Goal: Information Seeking & Learning: Learn about a topic

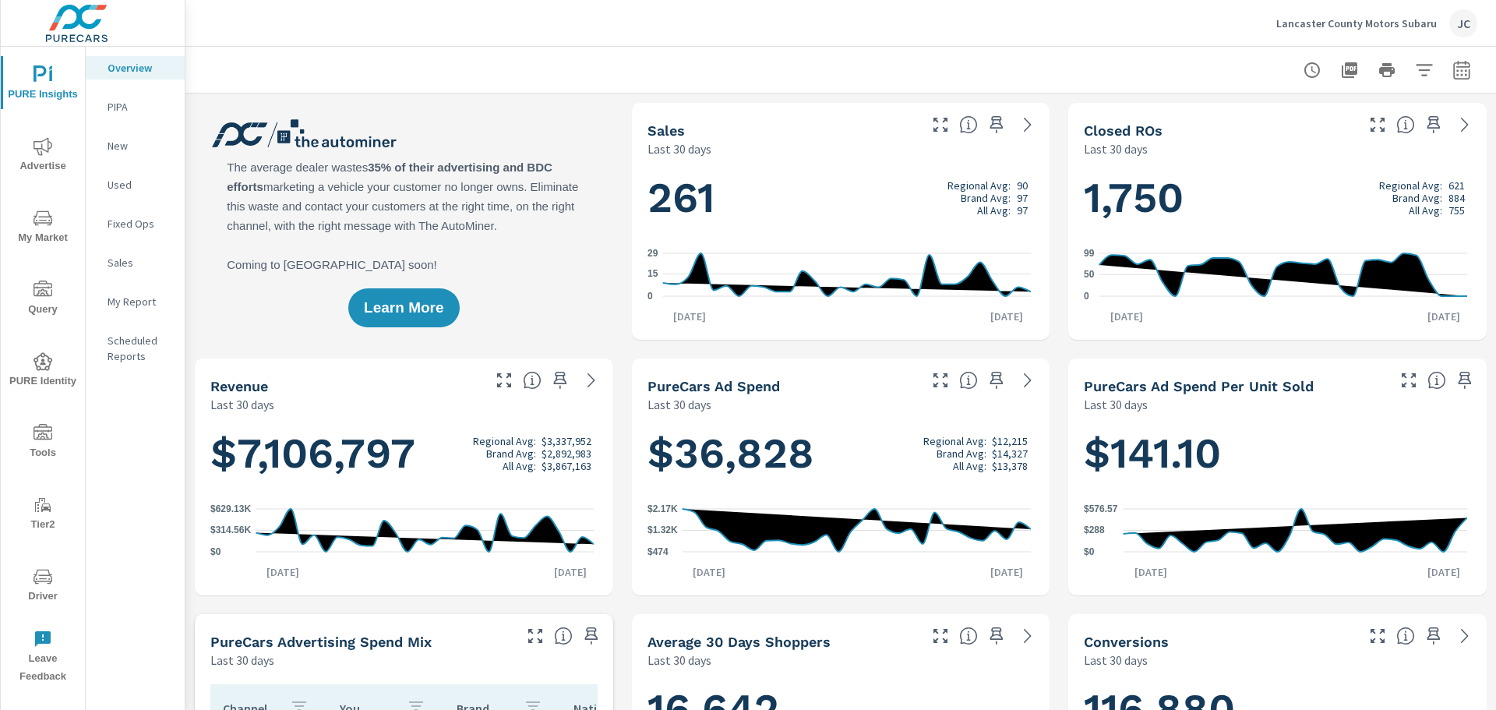
scroll to position [1, 0]
click at [122, 139] on p "New" at bounding box center [139, 146] width 65 height 16
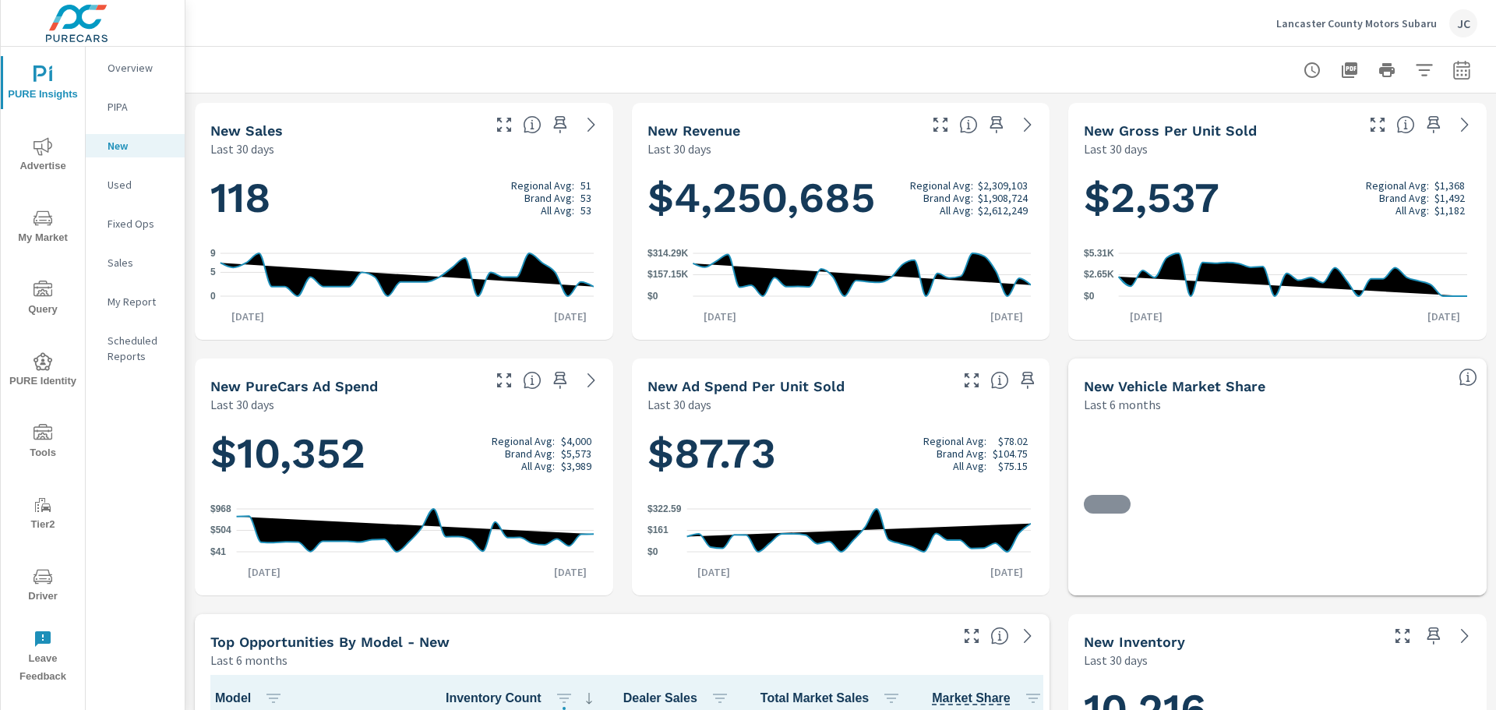
scroll to position [1, 0]
click at [110, 186] on p "Used" at bounding box center [139, 185] width 65 height 16
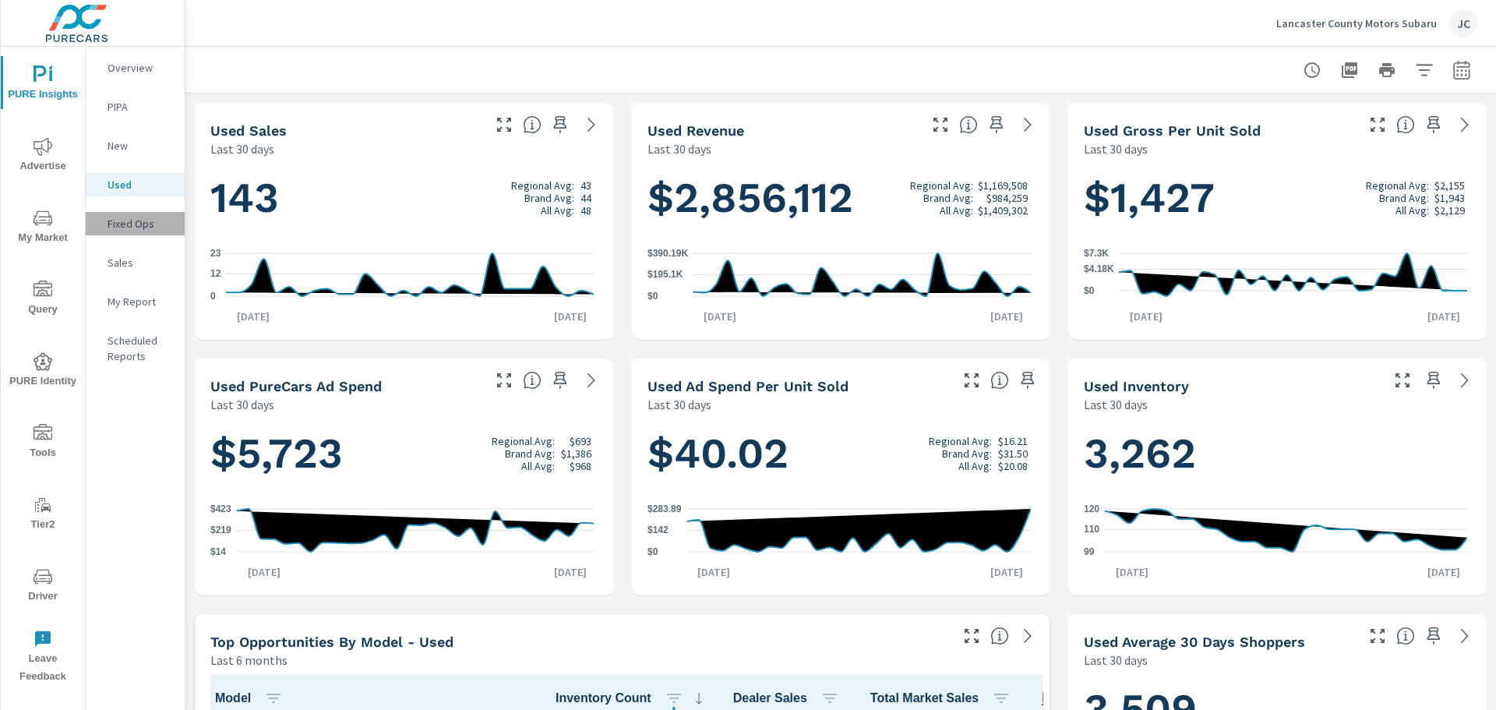
click at [124, 228] on p "Fixed Ops" at bounding box center [139, 224] width 65 height 16
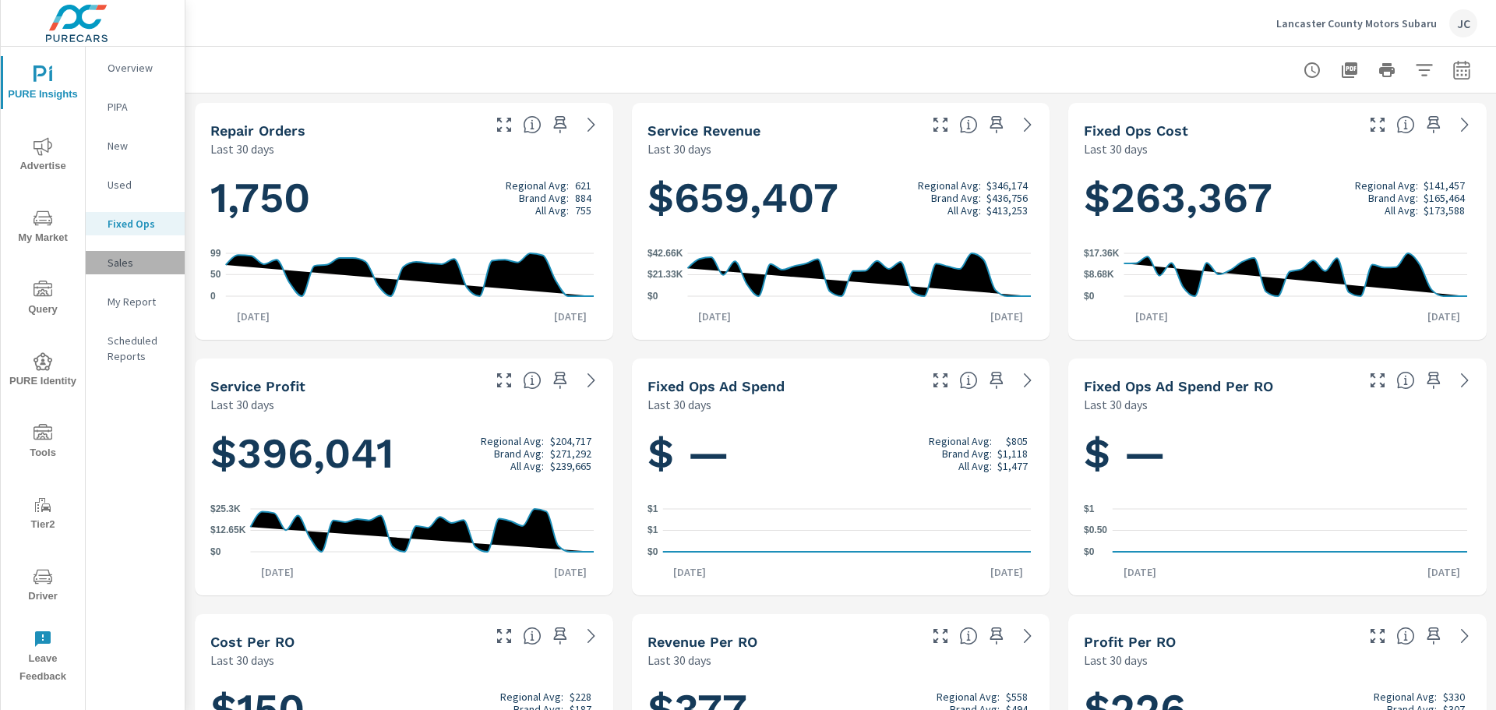
click at [124, 257] on p "Sales" at bounding box center [139, 263] width 65 height 16
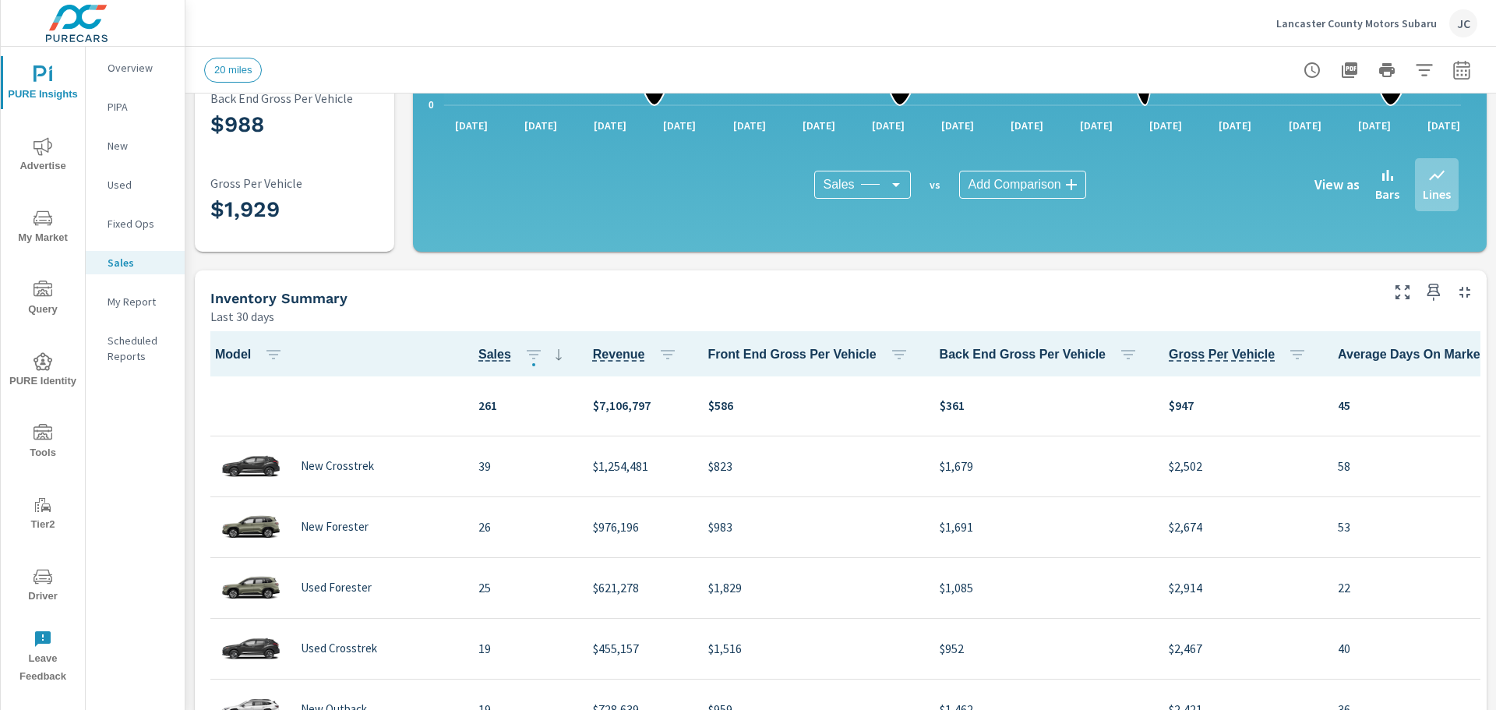
scroll to position [389, 0]
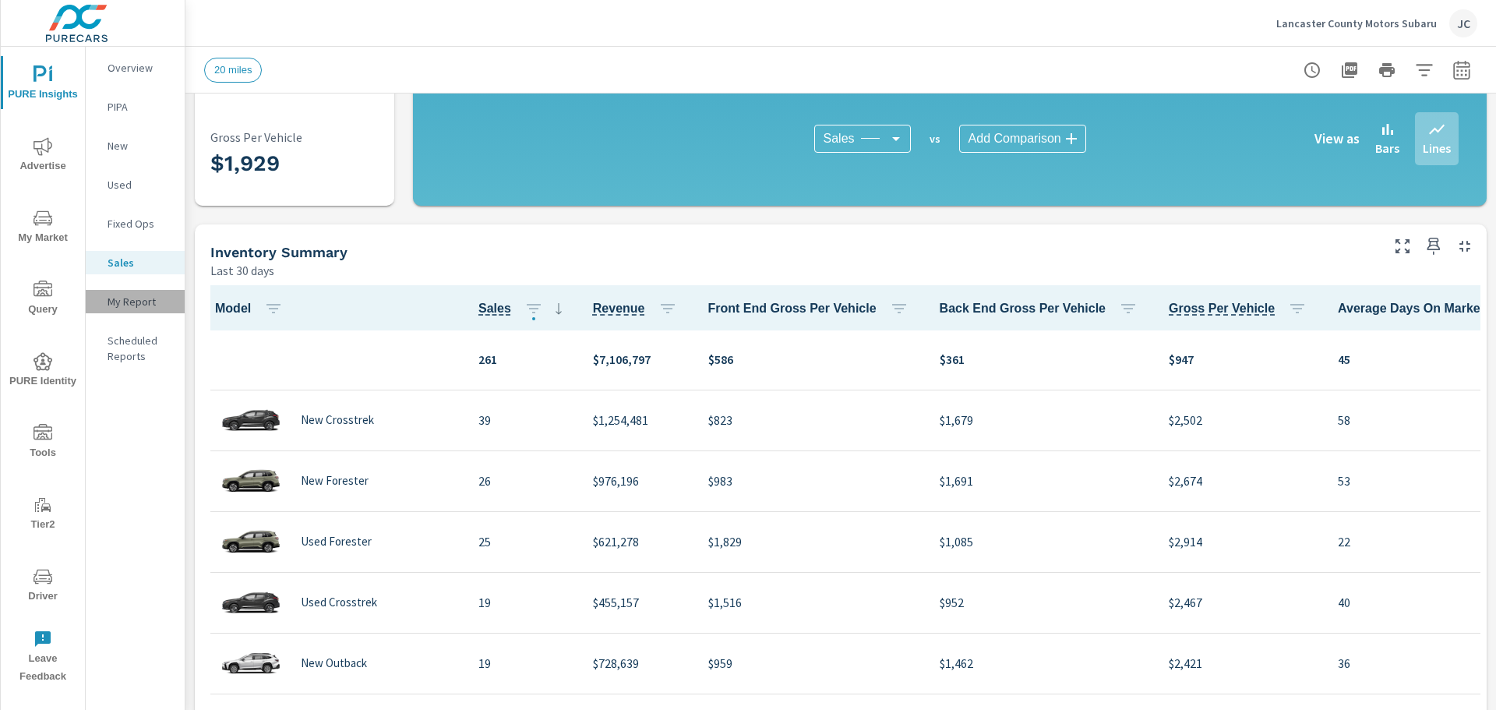
click at [145, 303] on p "My Report" at bounding box center [139, 302] width 65 height 16
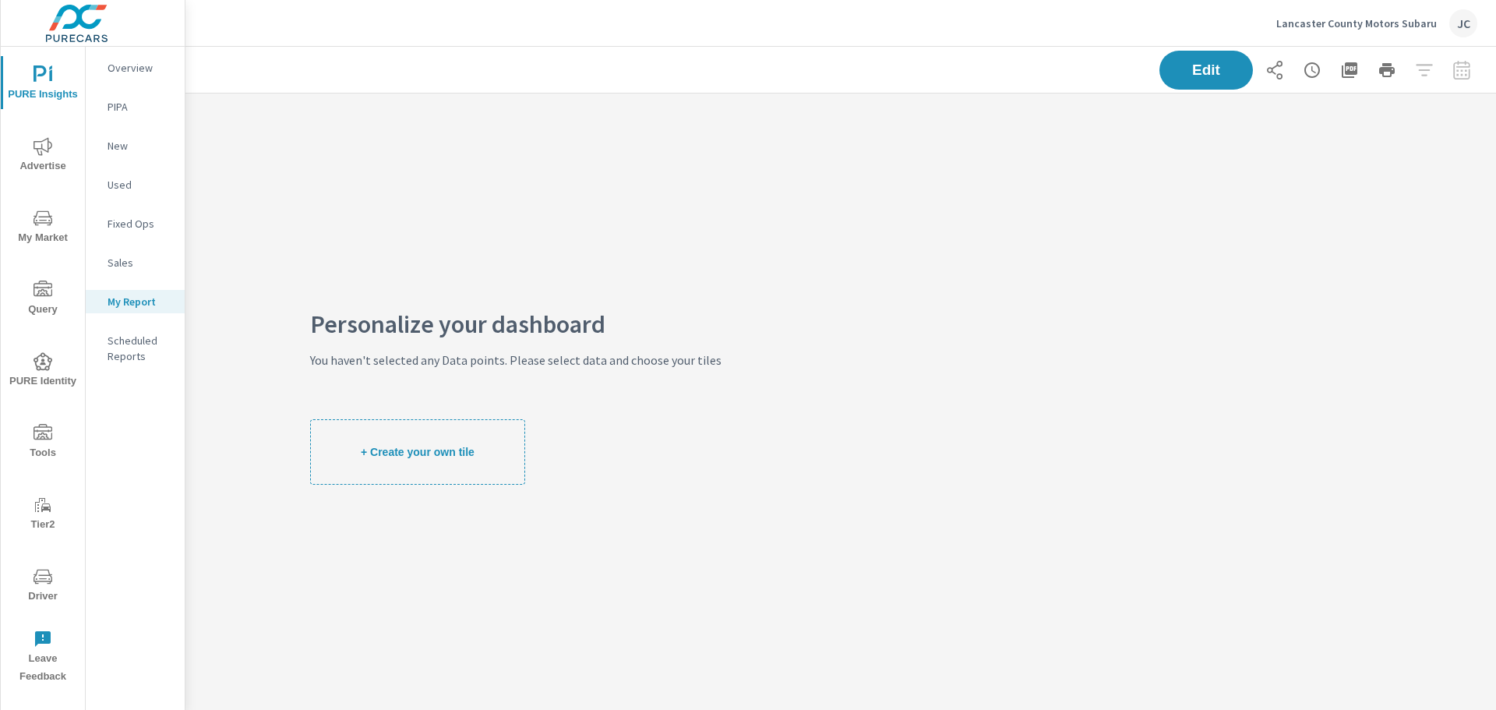
click at [119, 349] on p "Scheduled Reports" at bounding box center [139, 348] width 65 height 31
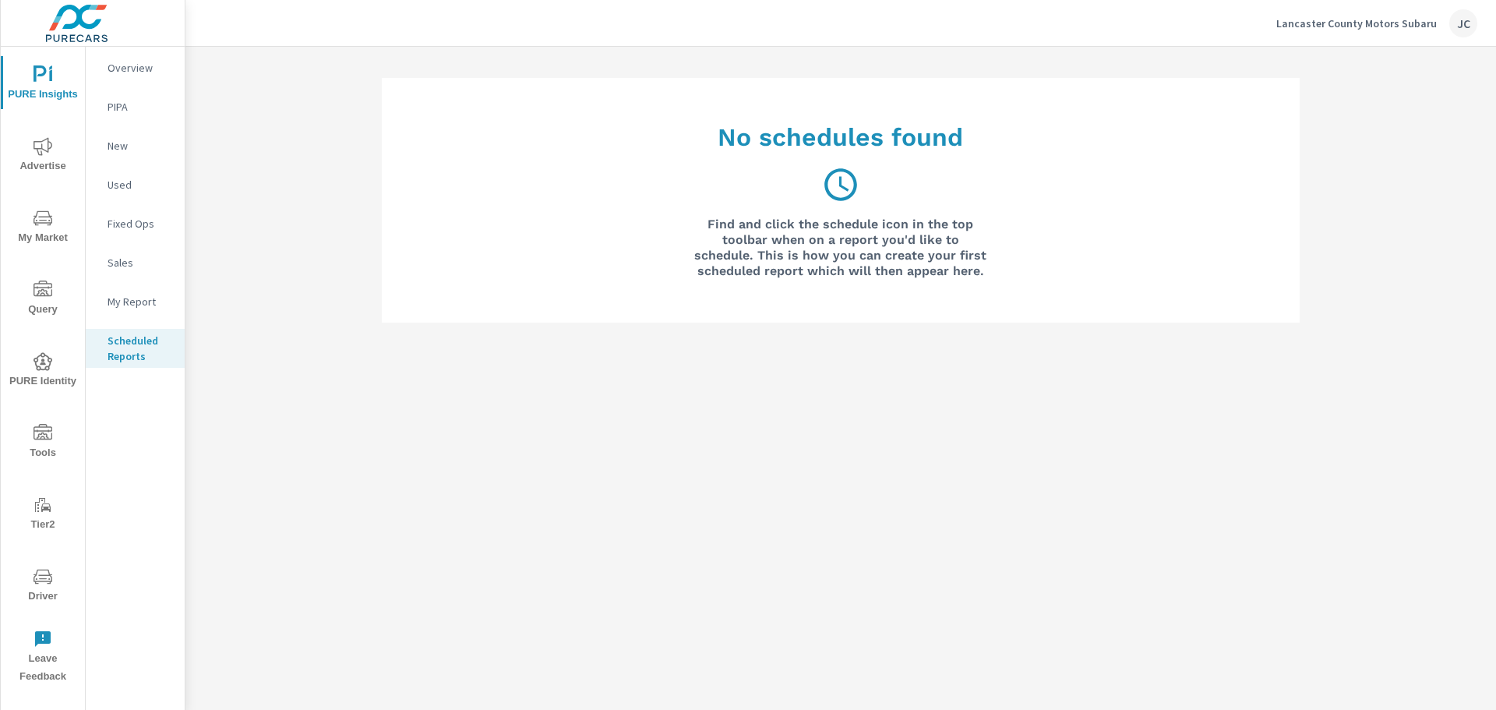
click at [112, 102] on p "PIPA" at bounding box center [139, 107] width 65 height 16
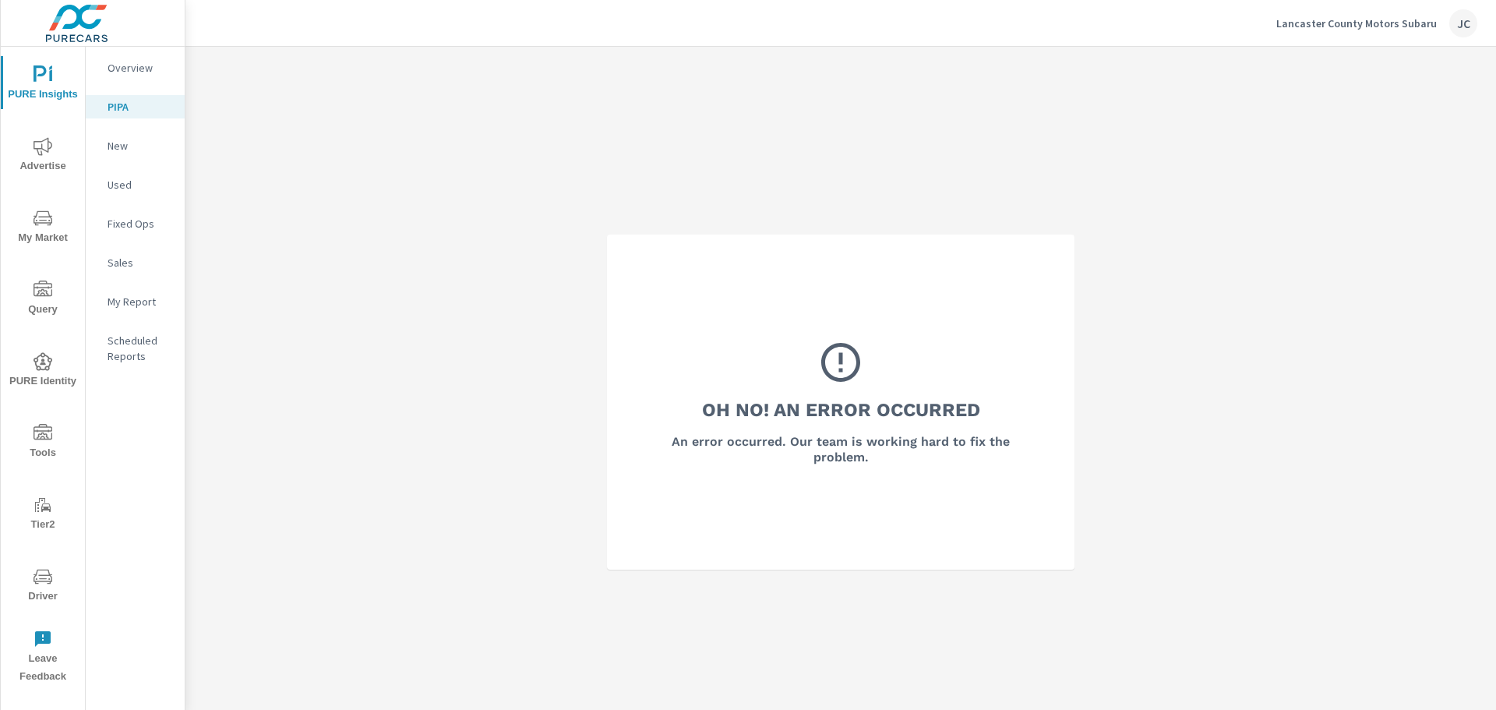
click at [115, 144] on p "New" at bounding box center [139, 146] width 65 height 16
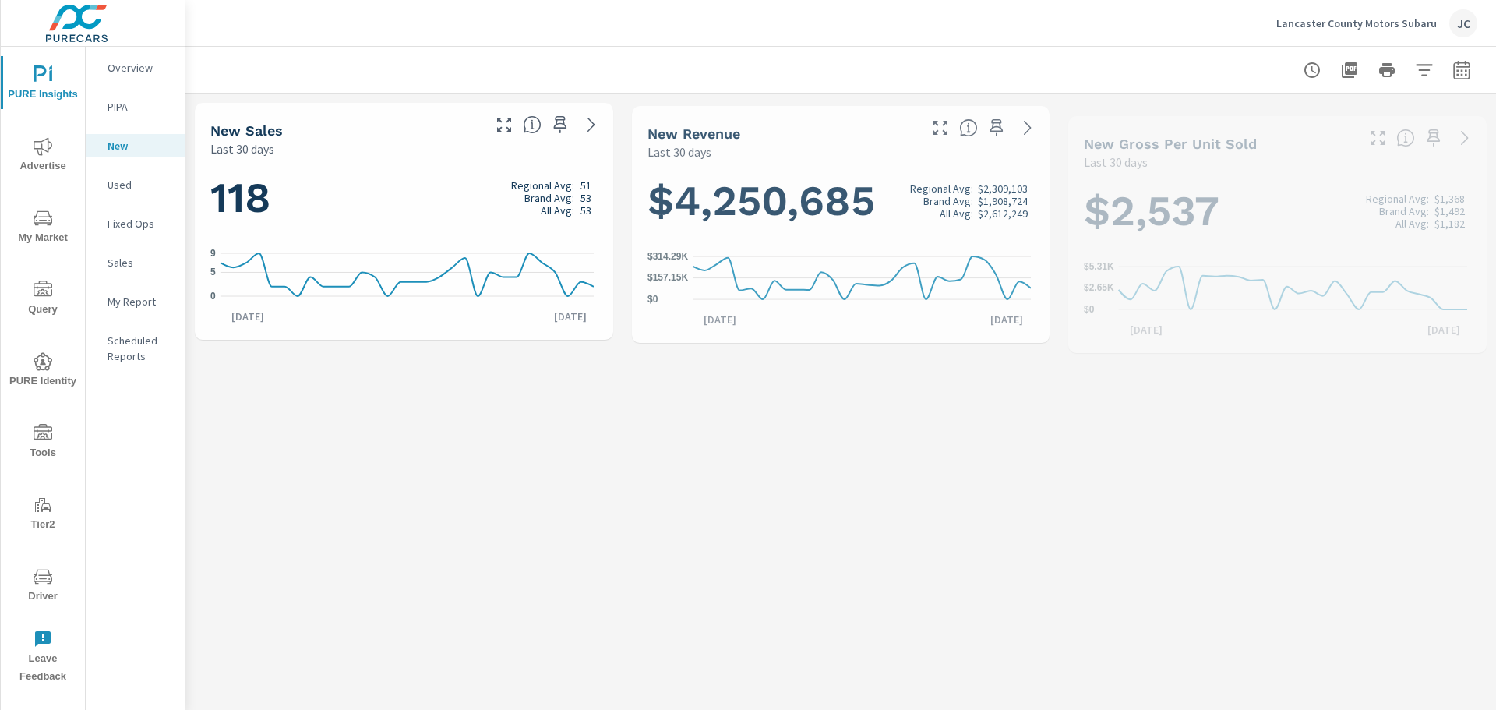
scroll to position [1, 0]
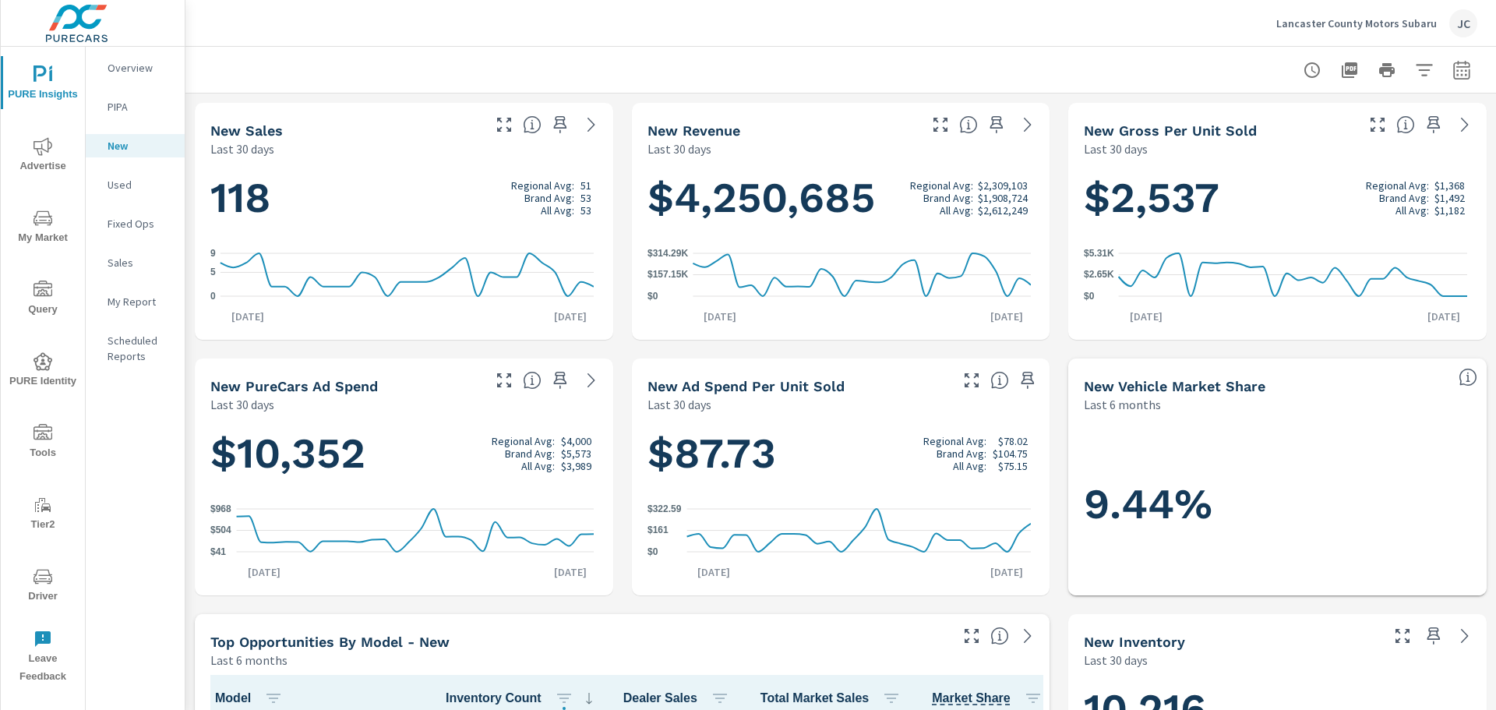
click at [125, 175] on div "Used" at bounding box center [135, 184] width 99 height 23
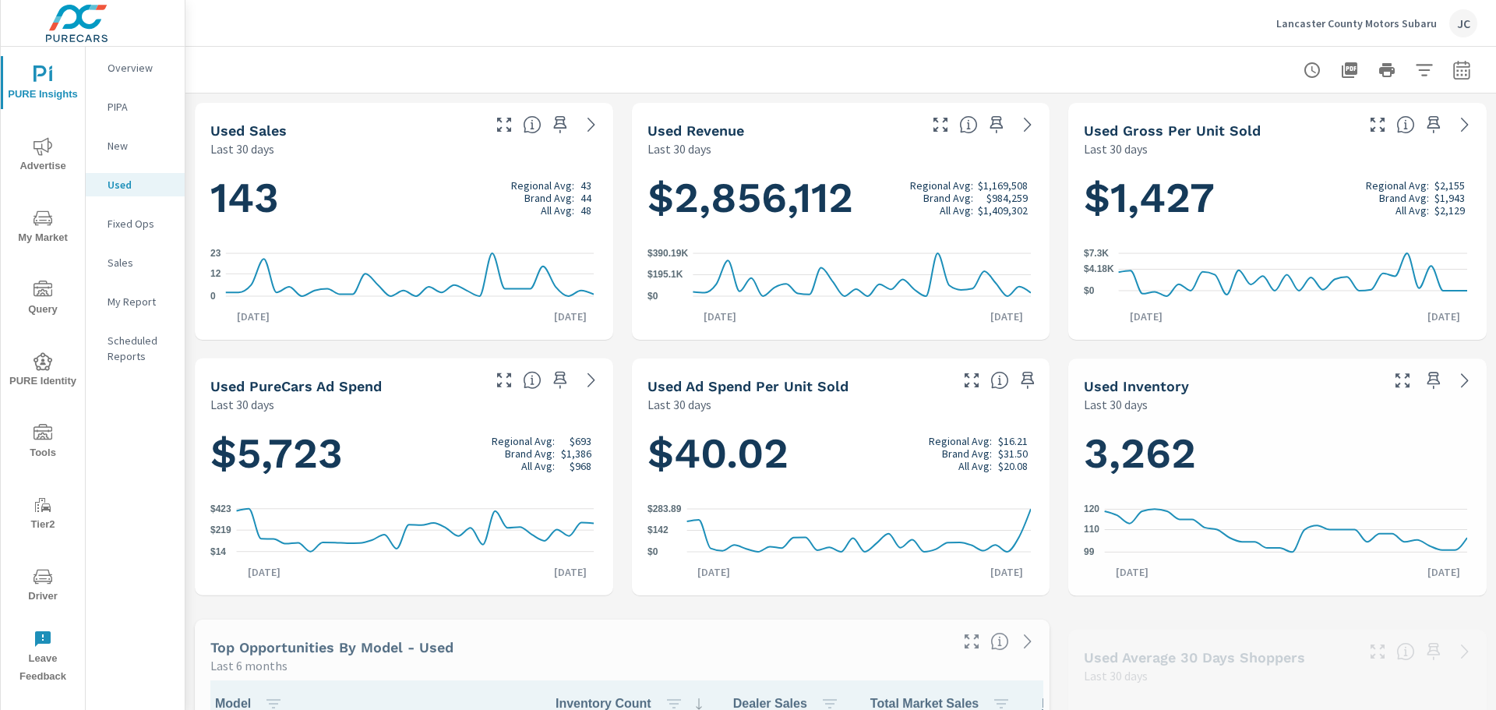
scroll to position [1, 0]
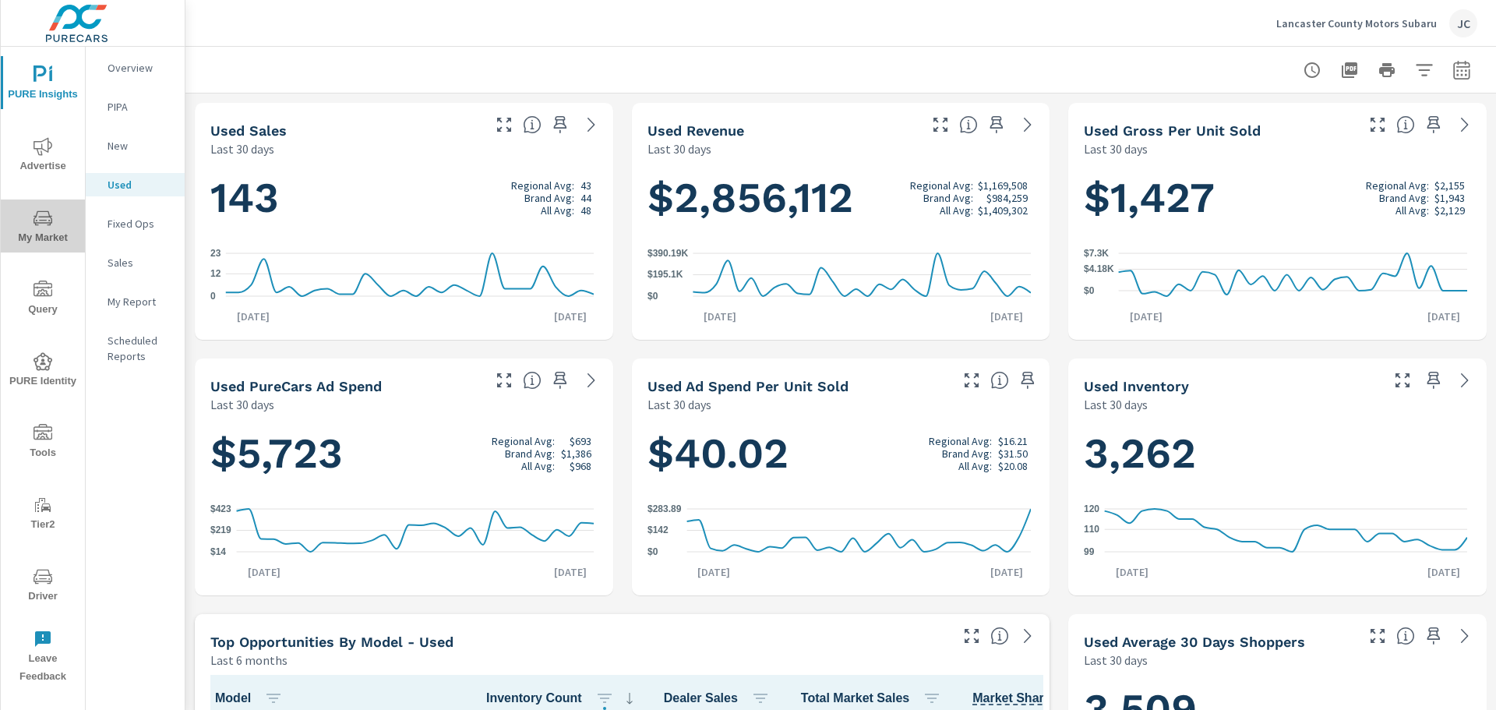
click at [28, 231] on span "My Market" at bounding box center [42, 228] width 75 height 38
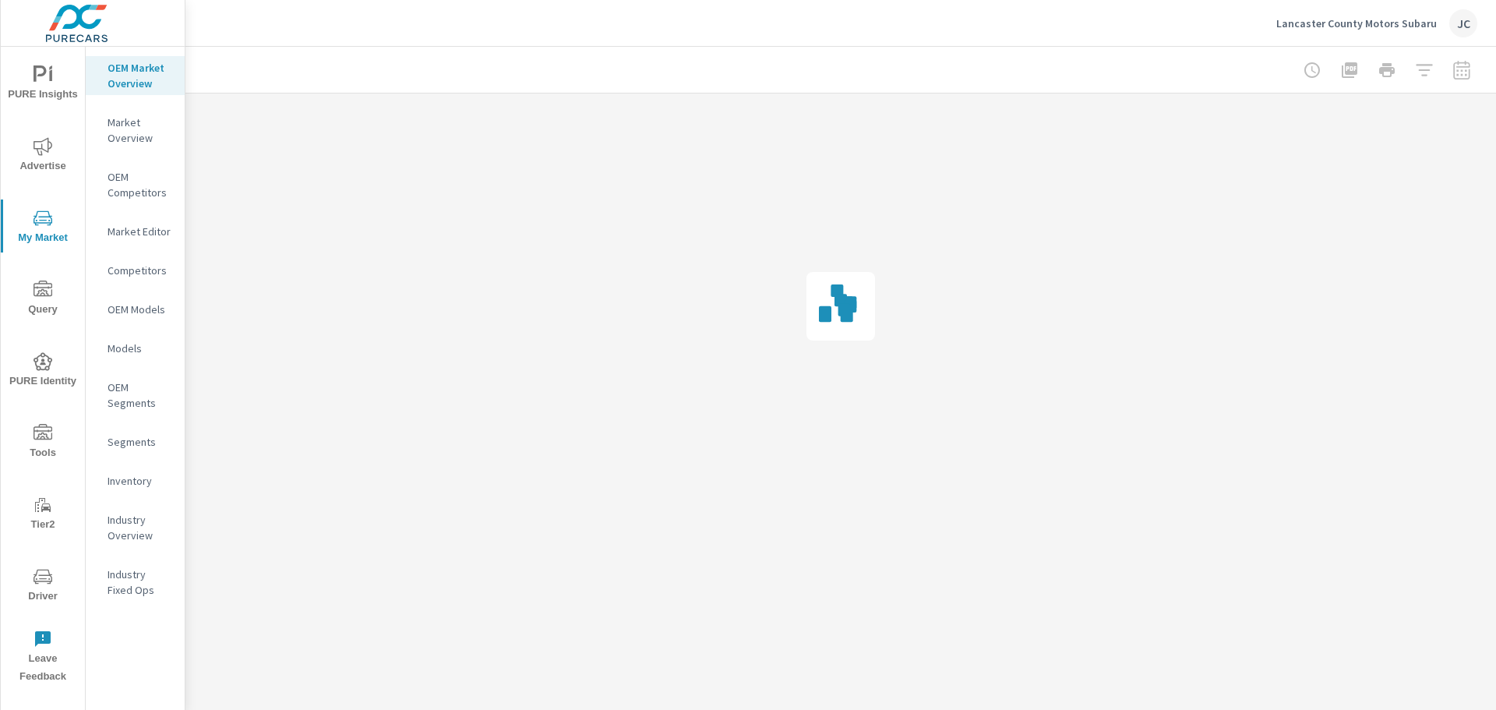
click at [127, 132] on p "Market Overview" at bounding box center [139, 130] width 65 height 31
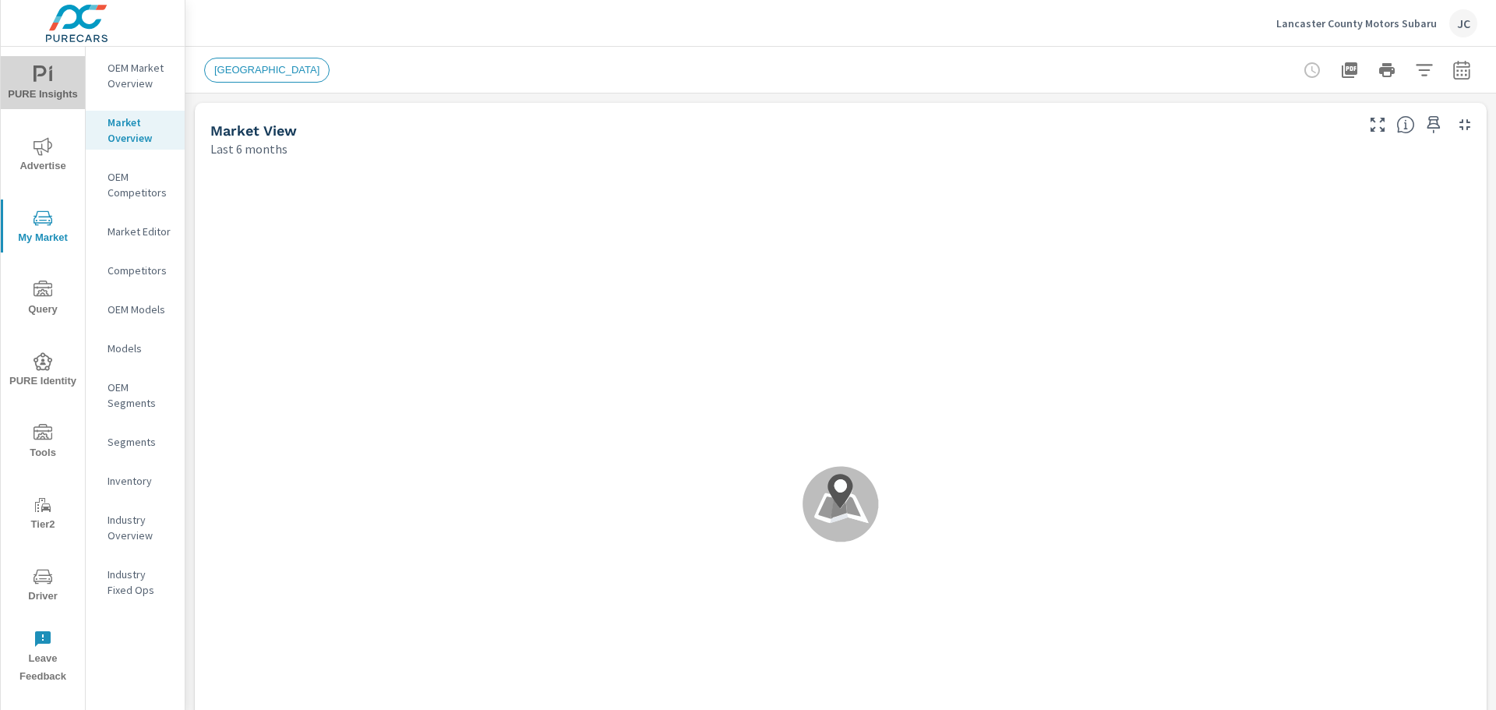
click at [28, 79] on span "PURE Insights" at bounding box center [42, 84] width 75 height 38
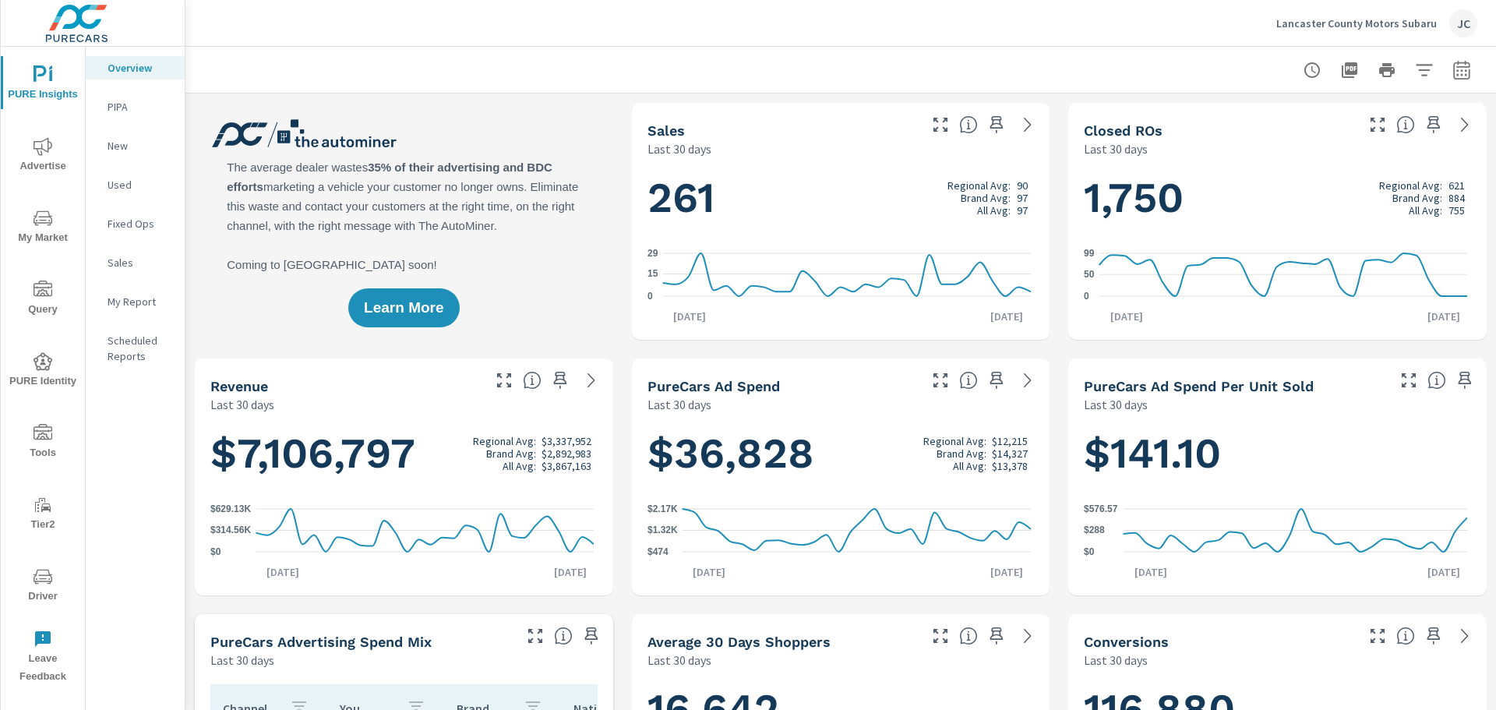
scroll to position [1, 0]
click at [150, 63] on p "Overview" at bounding box center [139, 68] width 65 height 16
drag, startPoint x: 132, startPoint y: 58, endPoint x: 464, endPoint y: 43, distance: 333.0
click at [464, 43] on div "Lancaster County Motors Subaru JC" at bounding box center [840, 23] width 1273 height 46
drag, startPoint x: 129, startPoint y: 66, endPoint x: 525, endPoint y: 57, distance: 395.8
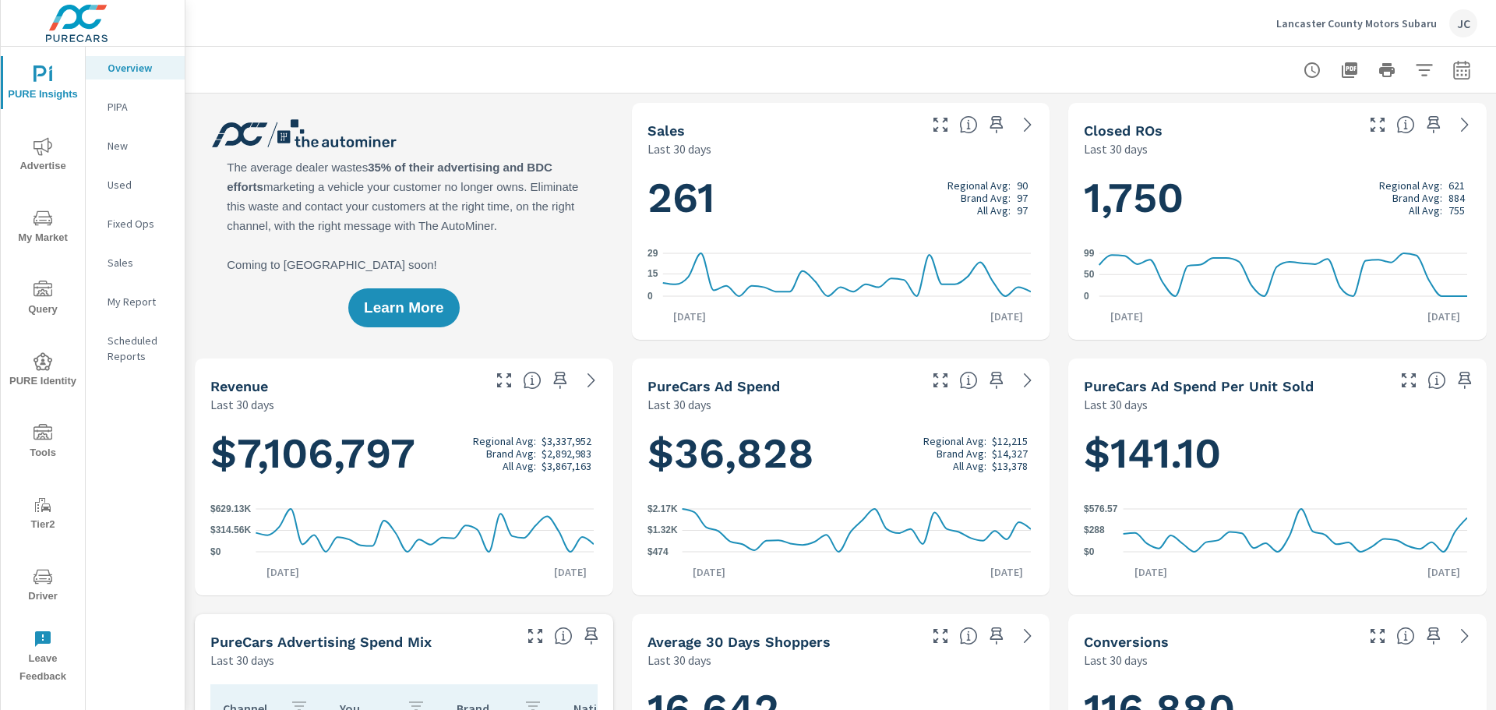
click at [525, 57] on div at bounding box center [840, 70] width 1273 height 46
drag, startPoint x: 39, startPoint y: 83, endPoint x: 380, endPoint y: 78, distance: 341.2
click at [380, 78] on div at bounding box center [840, 70] width 1273 height 46
drag, startPoint x: 129, startPoint y: 69, endPoint x: 513, endPoint y: 58, distance: 383.4
click at [513, 58] on div at bounding box center [840, 70] width 1273 height 46
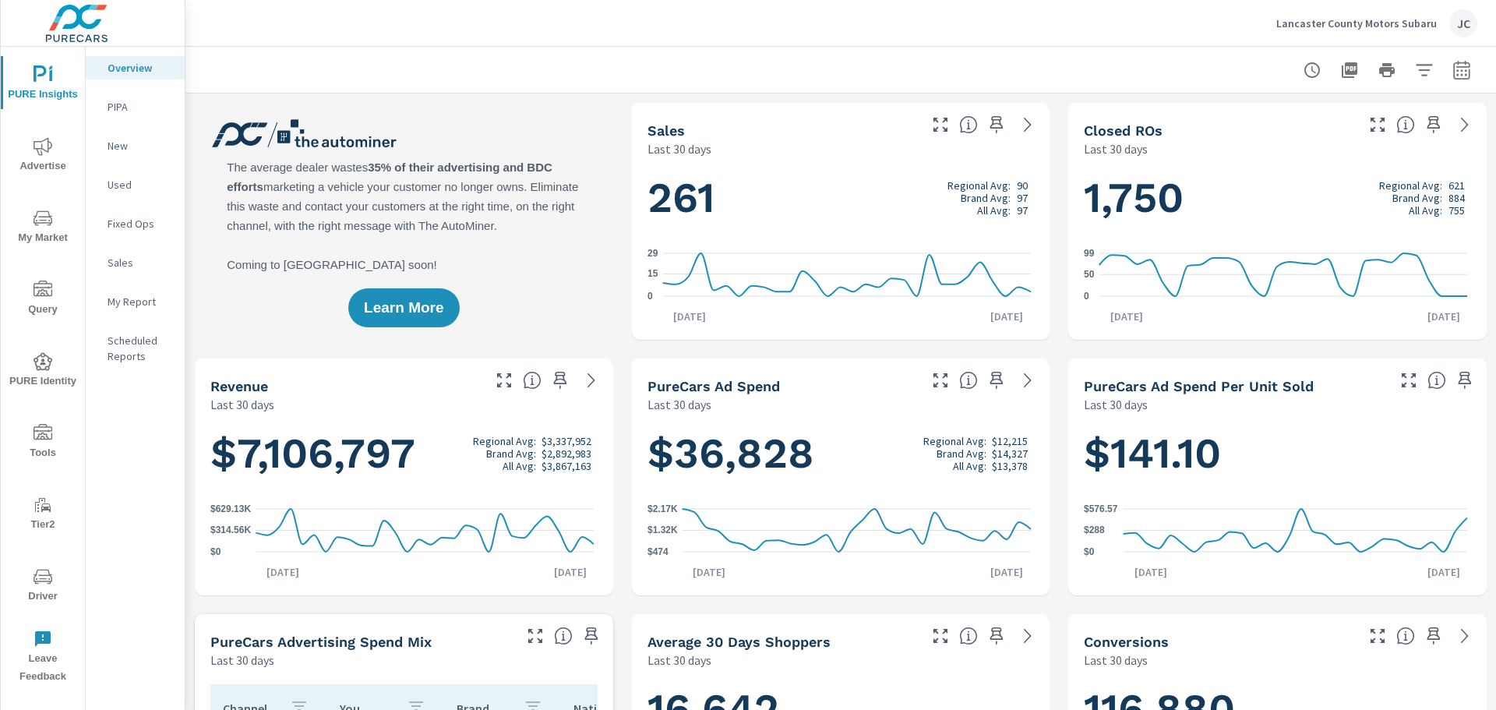
drag, startPoint x: 140, startPoint y: 61, endPoint x: 243, endPoint y: 4, distance: 117.5
click at [243, 25] on div "Lancaster County Motors Subaru JC" at bounding box center [840, 23] width 1273 height 46
drag, startPoint x: 149, startPoint y: 70, endPoint x: 225, endPoint y: 30, distance: 86.1
click at [225, 30] on div "Lancaster County Motors Subaru JC" at bounding box center [840, 23] width 1273 height 46
click at [1455, 77] on icon "button" at bounding box center [1461, 70] width 19 height 19
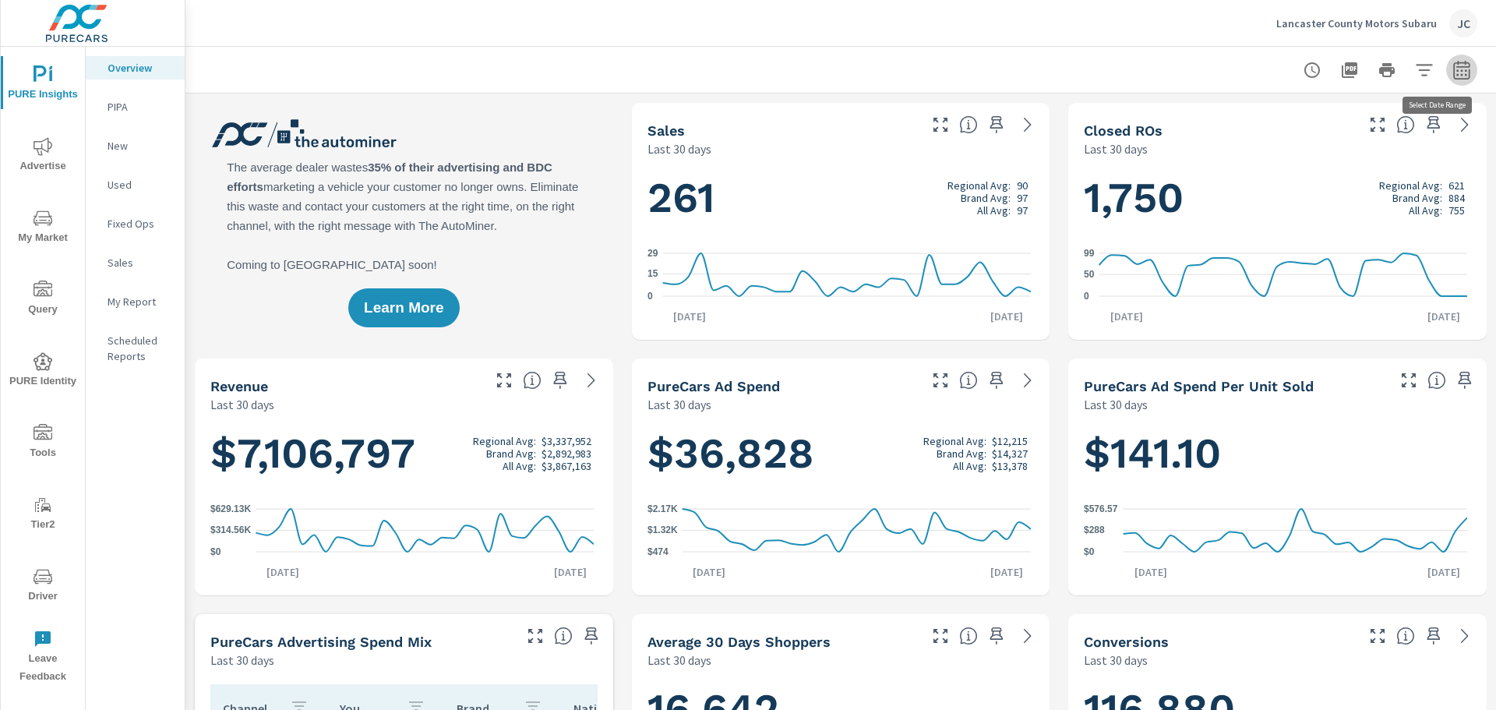
select select "Last 30 days"
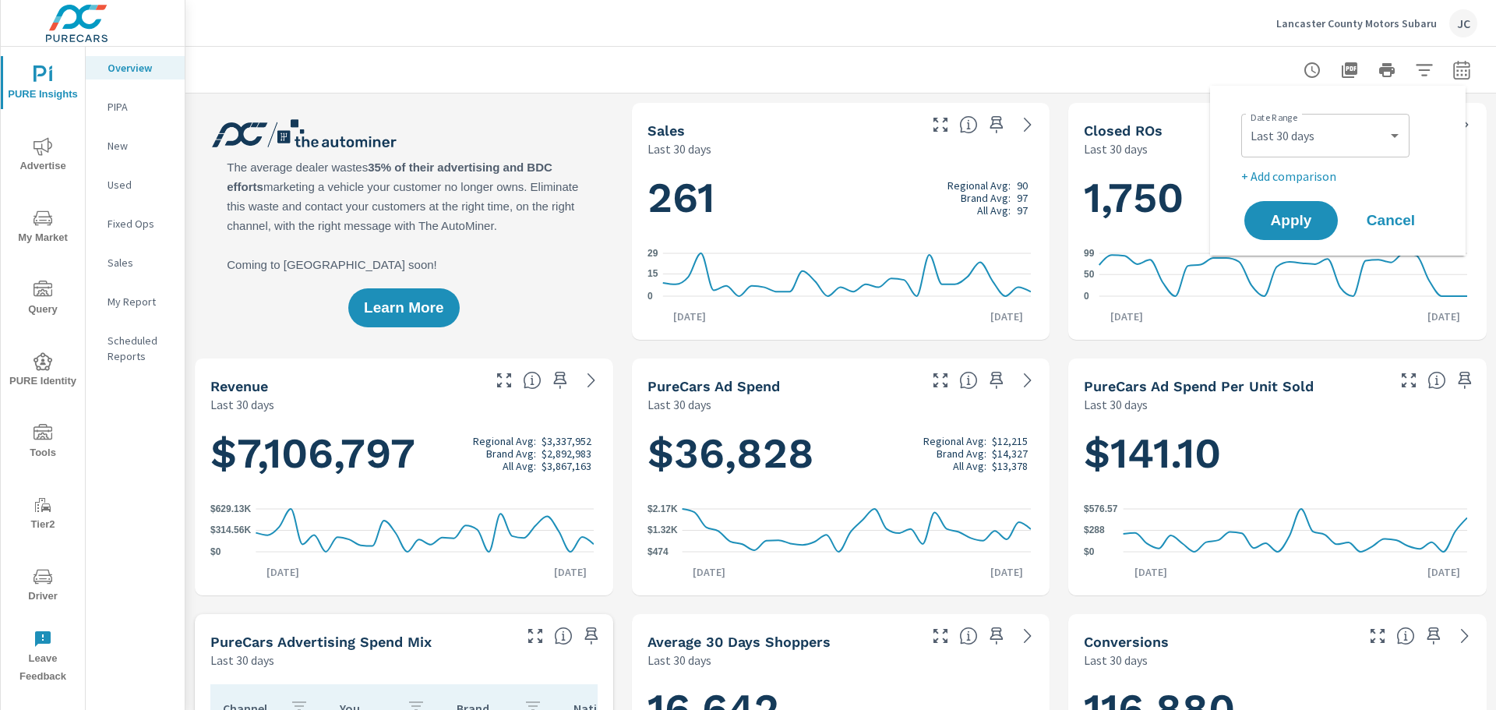
click at [1287, 169] on p "+ Add comparison" at bounding box center [1340, 176] width 199 height 19
select select "Previous period"
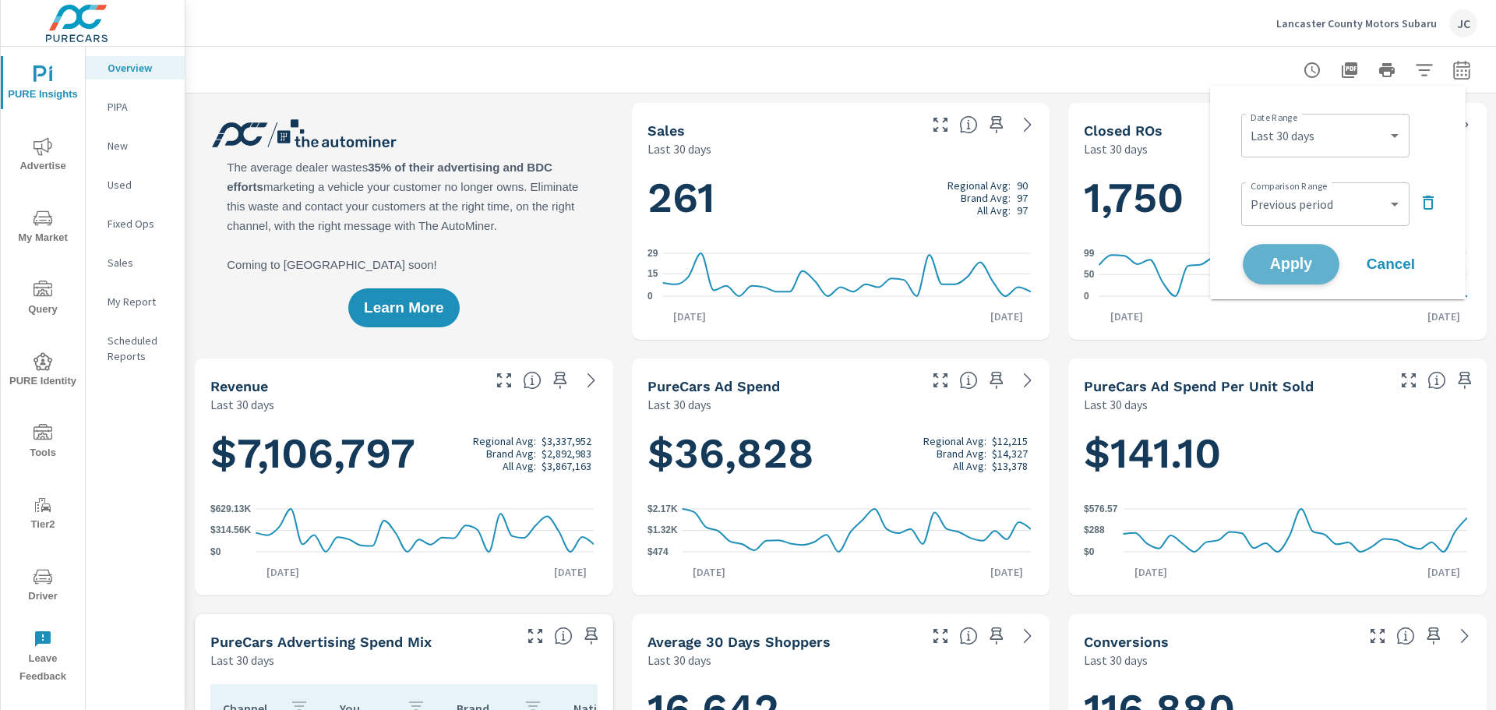
click at [1291, 276] on button "Apply" at bounding box center [1290, 264] width 97 height 41
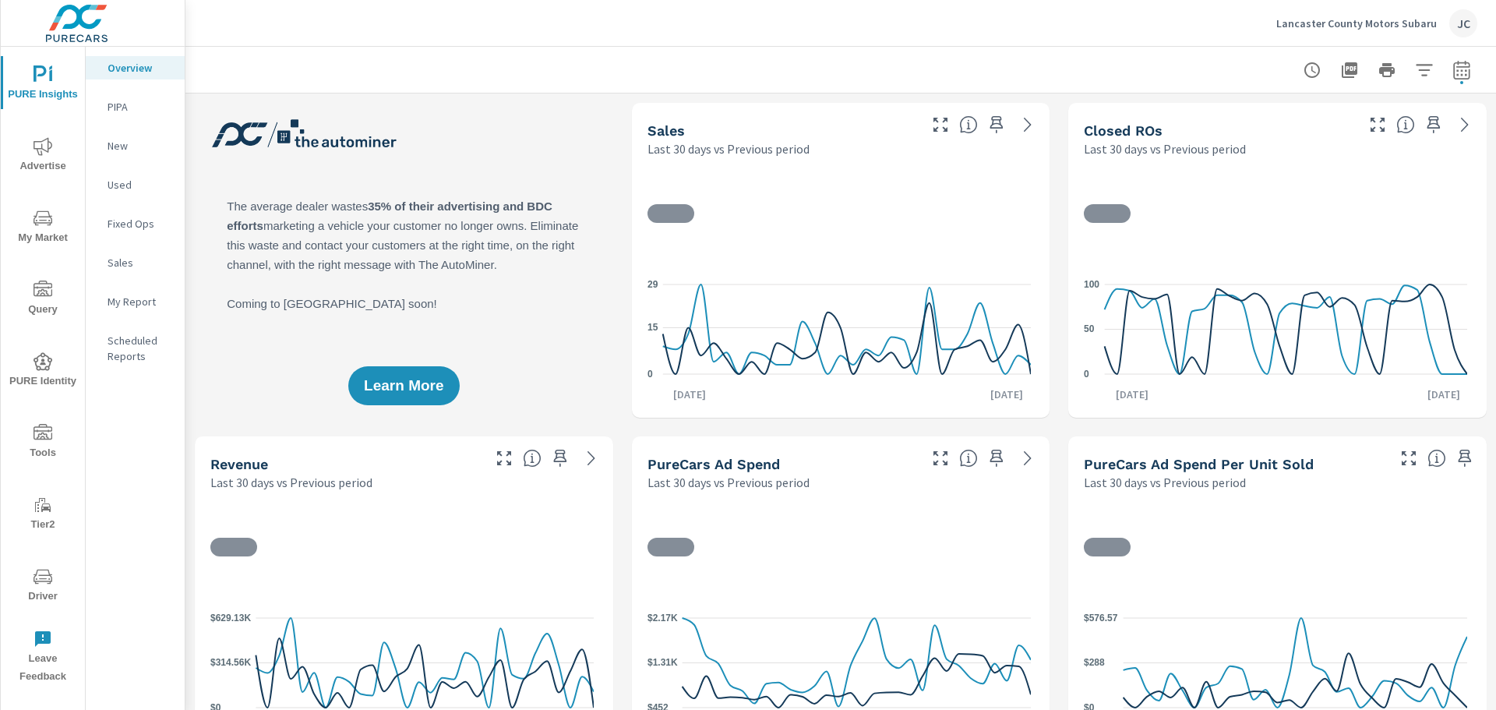
scroll to position [1, 0]
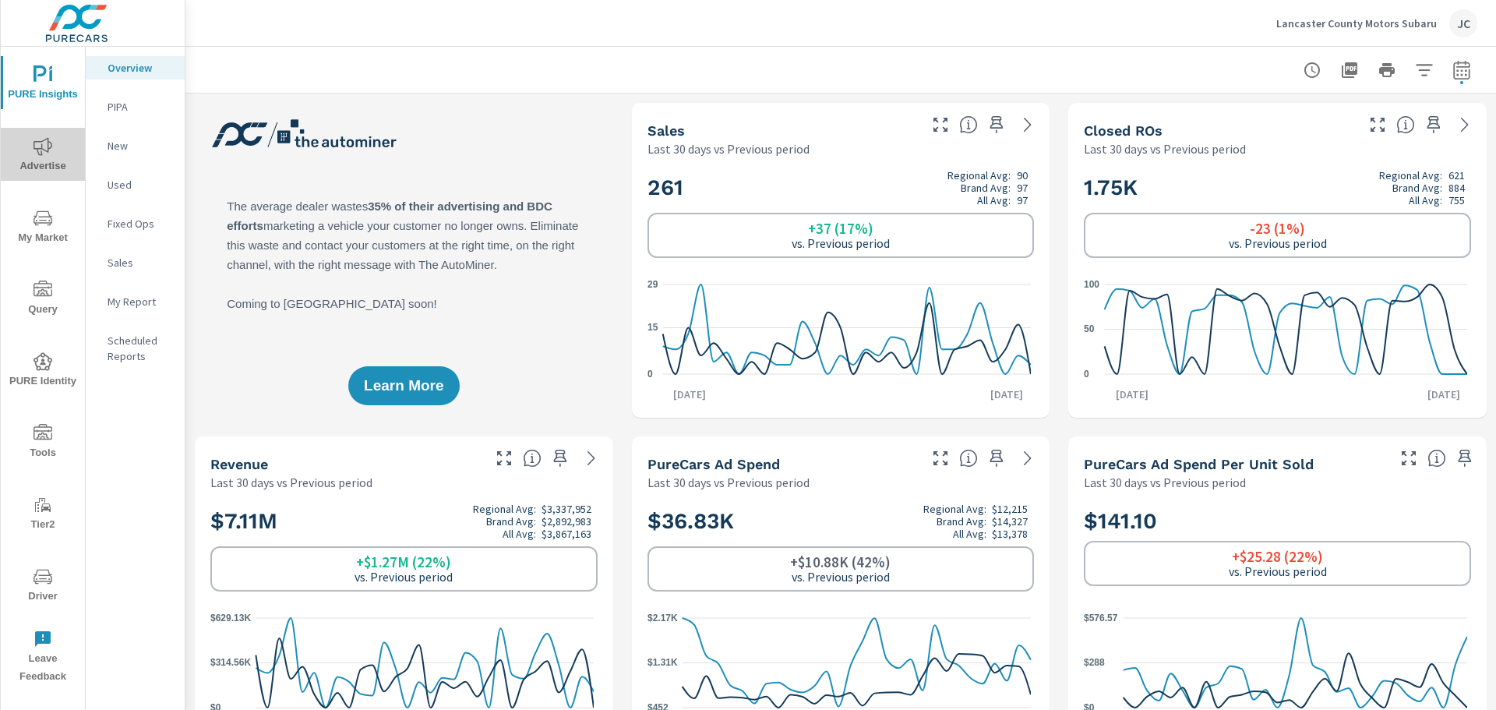
click at [37, 157] on span "Advertise" at bounding box center [42, 156] width 75 height 38
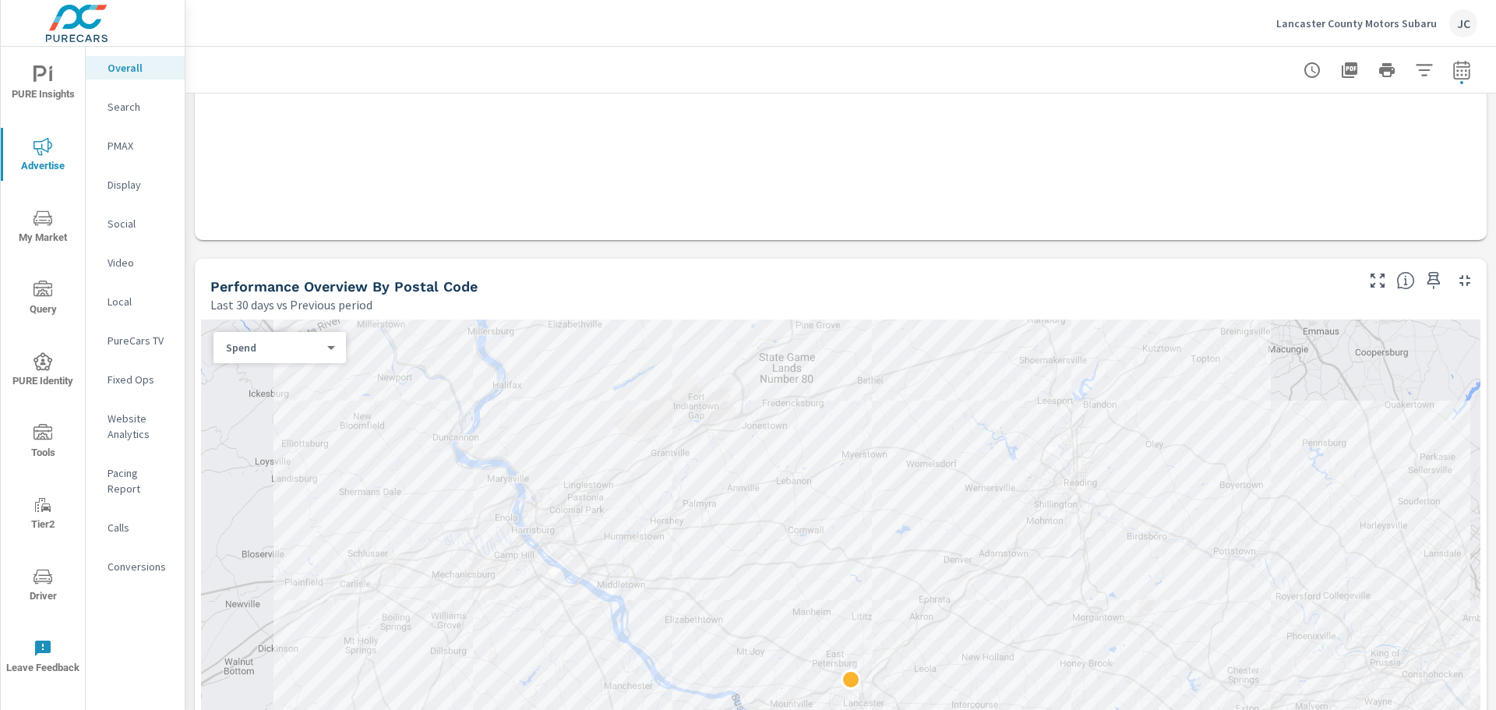
scroll to position [545, 0]
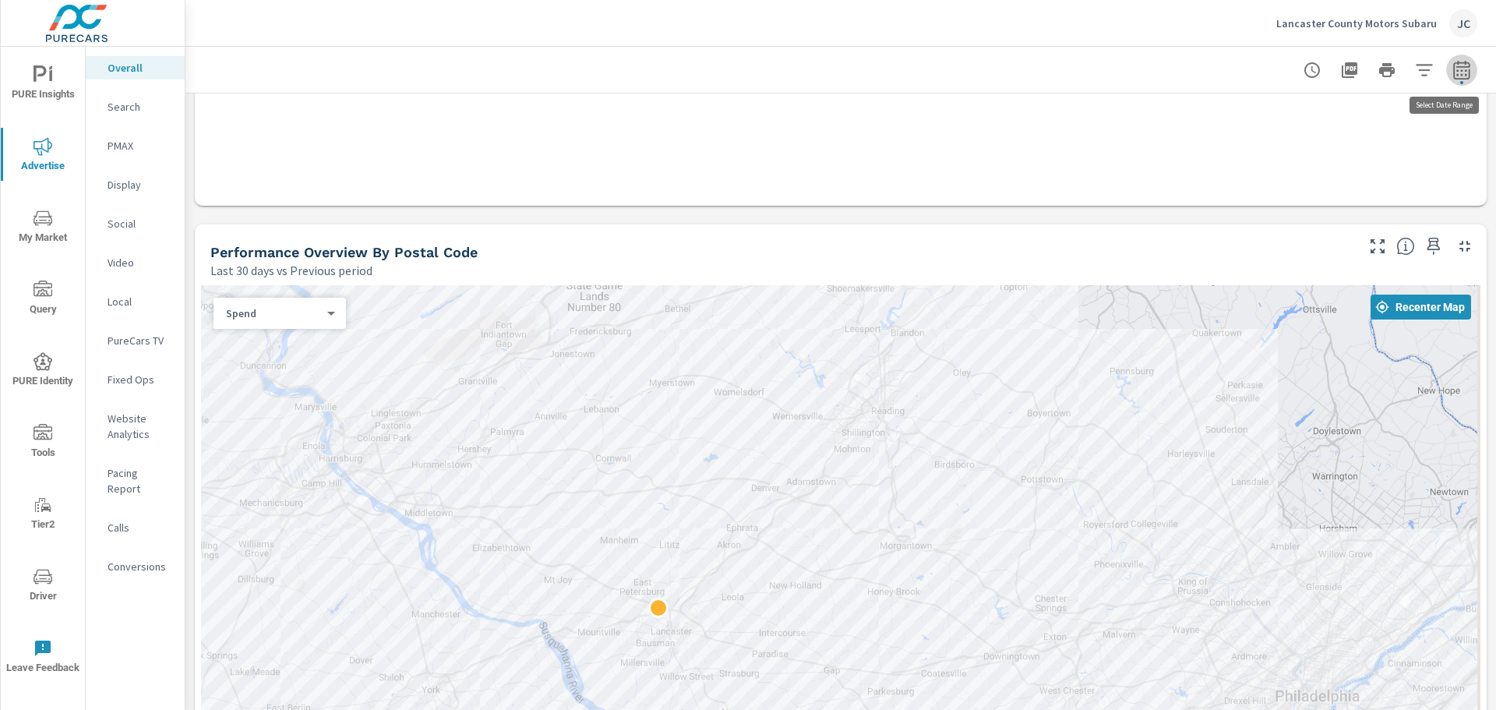
click at [1452, 76] on icon "button" at bounding box center [1461, 70] width 19 height 19
select select "Last 30 days"
select select "Previous period"
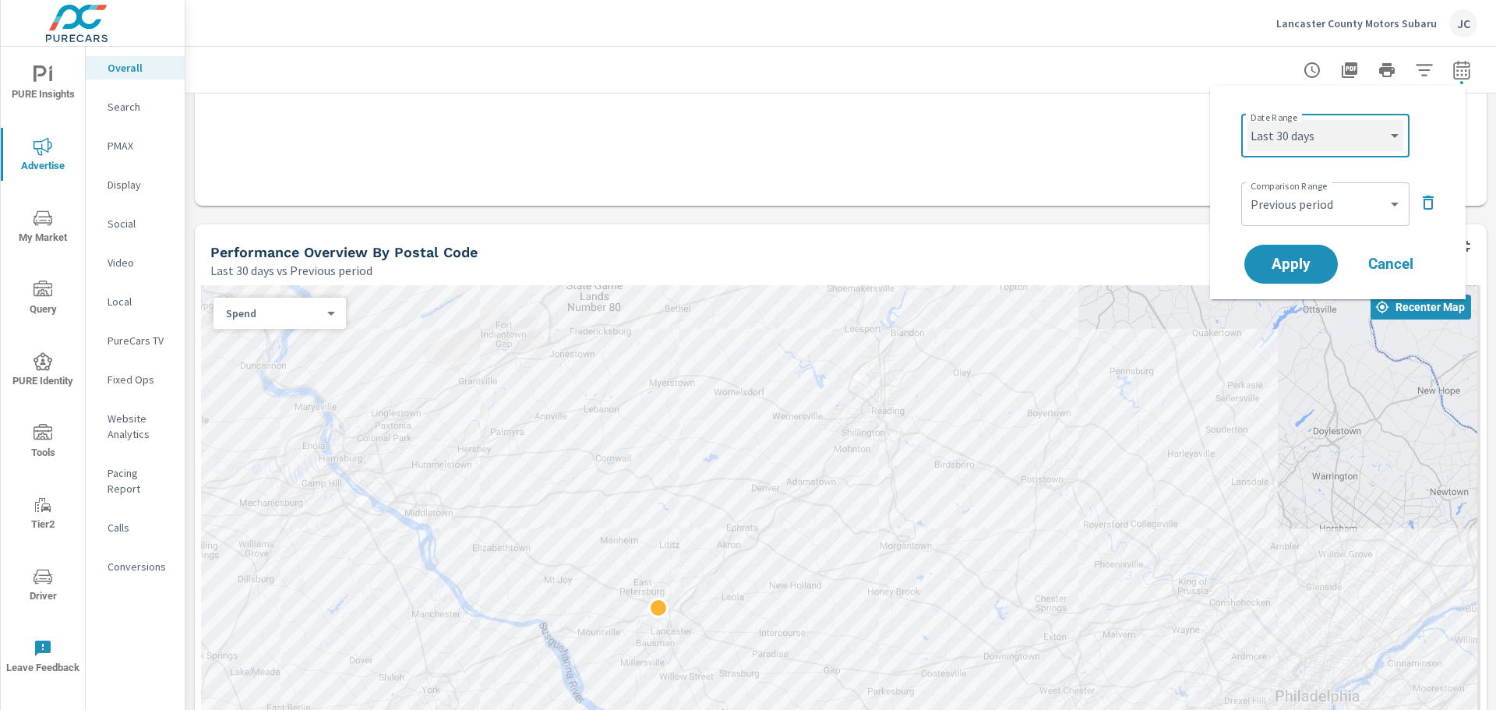
click at [1386, 136] on select "Custom Yesterday Last week Last 7 days Last 14 days Last 30 days Last 45 days L…" at bounding box center [1325, 135] width 156 height 31
click at [1247, 120] on select "Custom Yesterday Last week Last 7 days Last 14 days Last 30 days Last 45 days L…" at bounding box center [1325, 135] width 156 height 31
select select "Last 7 days"
click at [1287, 264] on span "Apply" at bounding box center [1291, 264] width 64 height 15
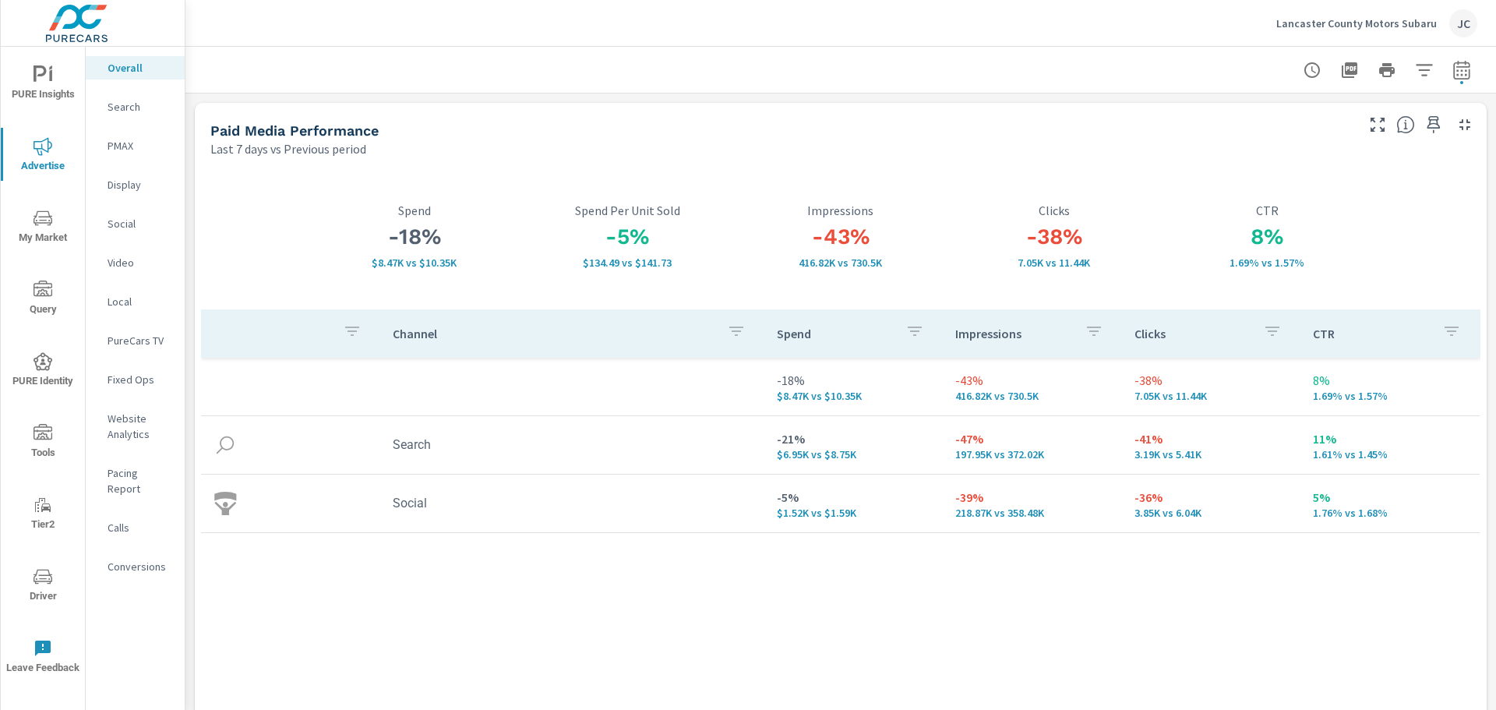
click at [1452, 68] on icon "button" at bounding box center [1461, 70] width 19 height 19
select select "Last 7 days"
select select "Previous period"
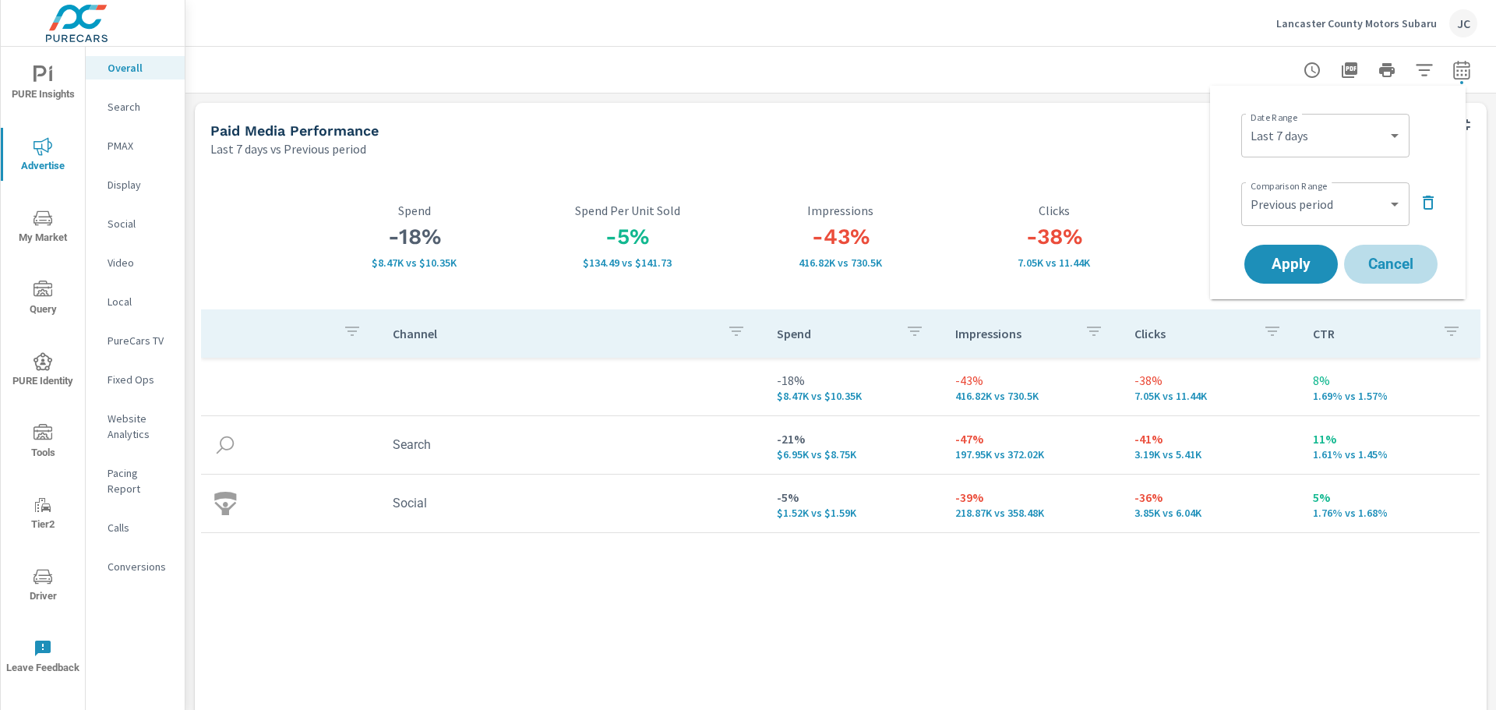
click at [1391, 264] on span "Cancel" at bounding box center [1390, 264] width 62 height 14
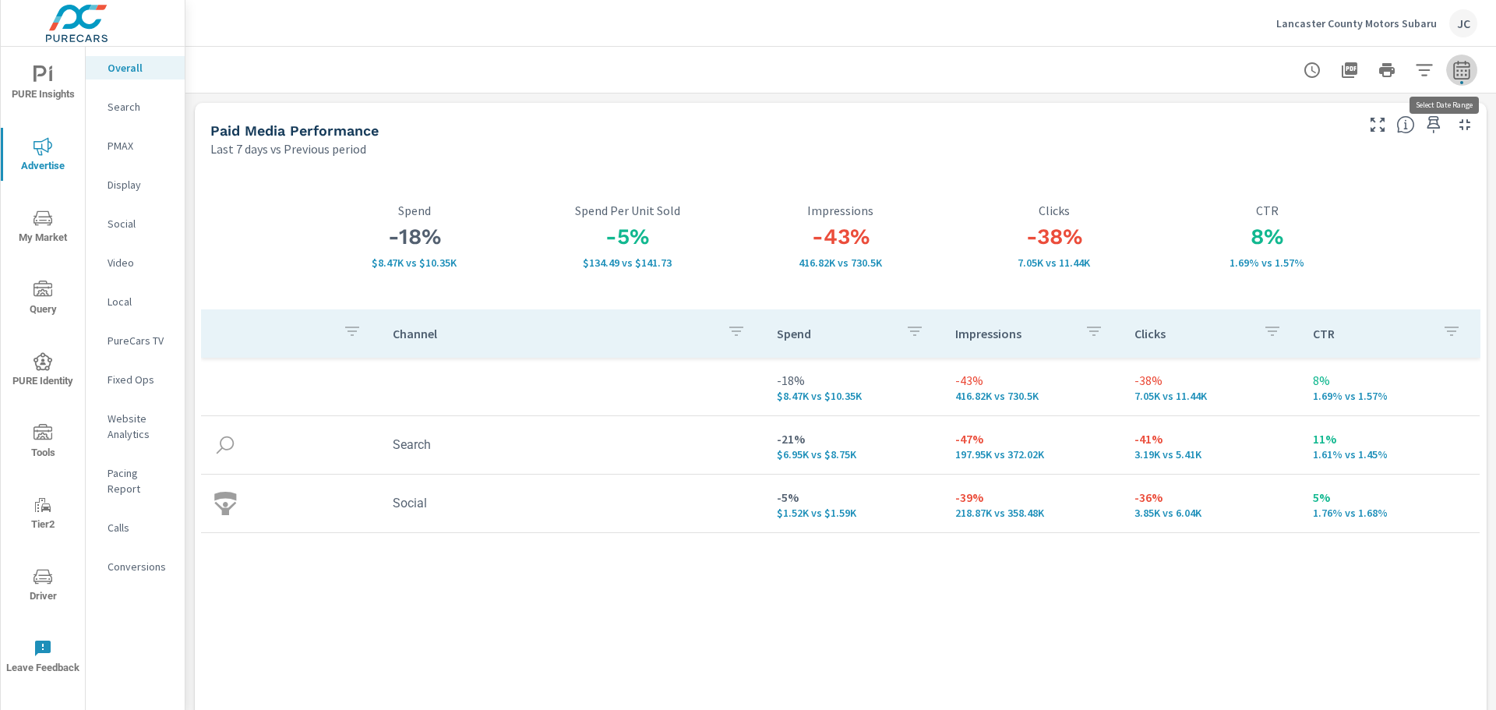
click at [1452, 76] on icon "button" at bounding box center [1461, 70] width 19 height 19
select select "Last 7 days"
select select "Previous period"
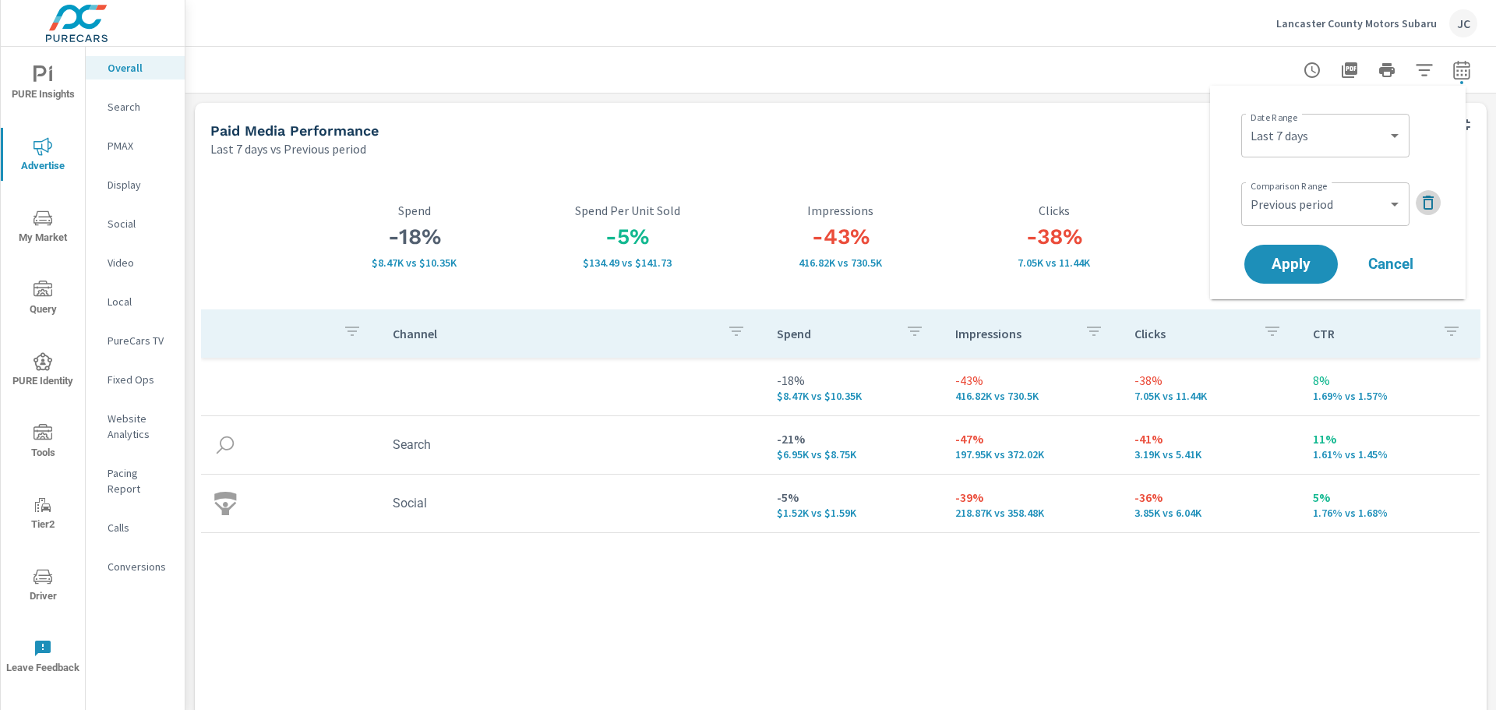
click at [1415, 203] on button "button" at bounding box center [1427, 202] width 25 height 25
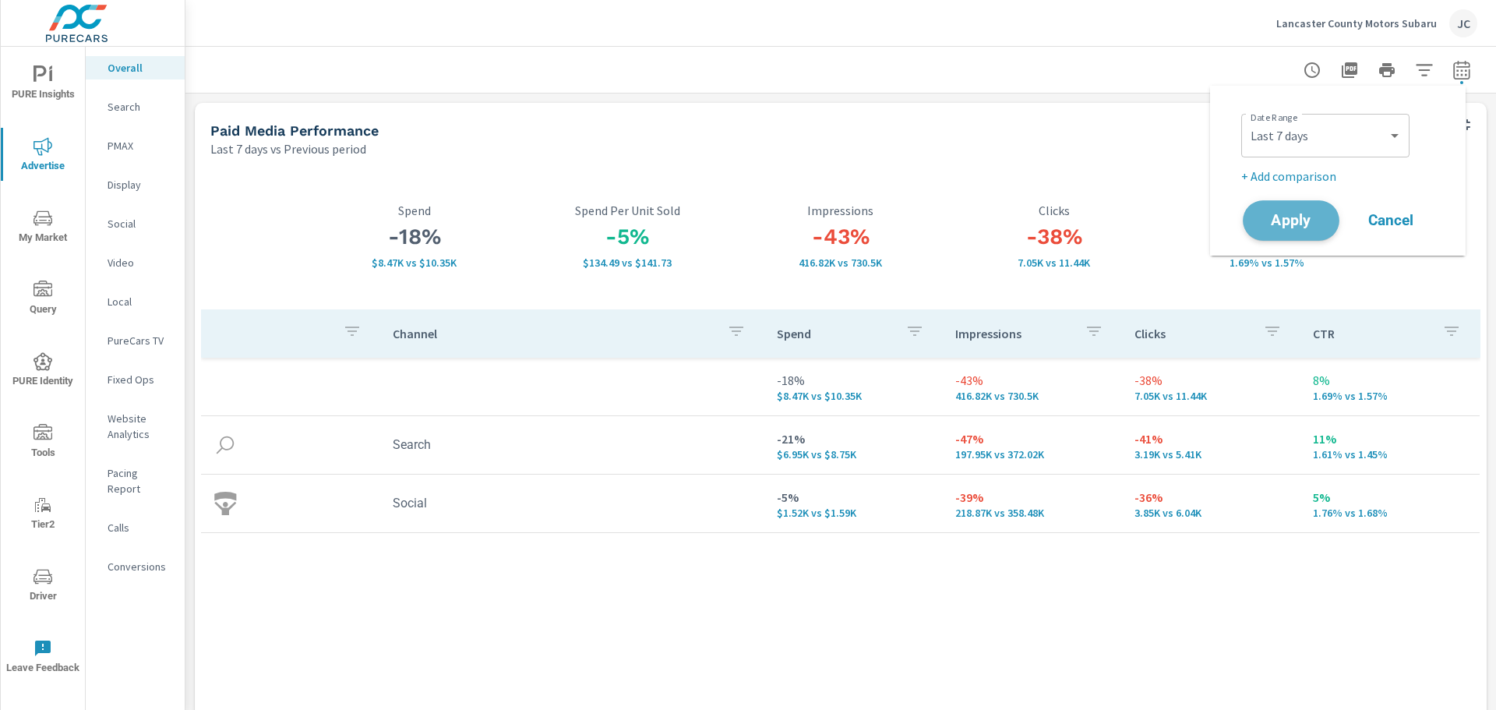
click at [1298, 226] on span "Apply" at bounding box center [1291, 220] width 64 height 15
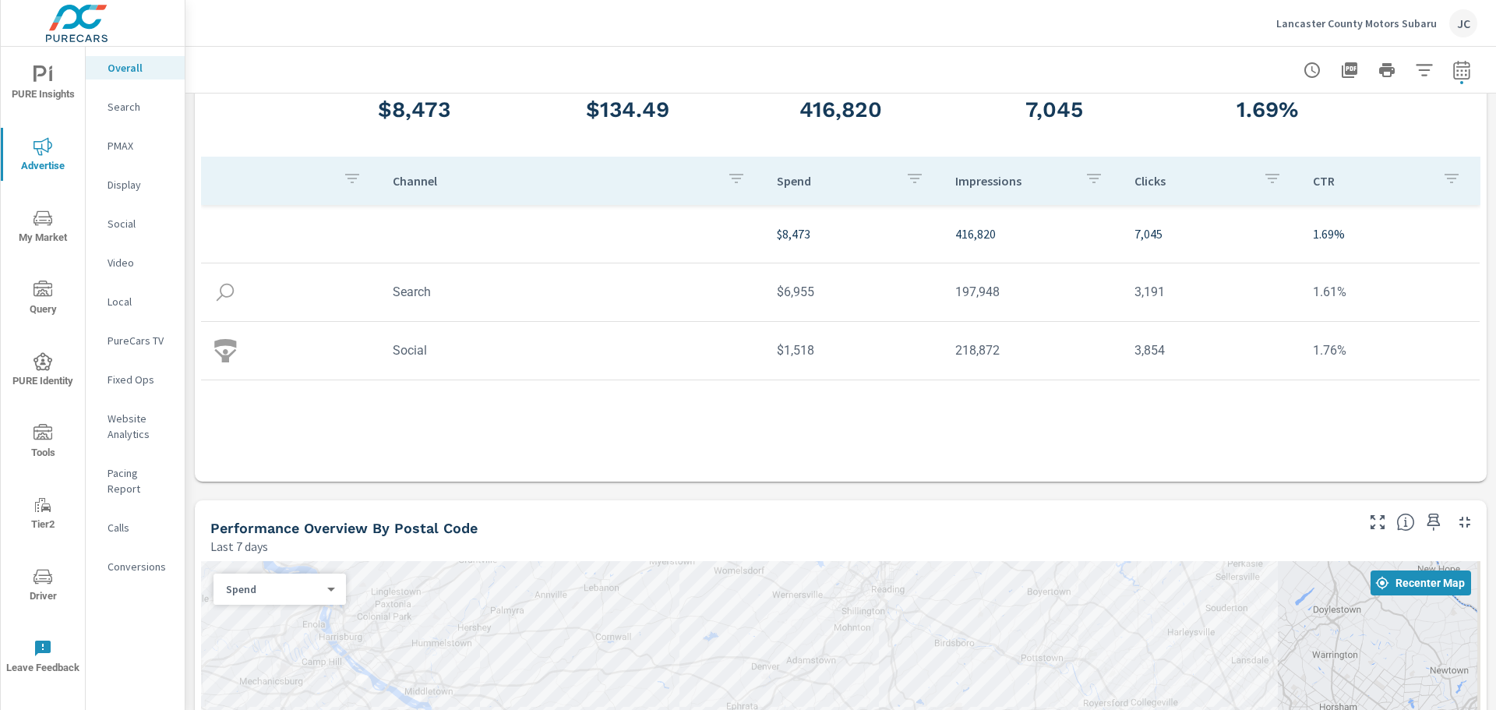
scroll to position [156, 0]
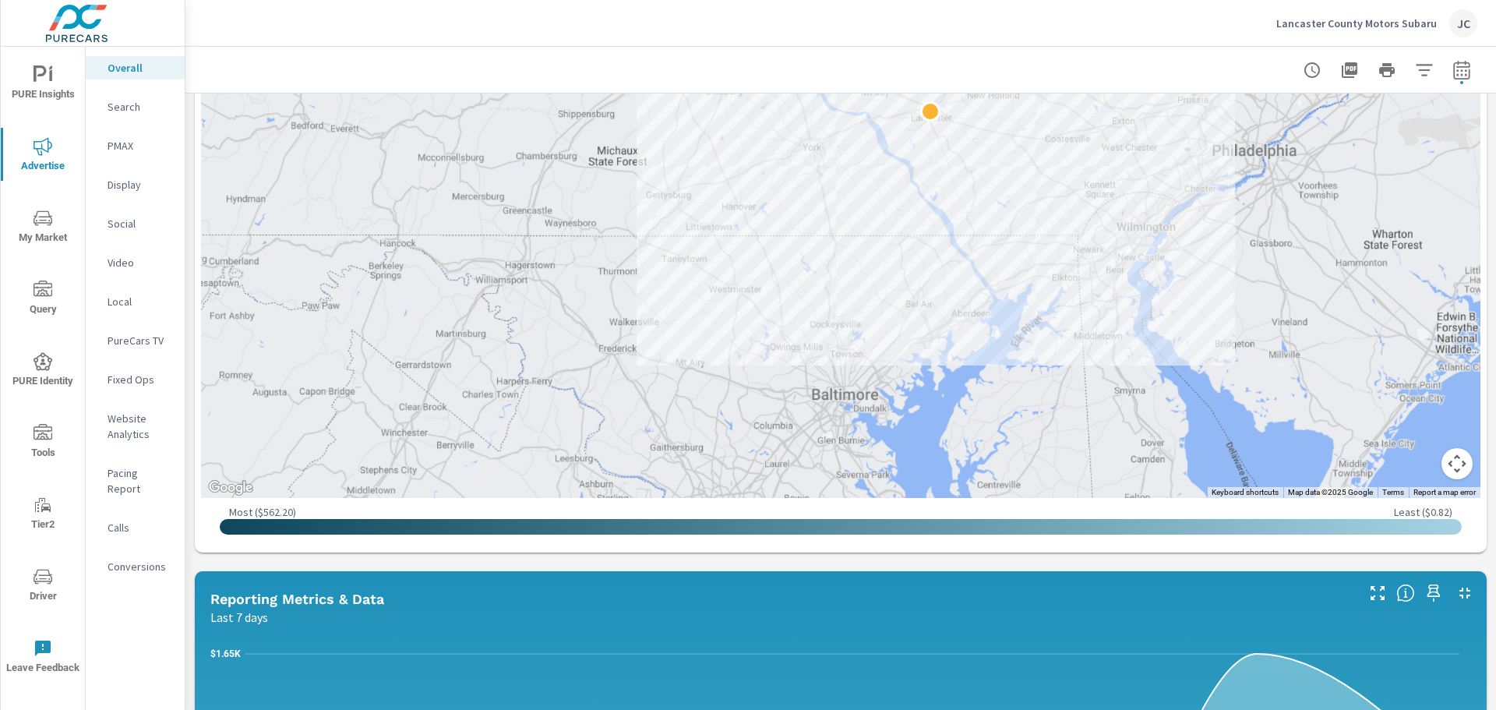
scroll to position [611, 0]
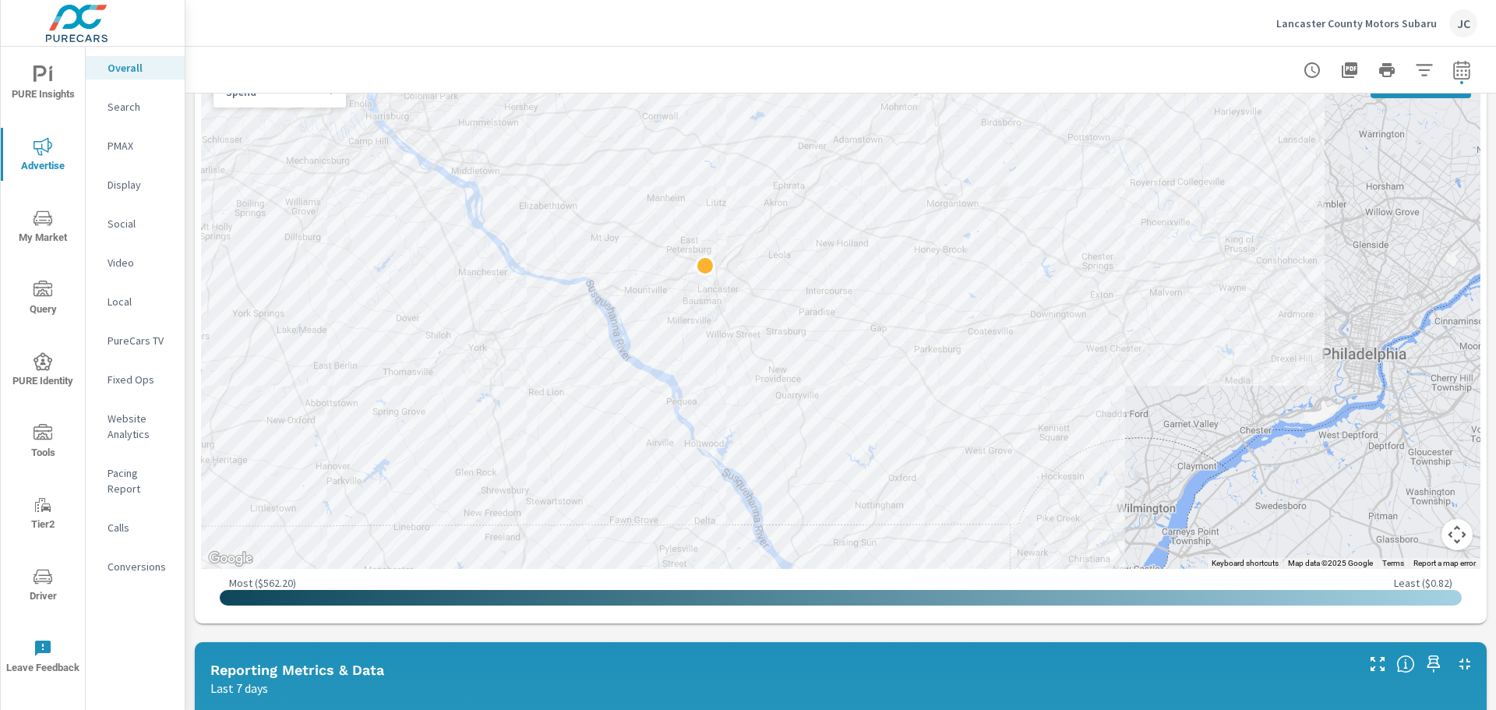
drag, startPoint x: 943, startPoint y: 193, endPoint x: 917, endPoint y: 294, distance: 103.7
click at [917, 294] on div at bounding box center [840, 316] width 1279 height 505
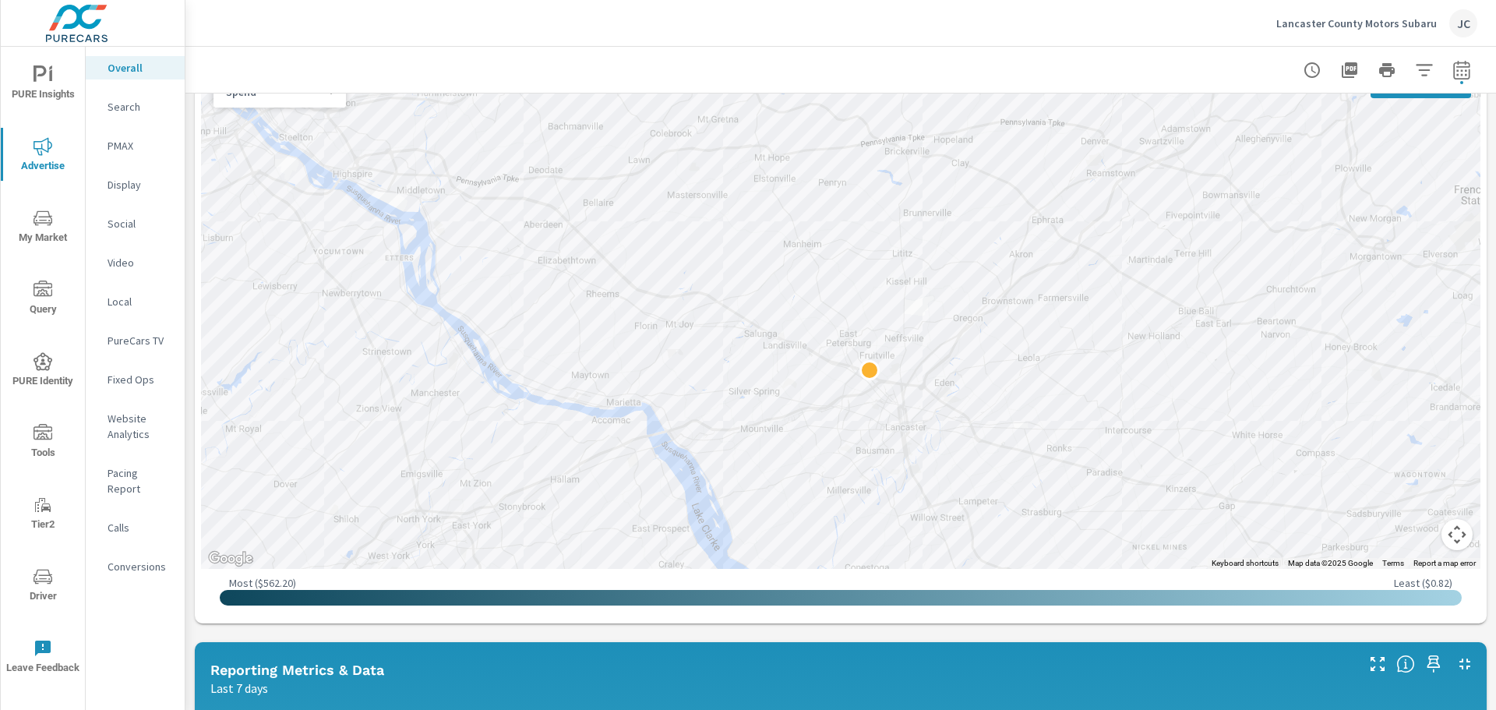
drag, startPoint x: 917, startPoint y: 294, endPoint x: 1365, endPoint y: 457, distance: 476.8
click at [1365, 457] on div at bounding box center [840, 316] width 1279 height 505
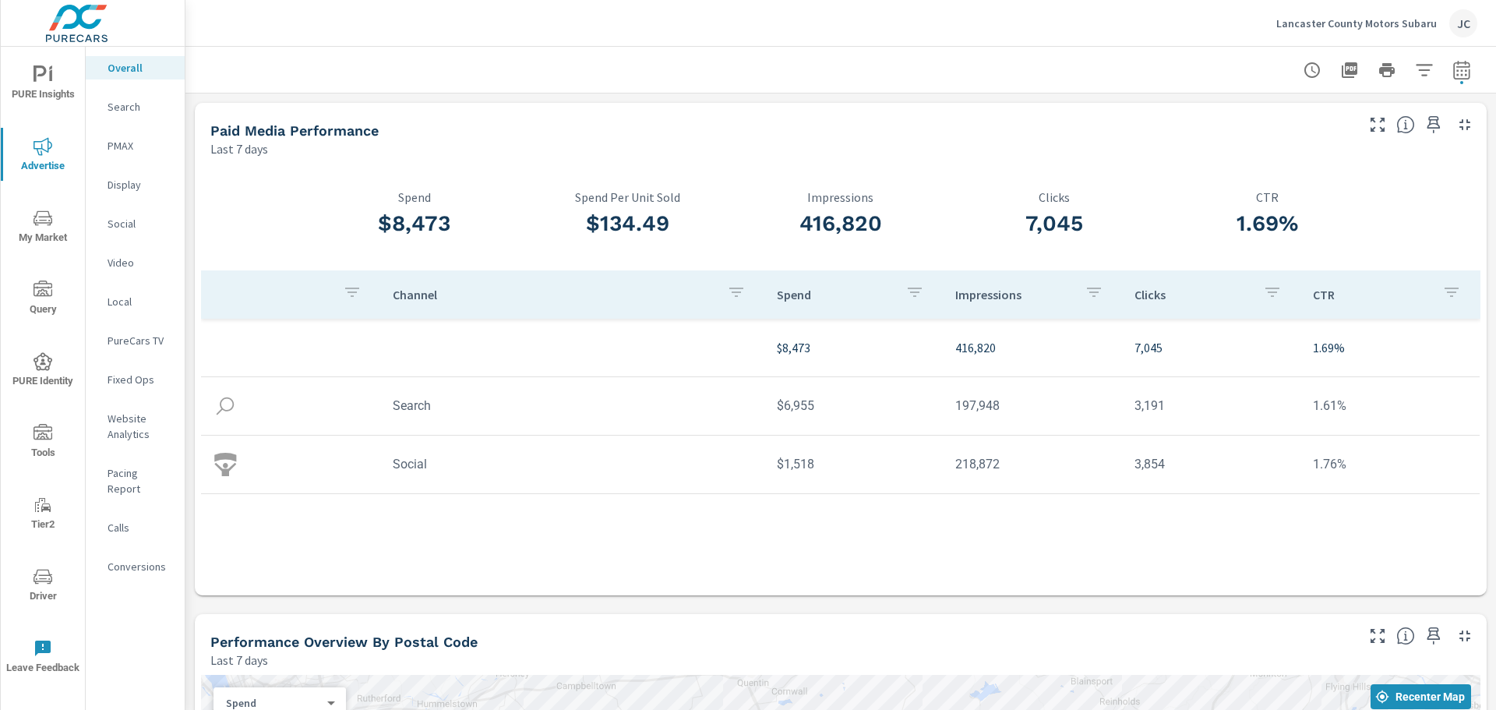
drag, startPoint x: 44, startPoint y: 592, endPoint x: 32, endPoint y: 574, distance: 21.8
click at [32, 574] on span "Driver" at bounding box center [42, 586] width 75 height 38
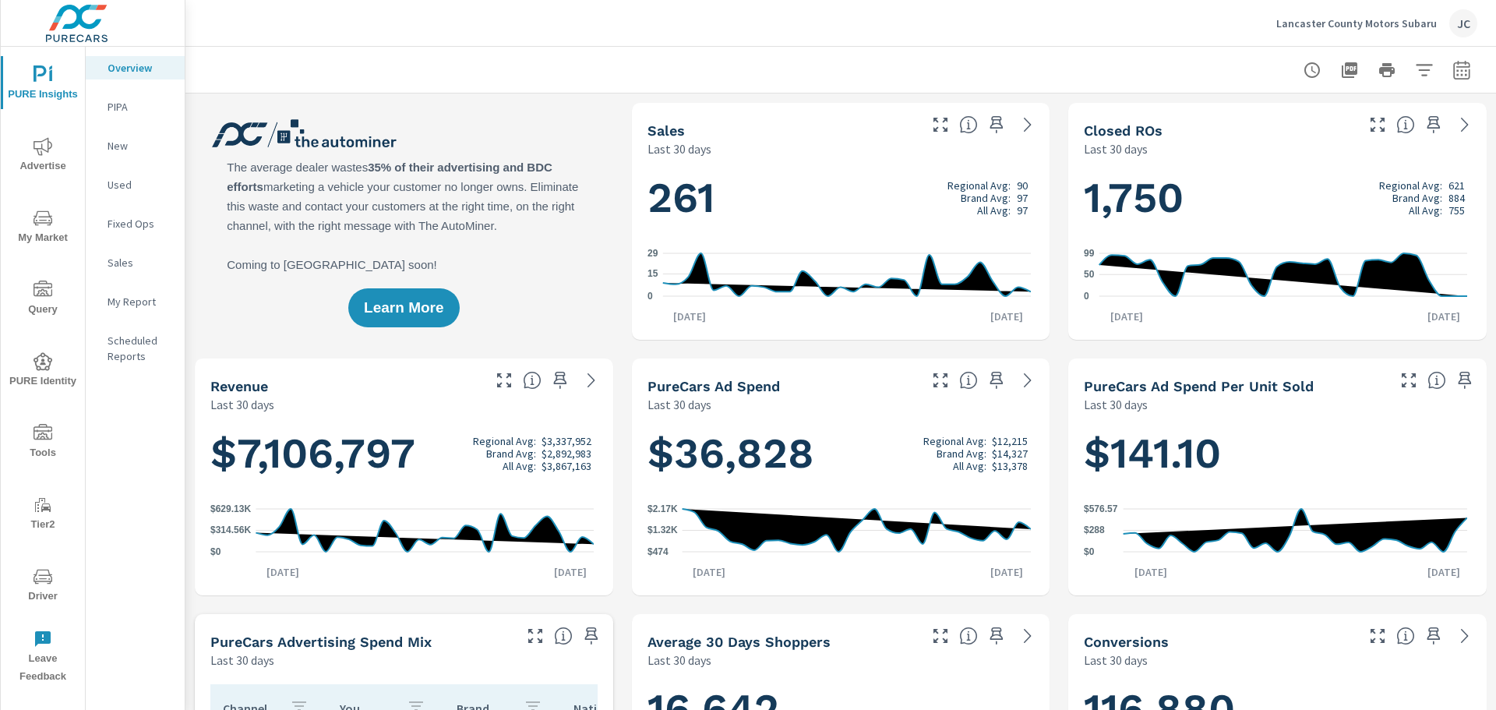
scroll to position [1, 0]
click at [1457, 67] on icon "button" at bounding box center [1461, 69] width 16 height 19
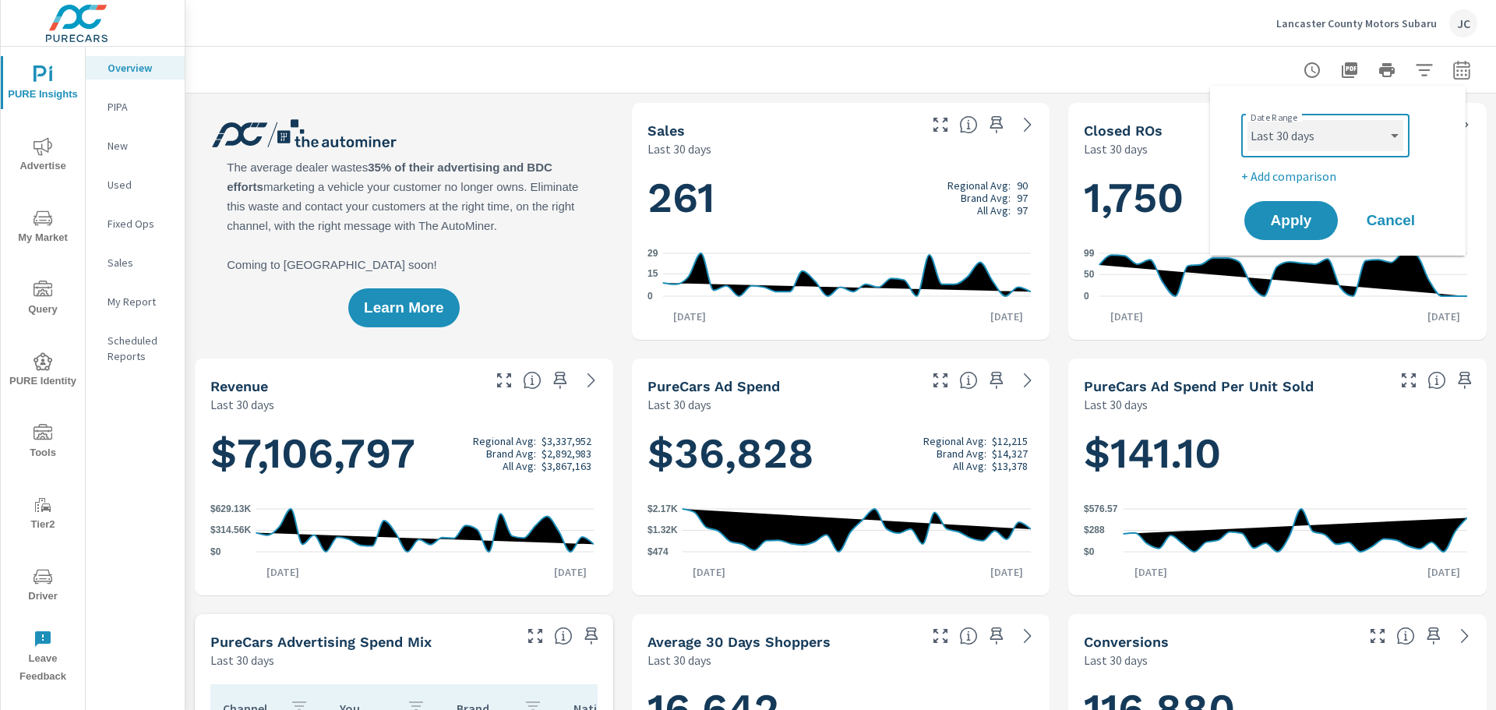
click at [1391, 140] on select "Custom Yesterday Last week Last 7 days Last 14 days Last 30 days Last 45 days L…" at bounding box center [1325, 135] width 156 height 31
click at [1247, 120] on select "Custom Yesterday Last week Last 7 days Last 14 days Last 30 days Last 45 days L…" at bounding box center [1325, 135] width 156 height 31
select select "Last 6 months"
click at [1291, 224] on span "Apply" at bounding box center [1291, 220] width 64 height 15
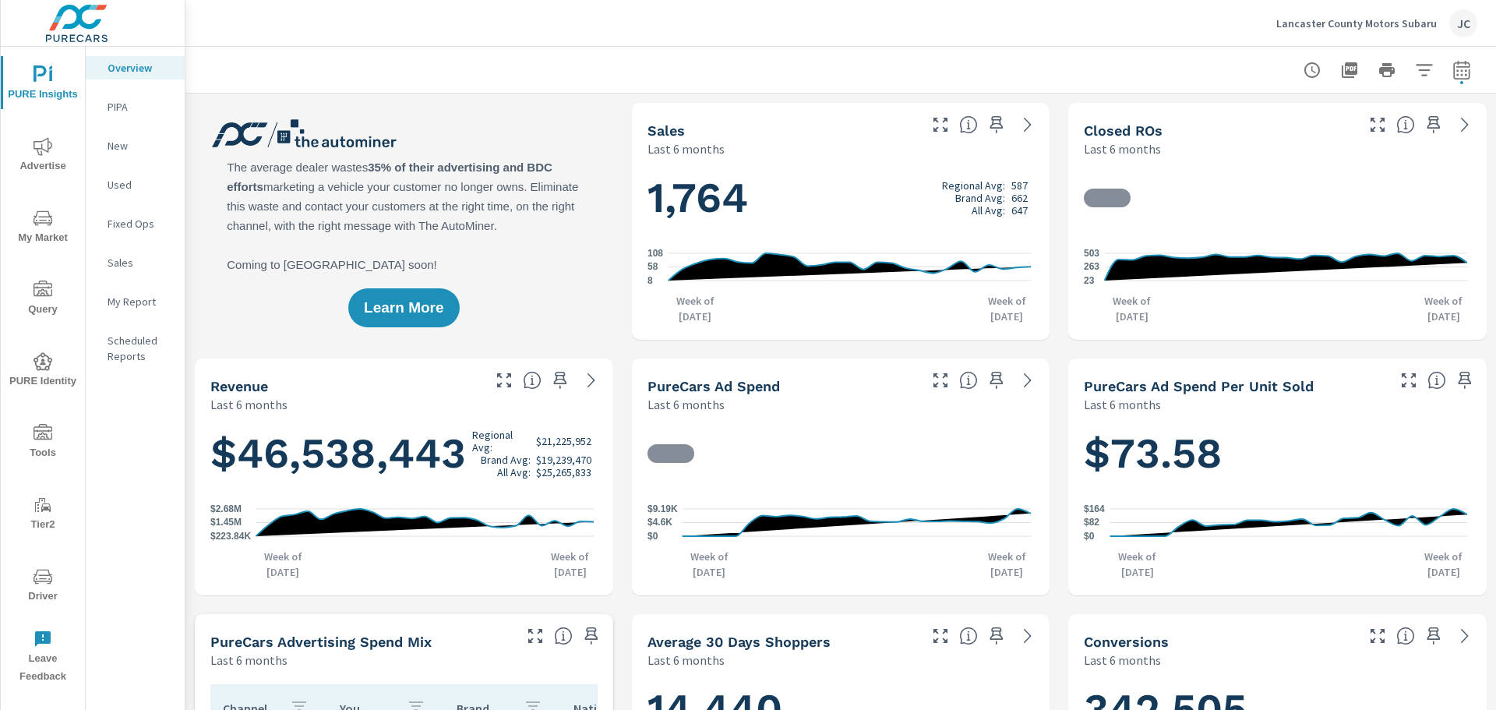
scroll to position [1, 0]
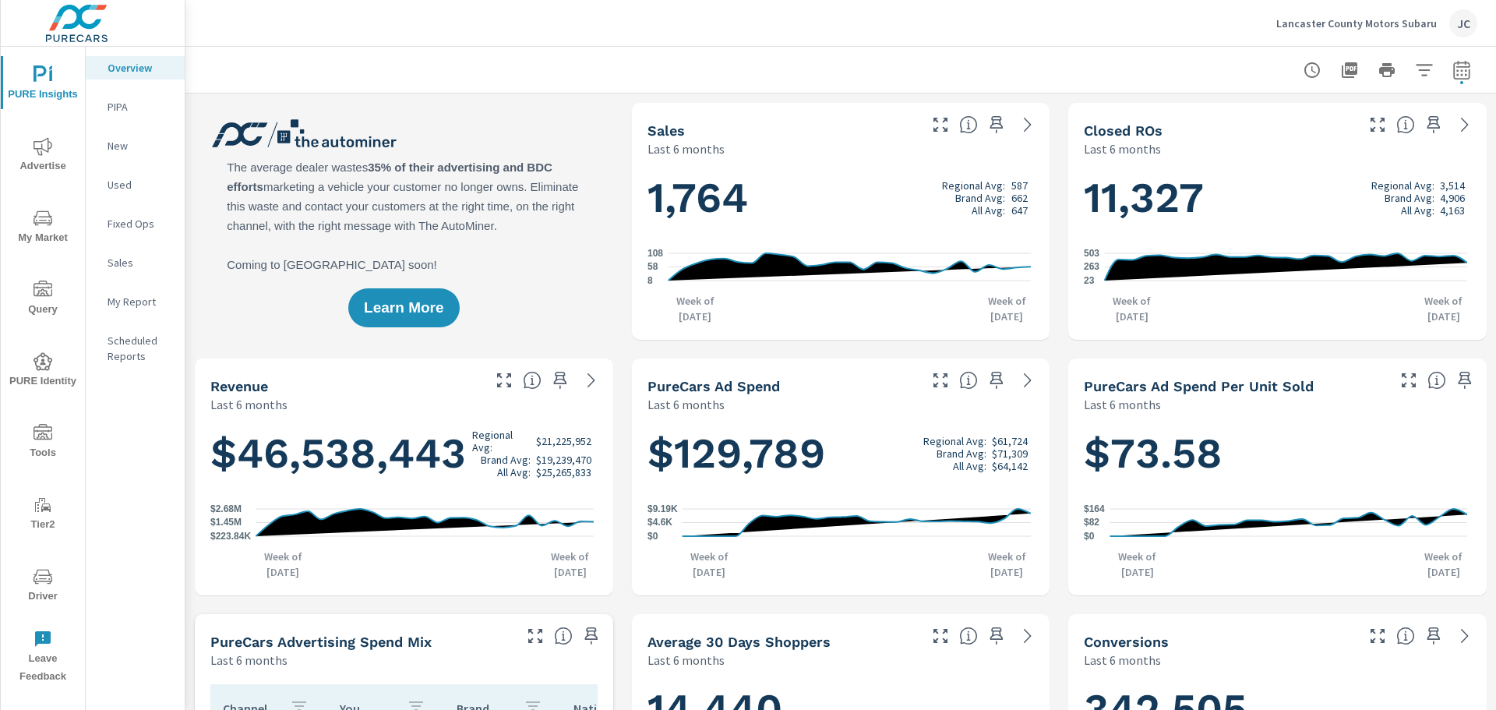
click at [65, 236] on span "My Market" at bounding box center [42, 228] width 75 height 38
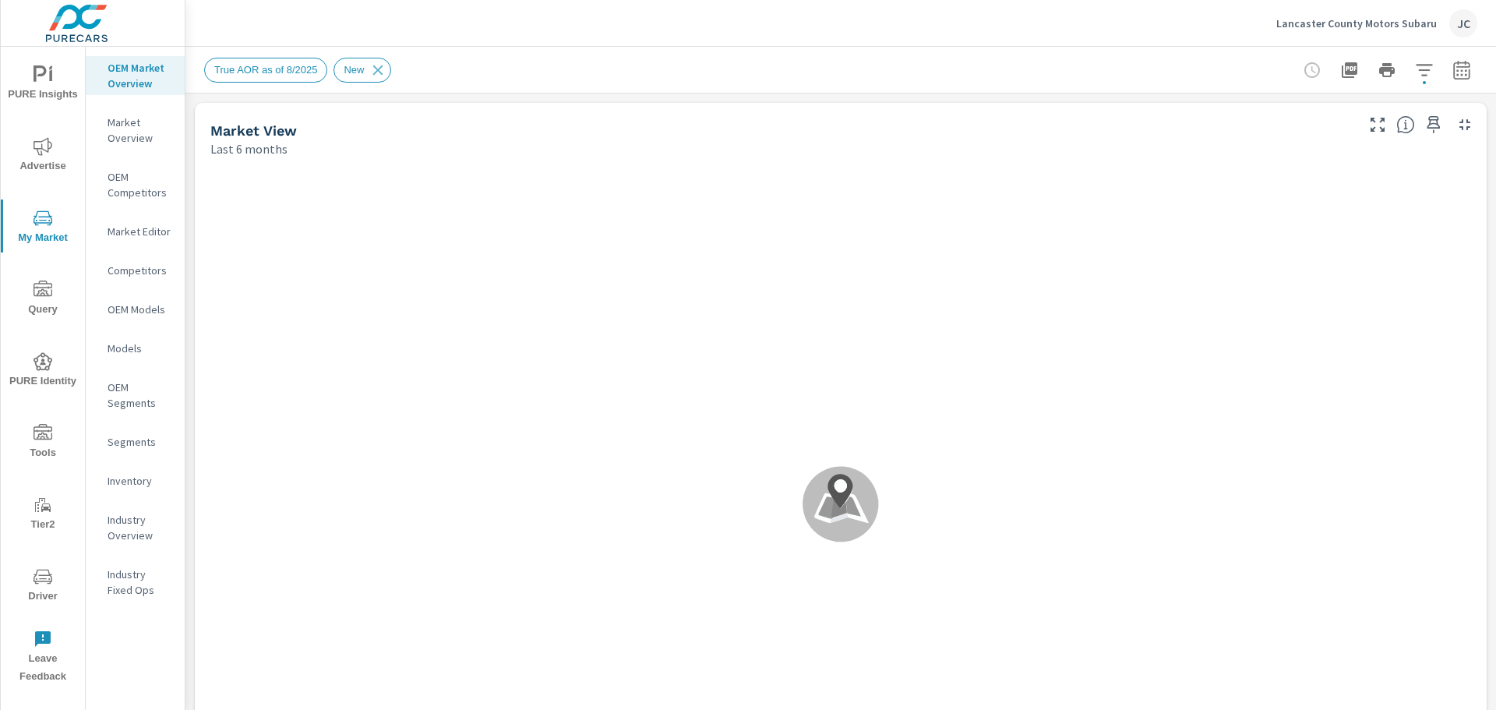
scroll to position [1, 0]
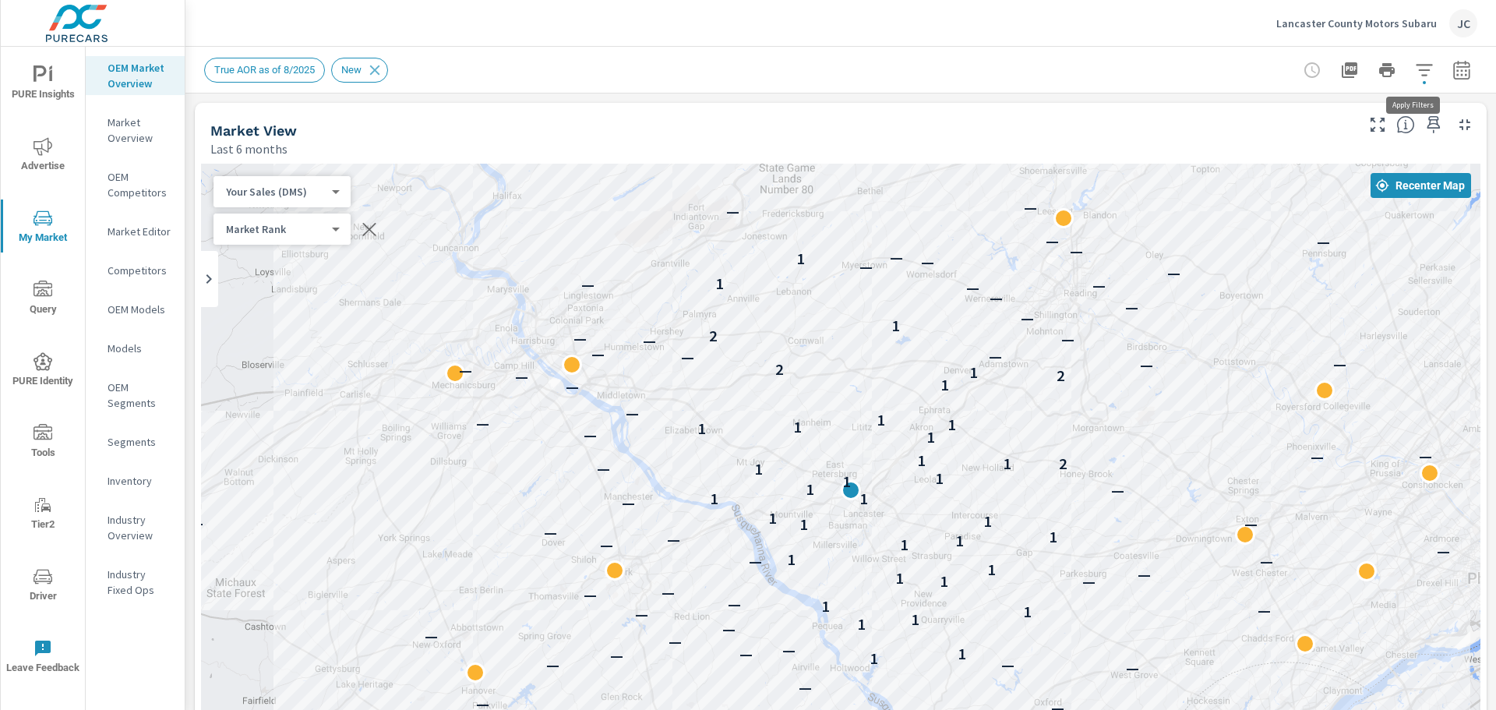
click at [1415, 72] on icon "button" at bounding box center [1424, 70] width 19 height 19
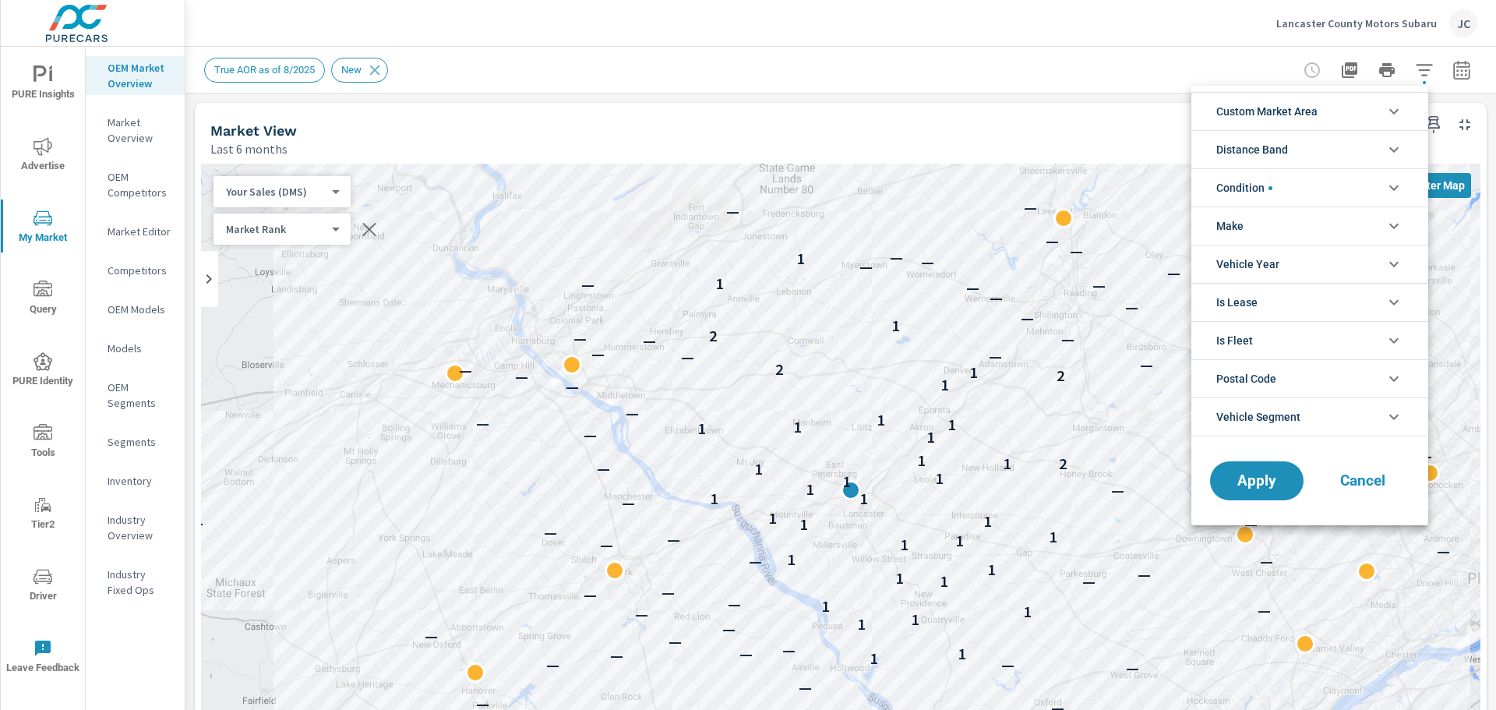
click at [1400, 119] on icon "filter options" at bounding box center [1393, 111] width 19 height 19
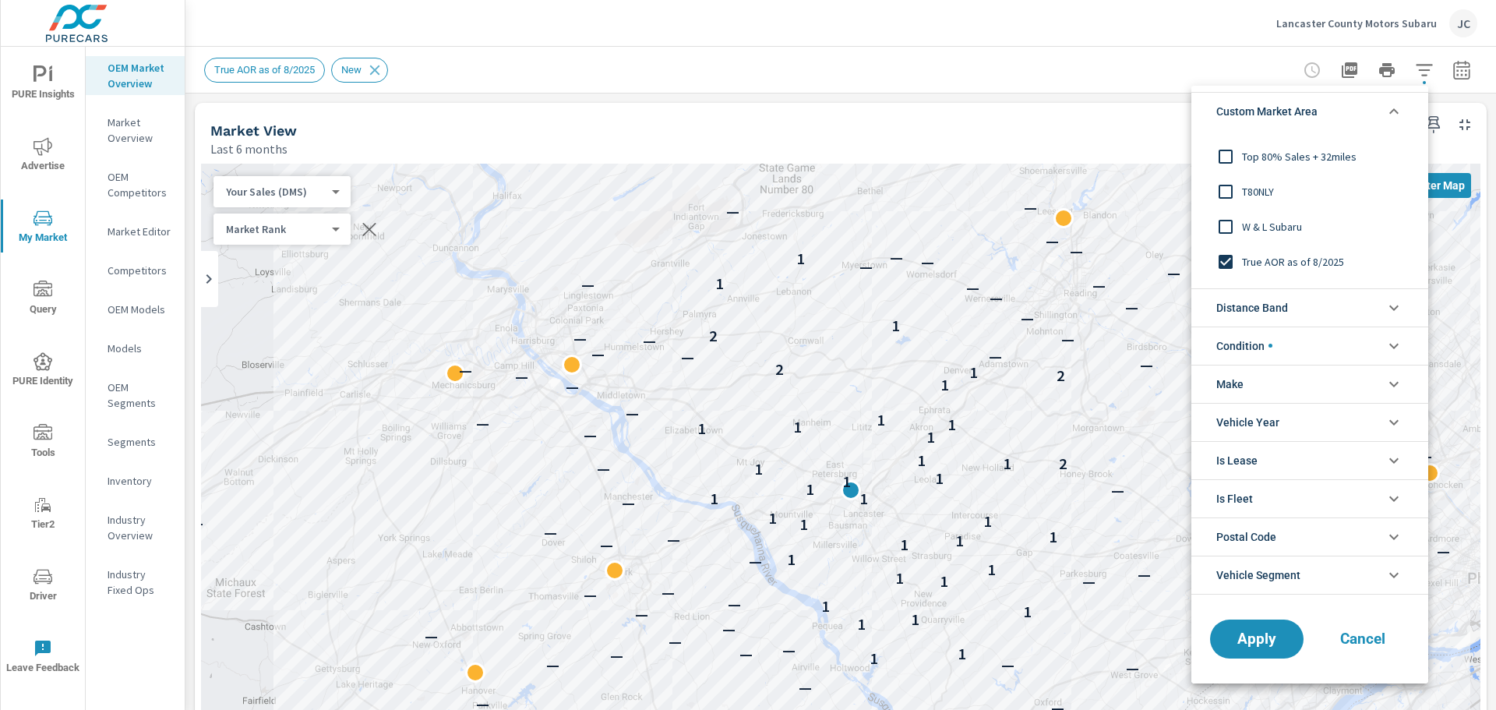
scroll to position [52, 0]
click at [1245, 625] on button "Apply" at bounding box center [1256, 638] width 97 height 41
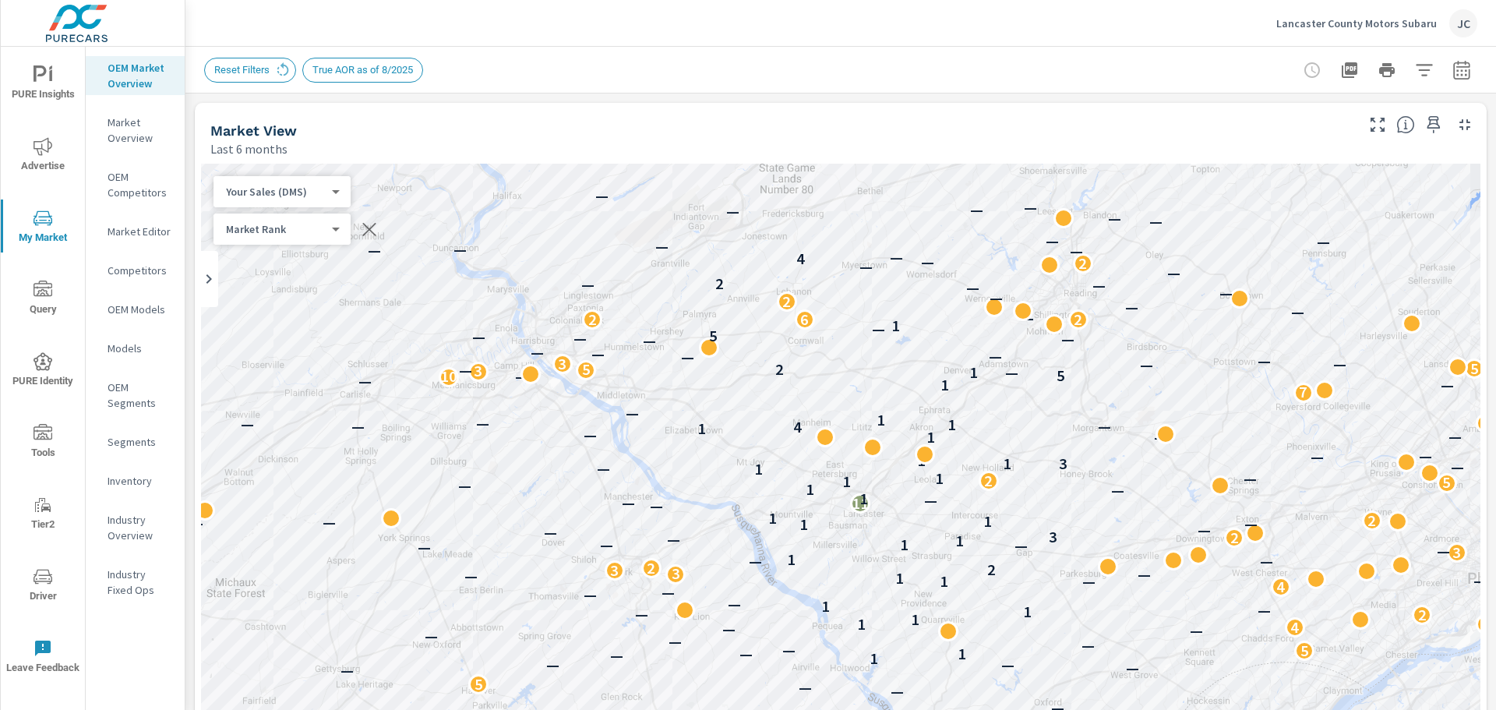
scroll to position [1, 0]
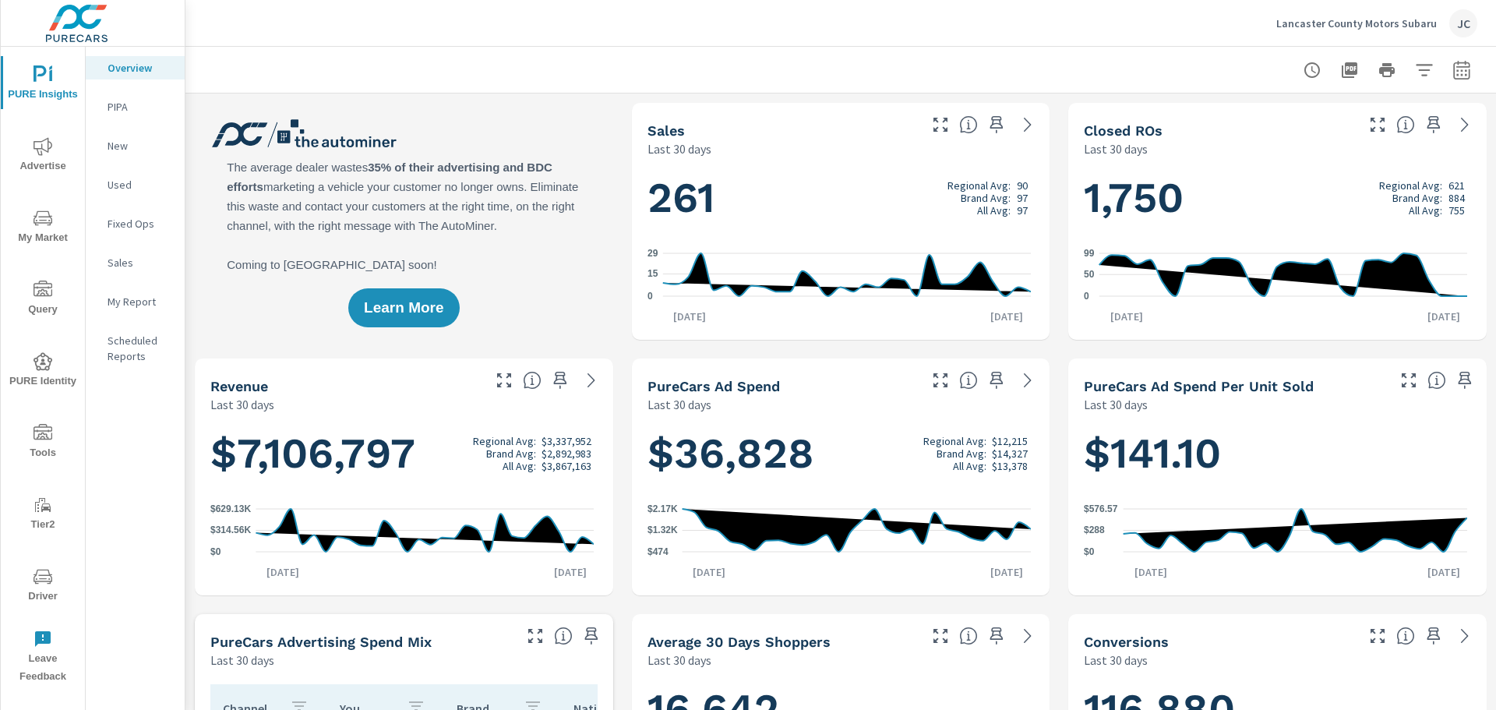
scroll to position [1, 0]
click at [47, 581] on icon "nav menu" at bounding box center [42, 576] width 19 height 15
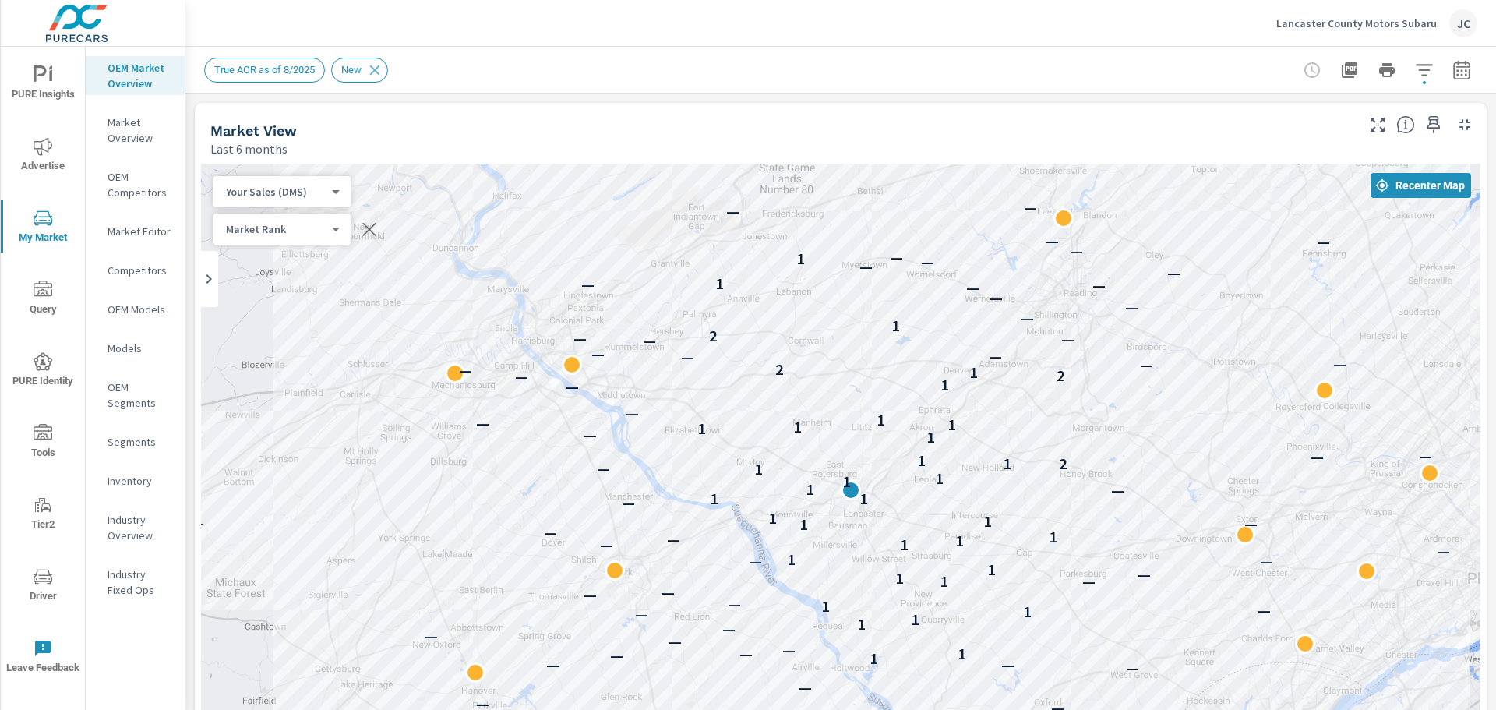
scroll to position [1, 0]
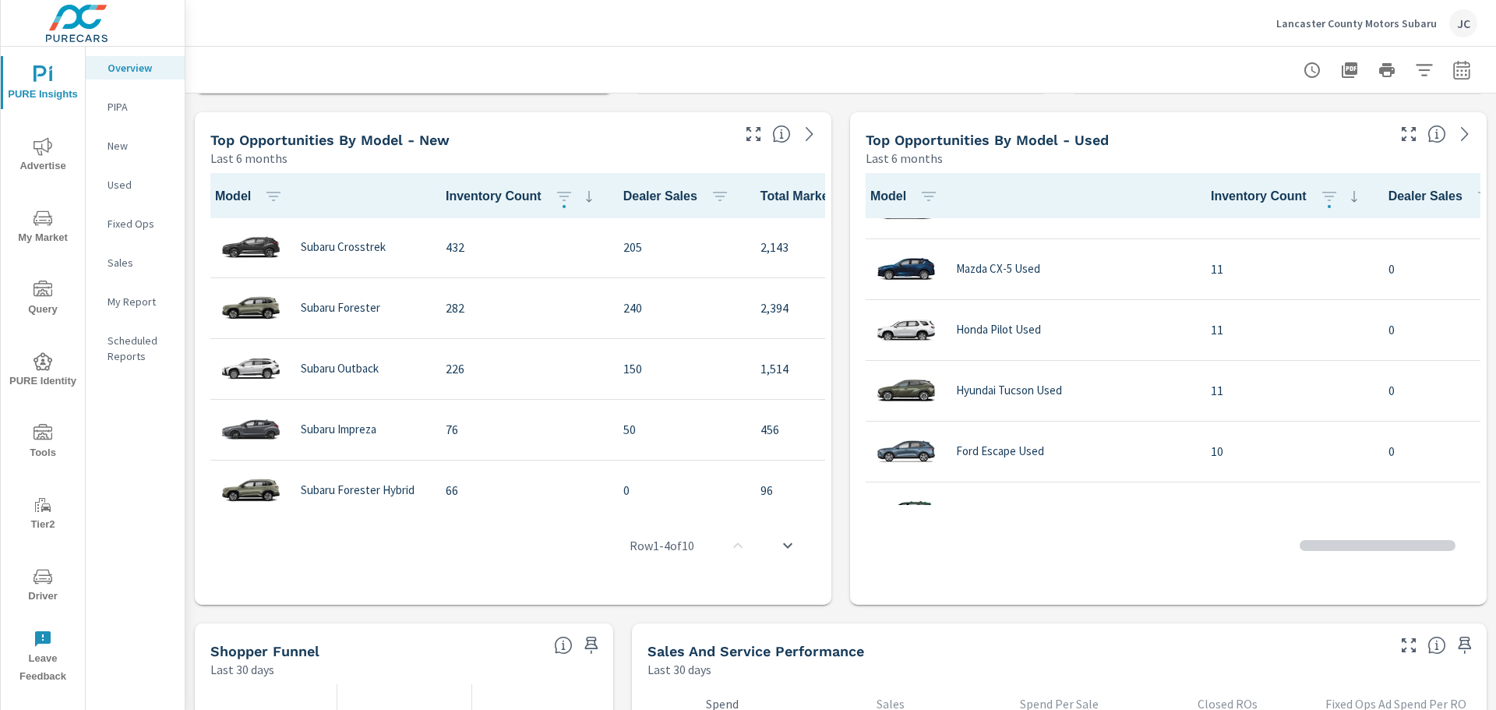
scroll to position [72, 0]
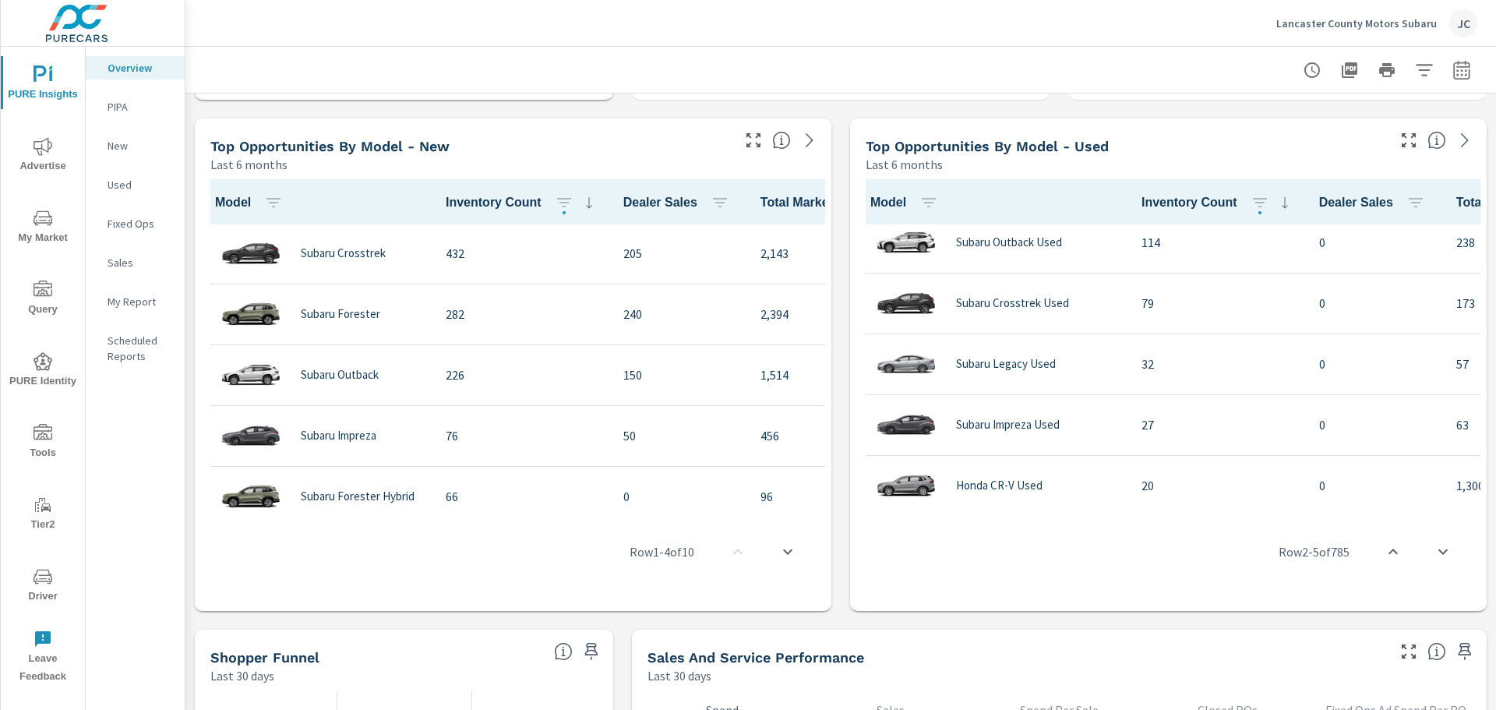
scroll to position [1013, 0]
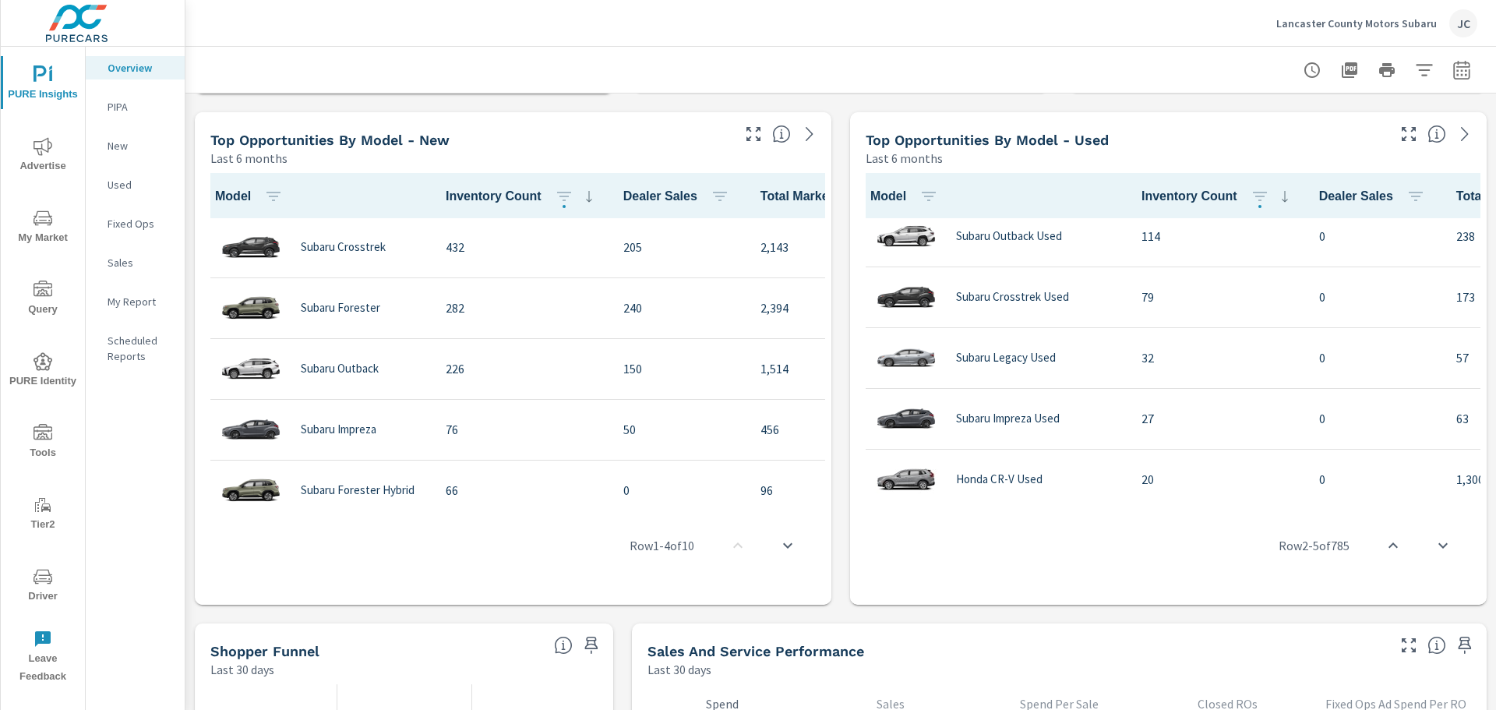
drag, startPoint x: 581, startPoint y: 501, endPoint x: 905, endPoint y: 557, distance: 328.9
click at [905, 557] on div "Learn More The average dealer wastes 35% of their advertising and BDC efforts m…" at bounding box center [840, 358] width 1310 height 2555
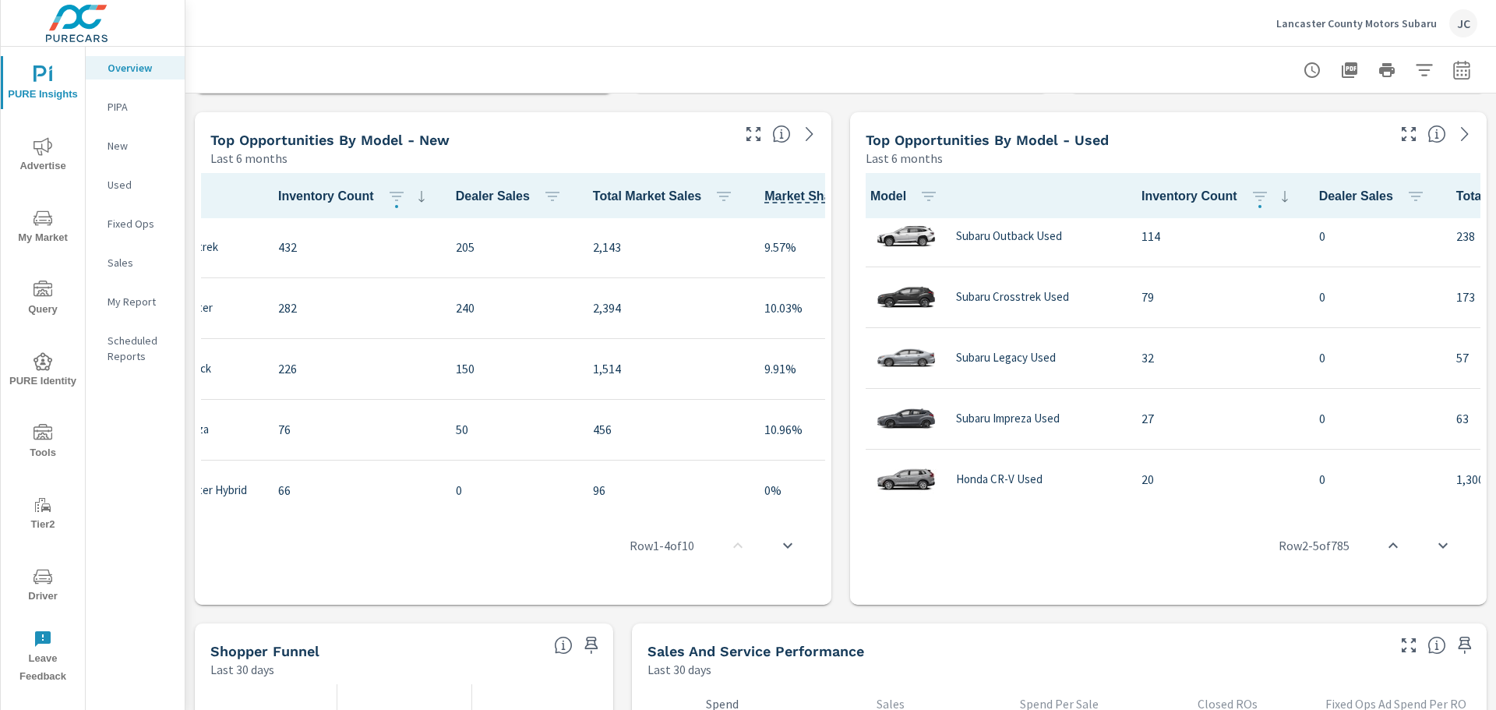
scroll to position [1, 234]
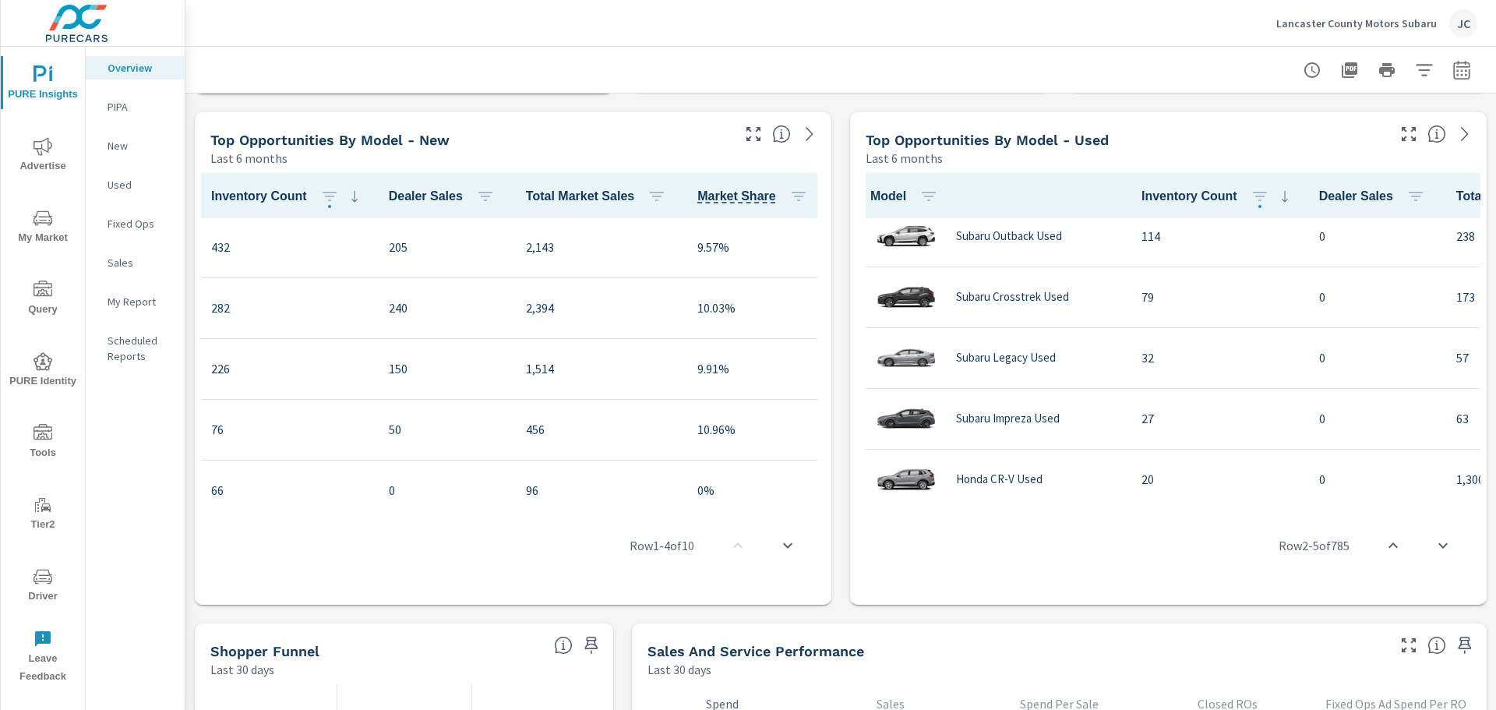
drag, startPoint x: 1122, startPoint y: 499, endPoint x: 1408, endPoint y: 526, distance: 286.4
click at [1408, 526] on div "Row 2 - 5 of 785" at bounding box center [1168, 545] width 624 height 93
drag, startPoint x: 1126, startPoint y: 501, endPoint x: 1343, endPoint y: 510, distance: 216.7
click at [1495, 548] on div "Overview Lancaster County Motors Subaru Report date range: [DATE] - [DATE] Lear…" at bounding box center [840, 378] width 1310 height 663
drag, startPoint x: 1243, startPoint y: 499, endPoint x: 1414, endPoint y: 513, distance: 171.2
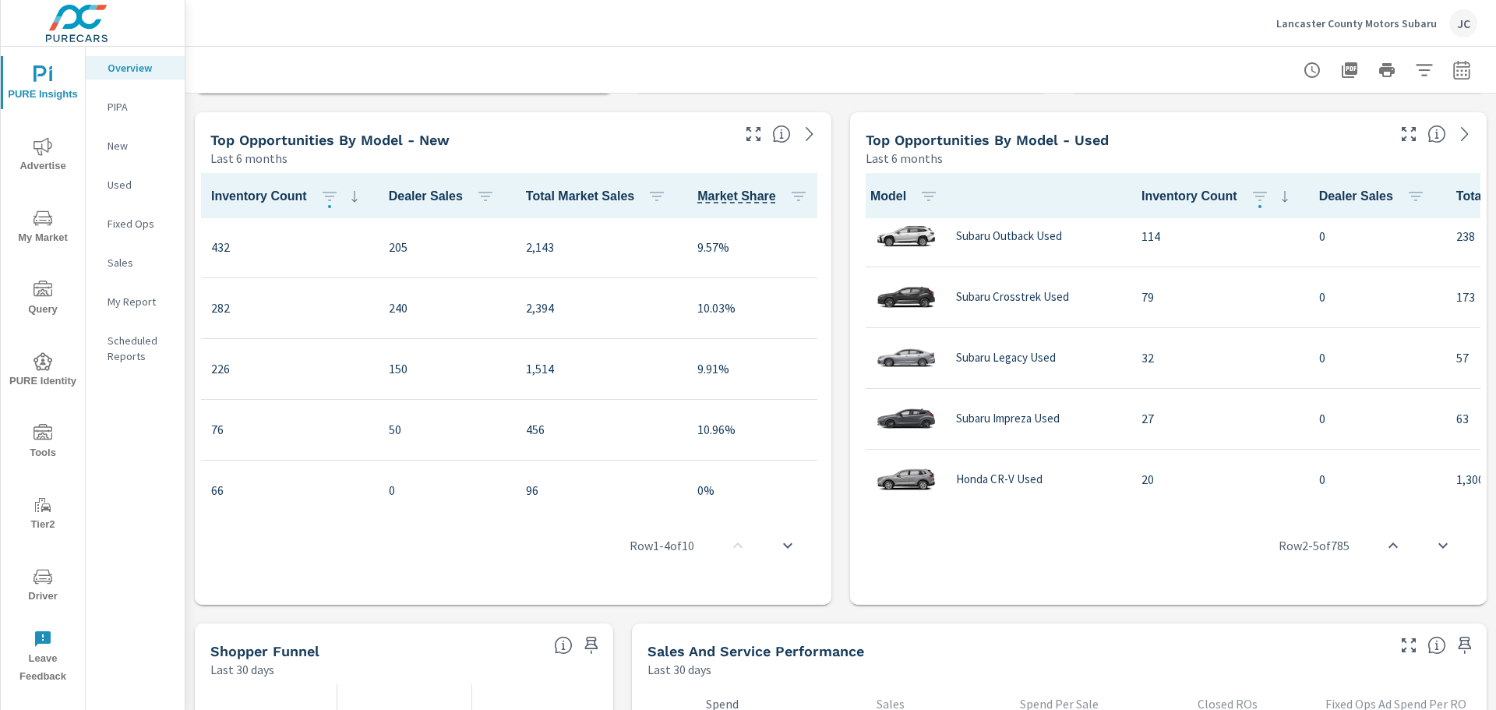
click at [1475, 537] on div "Learn More The average dealer wastes 35% of their advertising and BDC efforts m…" at bounding box center [840, 358] width 1310 height 2555
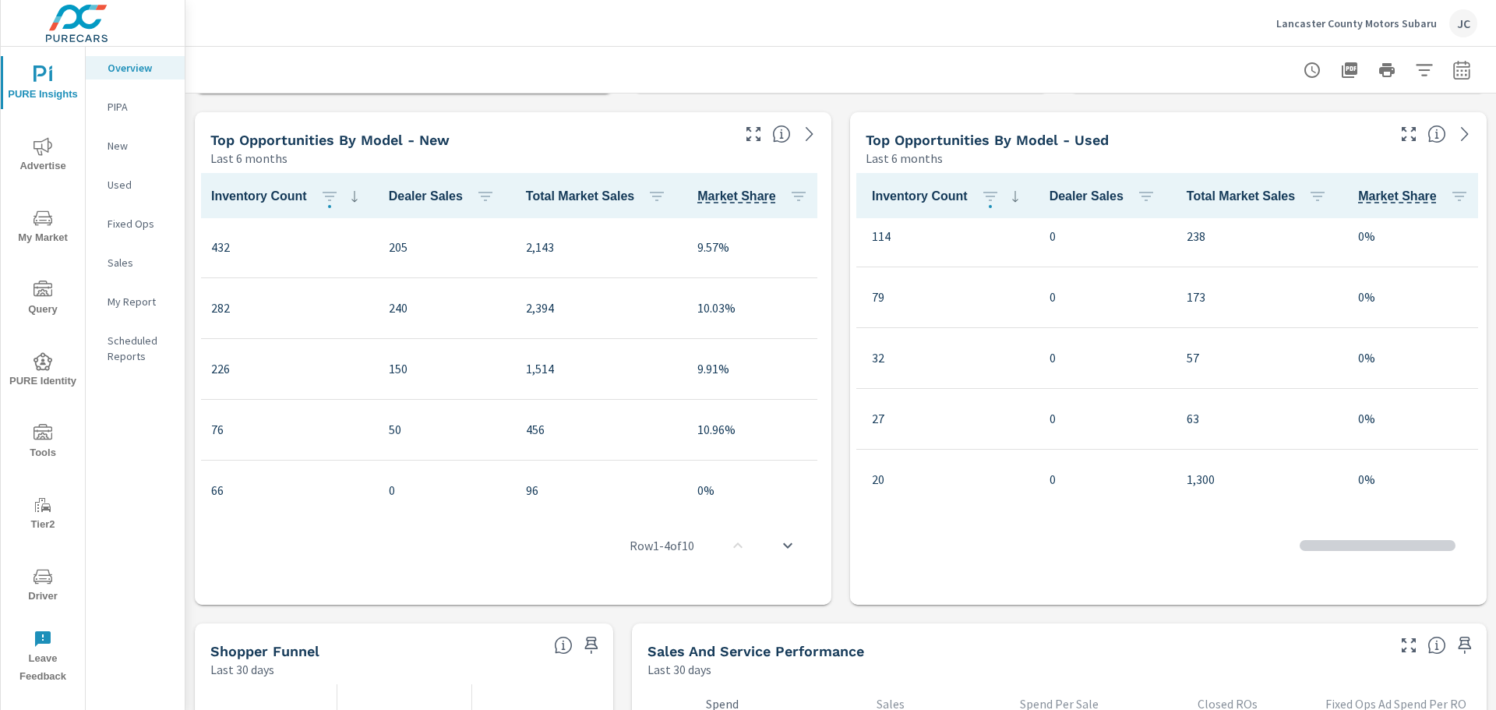
scroll to position [0, 270]
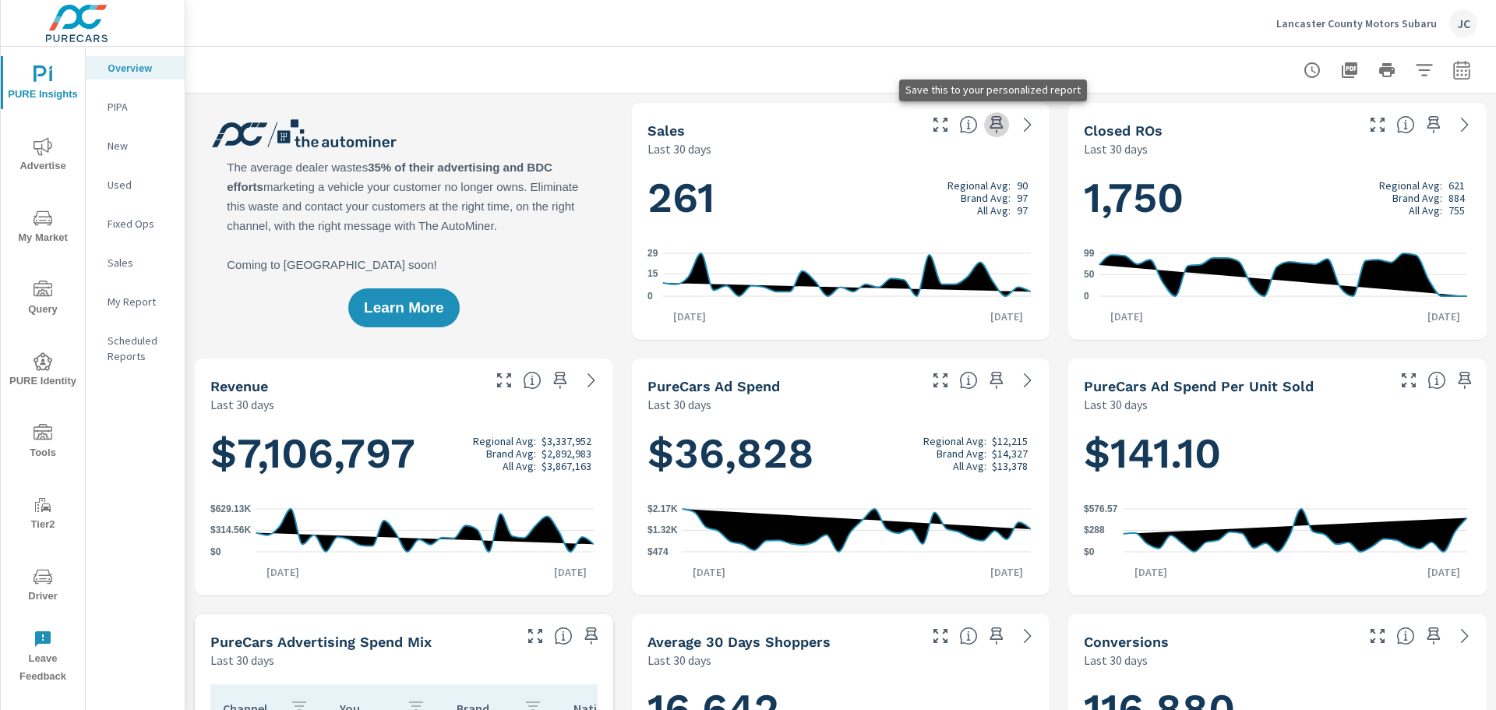
click at [987, 133] on icon "button" at bounding box center [996, 124] width 19 height 19
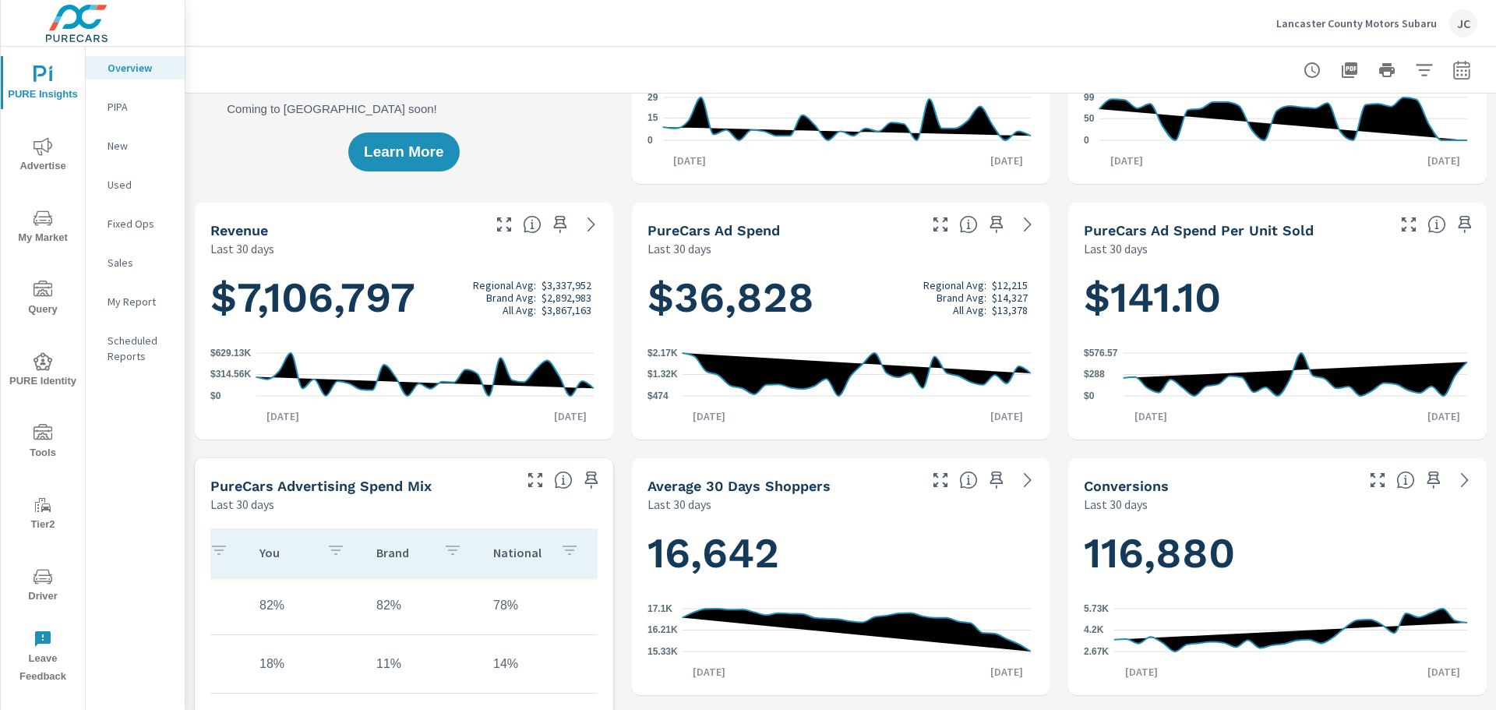
scroll to position [234, 0]
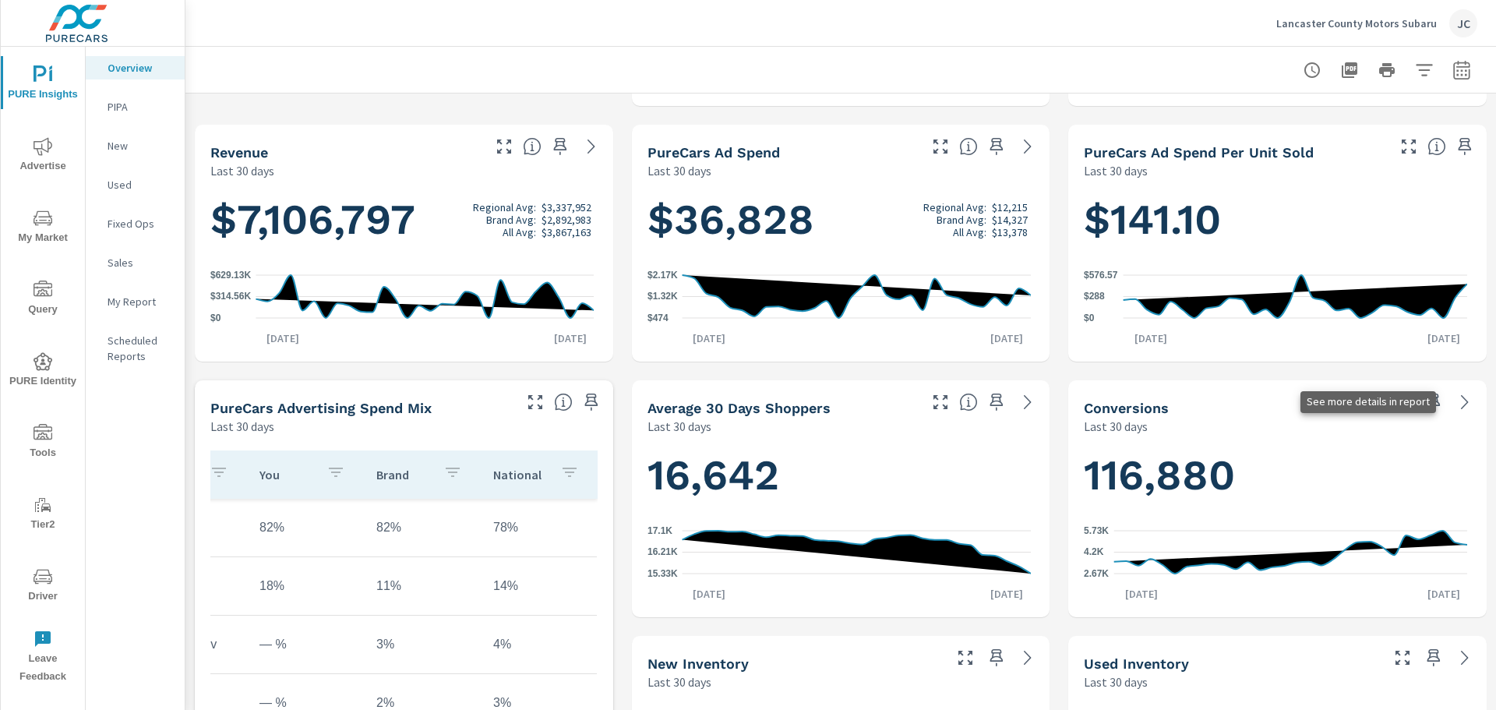
click at [1457, 404] on icon at bounding box center [1464, 402] width 19 height 19
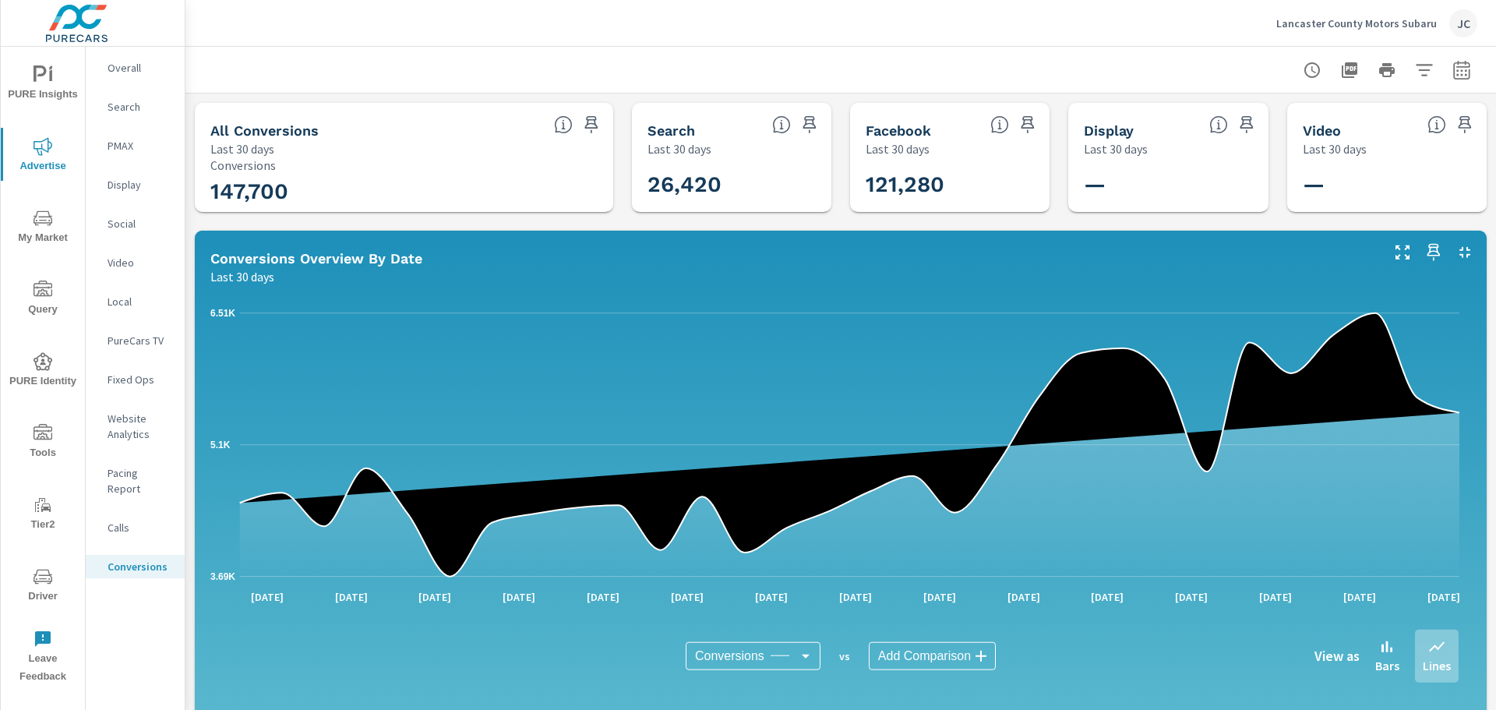
scroll to position [351, 0]
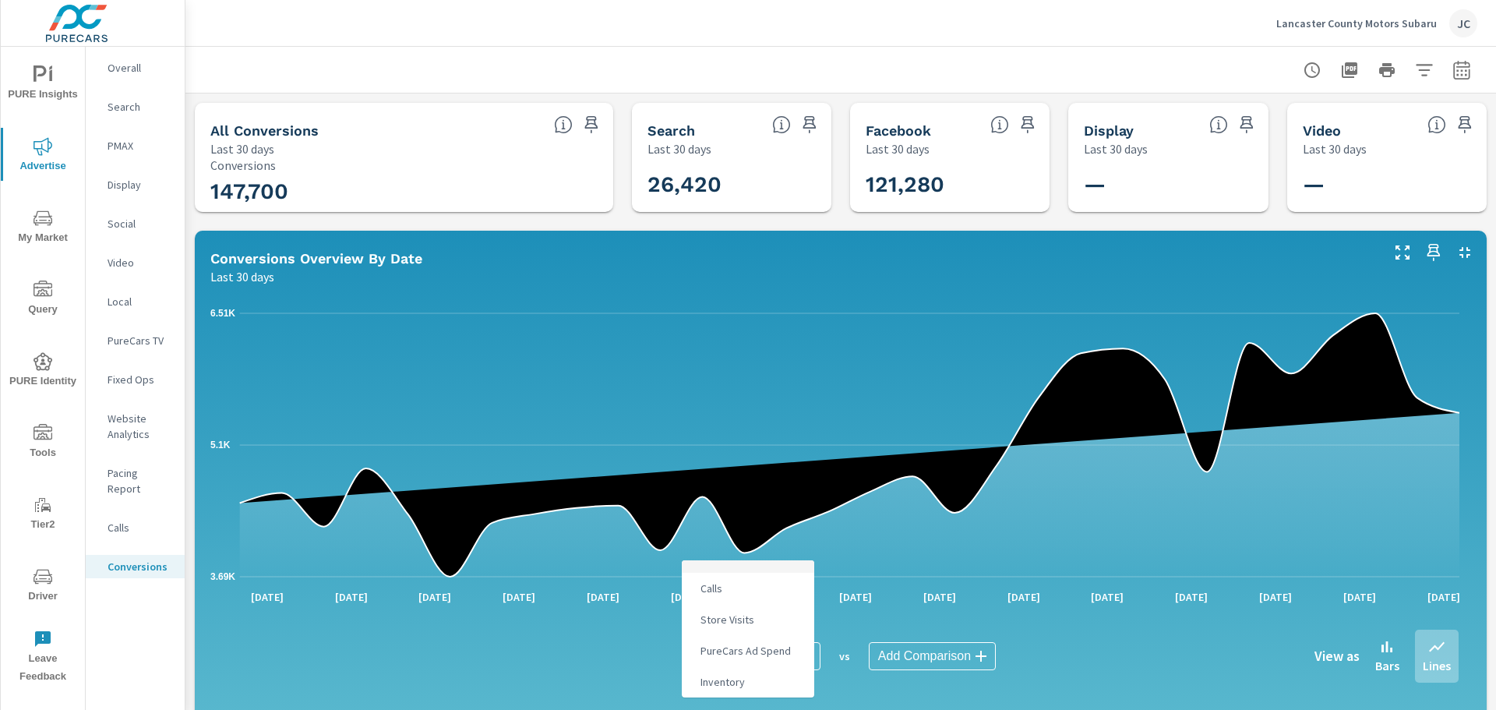
click at [799, 650] on body "PURE Insights Advertise My Market Query PURE Identity Tools Tier2 Driver Leave …" at bounding box center [748, 355] width 1496 height 710
click at [970, 347] on div at bounding box center [748, 355] width 1496 height 710
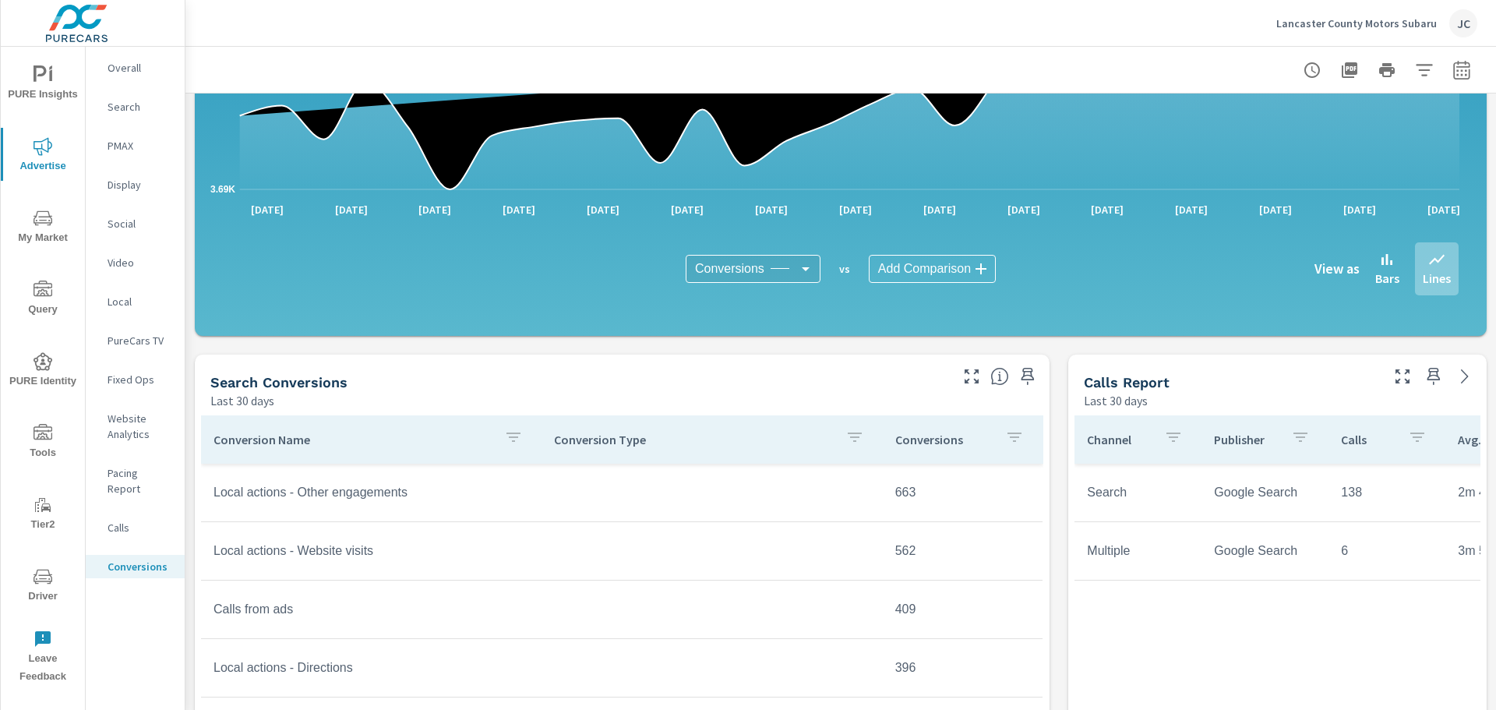
scroll to position [421, 0]
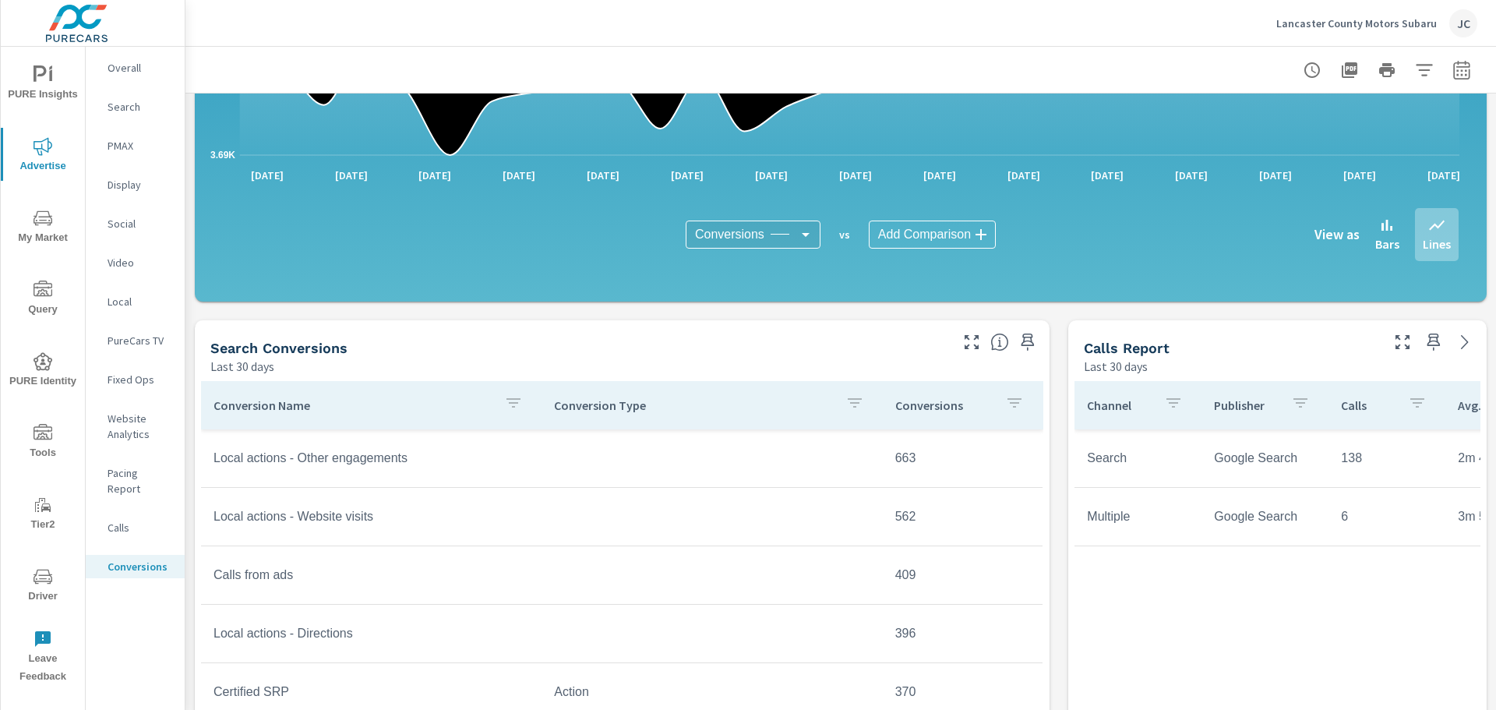
scroll to position [506, 0]
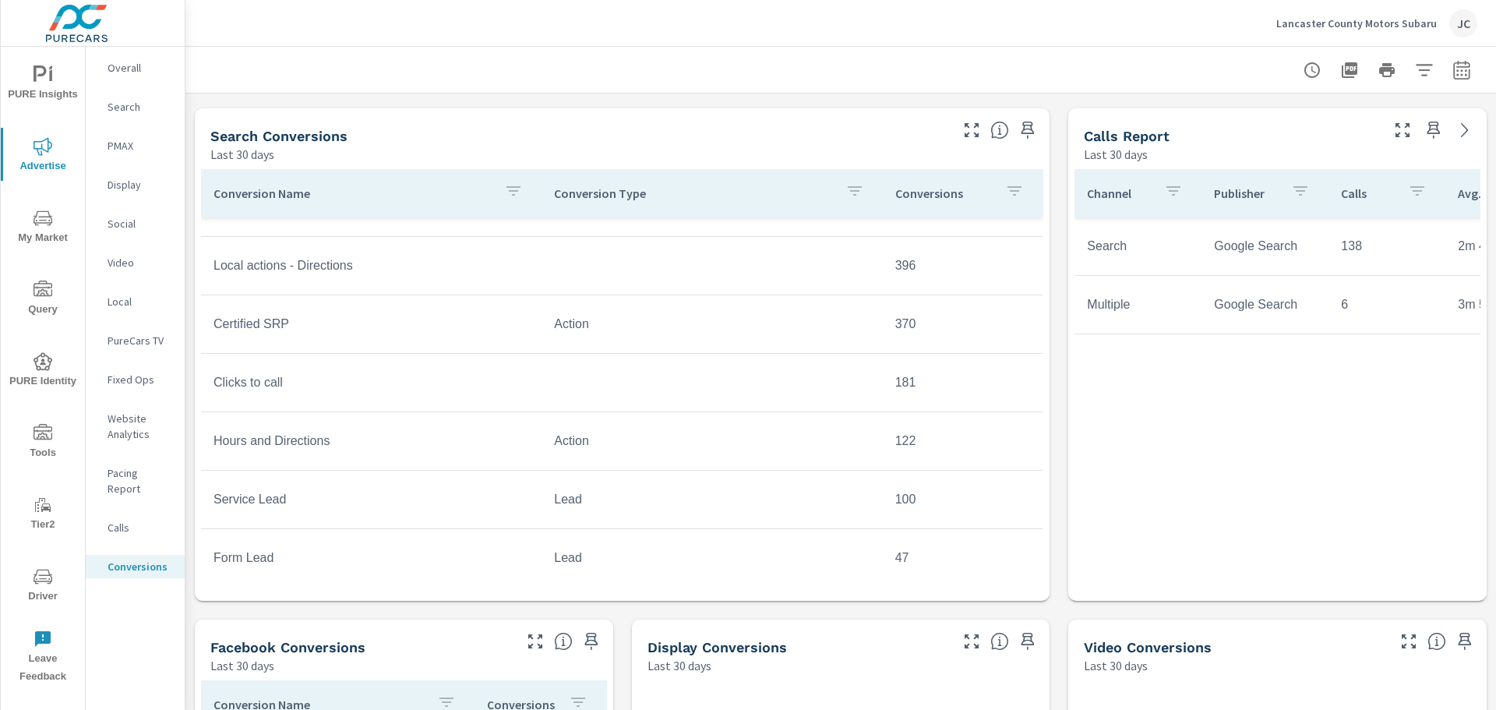
scroll to position [655, 0]
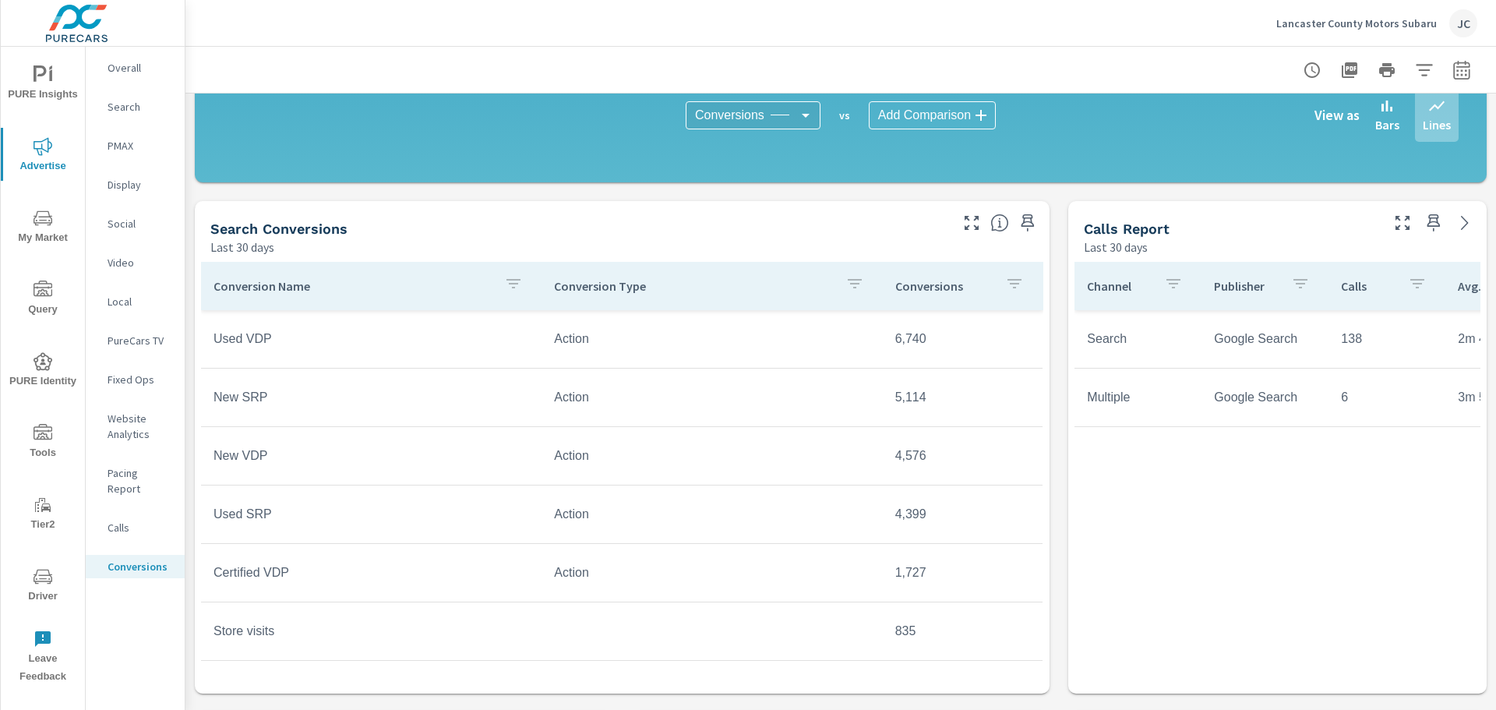
scroll to position [499, 0]
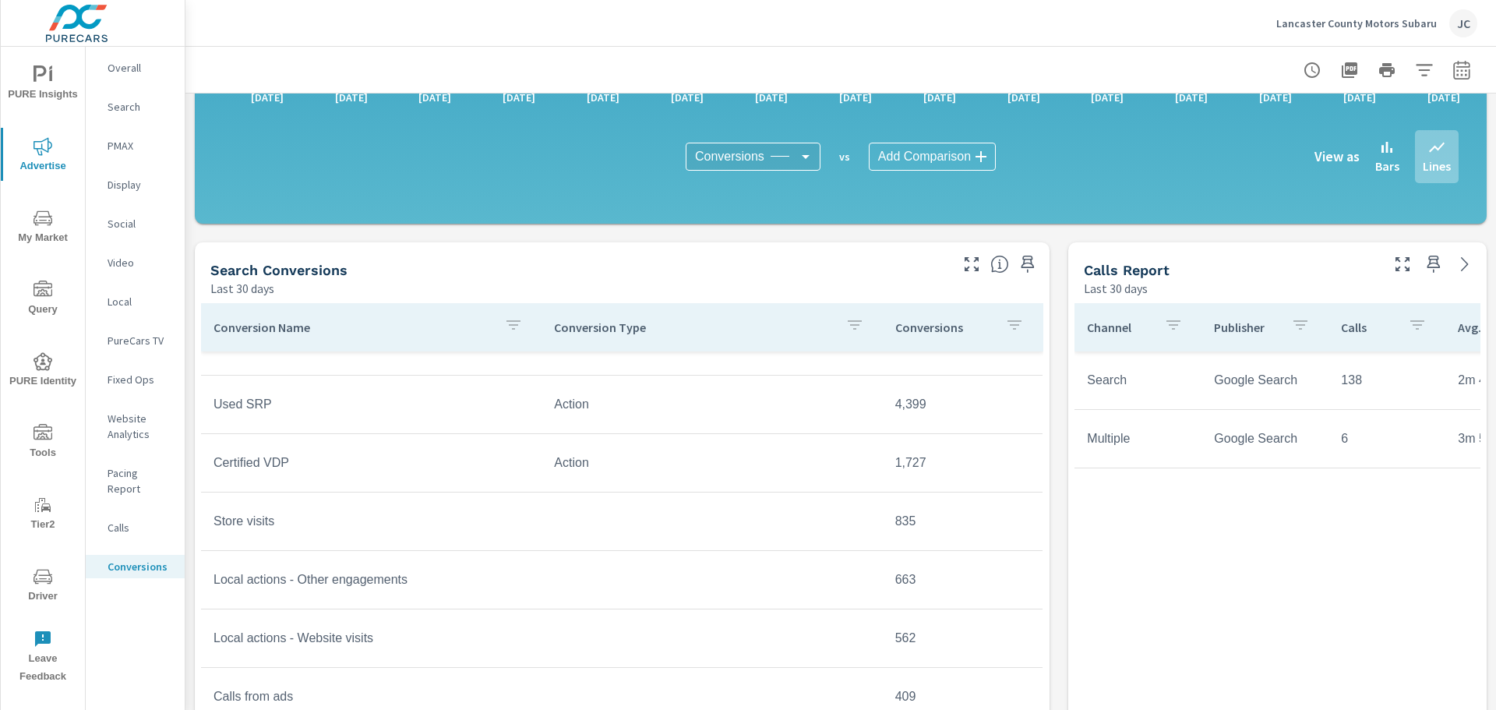
scroll to position [156, 0]
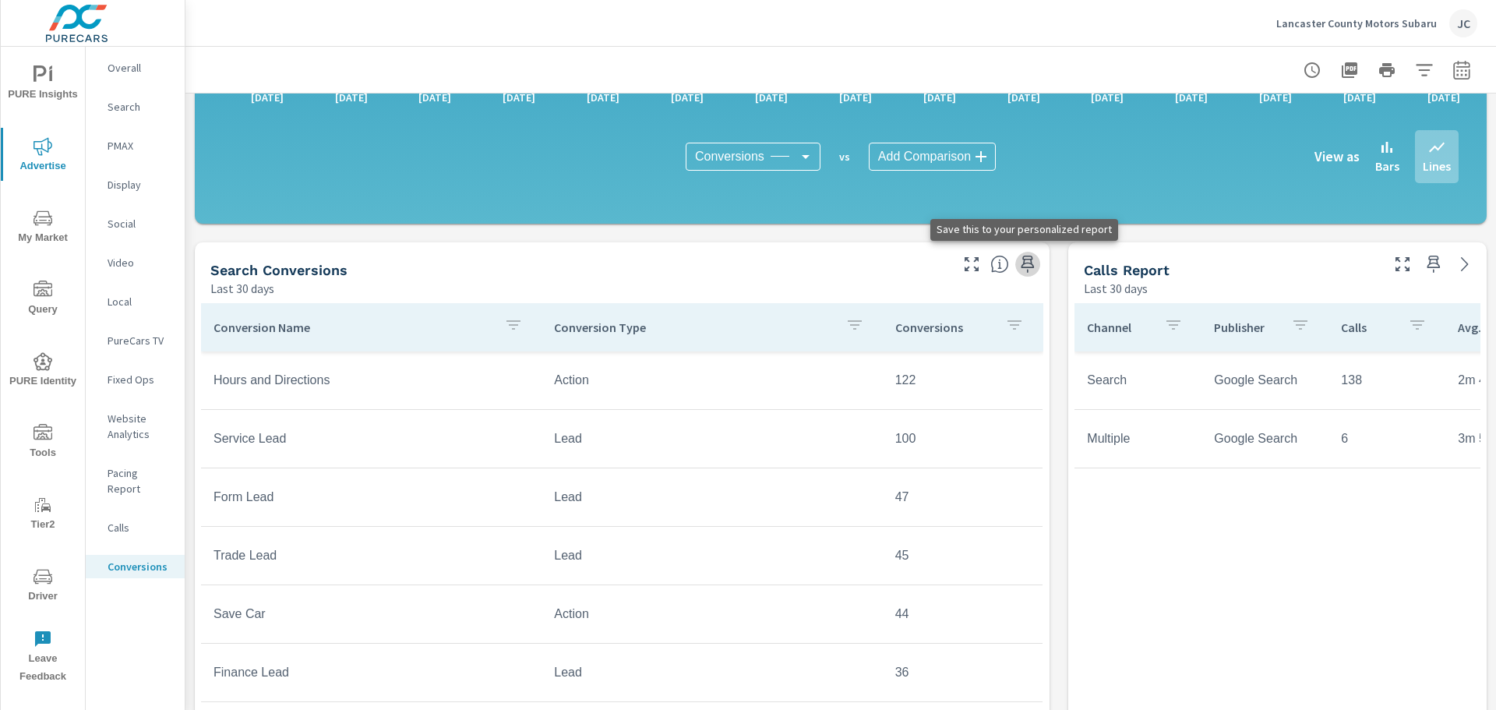
click at [1018, 266] on icon "button" at bounding box center [1027, 264] width 19 height 19
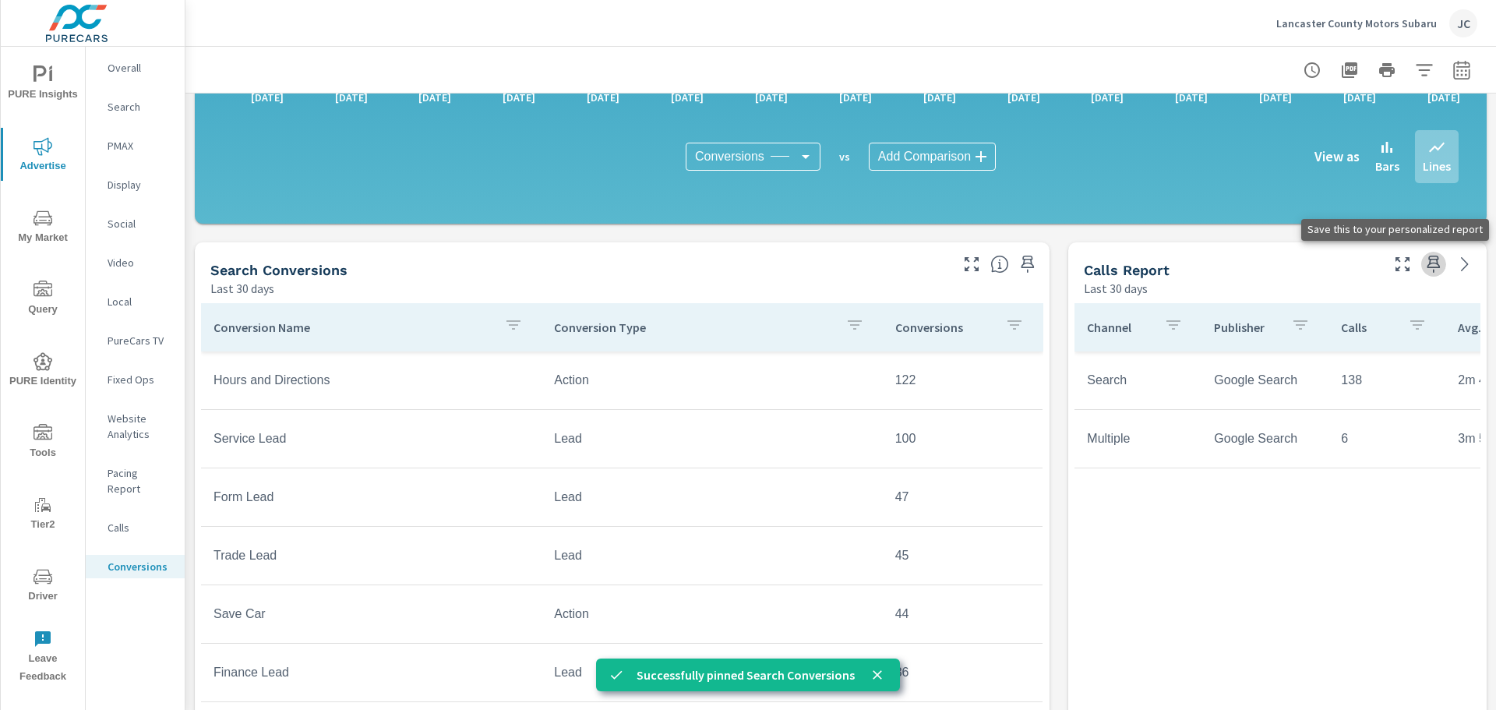
click at [1424, 262] on icon "button" at bounding box center [1433, 264] width 19 height 19
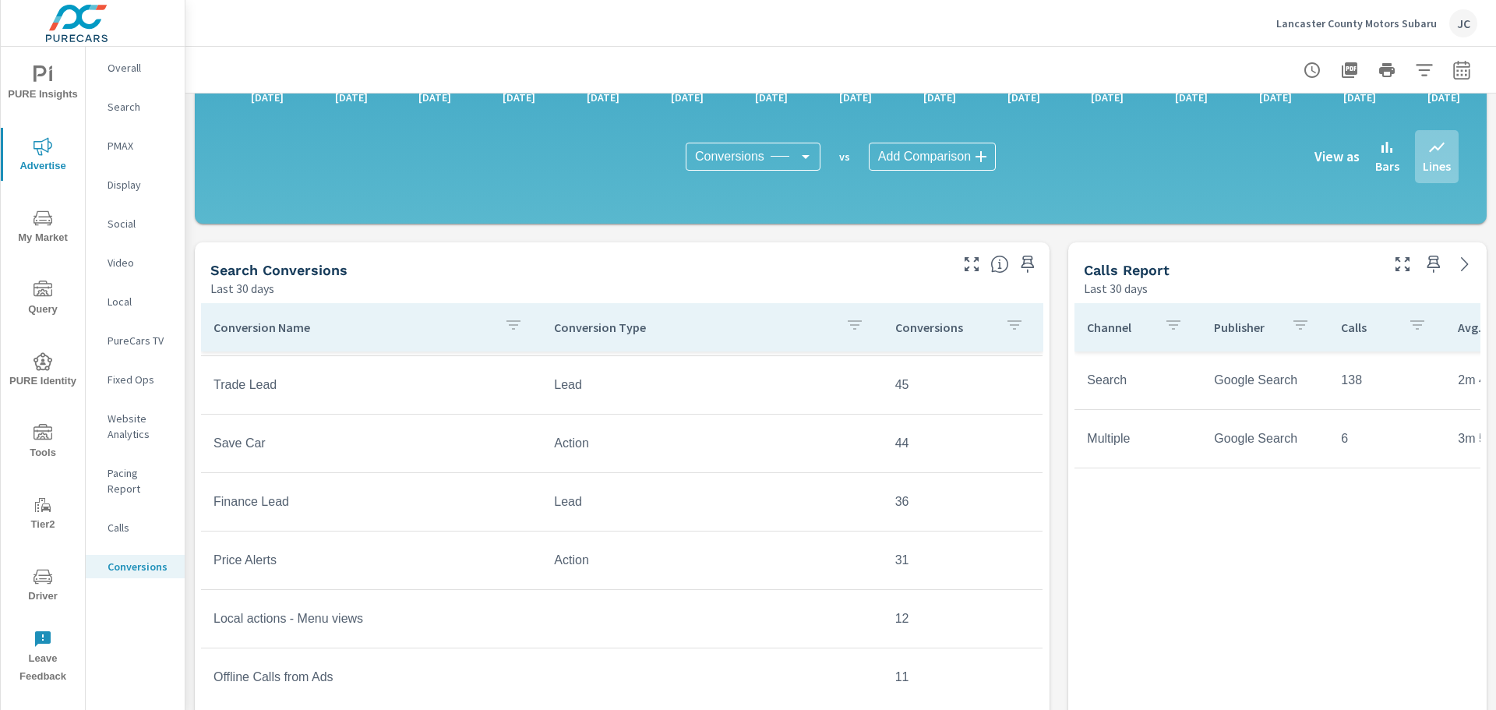
scroll to position [875, 0]
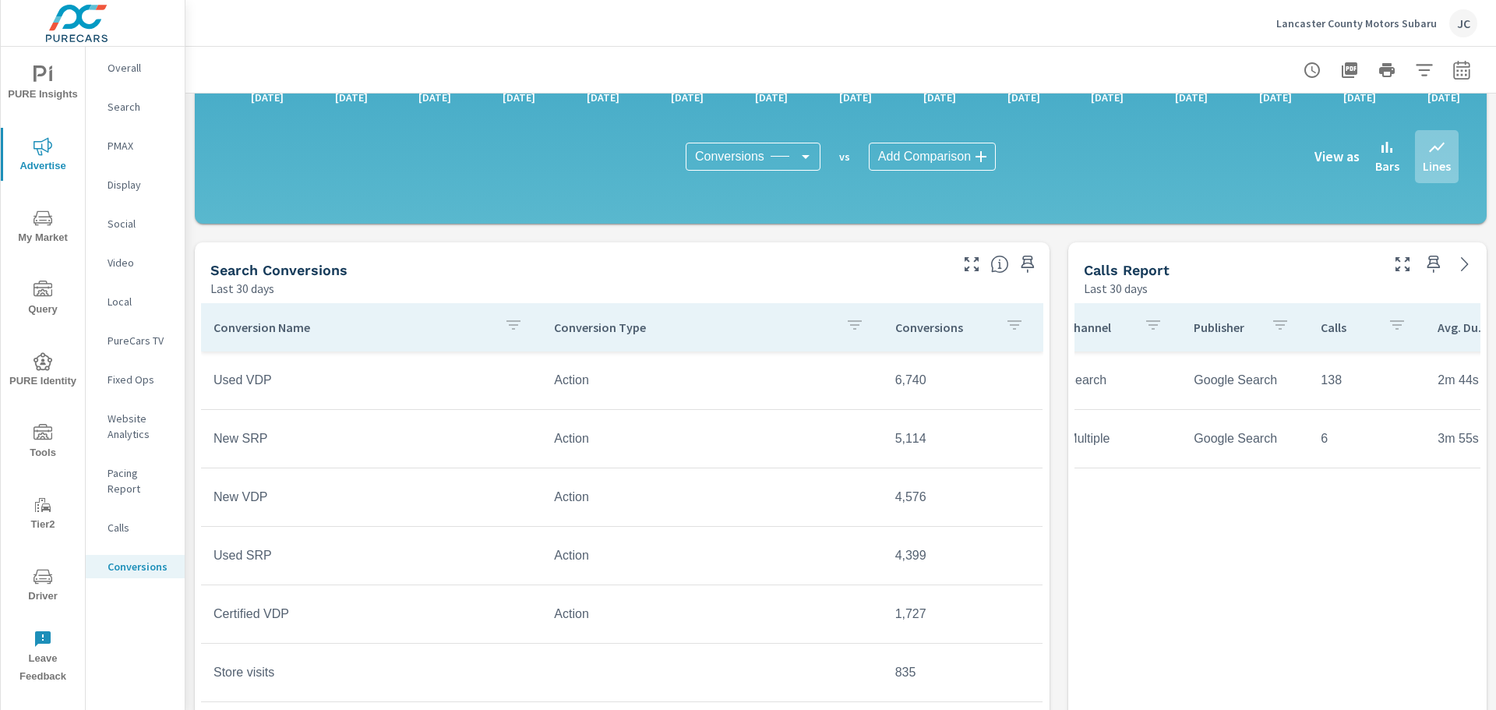
scroll to position [0, 83]
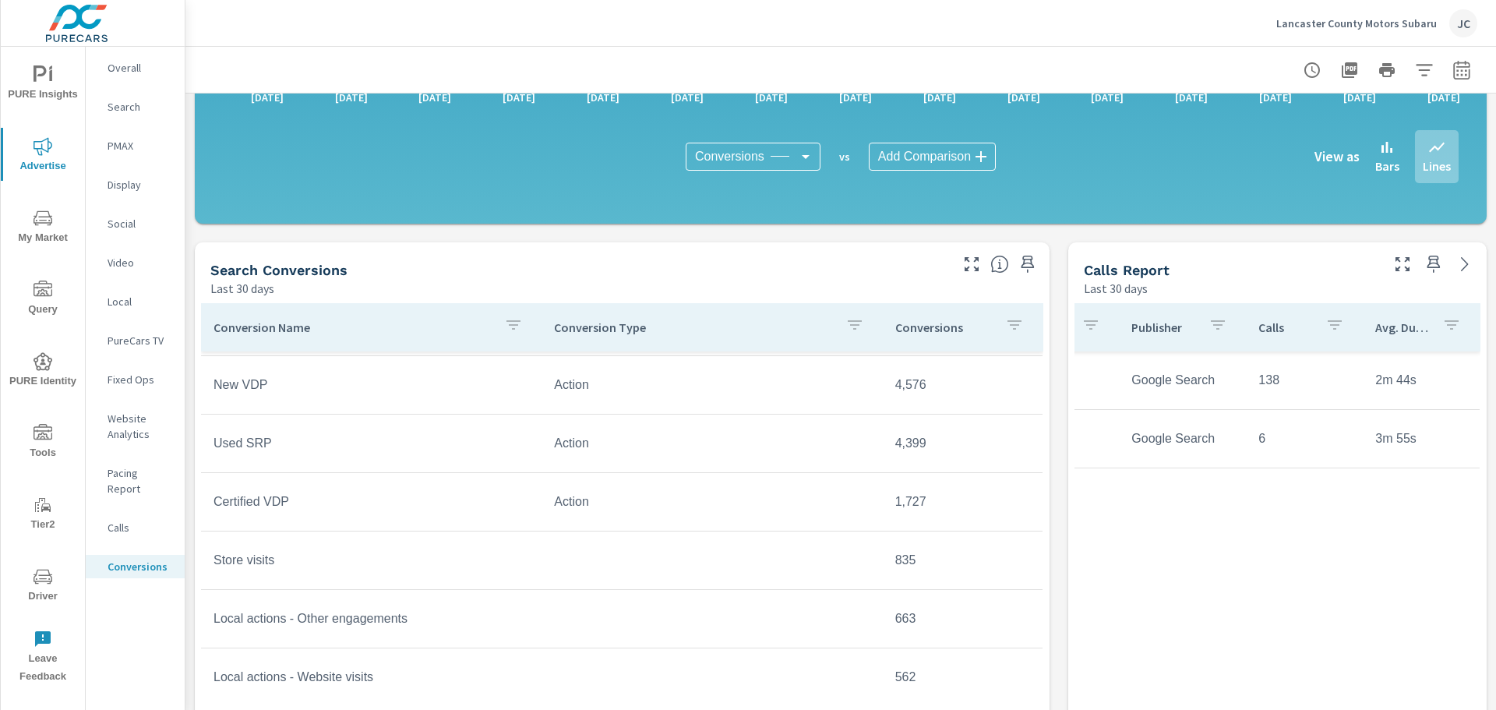
scroll to position [156, 0]
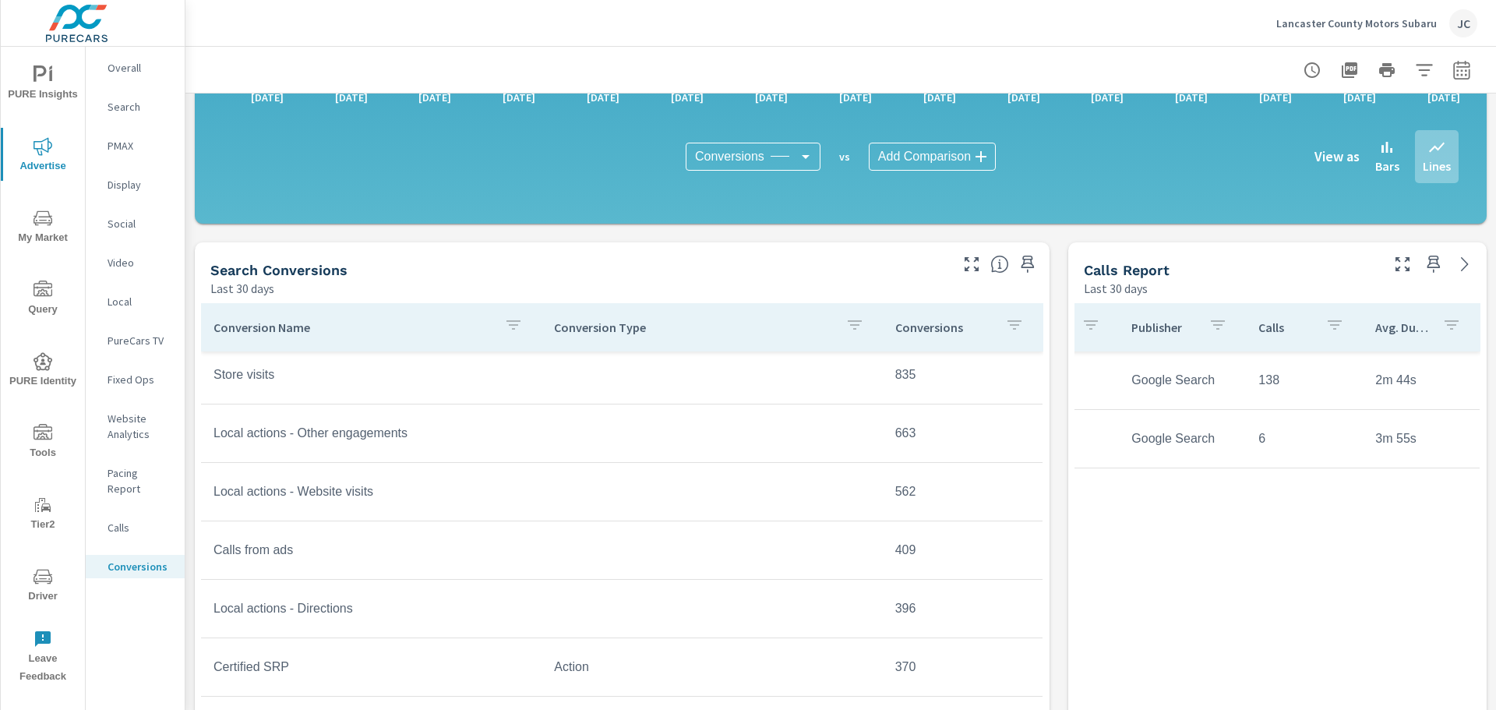
scroll to position [312, 0]
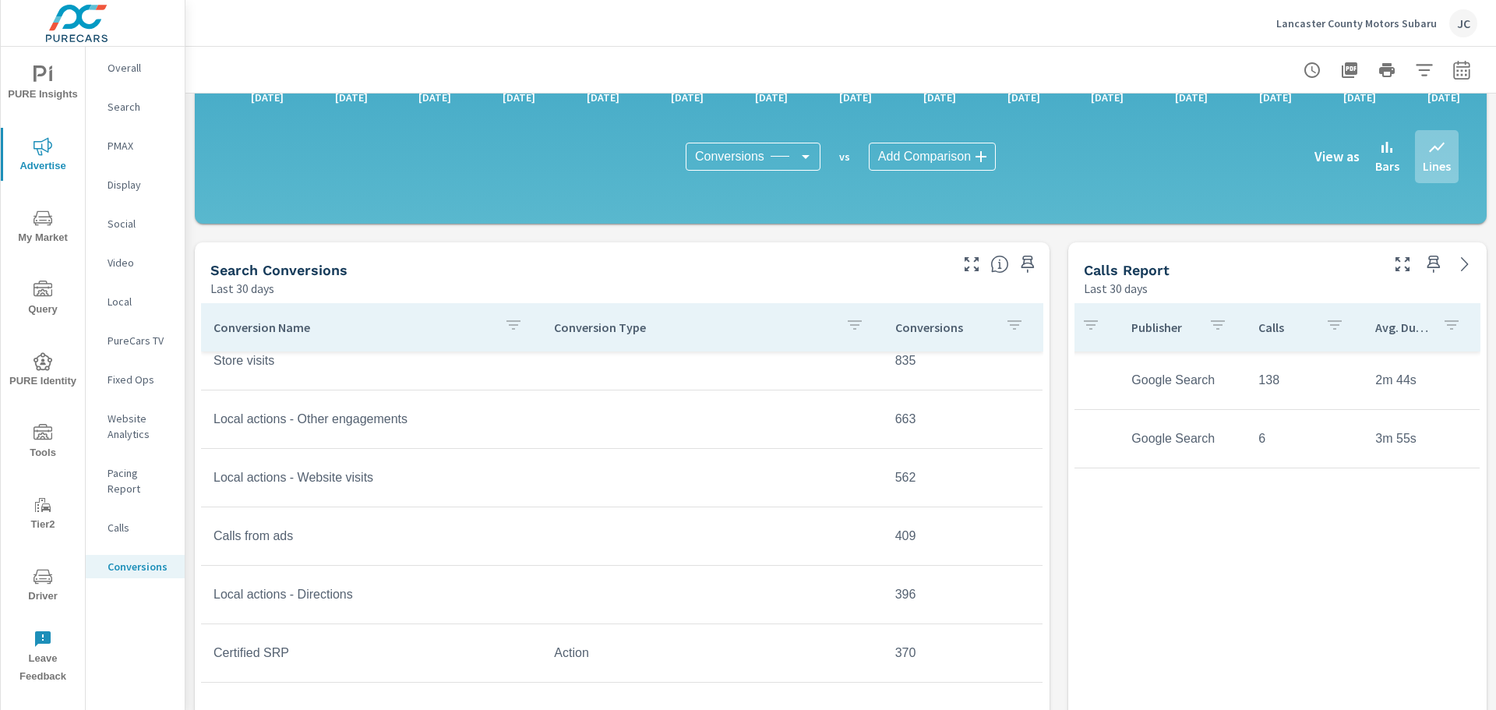
scroll to position [389, 0]
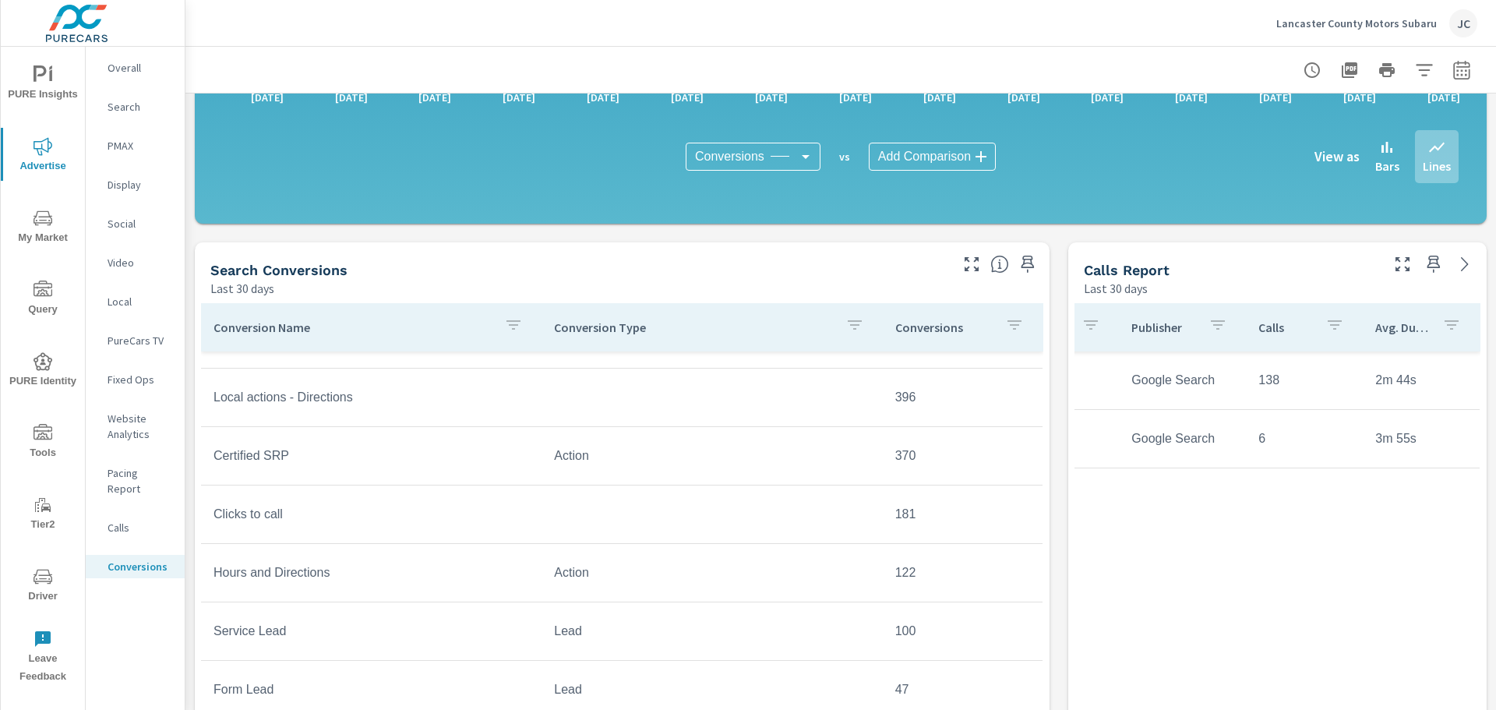
scroll to position [545, 0]
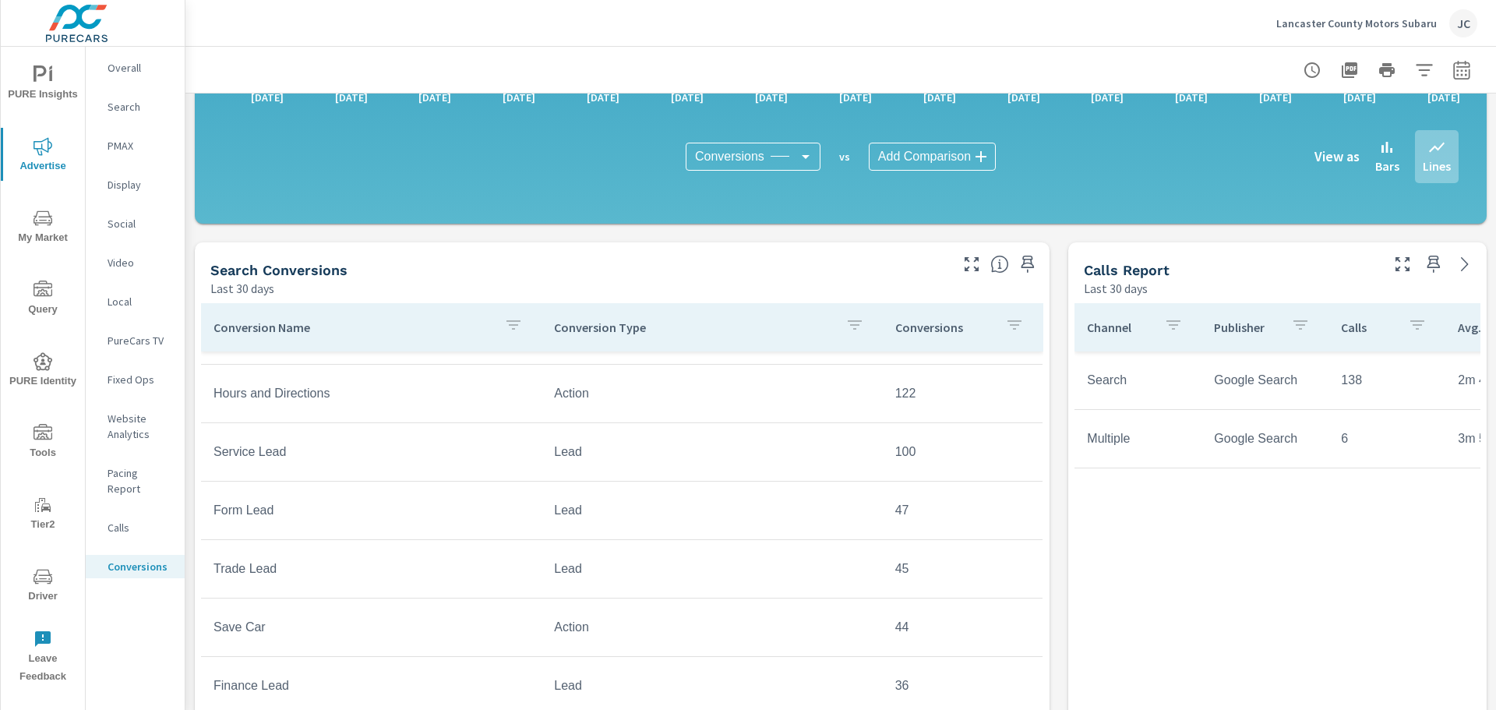
scroll to position [728, 0]
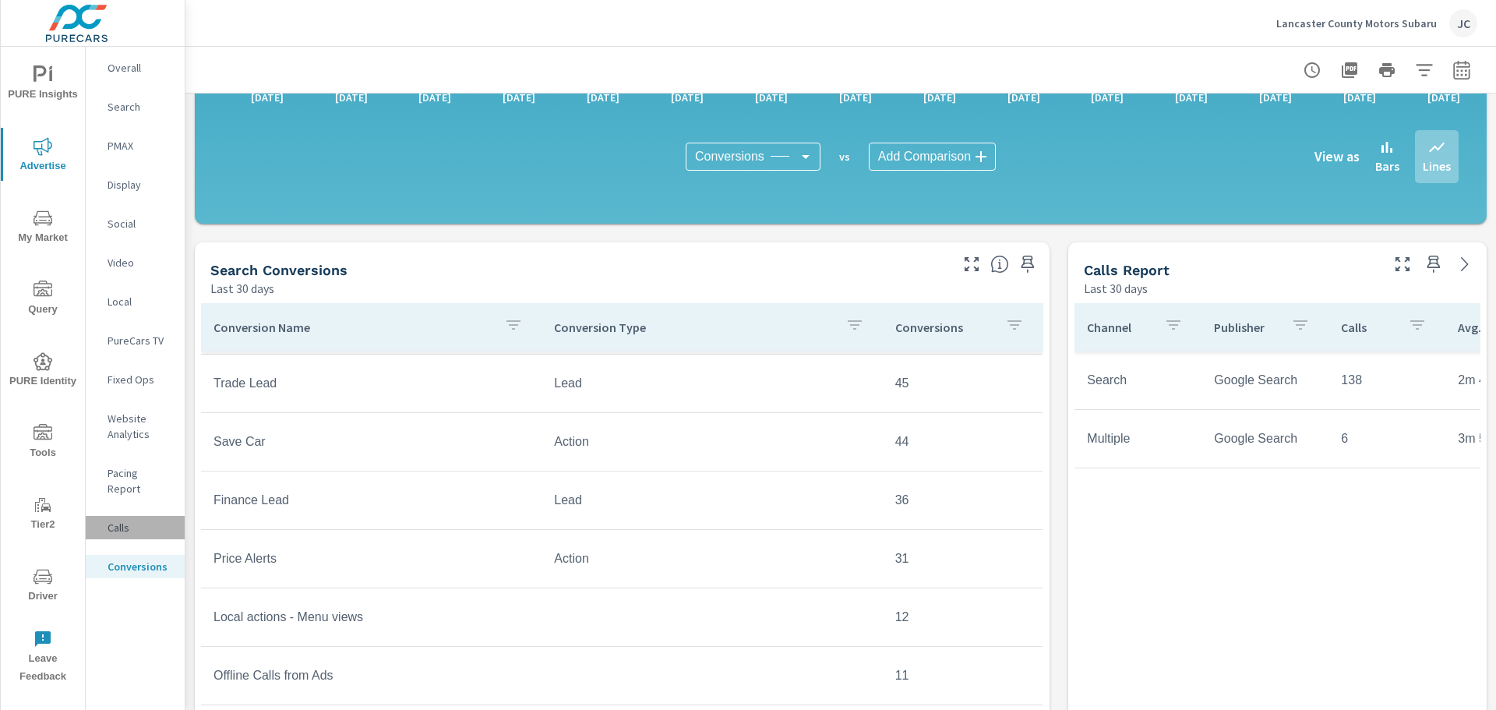
click at [118, 520] on p "Calls" at bounding box center [139, 528] width 65 height 16
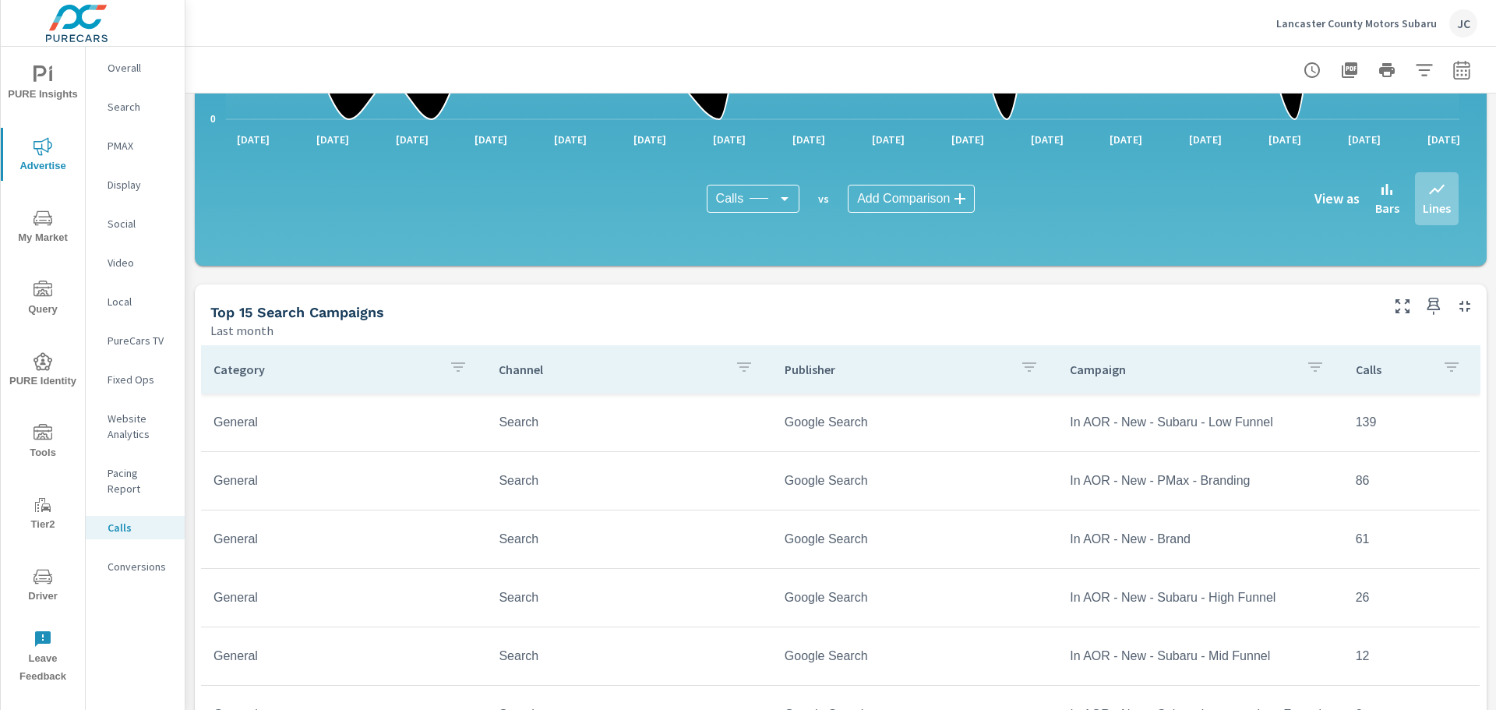
scroll to position [623, 0]
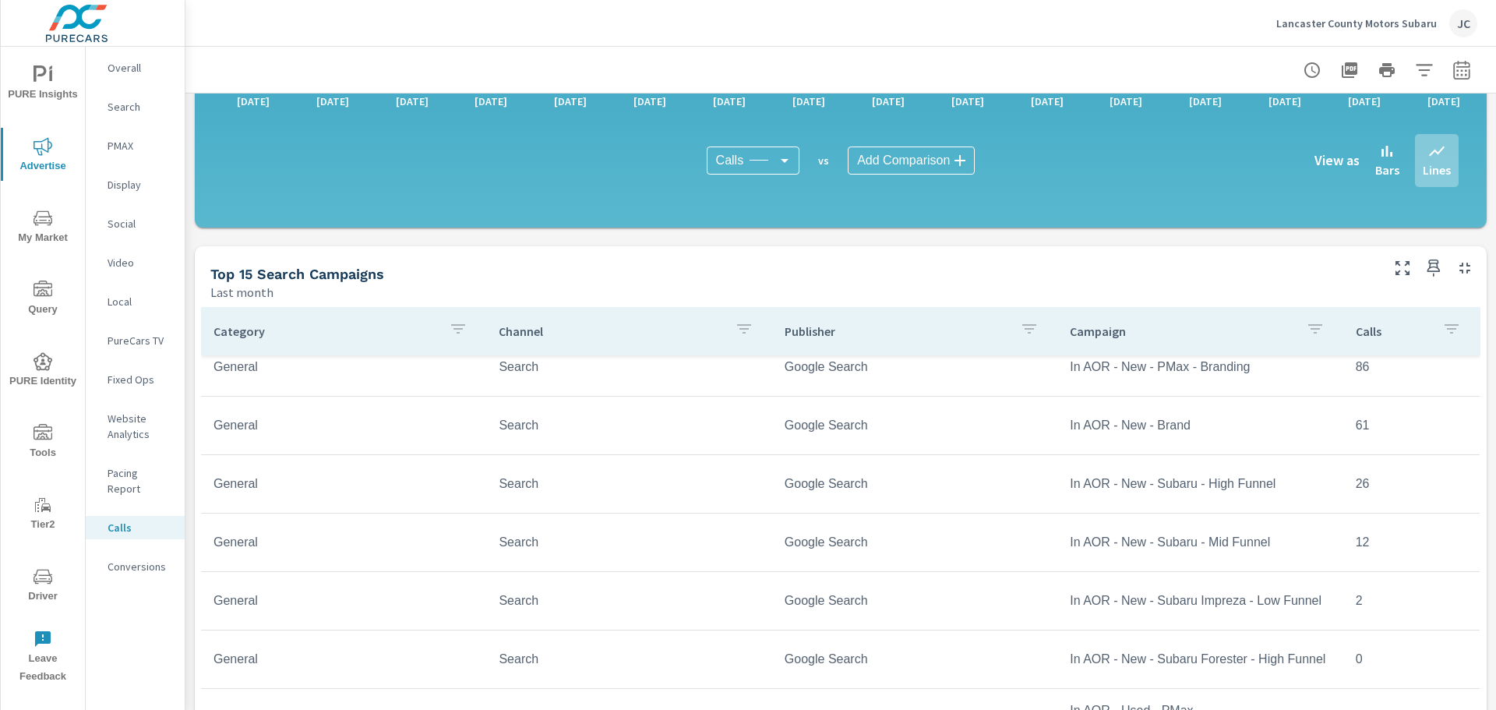
scroll to position [78, 0]
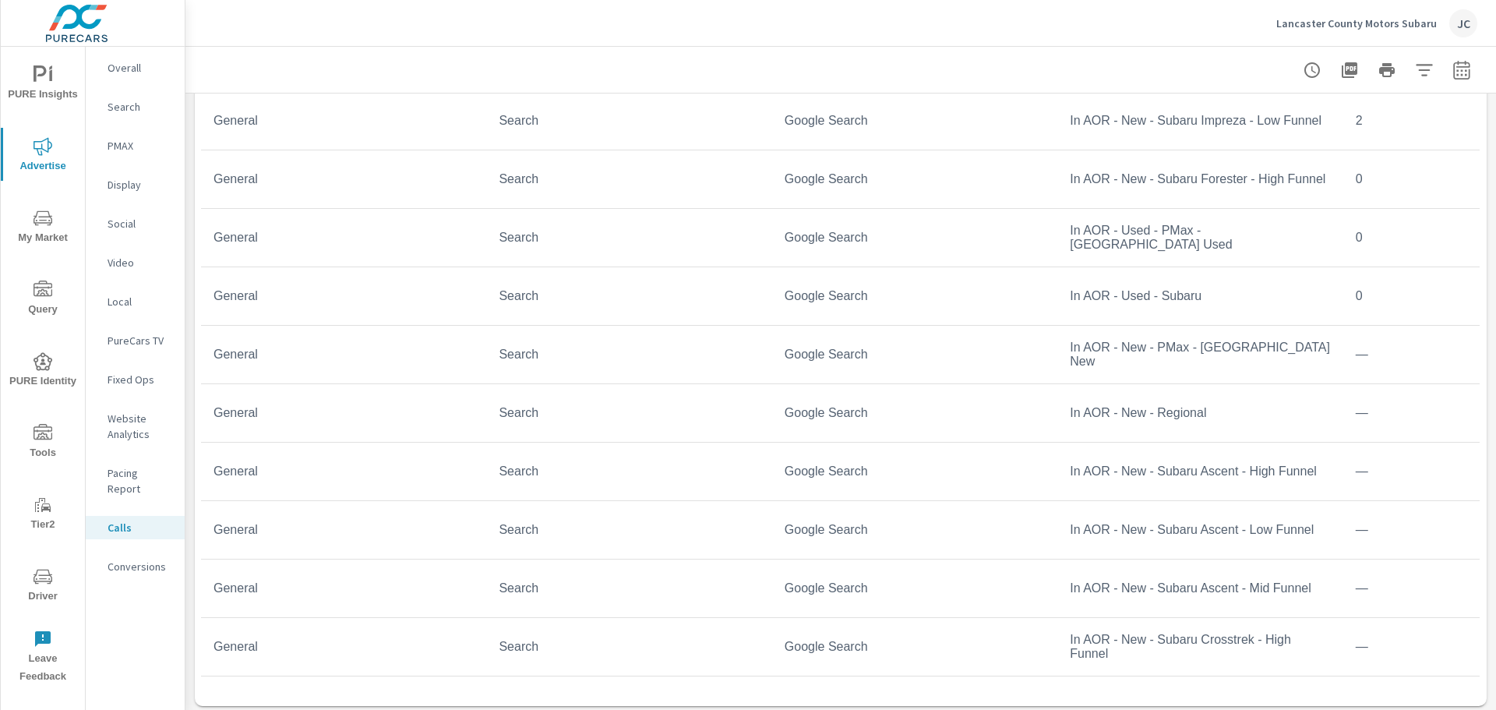
scroll to position [917, 0]
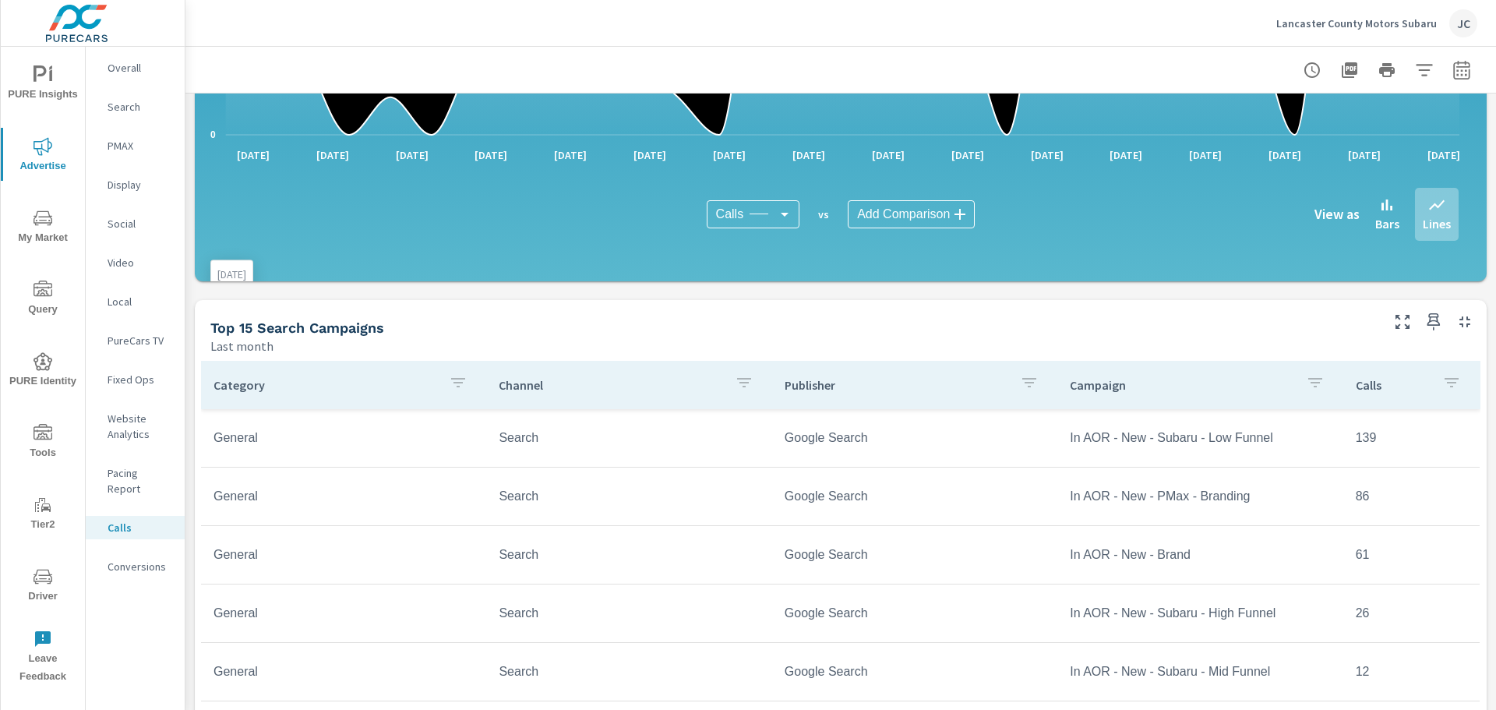
scroll to position [701, 0]
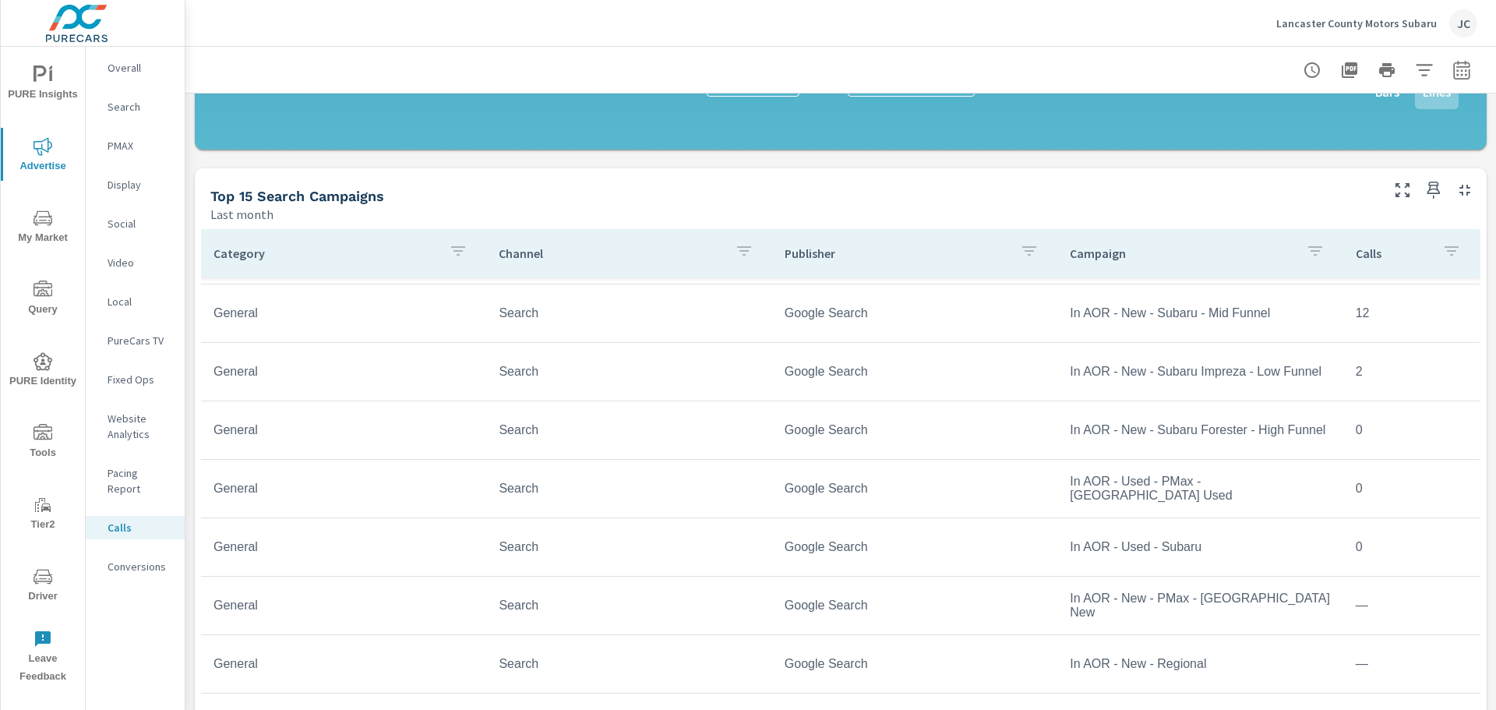
scroll to position [269, 0]
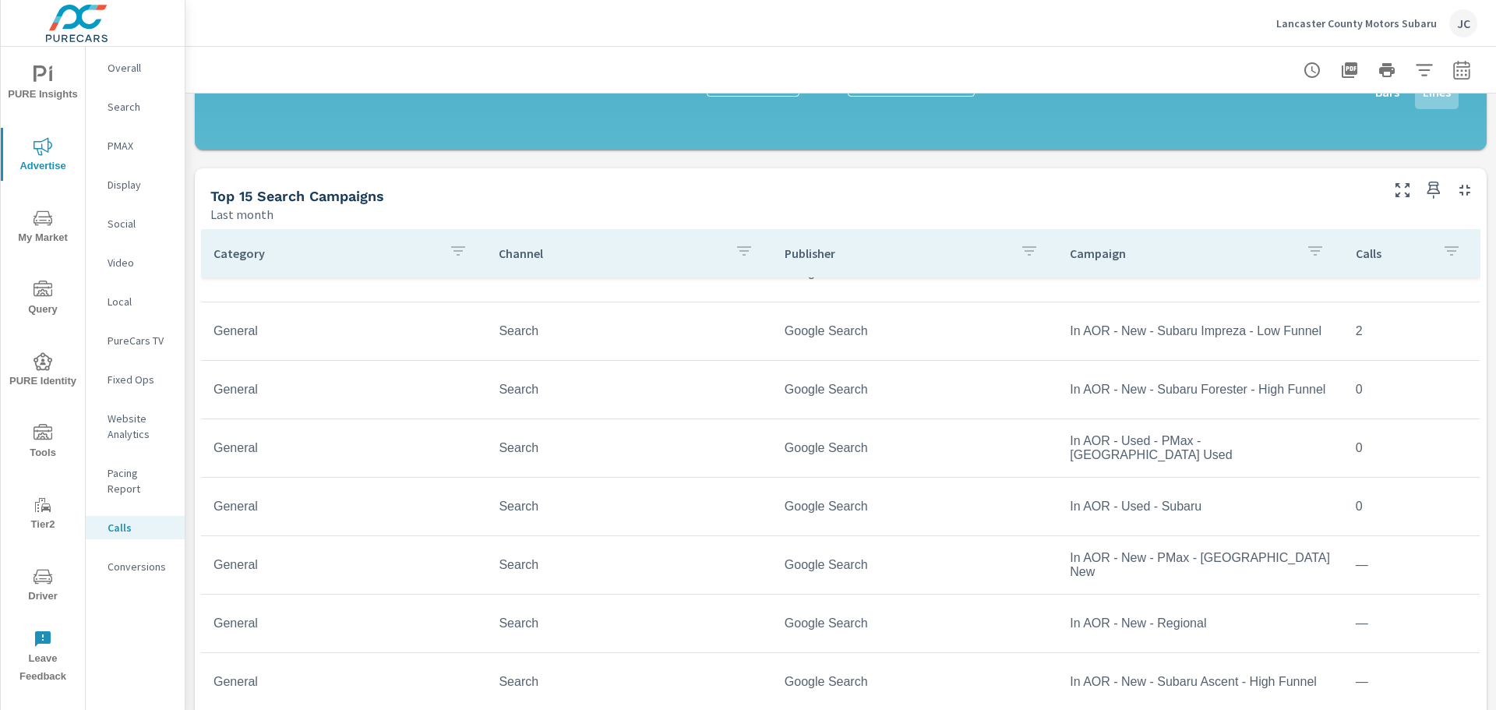
scroll to position [16, 0]
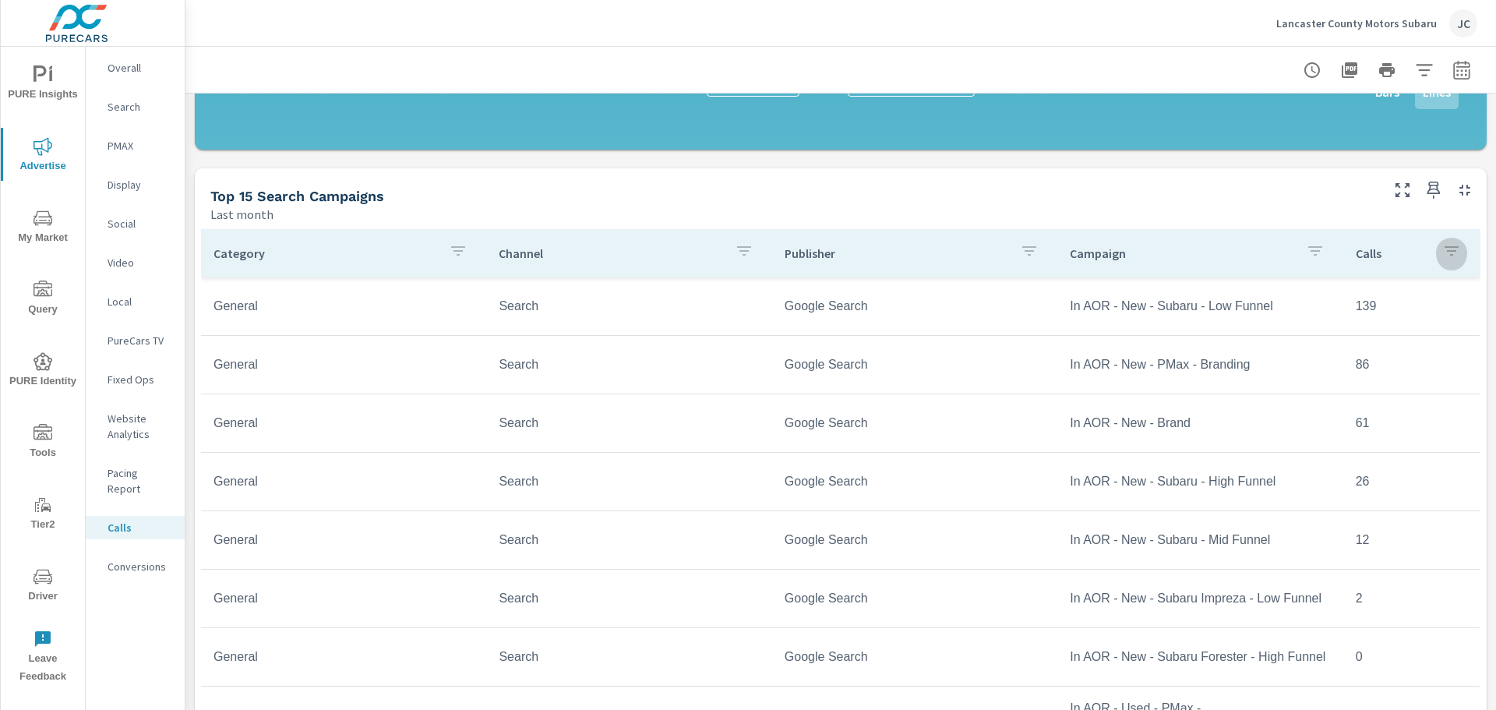
click at [1442, 257] on icon "button" at bounding box center [1451, 250] width 19 height 19
click at [1084, 165] on div at bounding box center [748, 355] width 1496 height 710
click at [27, 218] on span "My Market" at bounding box center [42, 228] width 75 height 38
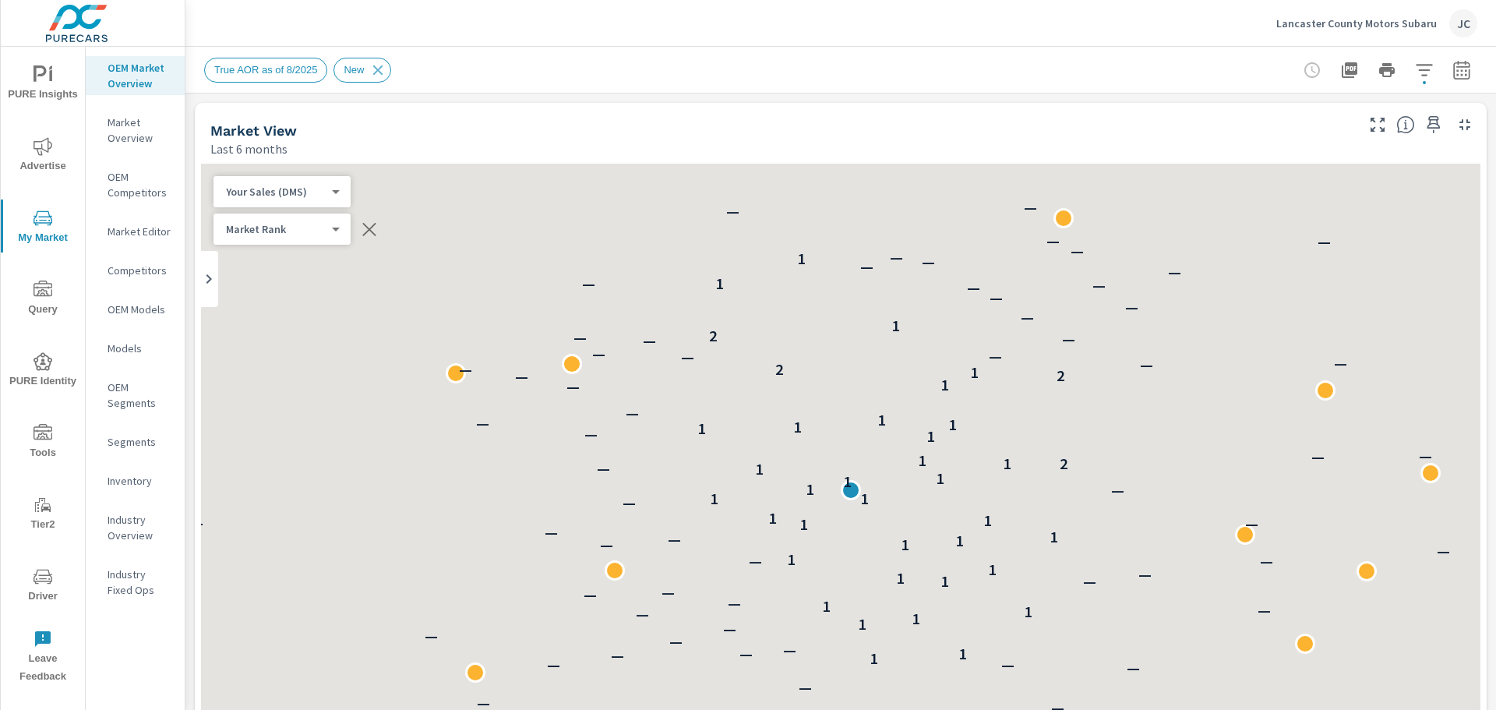
scroll to position [1, 0]
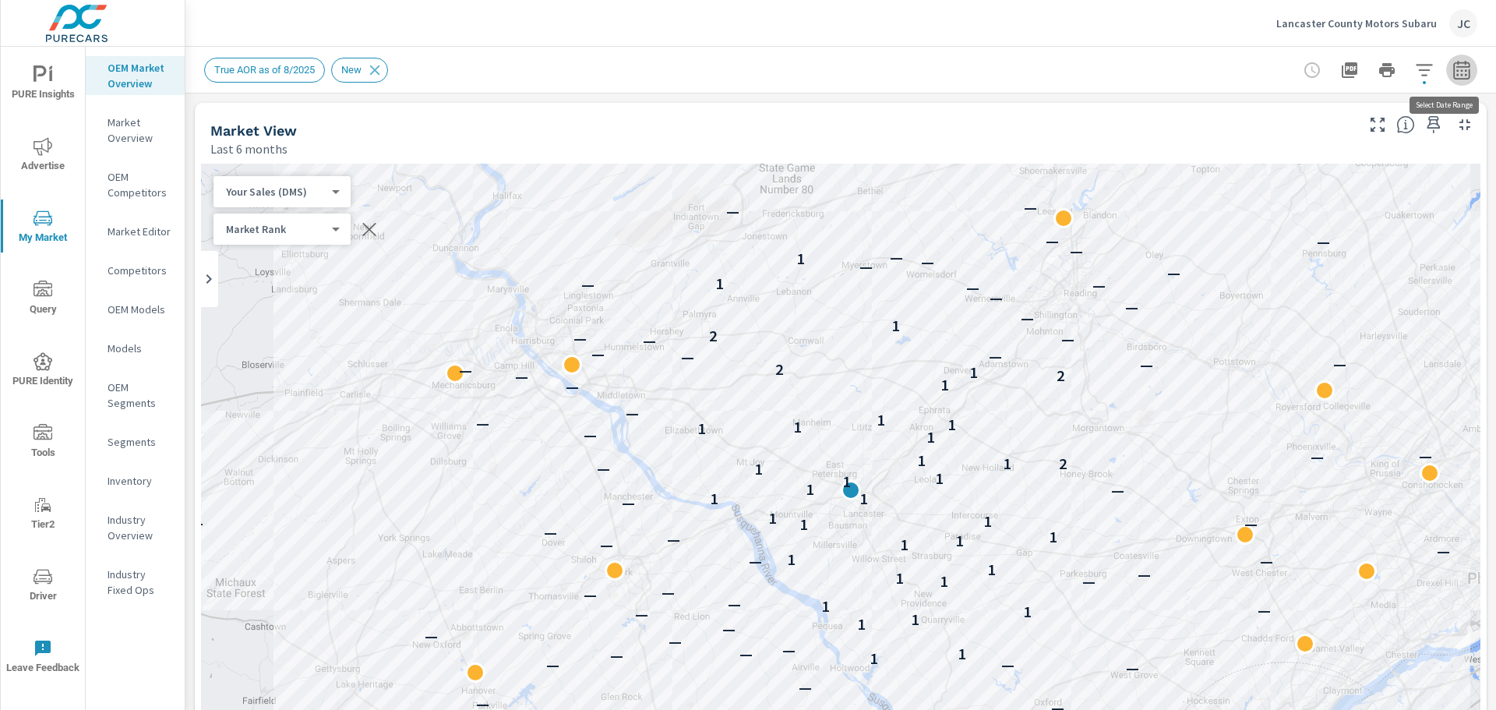
click at [1460, 73] on button "button" at bounding box center [1461, 70] width 31 height 31
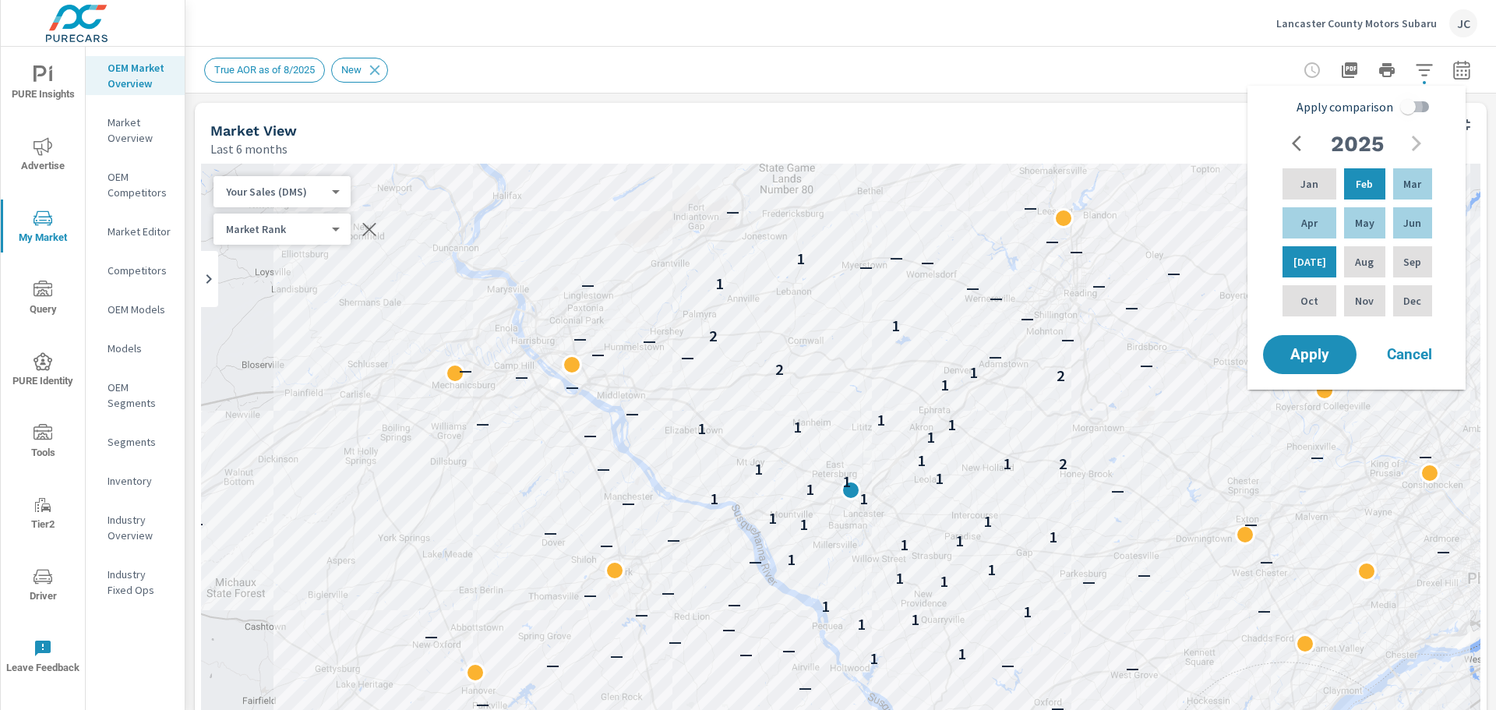
click at [1404, 107] on input "Apply comparison" at bounding box center [1407, 107] width 89 height 30
checkbox input "true"
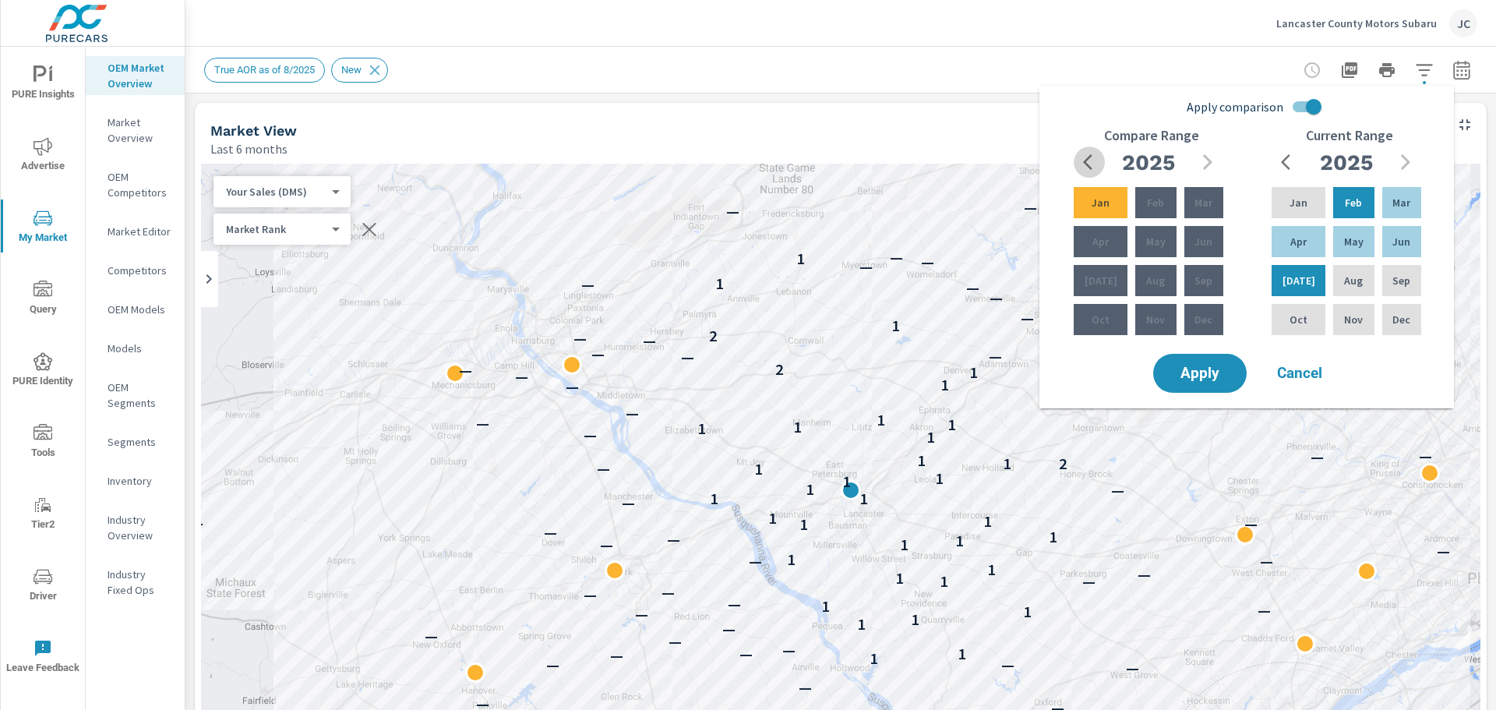
click at [1097, 157] on icon "button" at bounding box center [1092, 162] width 19 height 19
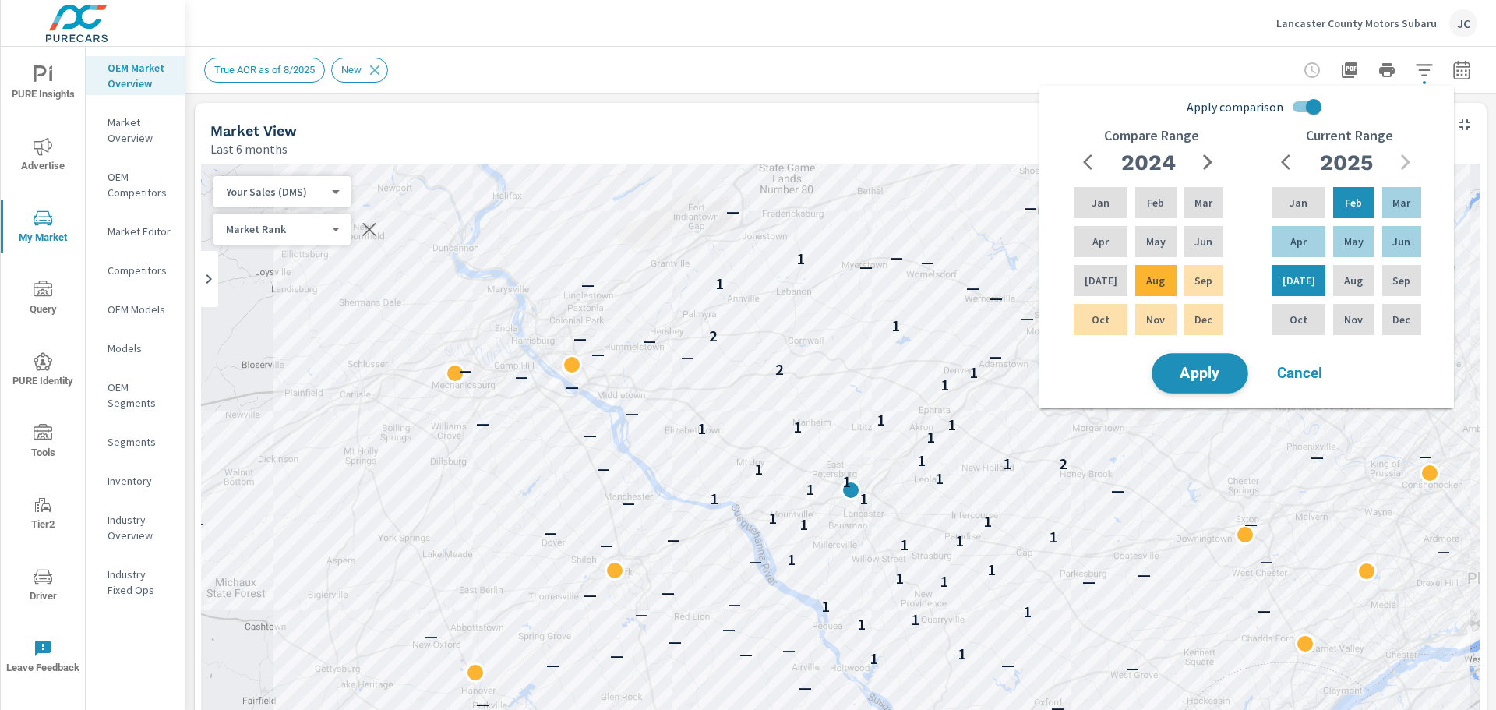
click at [1178, 376] on span "Apply" at bounding box center [1200, 373] width 64 height 15
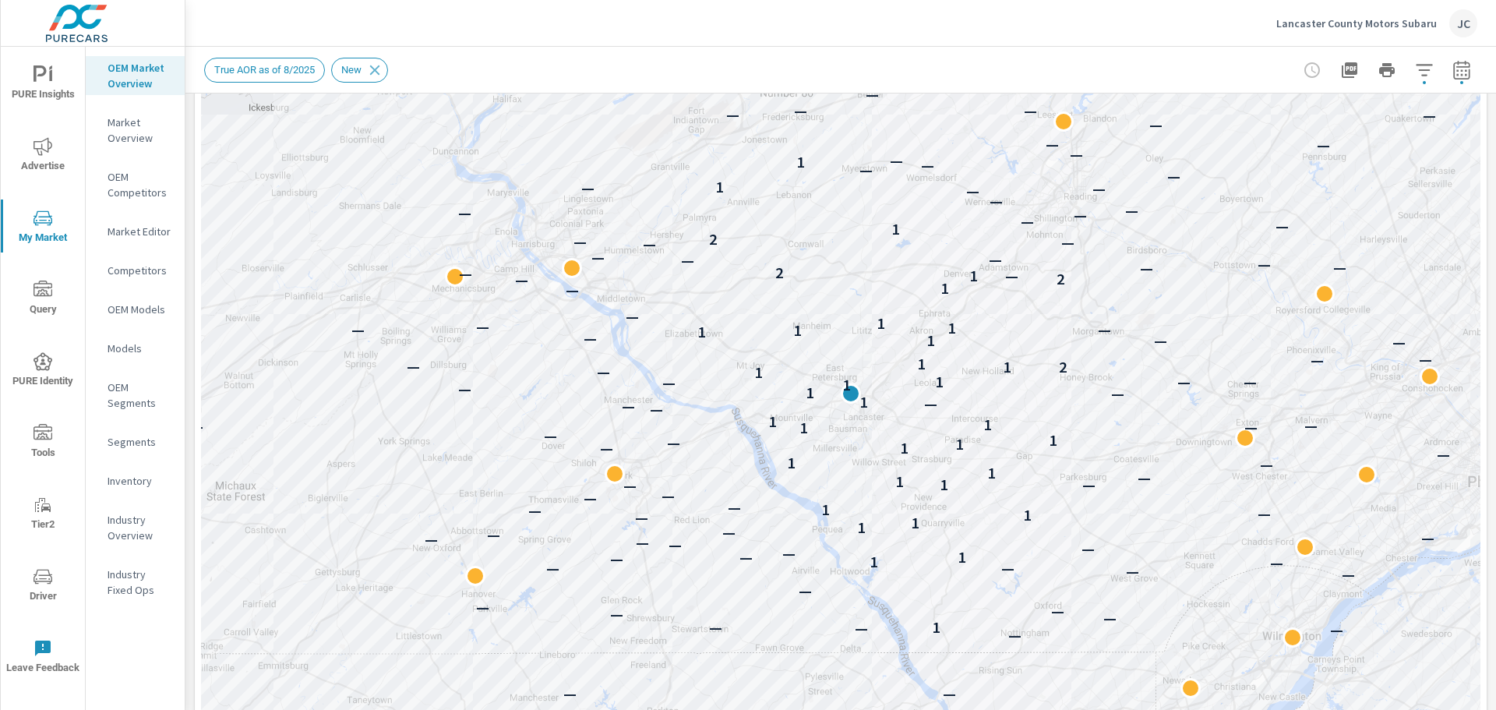
scroll to position [193, 0]
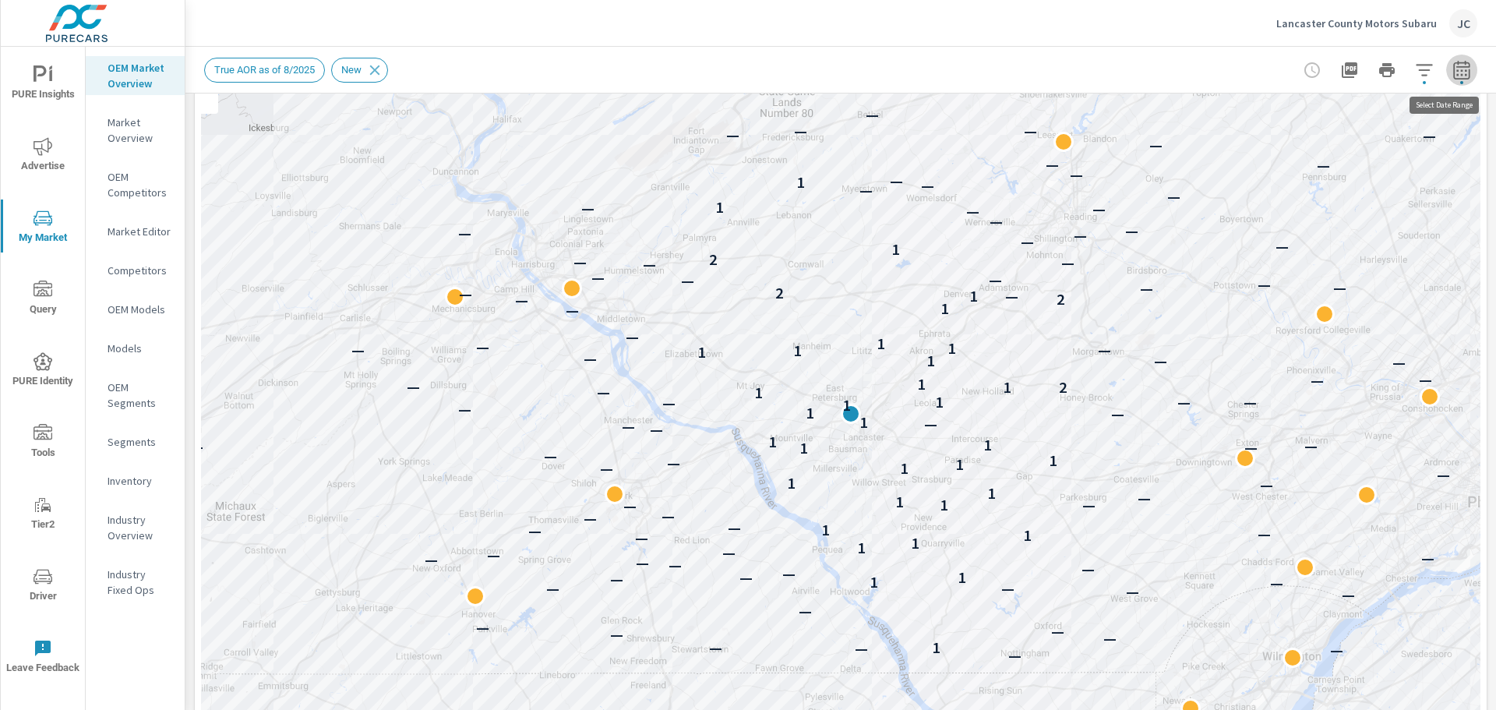
click at [1455, 79] on button "button" at bounding box center [1461, 70] width 31 height 31
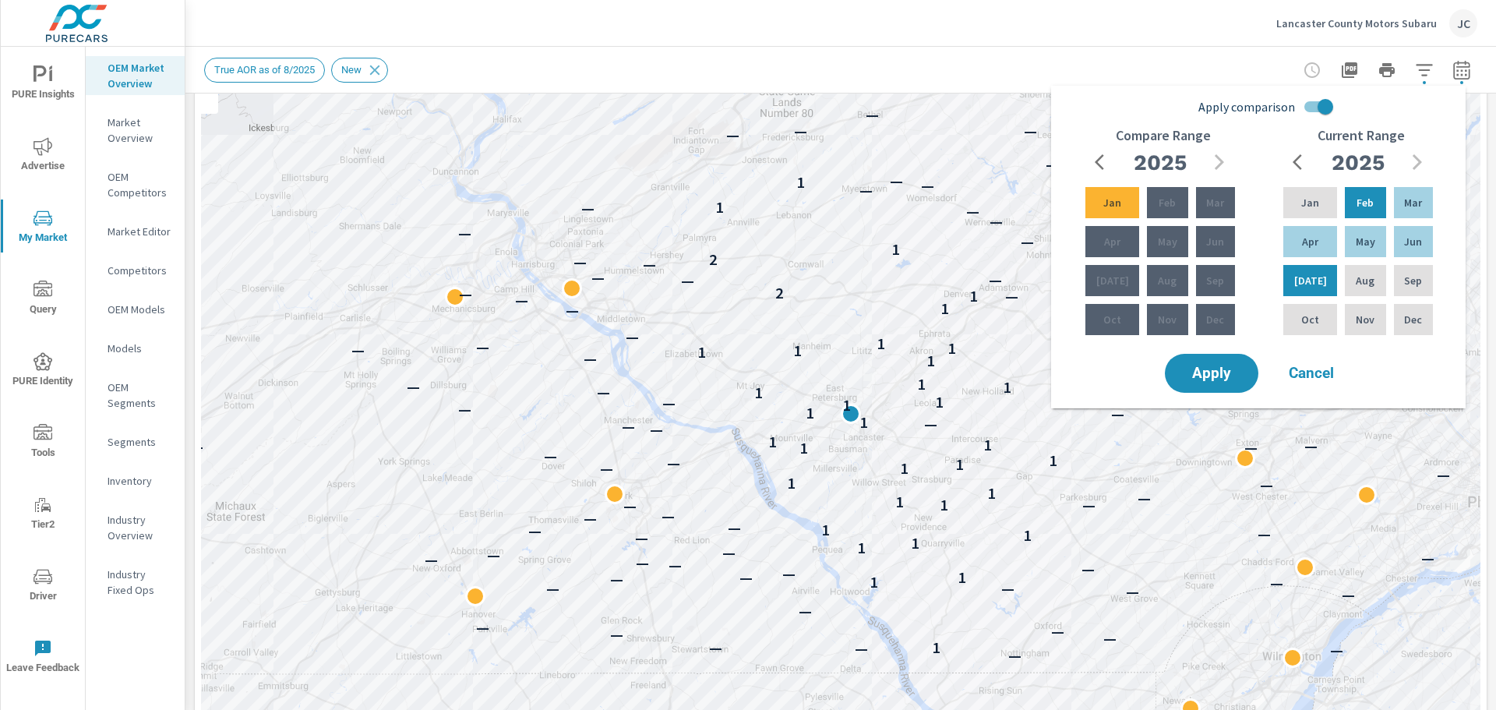
click at [857, 52] on div "True AOR as of 8/2025 New" at bounding box center [840, 70] width 1273 height 46
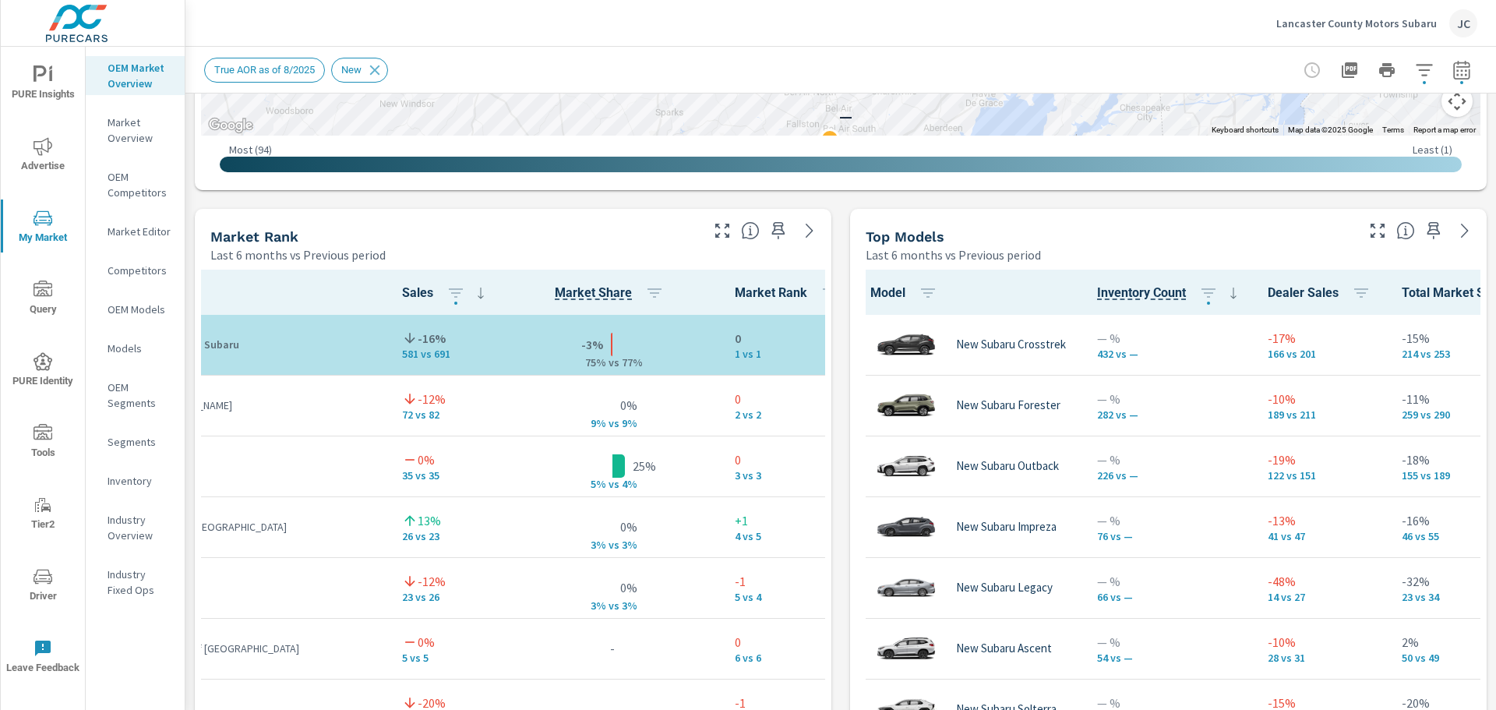
scroll to position [78, 135]
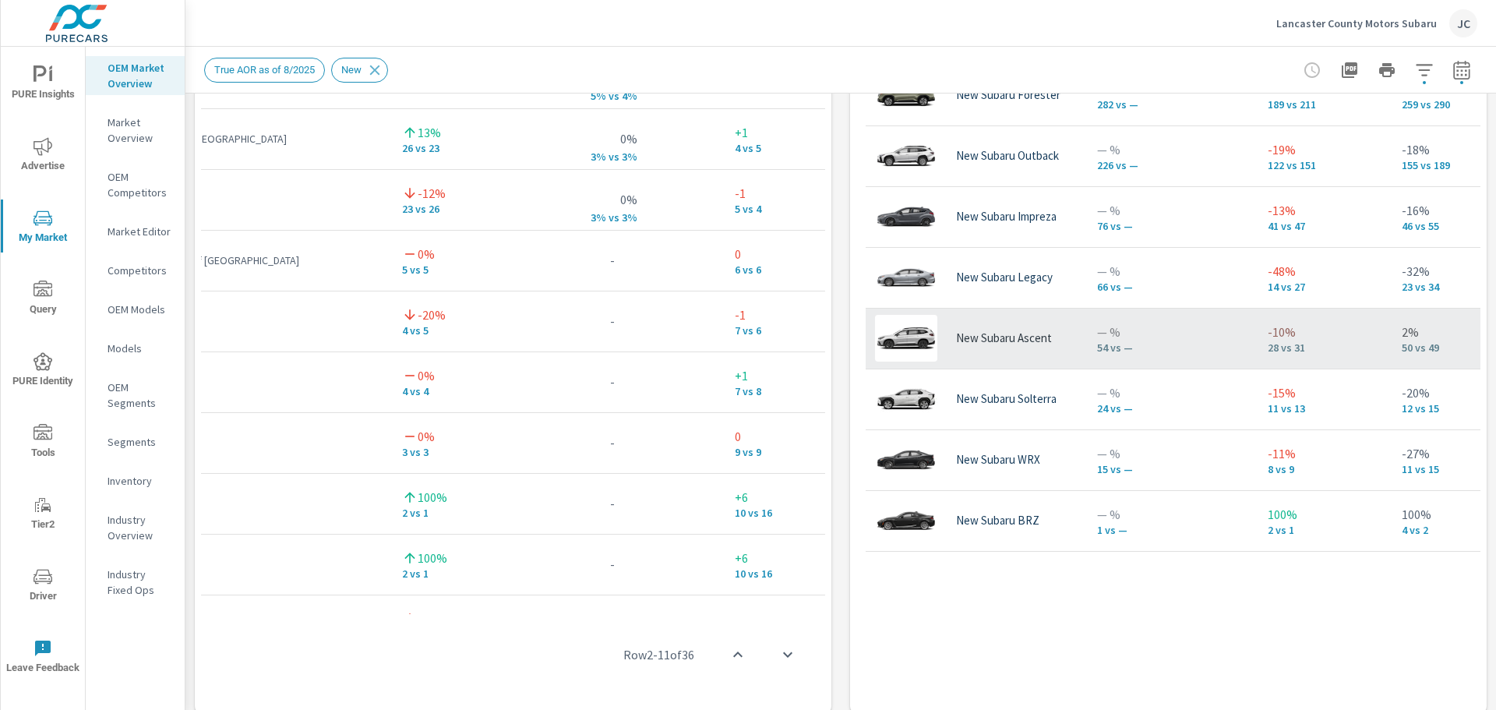
scroll to position [1206, 0]
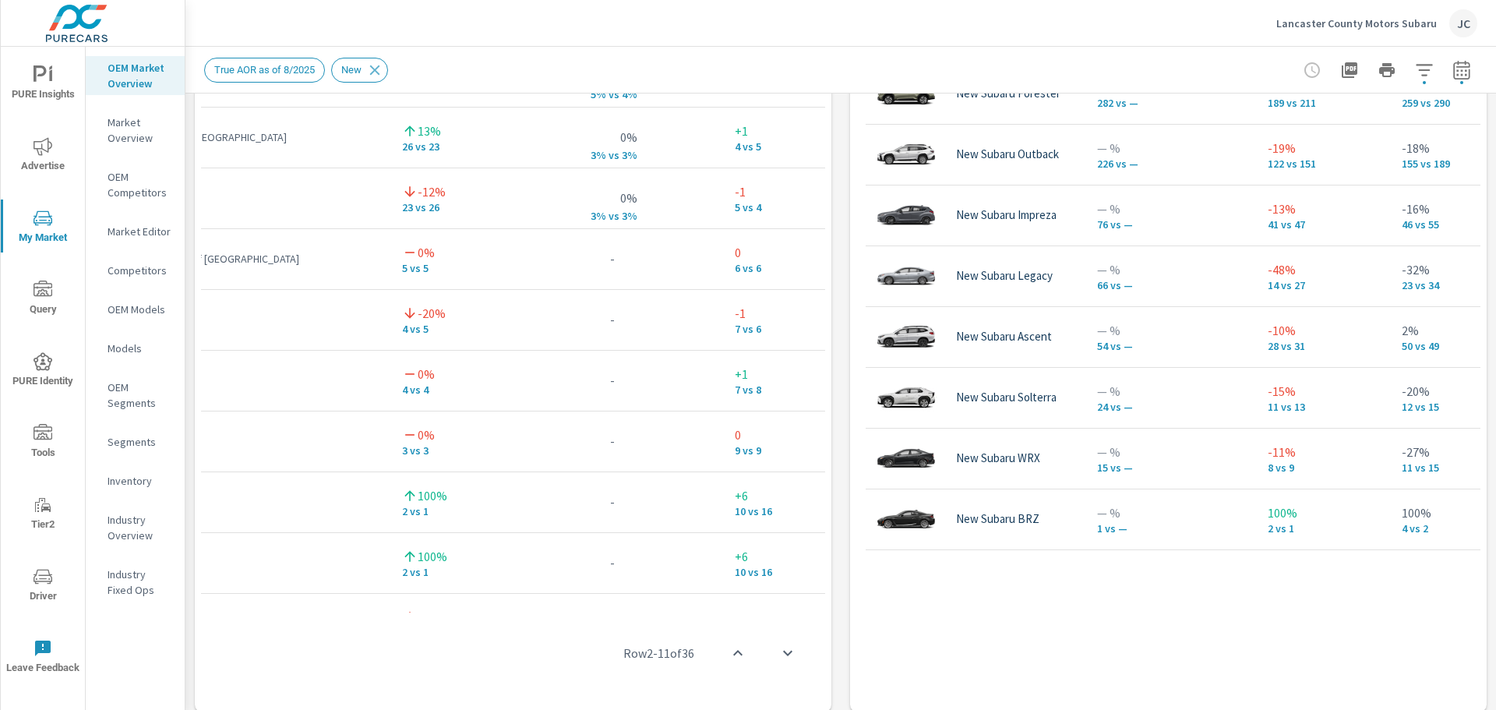
drag, startPoint x: 784, startPoint y: 609, endPoint x: 756, endPoint y: 608, distance: 28.8
click at [756, 608] on div "Row 2 - 11 of 36" at bounding box center [513, 652] width 624 height 93
drag, startPoint x: 756, startPoint y: 606, endPoint x: 321, endPoint y: 602, distance: 434.7
click at [321, 602] on div "Dealer Sales Market Share Market Rank Lancaster County Motors Subaru -16% 581 v…" at bounding box center [513, 332] width 624 height 748
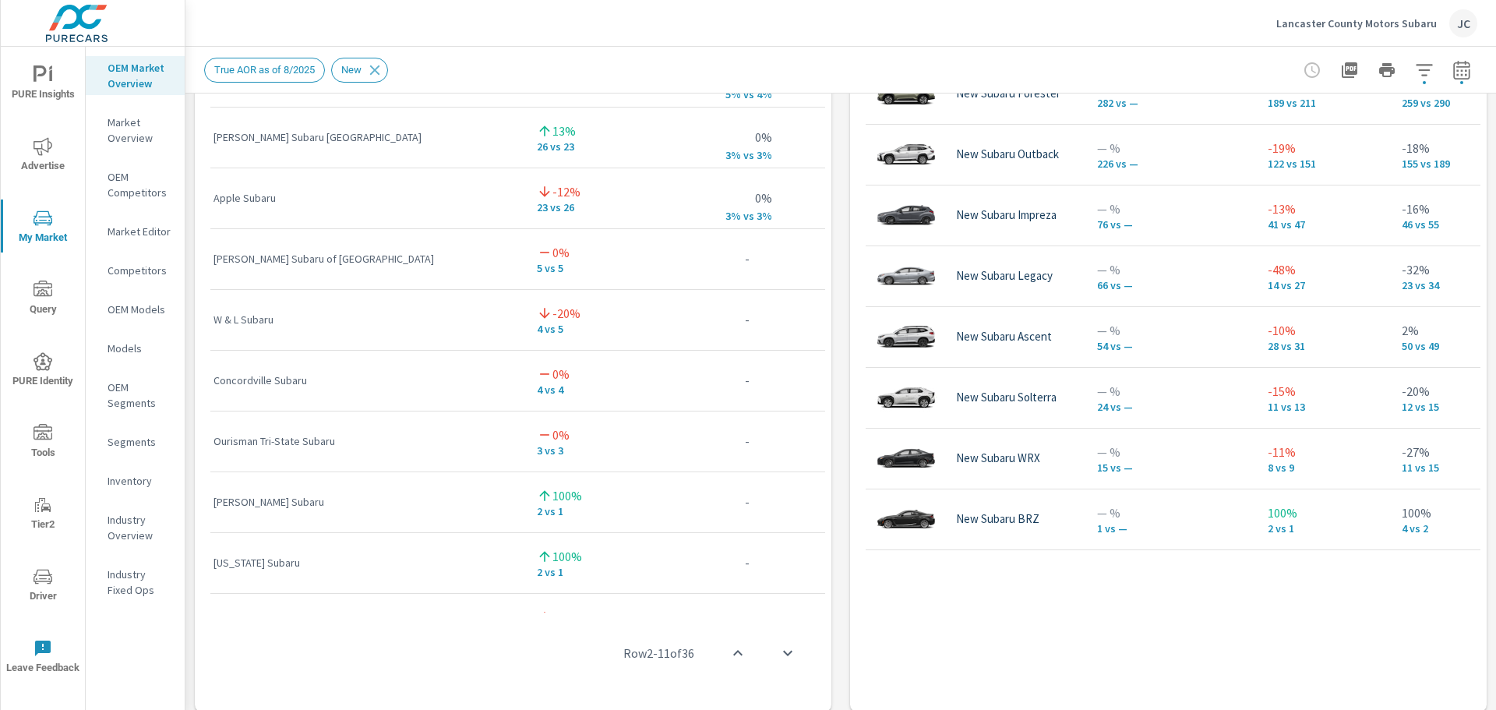
scroll to position [0, 0]
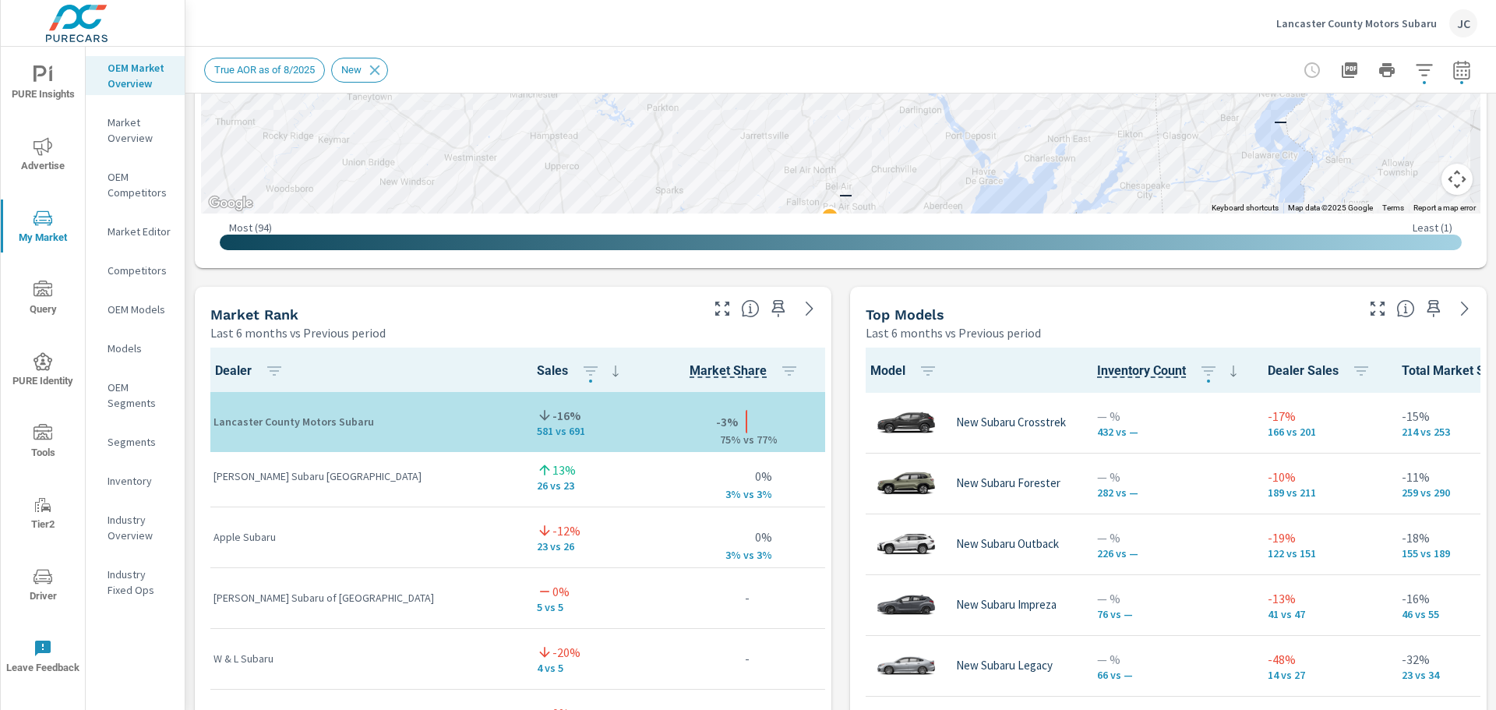
scroll to position [156, 0]
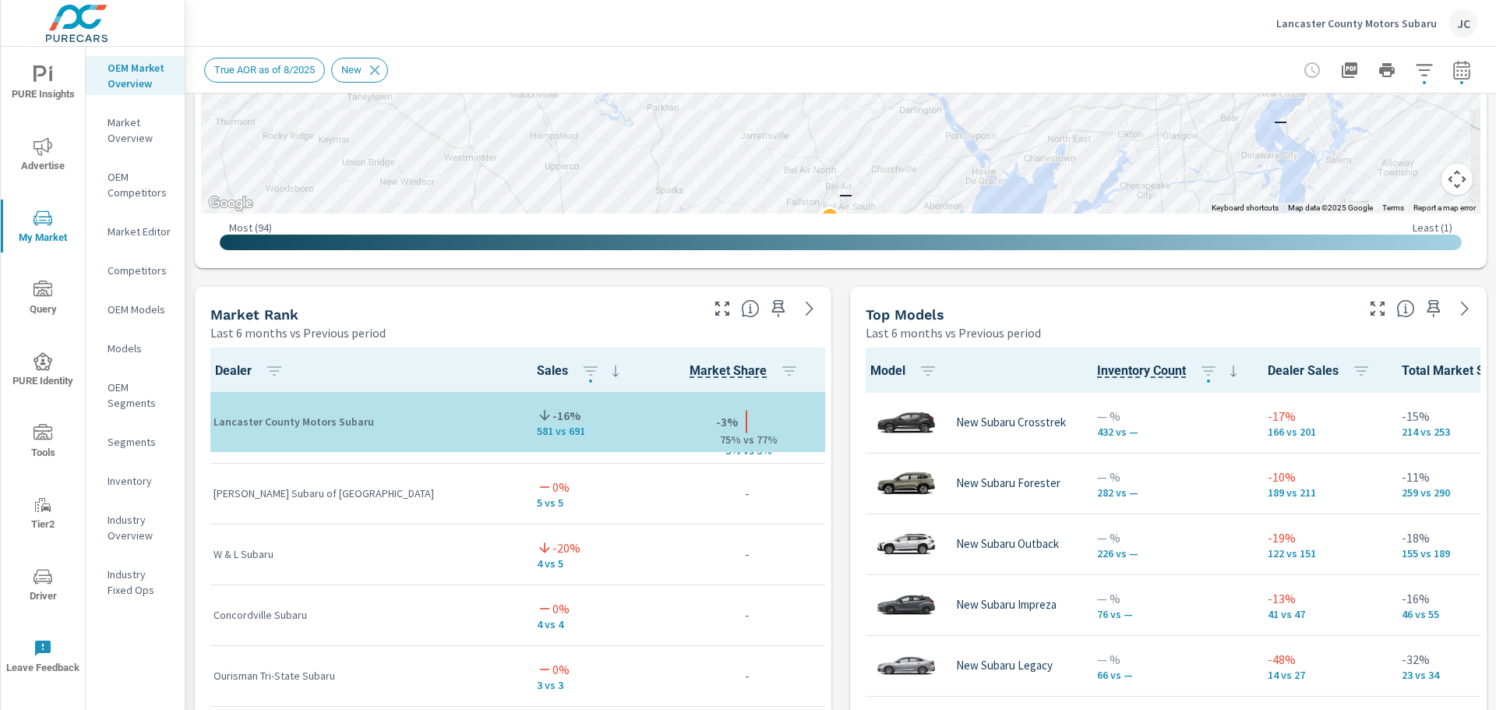
scroll to position [234, 0]
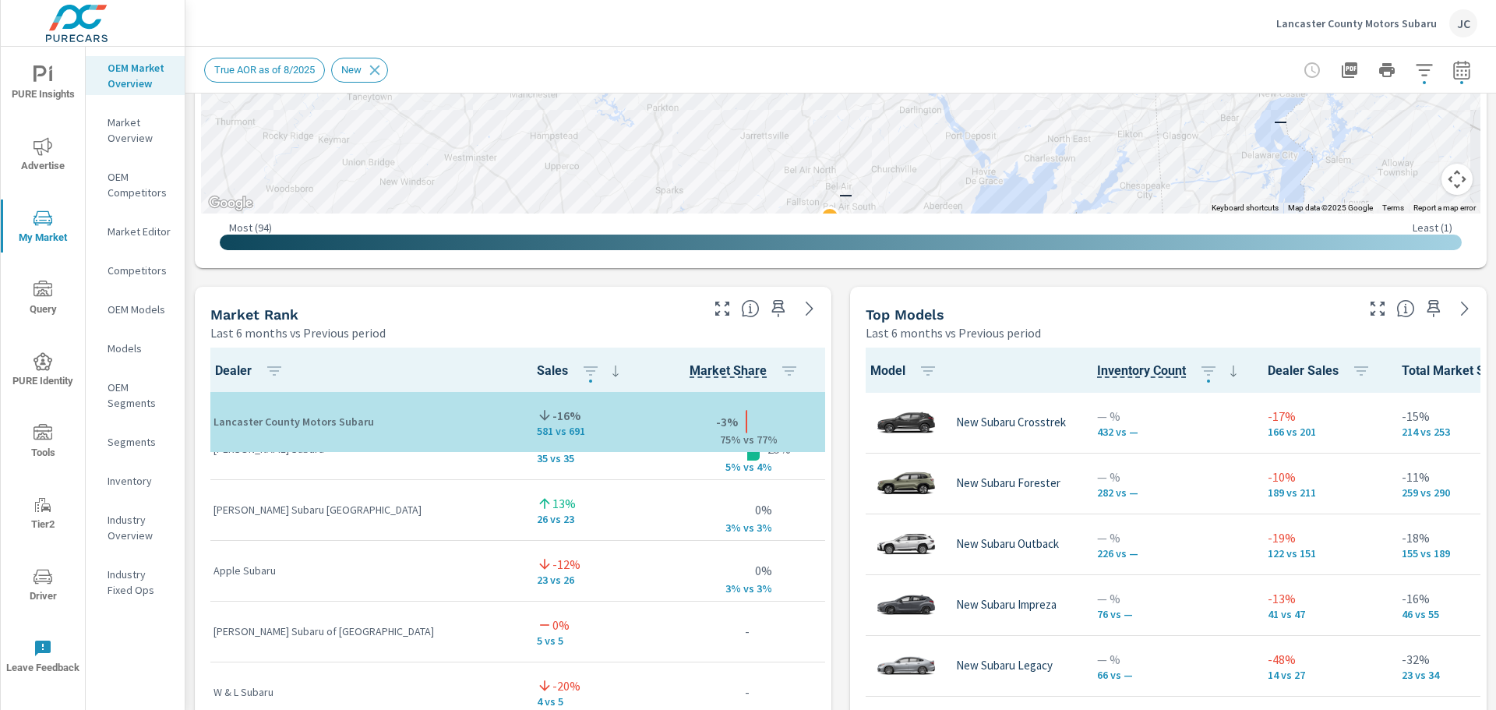
scroll to position [78, 0]
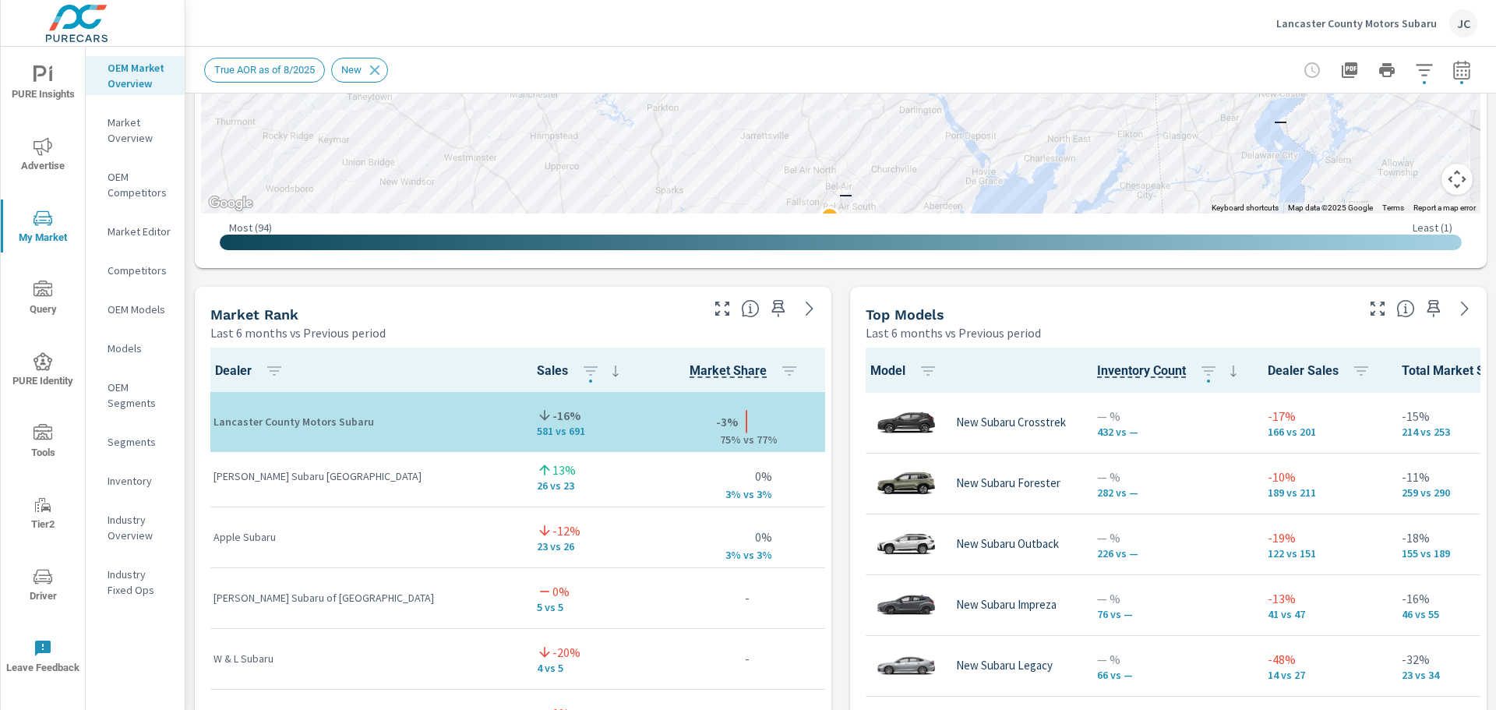
scroll to position [156, 0]
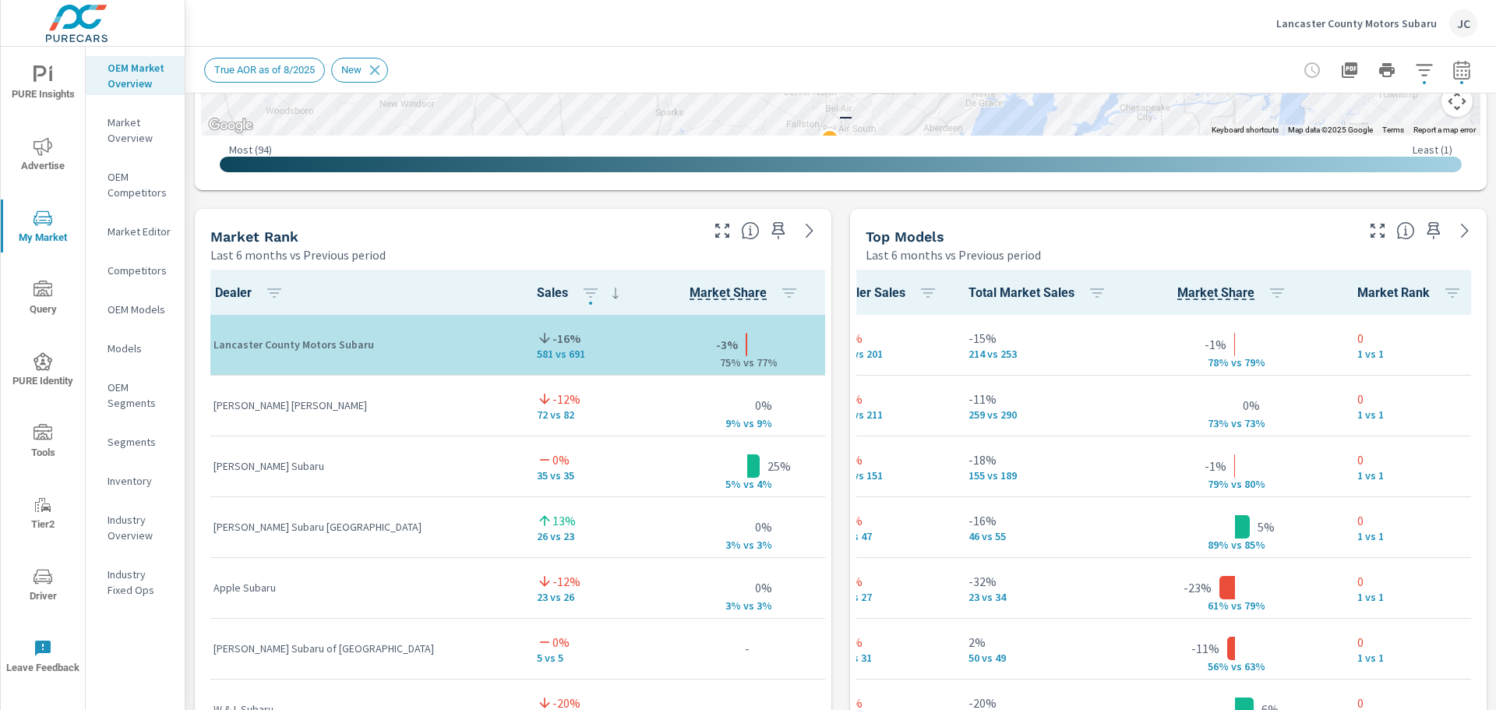
scroll to position [972, 0]
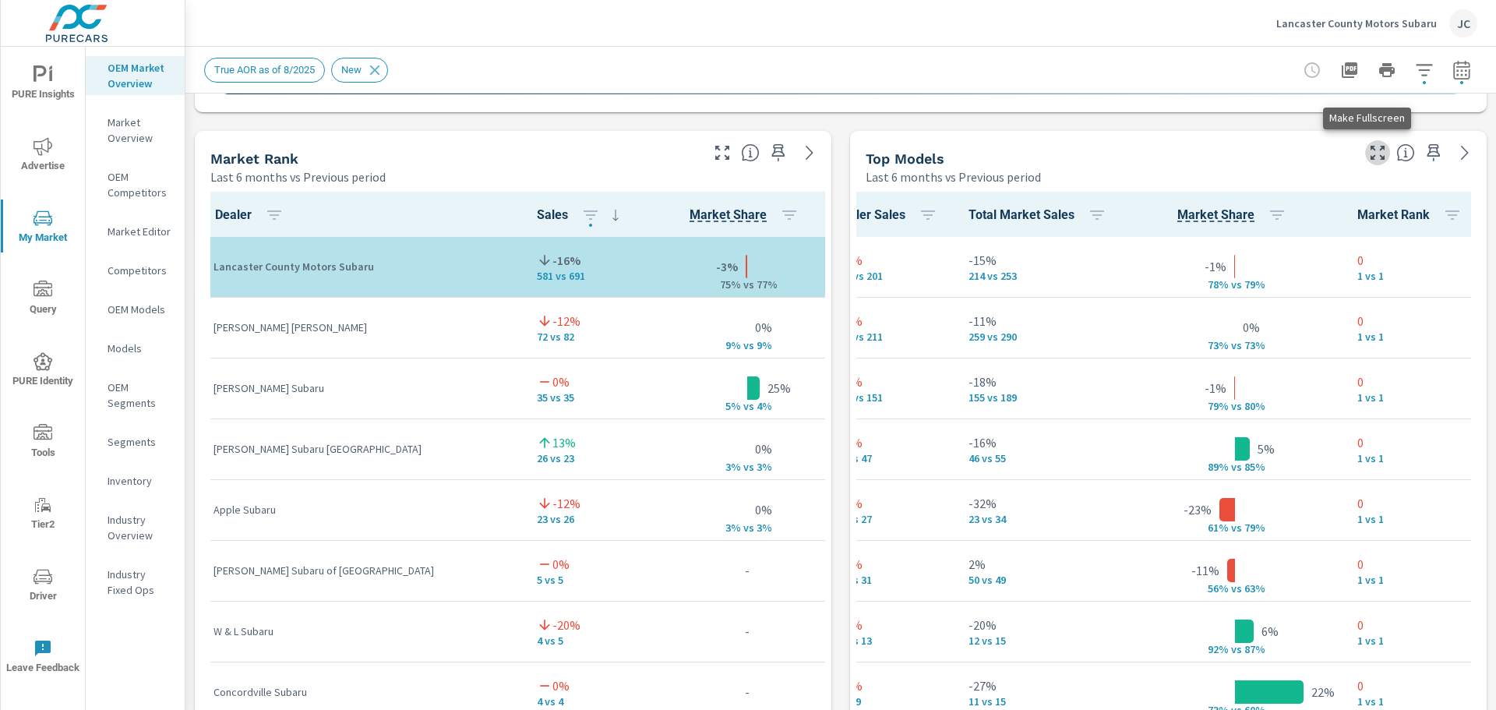
click at [1368, 155] on icon "button" at bounding box center [1377, 152] width 19 height 19
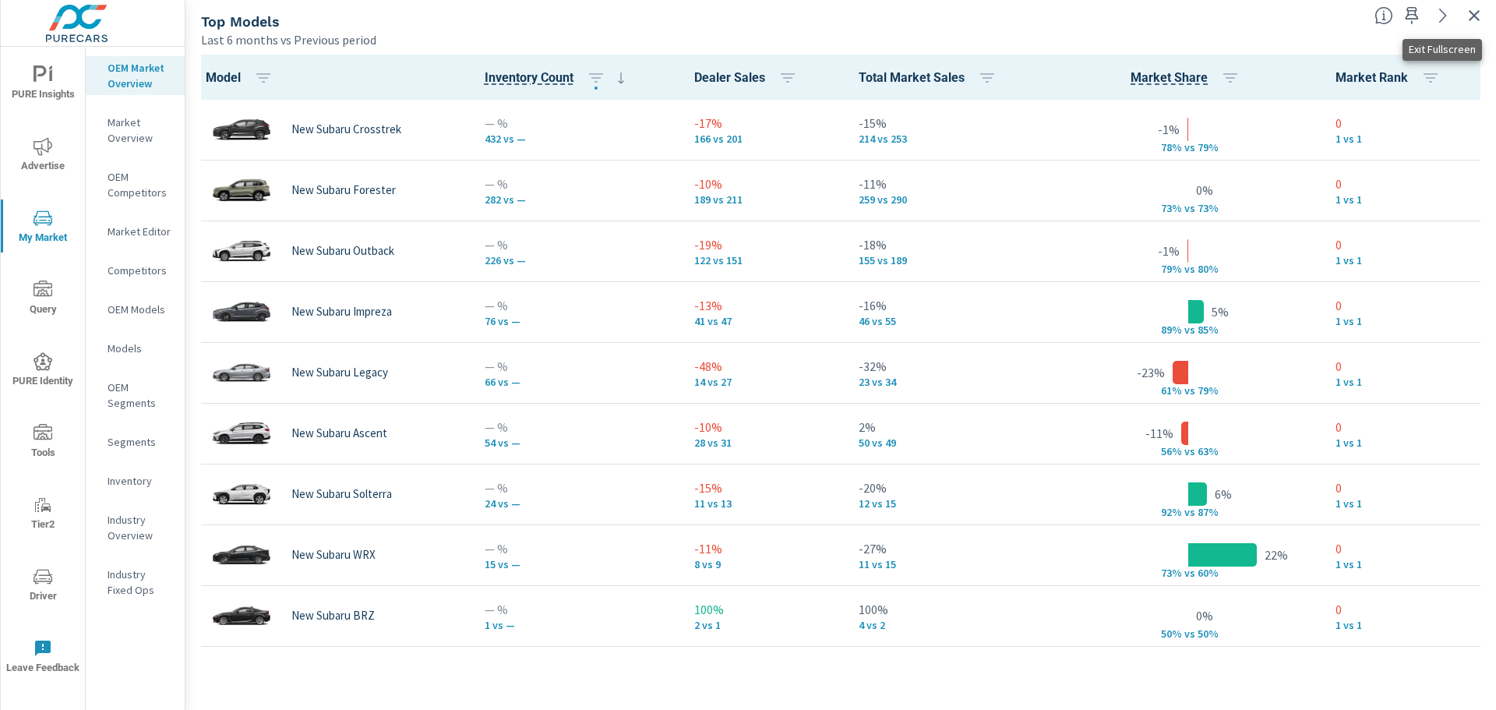
click at [1476, 19] on icon "button" at bounding box center [1473, 15] width 19 height 19
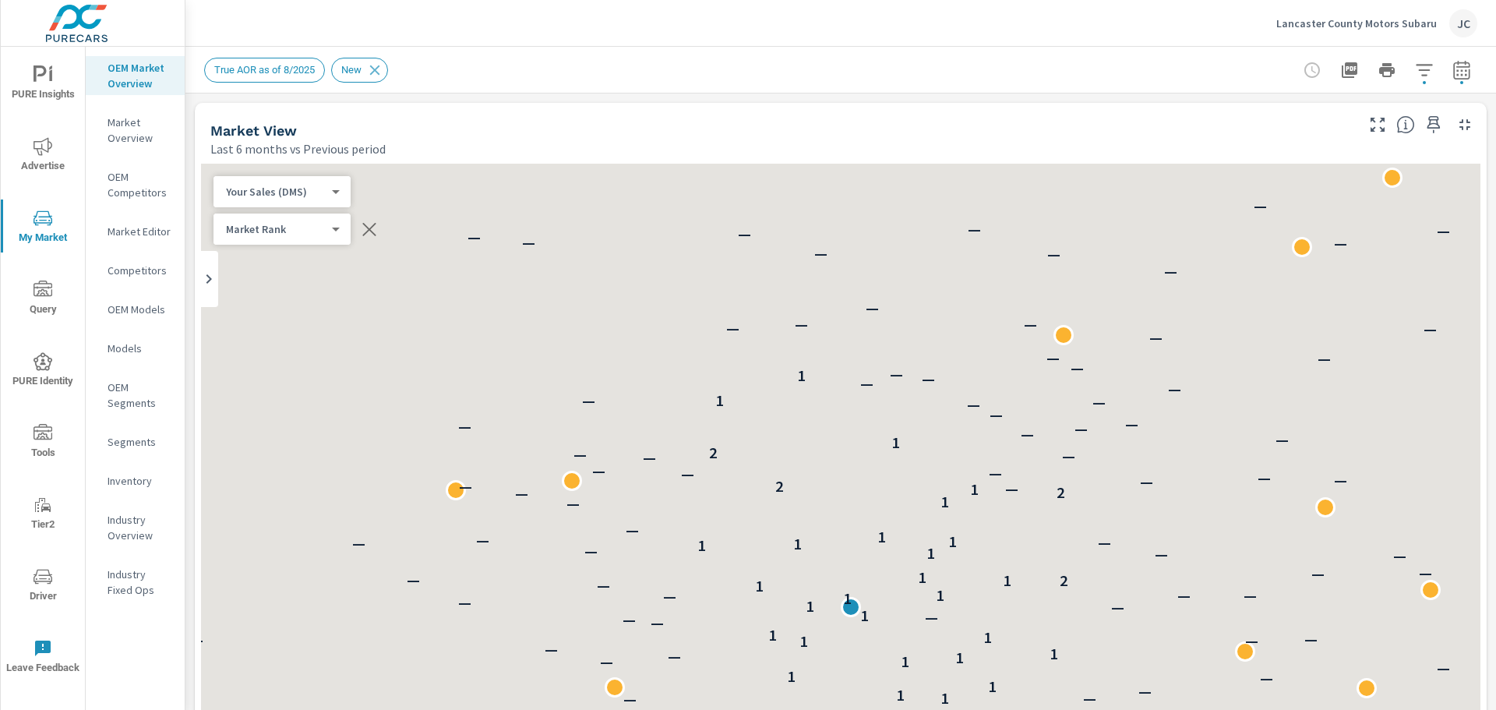
scroll to position [1, 0]
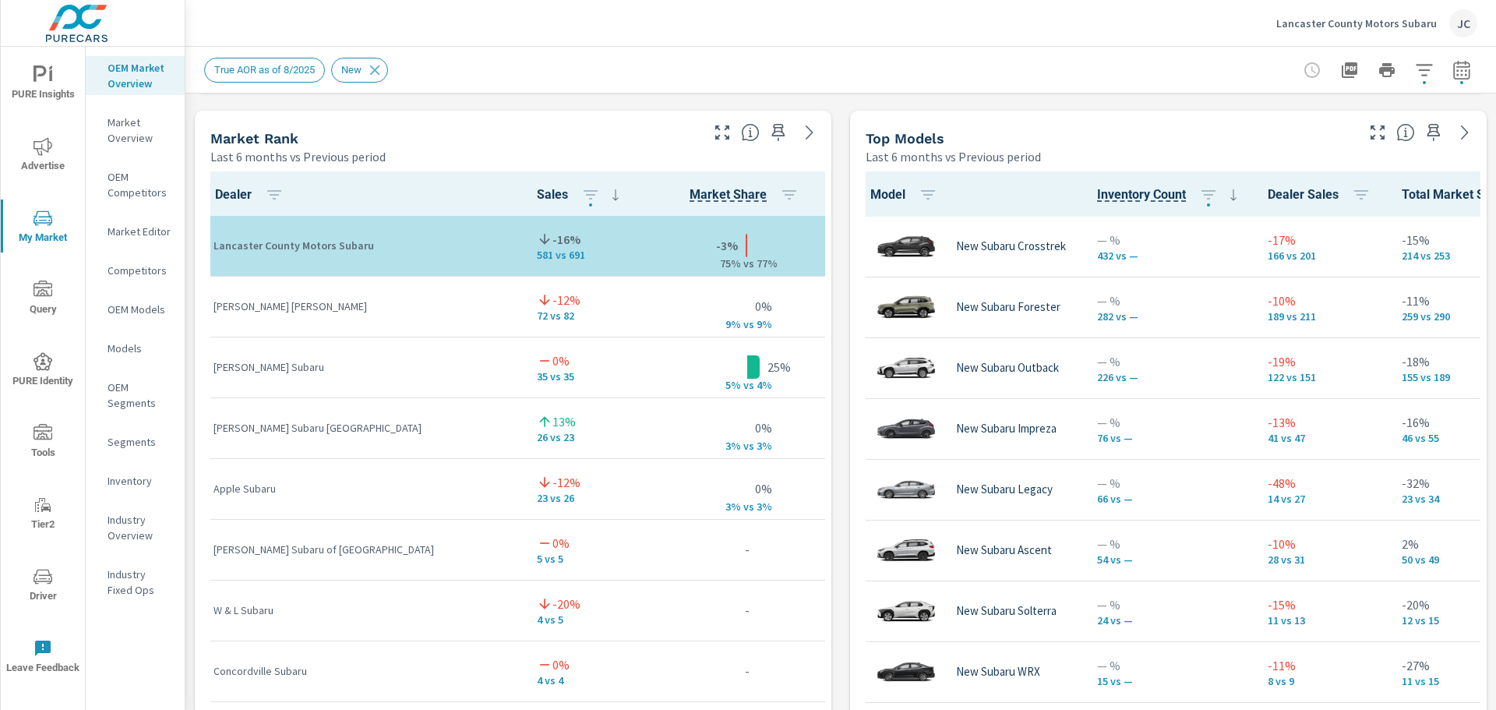
scroll to position [1048, 0]
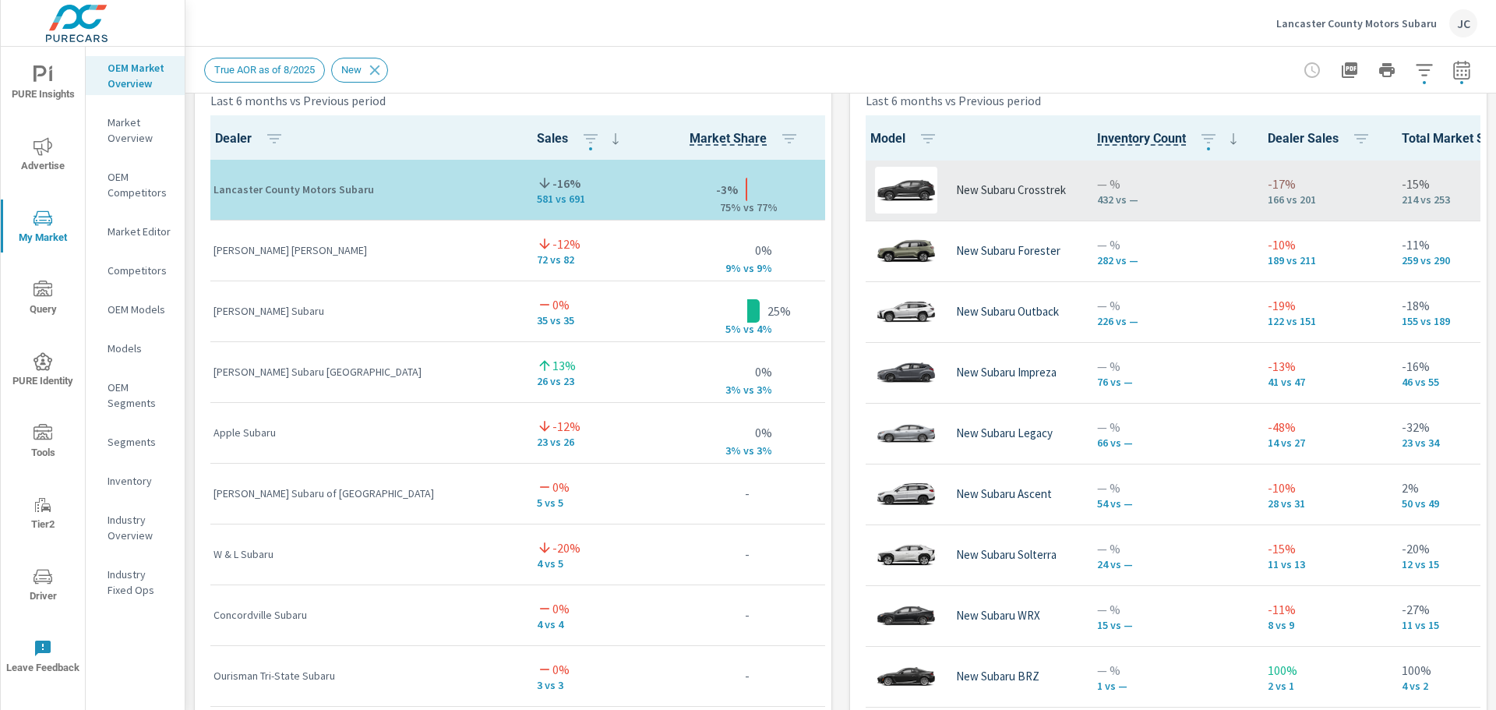
click at [994, 181] on div "New Subaru Crosstrek" at bounding box center [970, 190] width 203 height 47
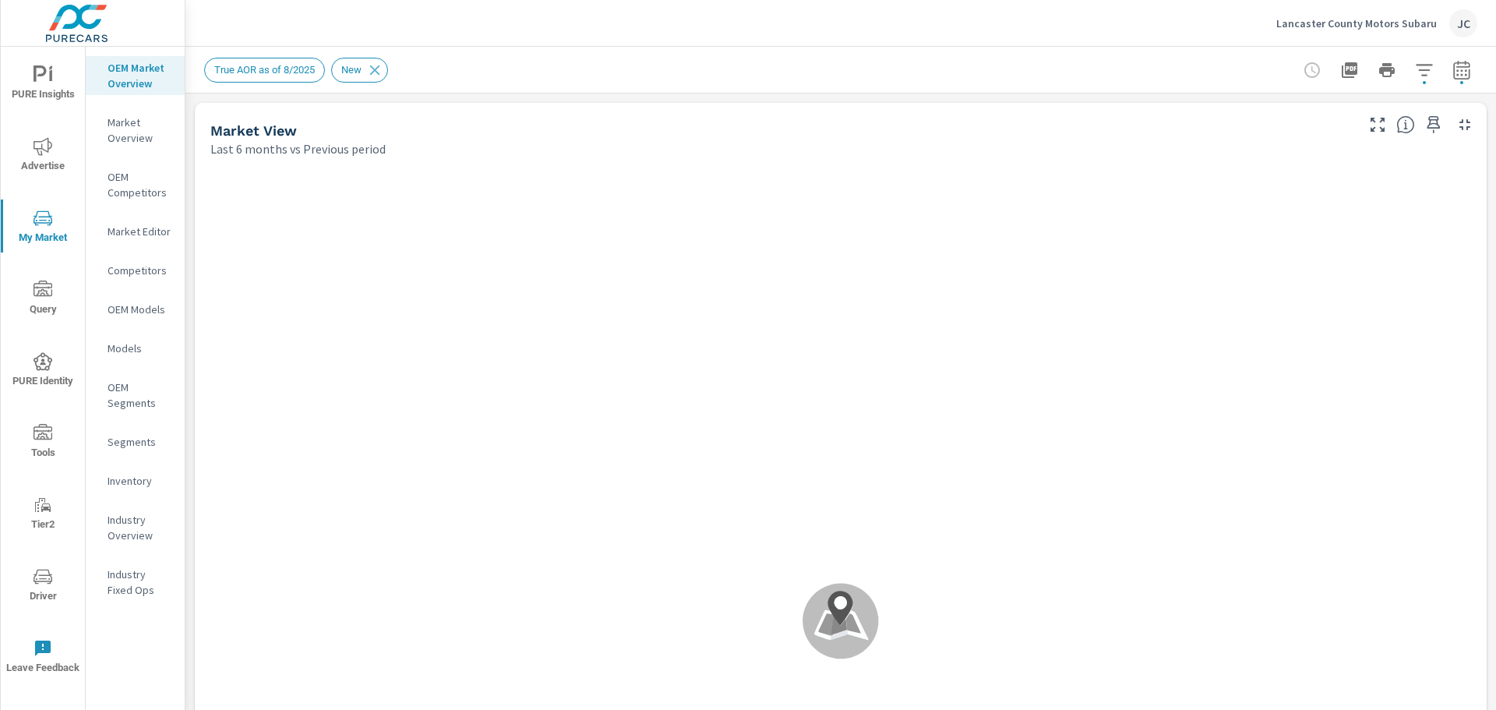
scroll to position [1, 0]
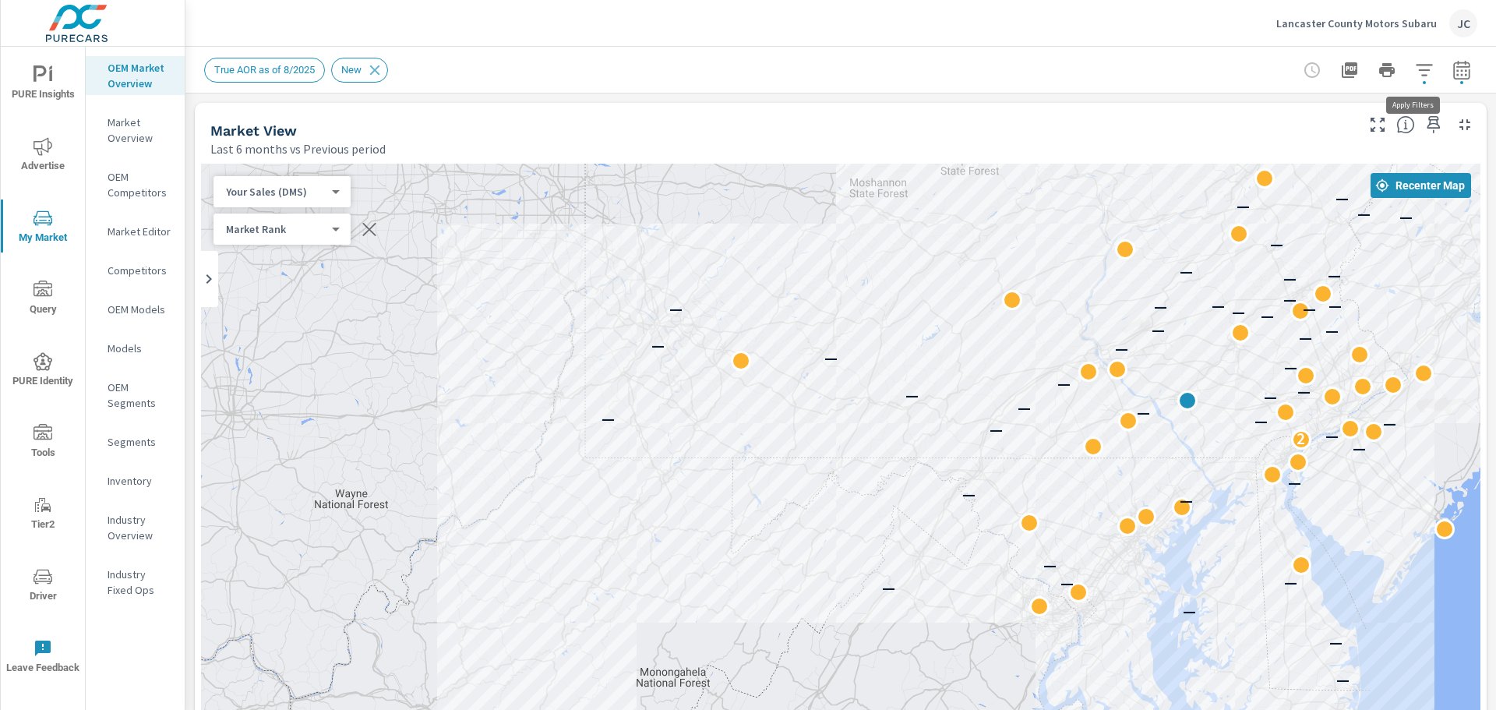
click at [1418, 65] on icon "button" at bounding box center [1423, 70] width 16 height 12
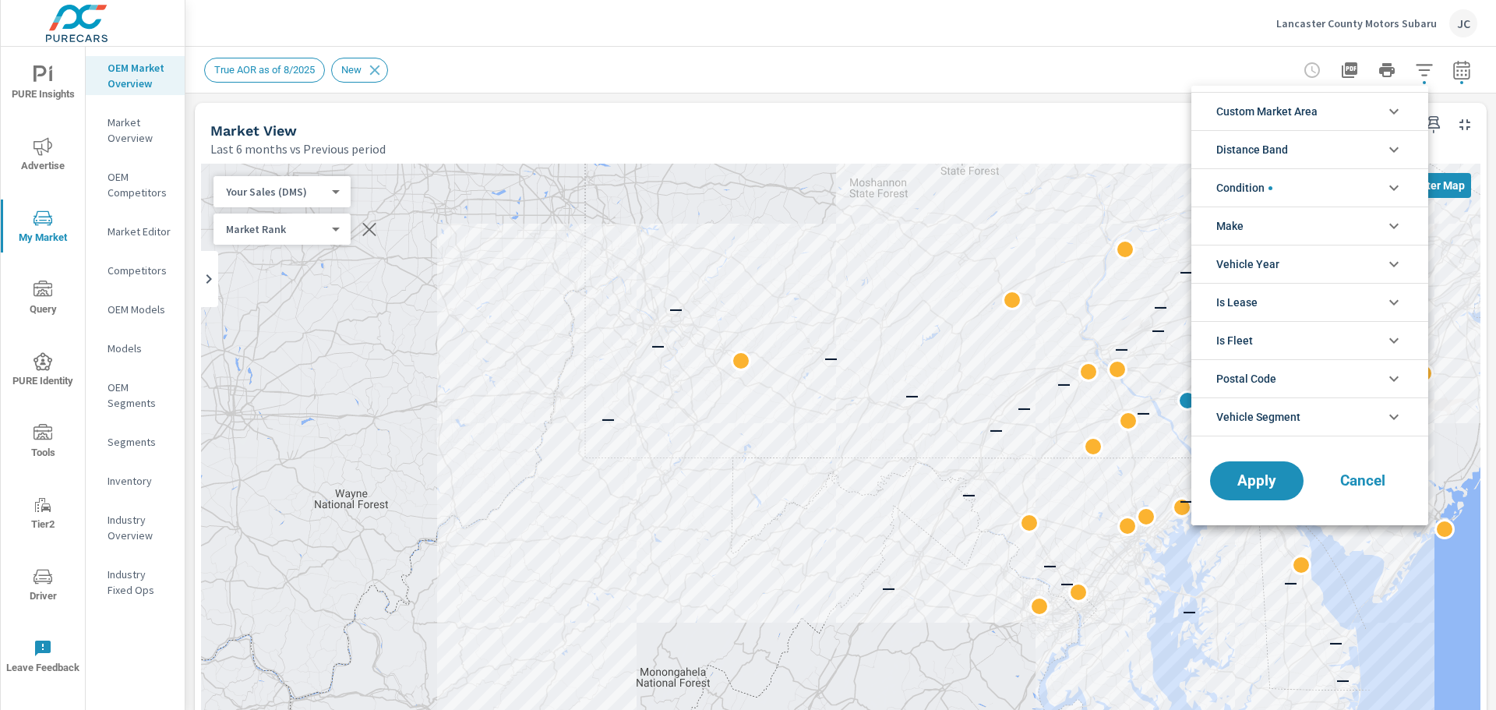
click at [1390, 189] on icon "filter options" at bounding box center [1393, 187] width 19 height 19
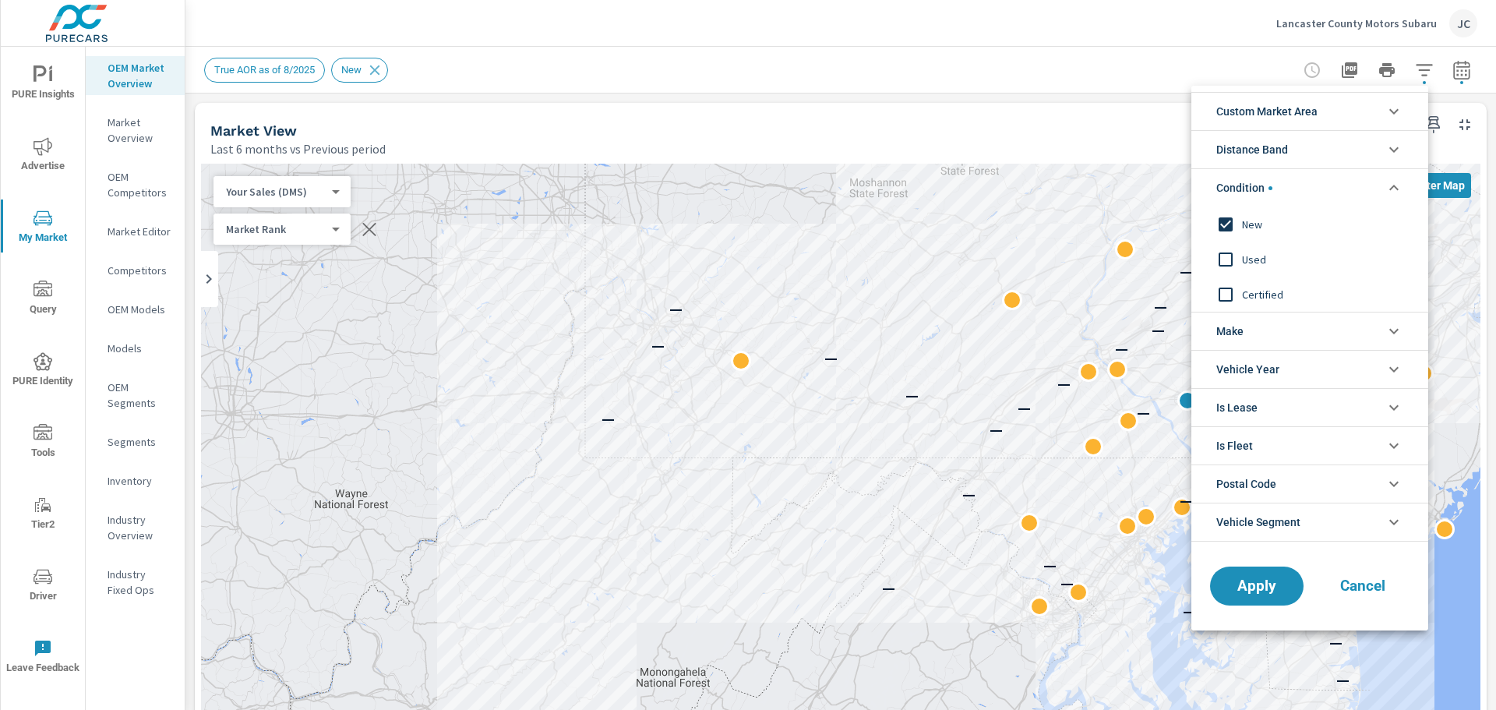
click at [1395, 333] on icon "filter options" at bounding box center [1393, 331] width 19 height 19
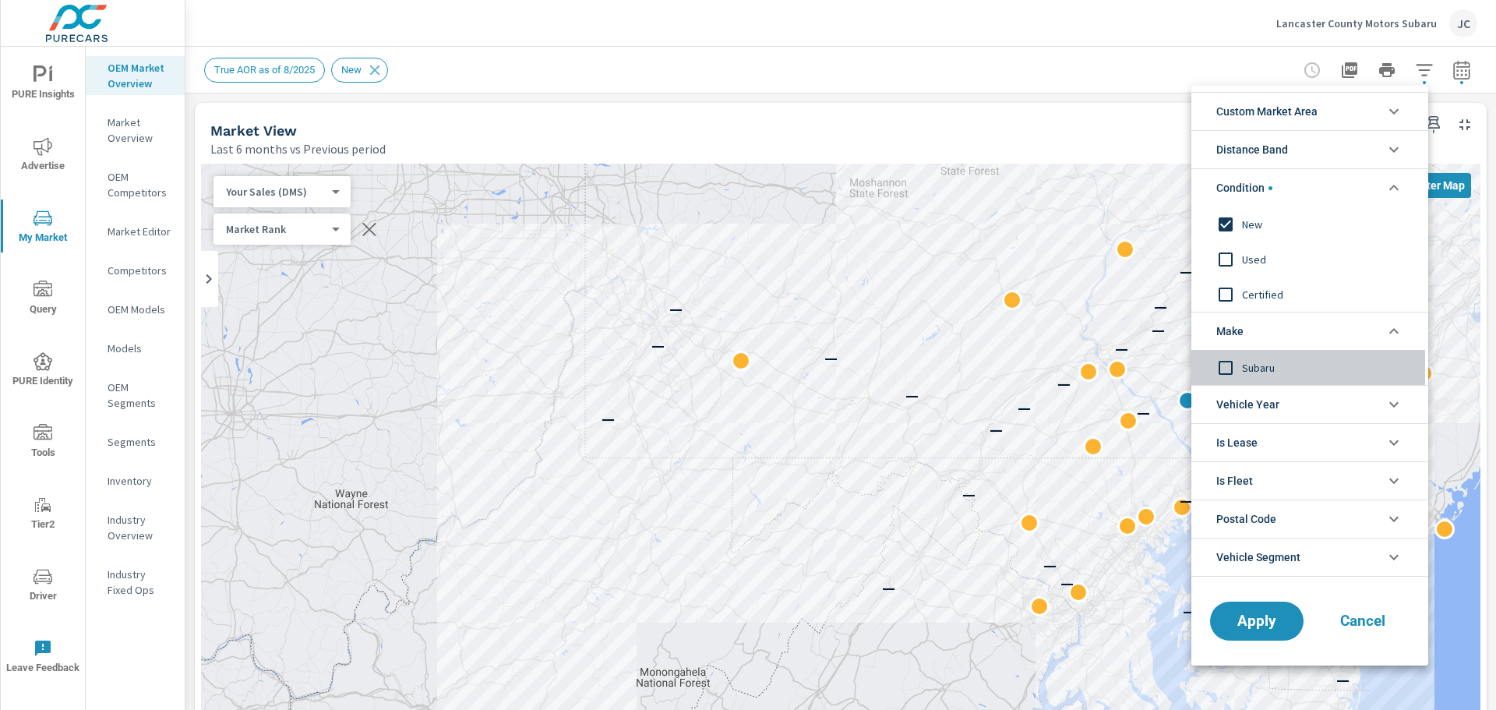
click at [1229, 368] on input "filter options" at bounding box center [1225, 367] width 33 height 33
click at [1282, 628] on span "Apply" at bounding box center [1256, 621] width 64 height 15
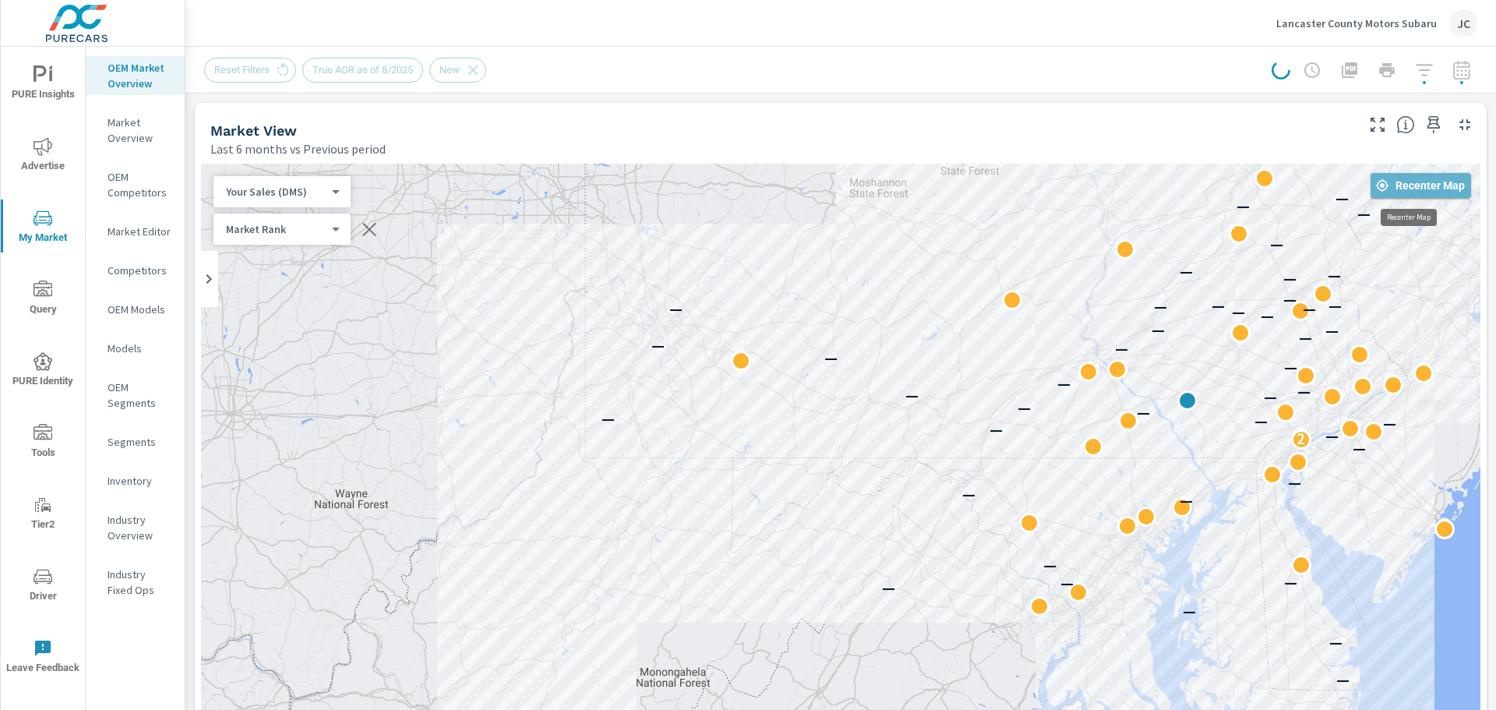
click at [1404, 190] on span "Recenter Map" at bounding box center [1420, 185] width 88 height 14
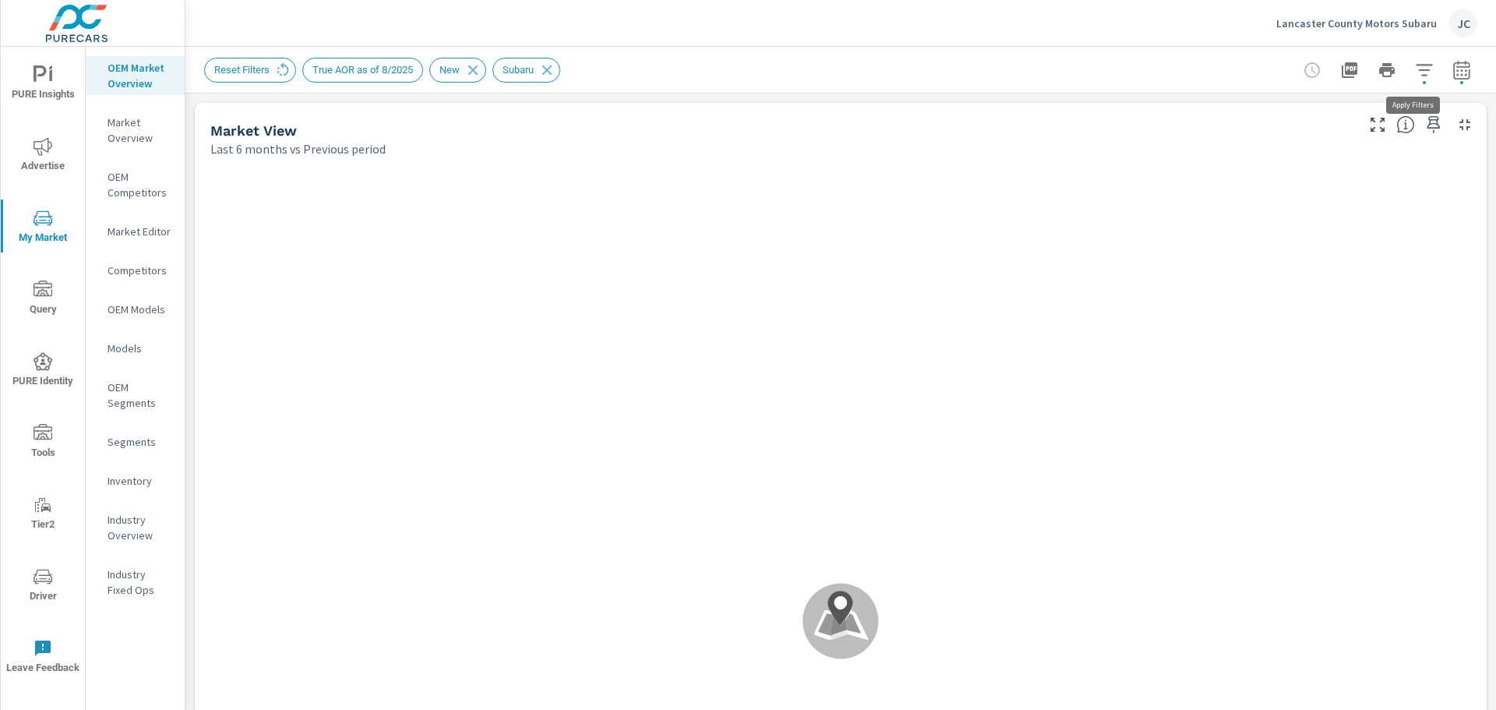
click at [1408, 77] on button "button" at bounding box center [1423, 70] width 31 height 31
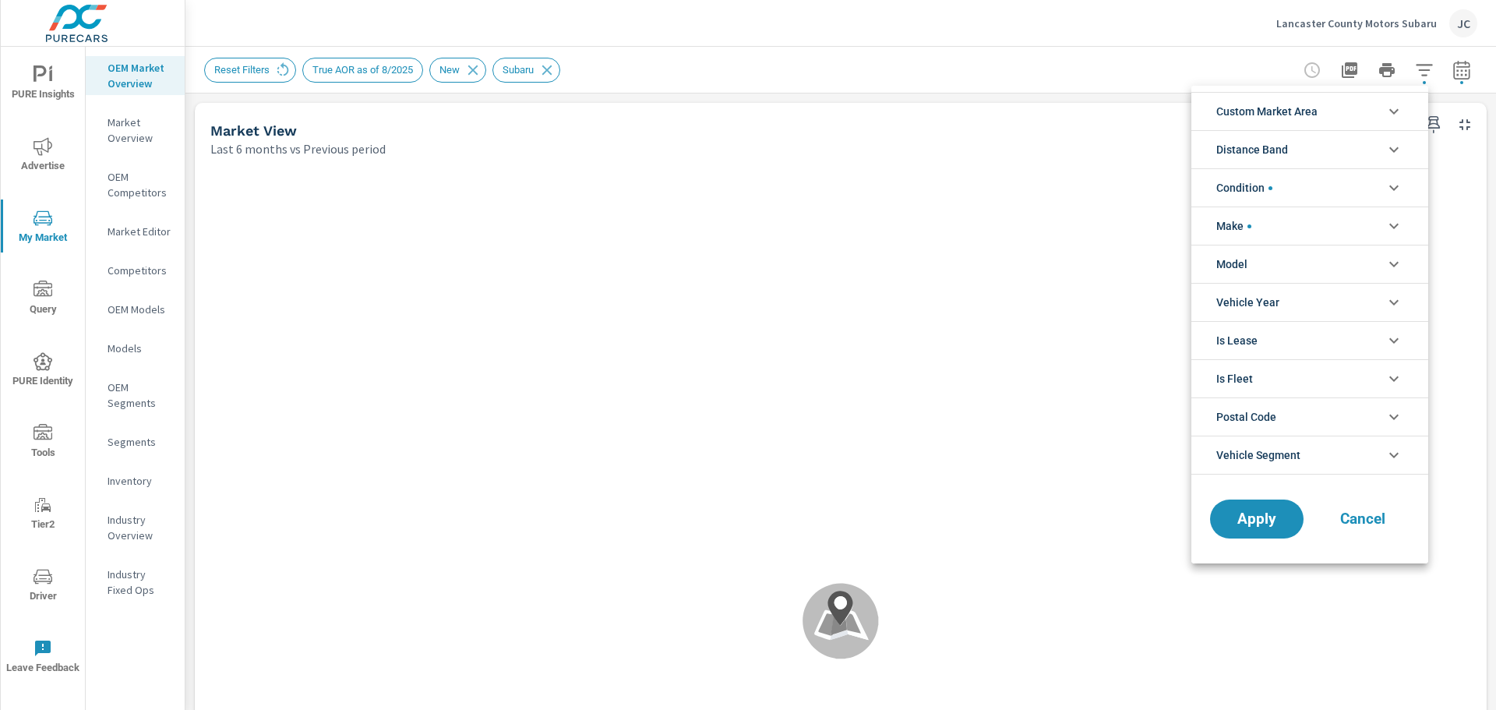
click at [1256, 270] on li "Model" at bounding box center [1309, 264] width 237 height 38
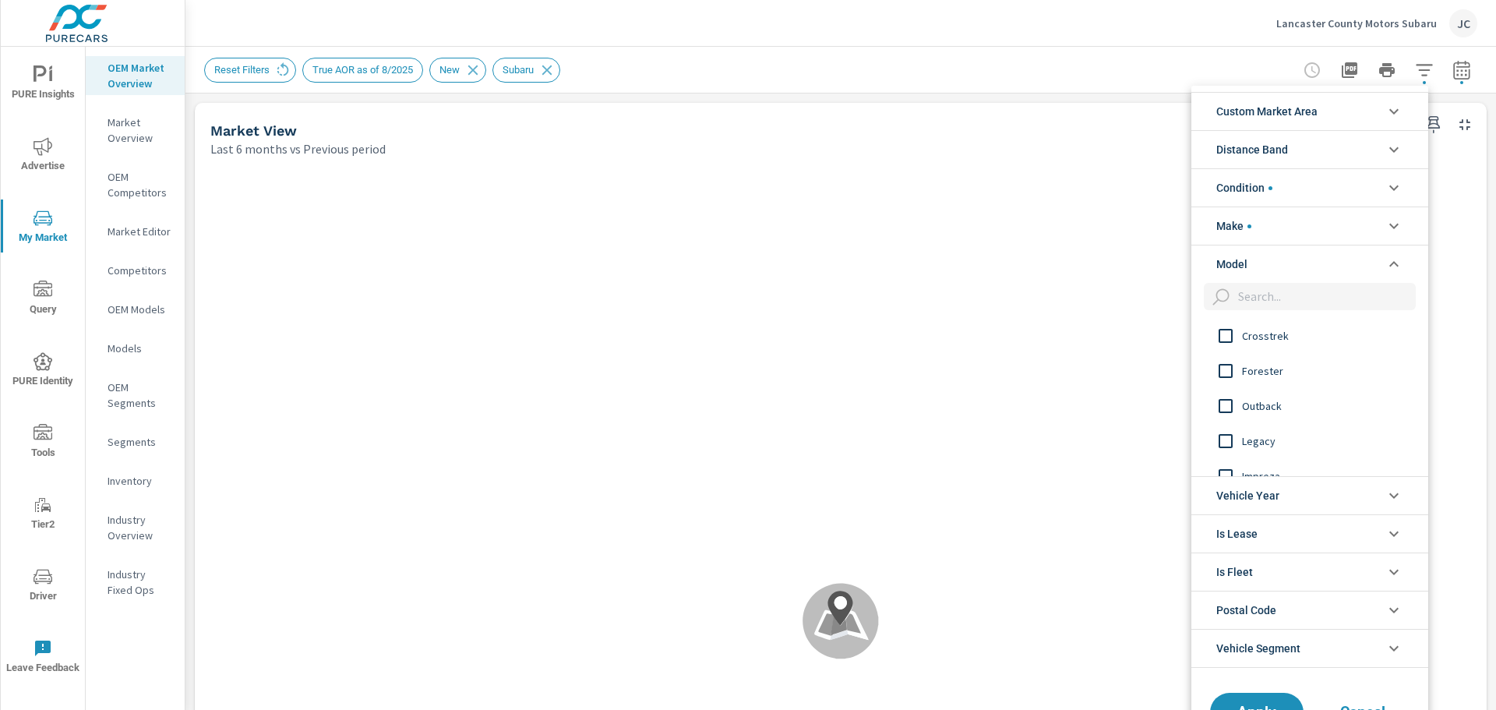
scroll to position [1, 0]
click at [1228, 337] on input "filter options" at bounding box center [1225, 335] width 33 height 33
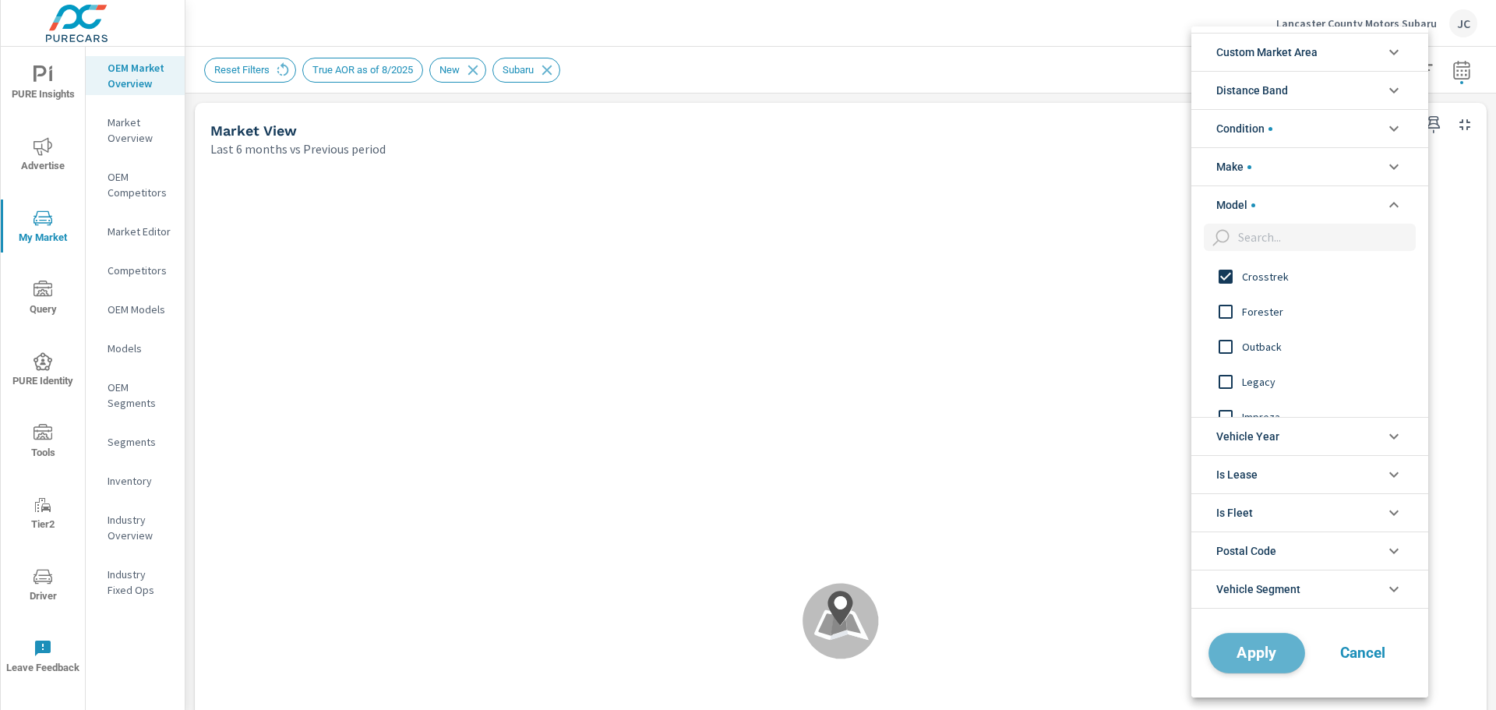
click at [1267, 651] on span "Apply" at bounding box center [1256, 652] width 64 height 15
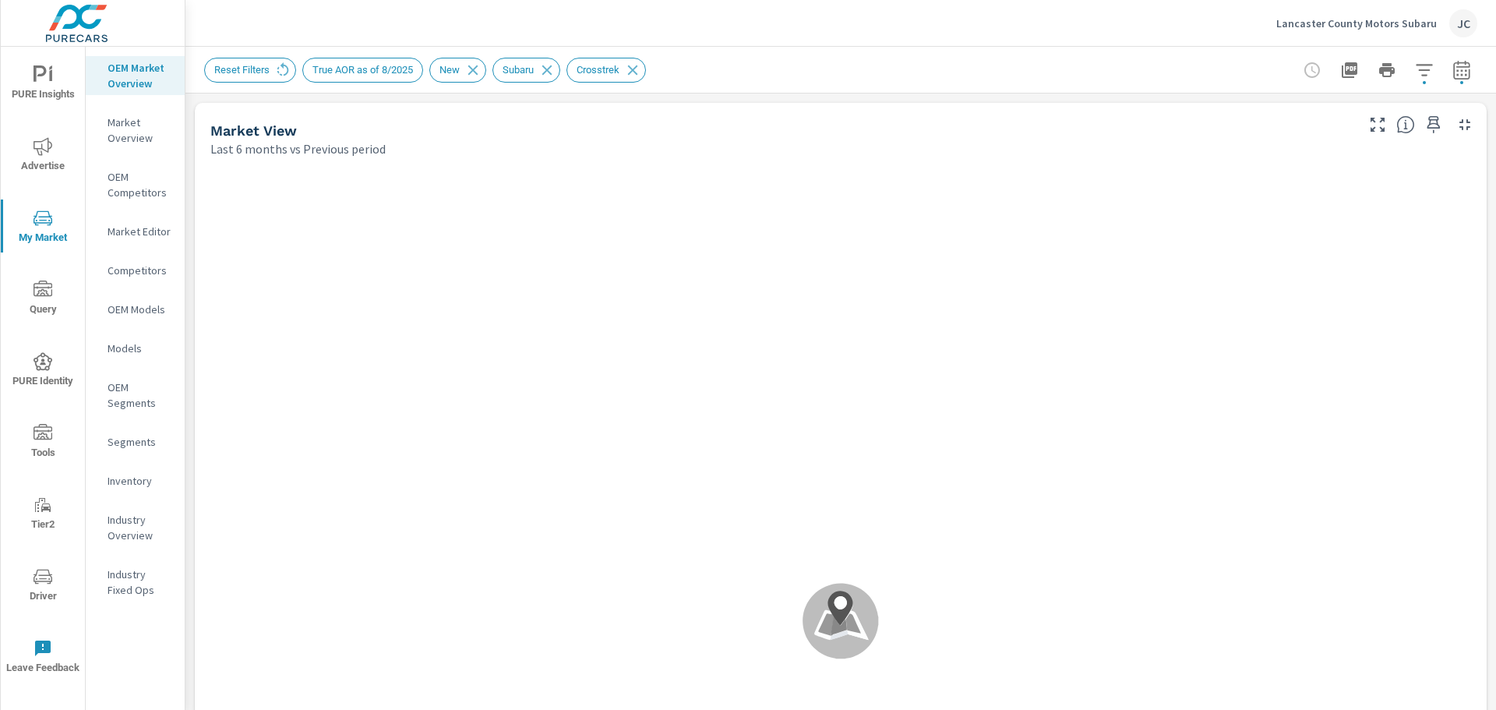
scroll to position [1, 0]
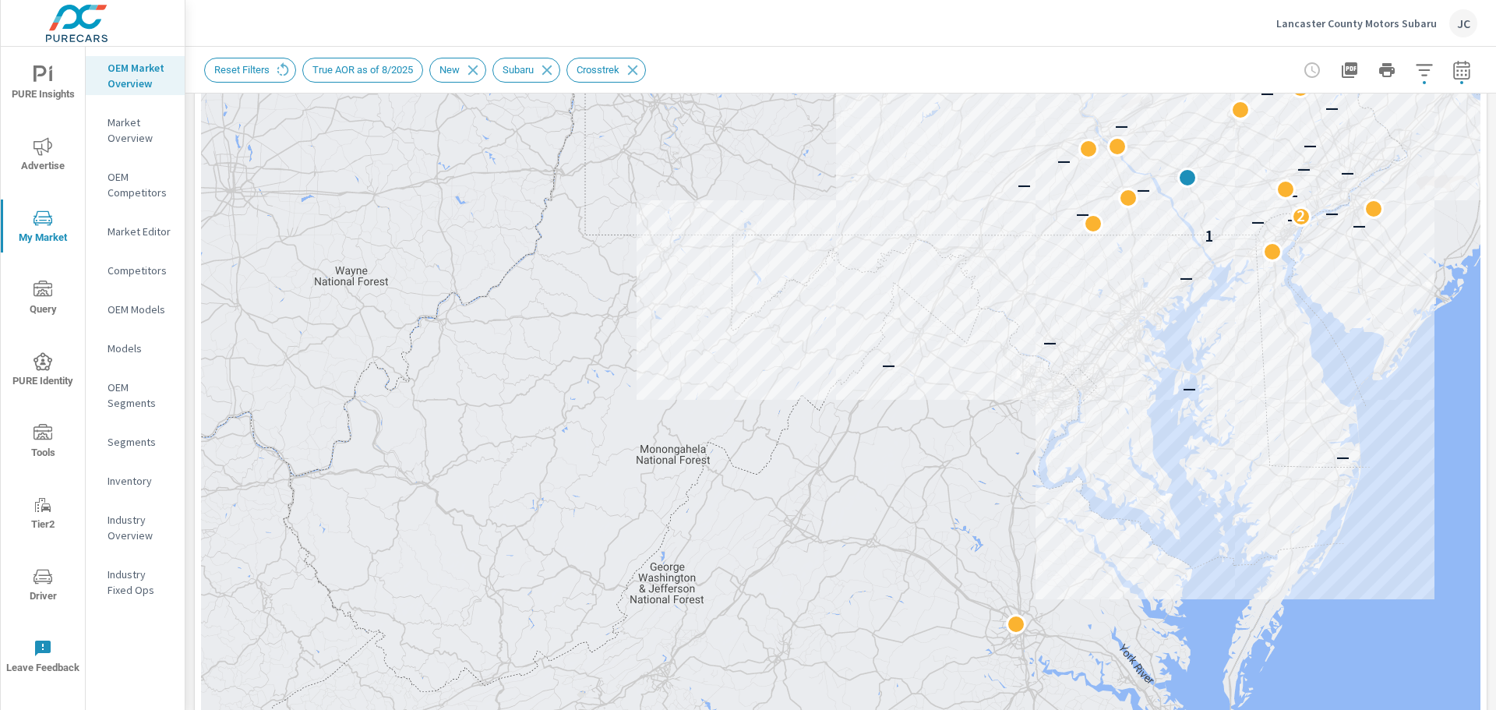
scroll to position [259, 0]
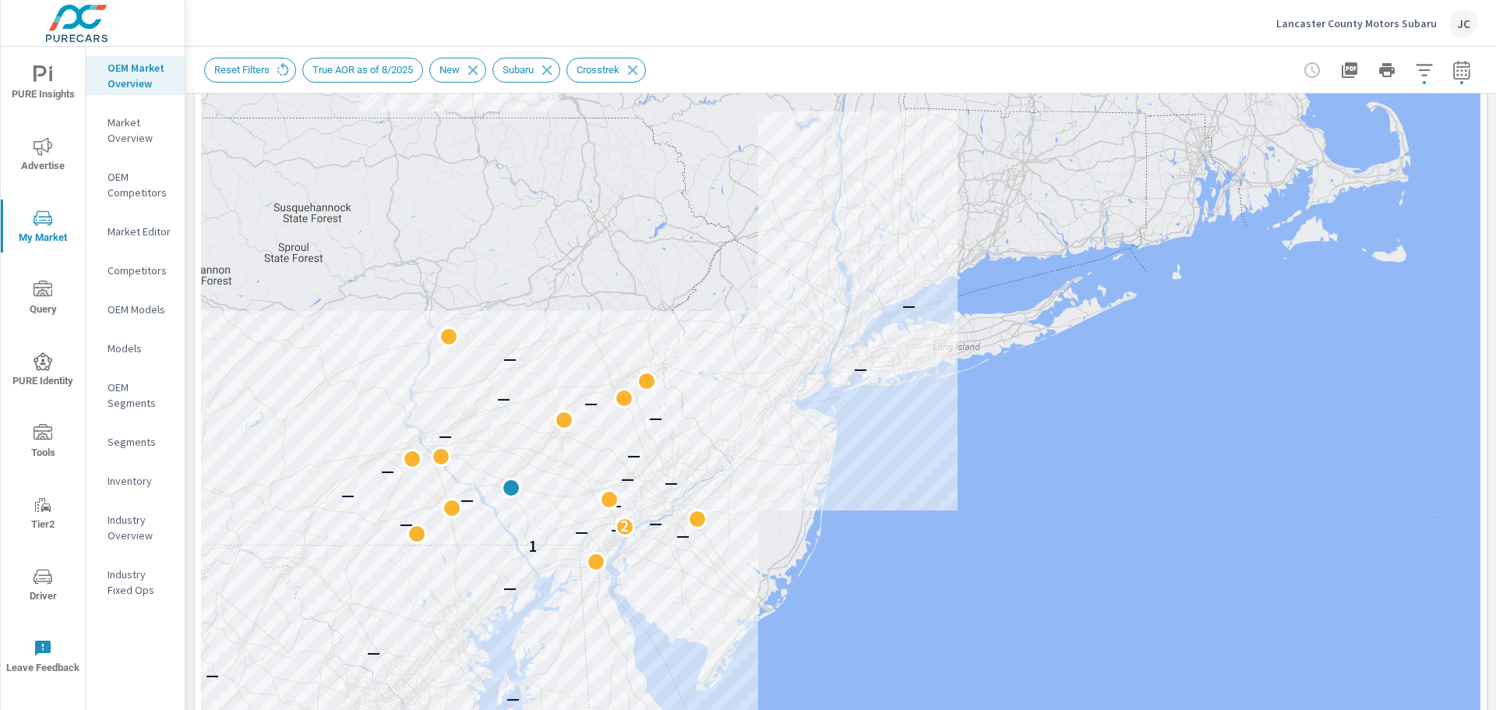
drag, startPoint x: 914, startPoint y: 216, endPoint x: 115, endPoint y: 551, distance: 866.8
click at [1, 599] on div "PURE Insights Advertise My Market Query PURE Identity Tools Tier2 Driver Leave …" at bounding box center [748, 355] width 1496 height 710
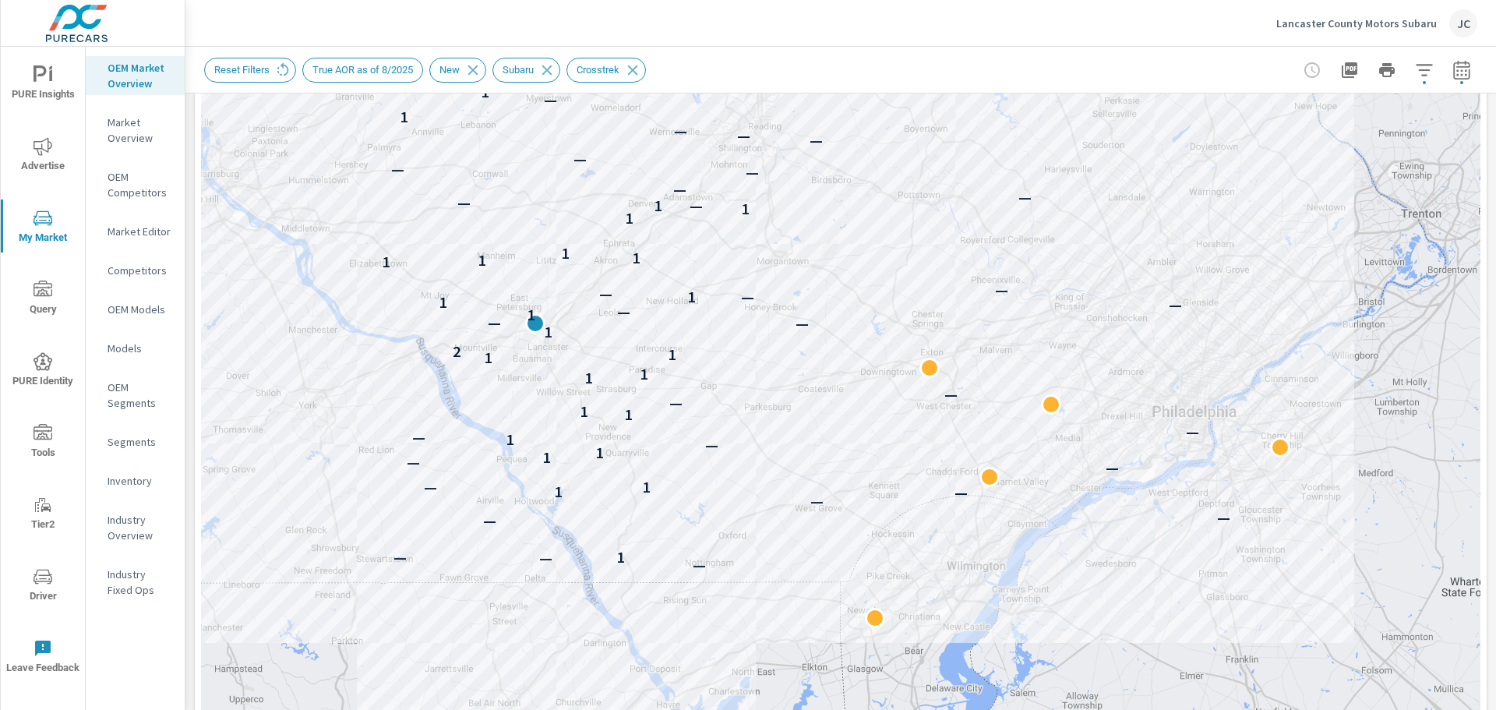
drag, startPoint x: 617, startPoint y: 462, endPoint x: 1288, endPoint y: 175, distance: 730.1
click at [1287, 174] on div "— — — 1 — — — — — 1 — 1 — — 1 1 — 1 — — 1 1 — — 1 1 1 1 2 1 — — 1 — — 1 — 1 — —…" at bounding box center [840, 337] width 1279 height 866
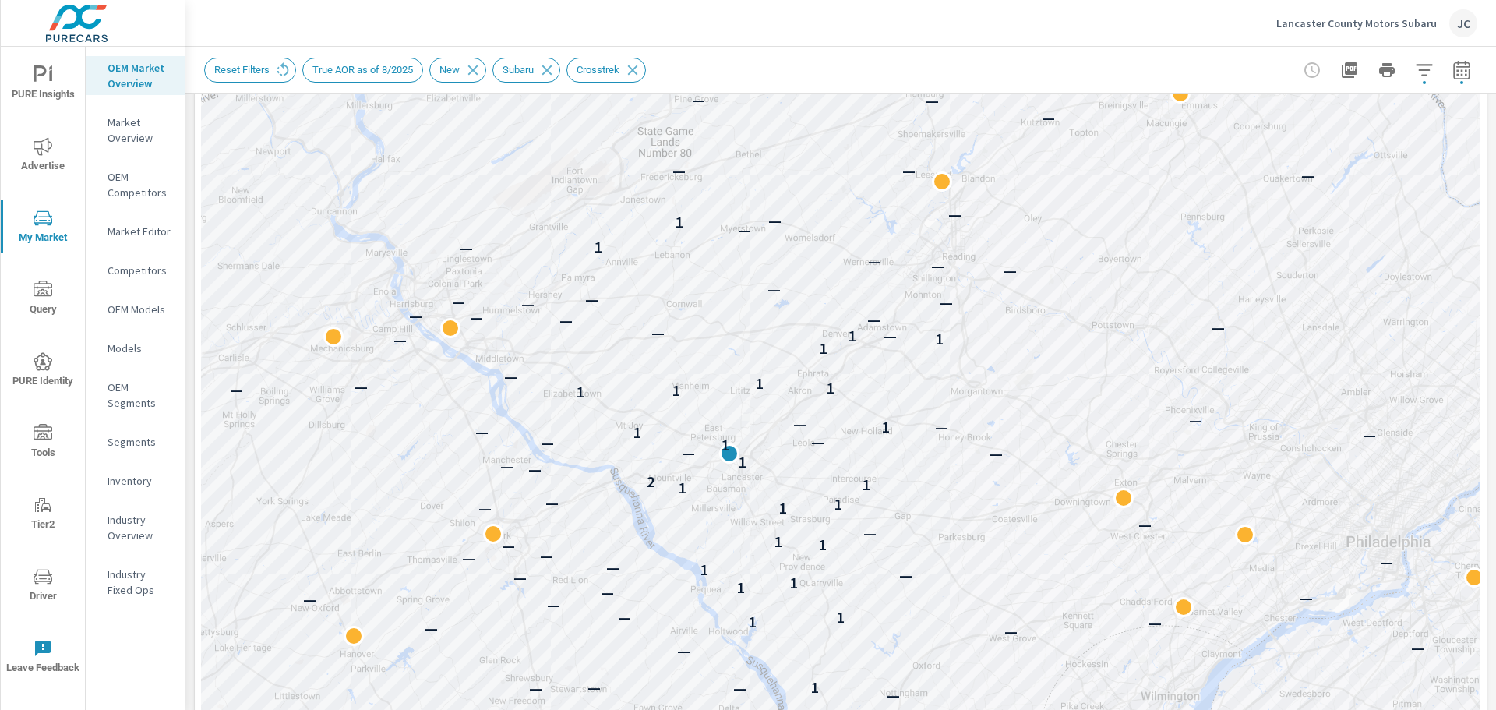
drag, startPoint x: 696, startPoint y: 271, endPoint x: 792, endPoint y: 297, distance: 99.2
click at [792, 297] on div "— — — — — — — — 1 — — — — — — 1 — 1 — — — — 1 1 — — 1 — — — — — 1 1 — — — 1 1 —…" at bounding box center [840, 337] width 1279 height 866
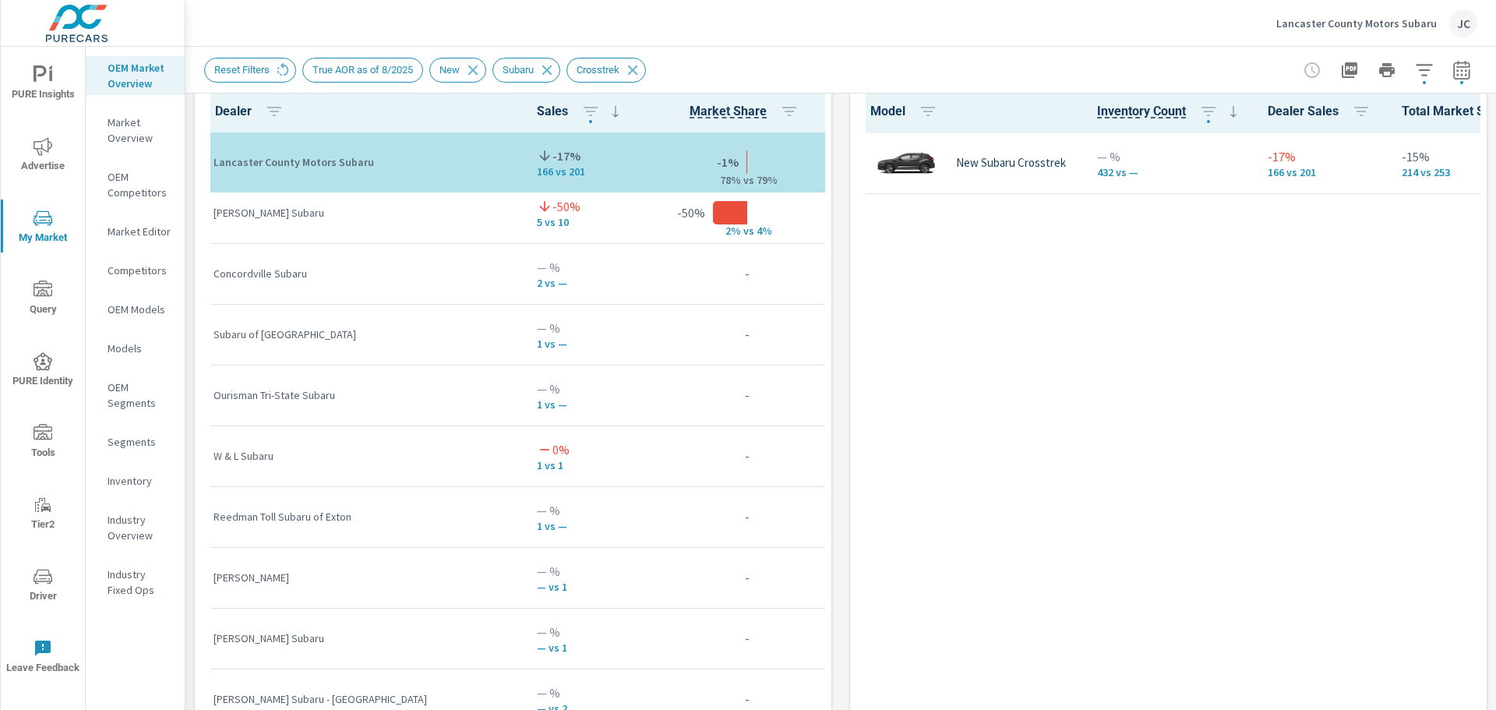
scroll to position [314, 0]
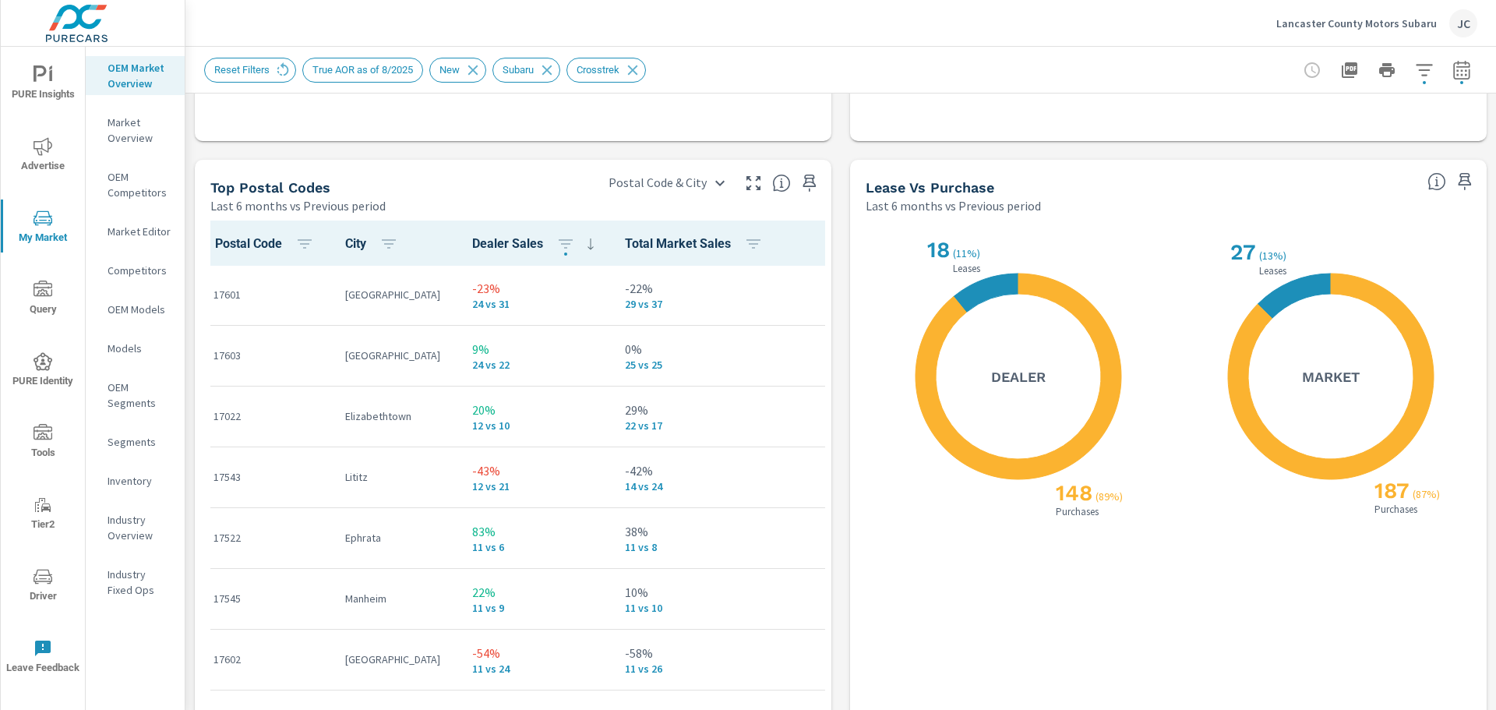
scroll to position [1855, 0]
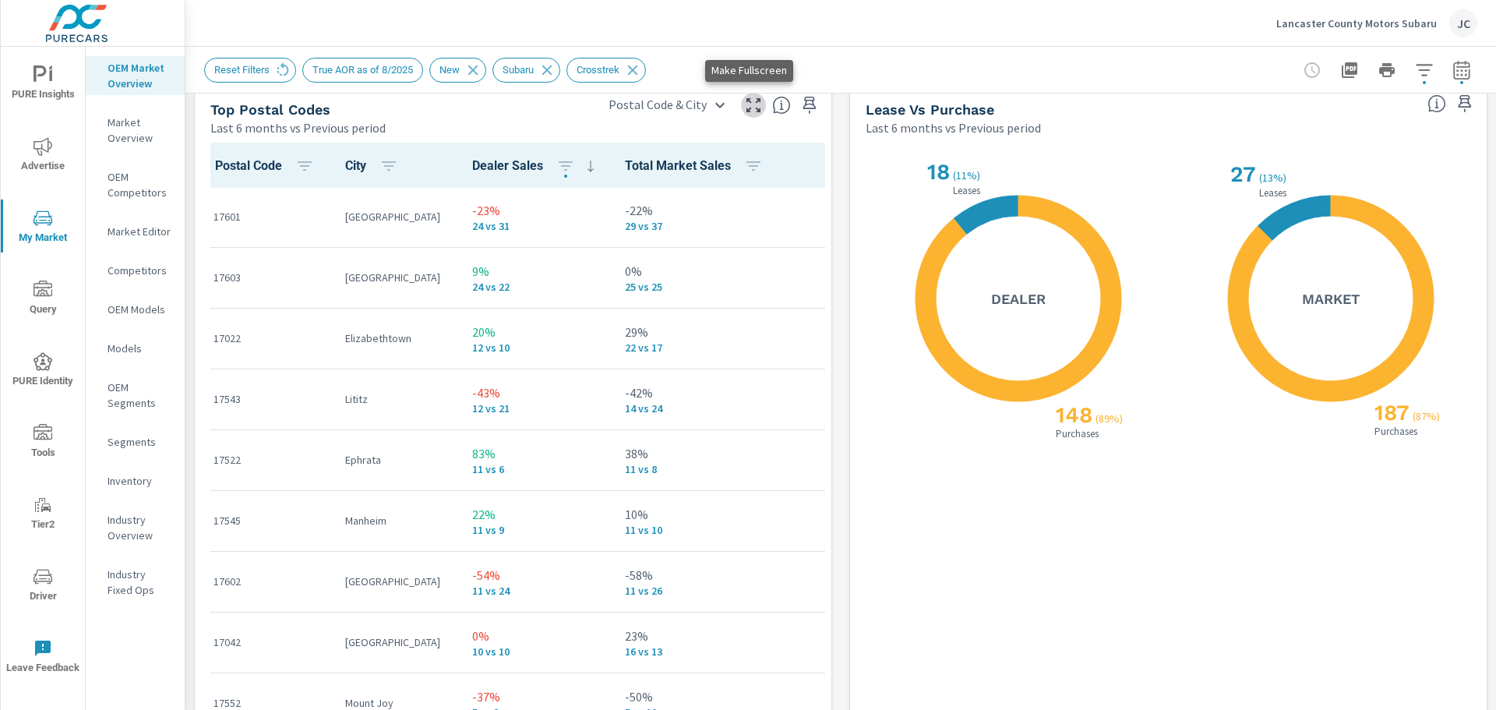
click at [745, 111] on icon "button" at bounding box center [753, 105] width 19 height 19
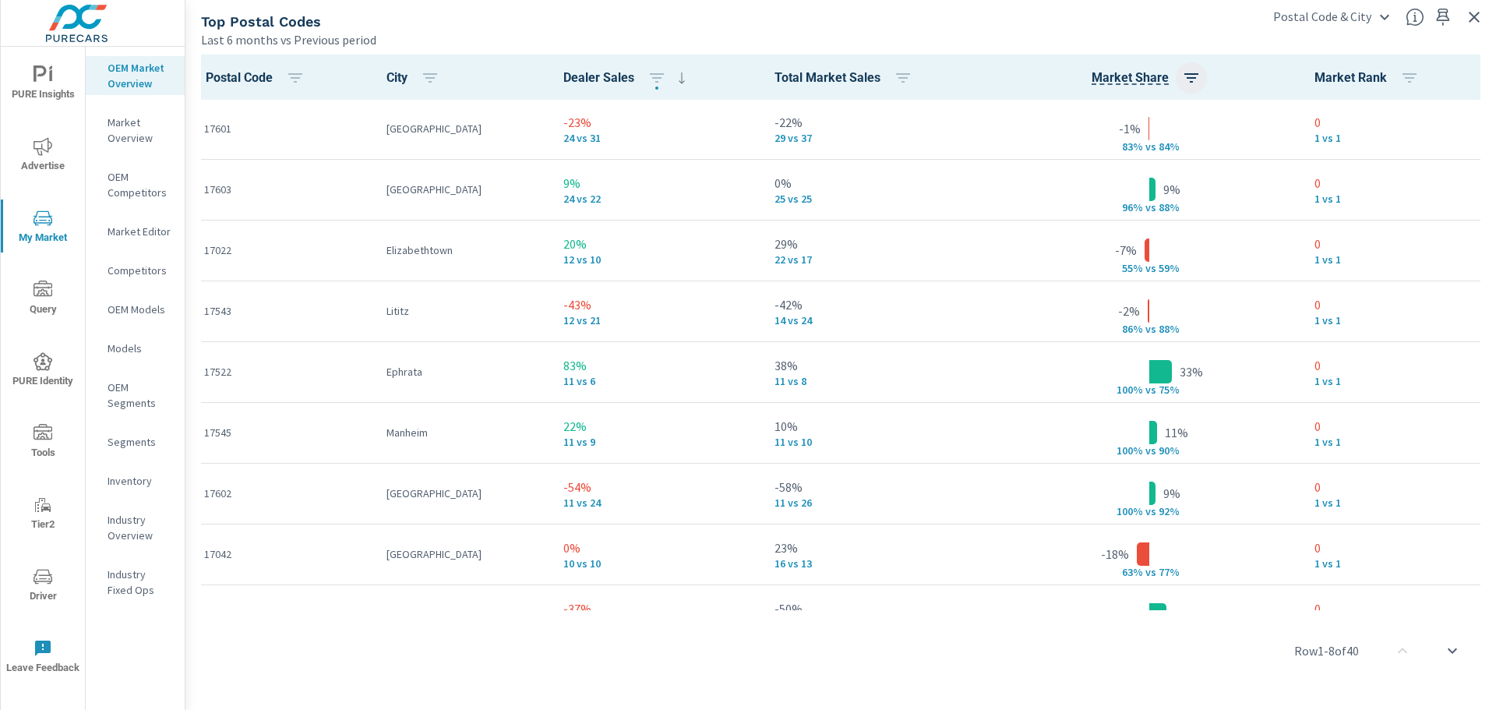
click at [1182, 77] on icon "button" at bounding box center [1191, 78] width 19 height 19
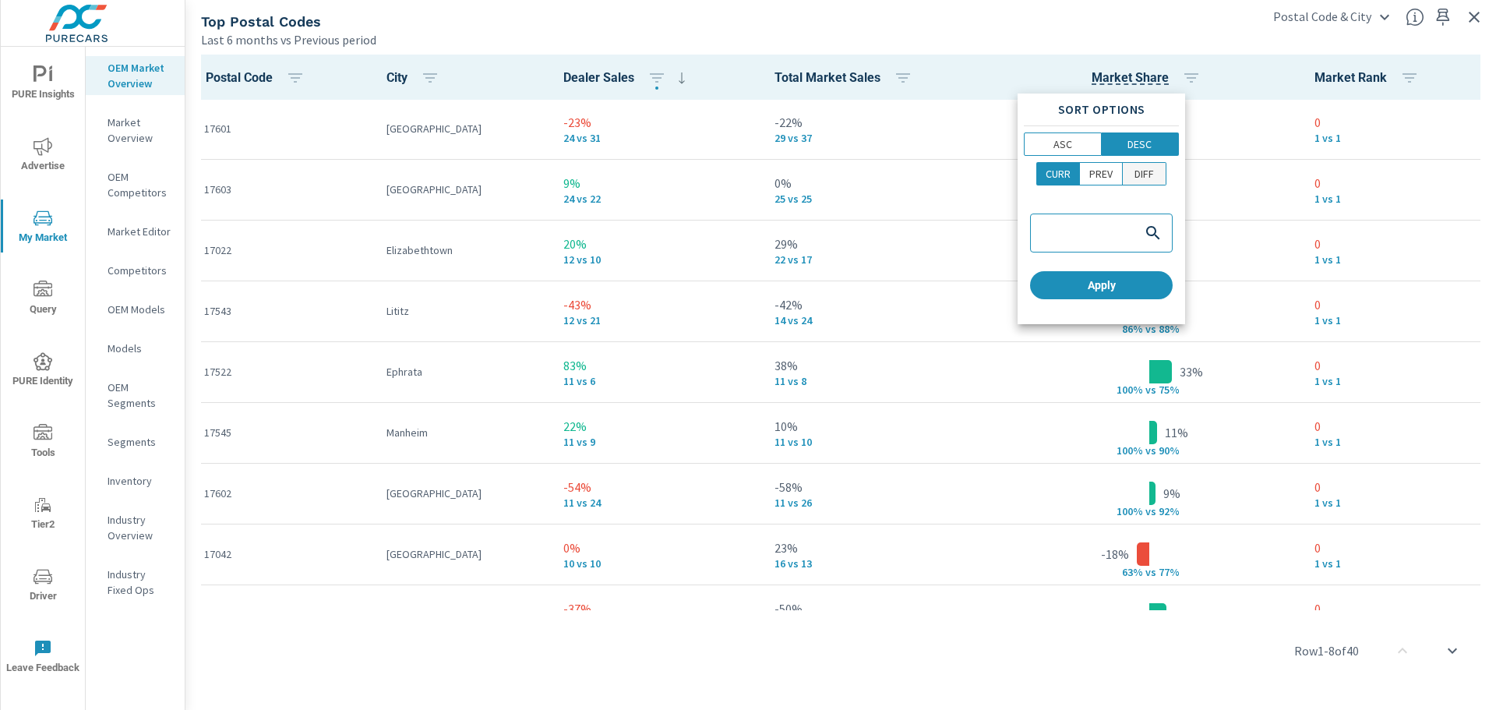
click at [1147, 164] on button "DIFF" at bounding box center [1144, 173] width 44 height 23
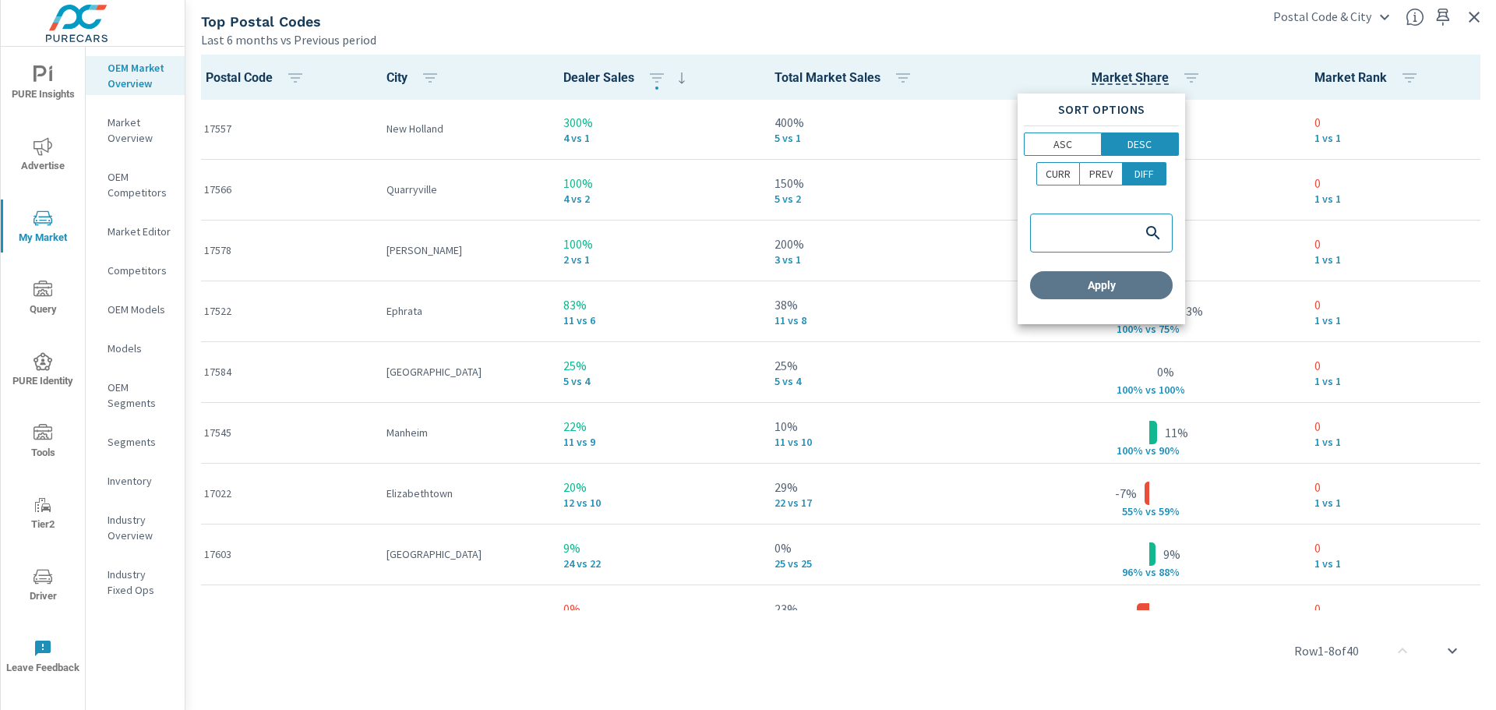
click at [1105, 281] on span "Apply" at bounding box center [1101, 285] width 130 height 14
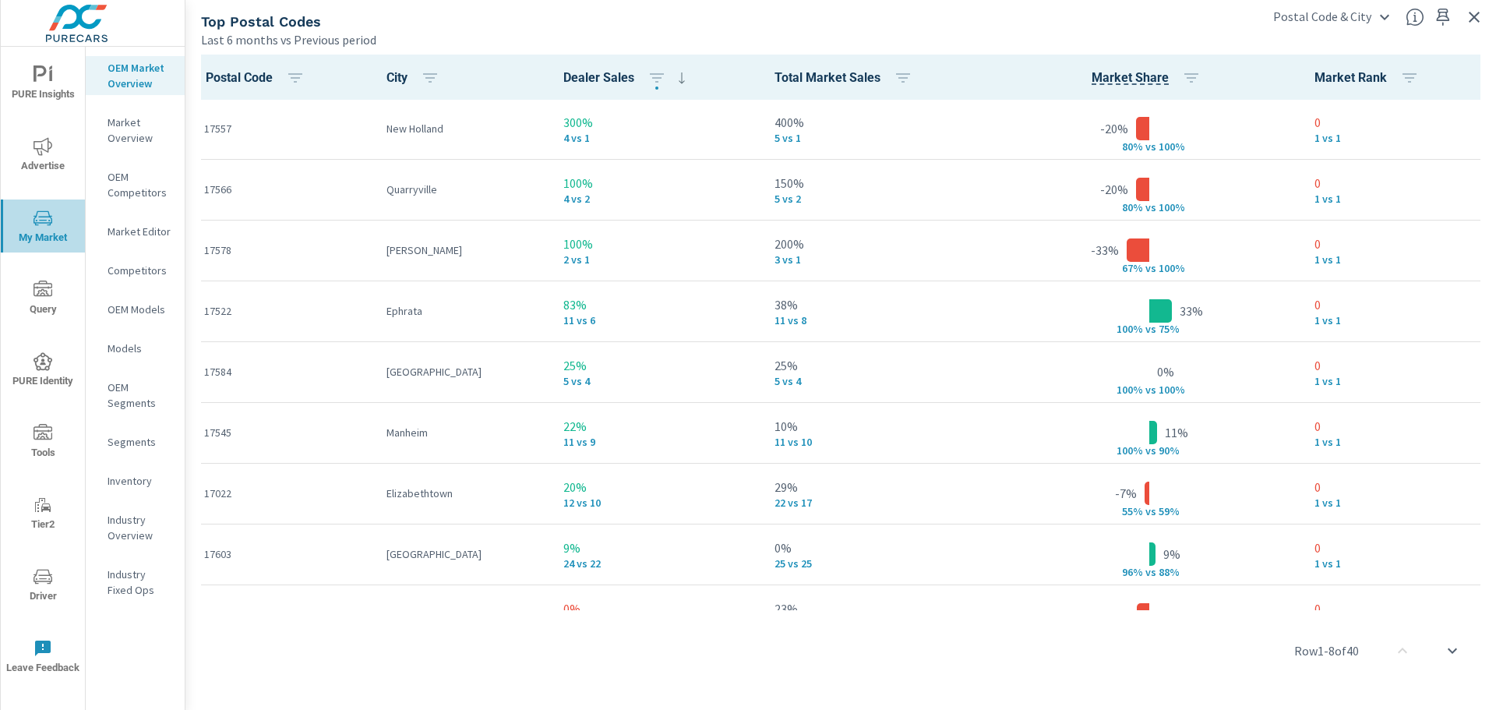
click at [39, 225] on icon "nav menu" at bounding box center [42, 218] width 19 height 19
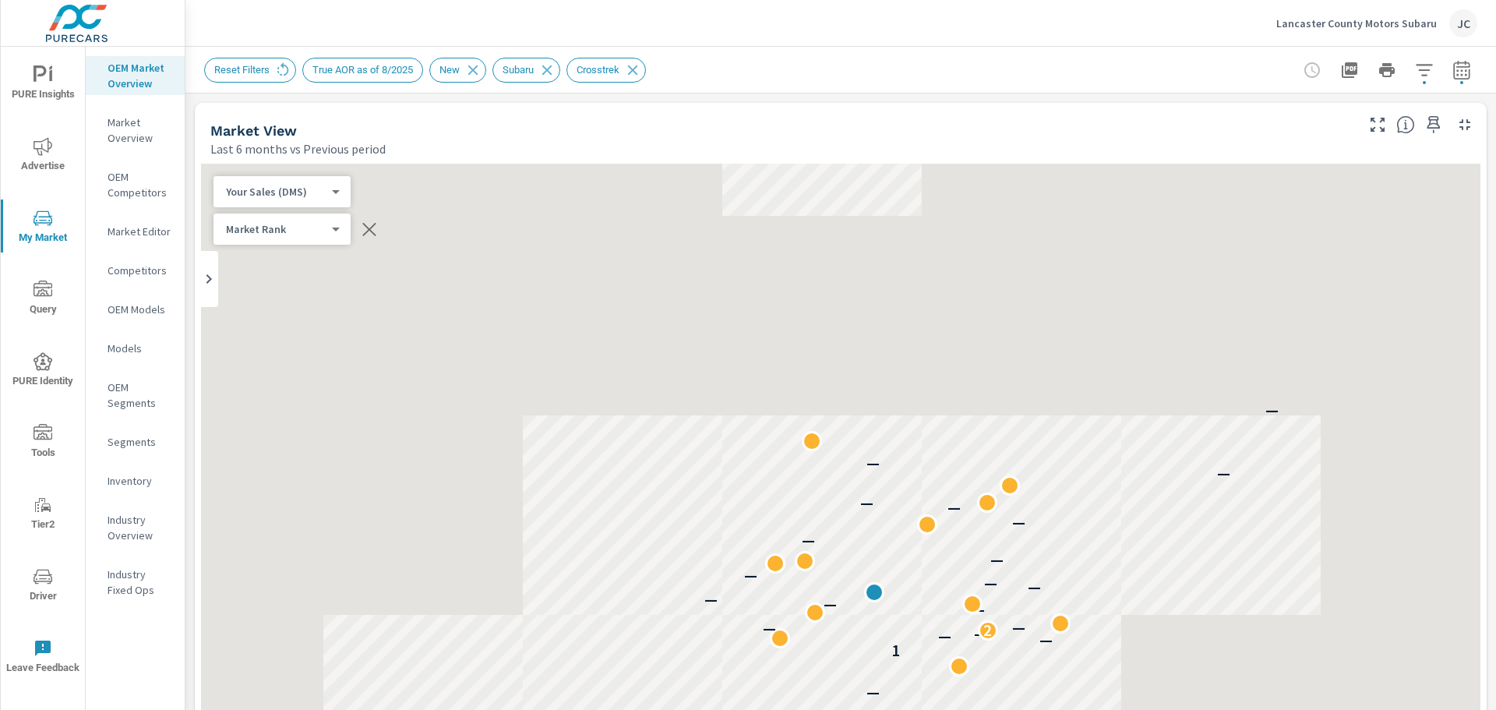
scroll to position [305, 0]
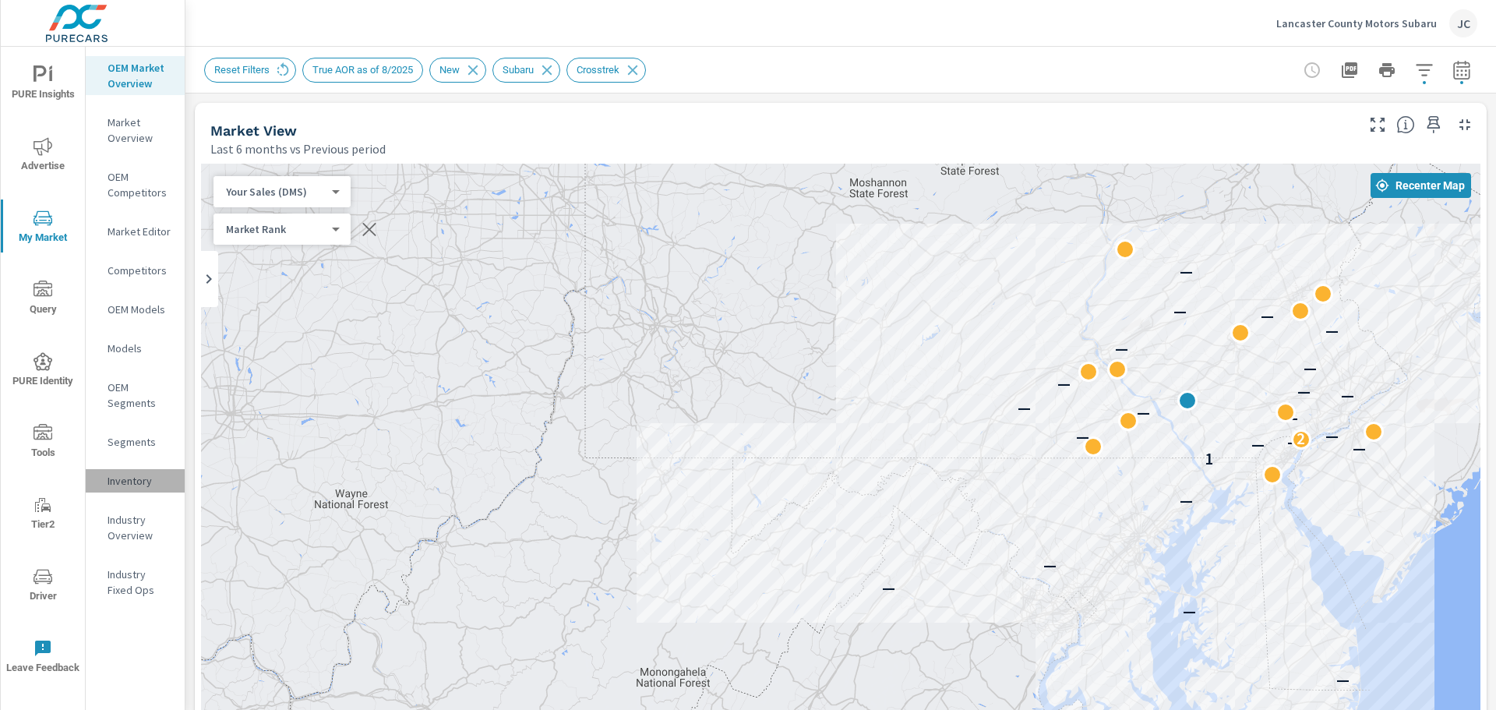
click at [132, 478] on p "Inventory" at bounding box center [139, 481] width 65 height 16
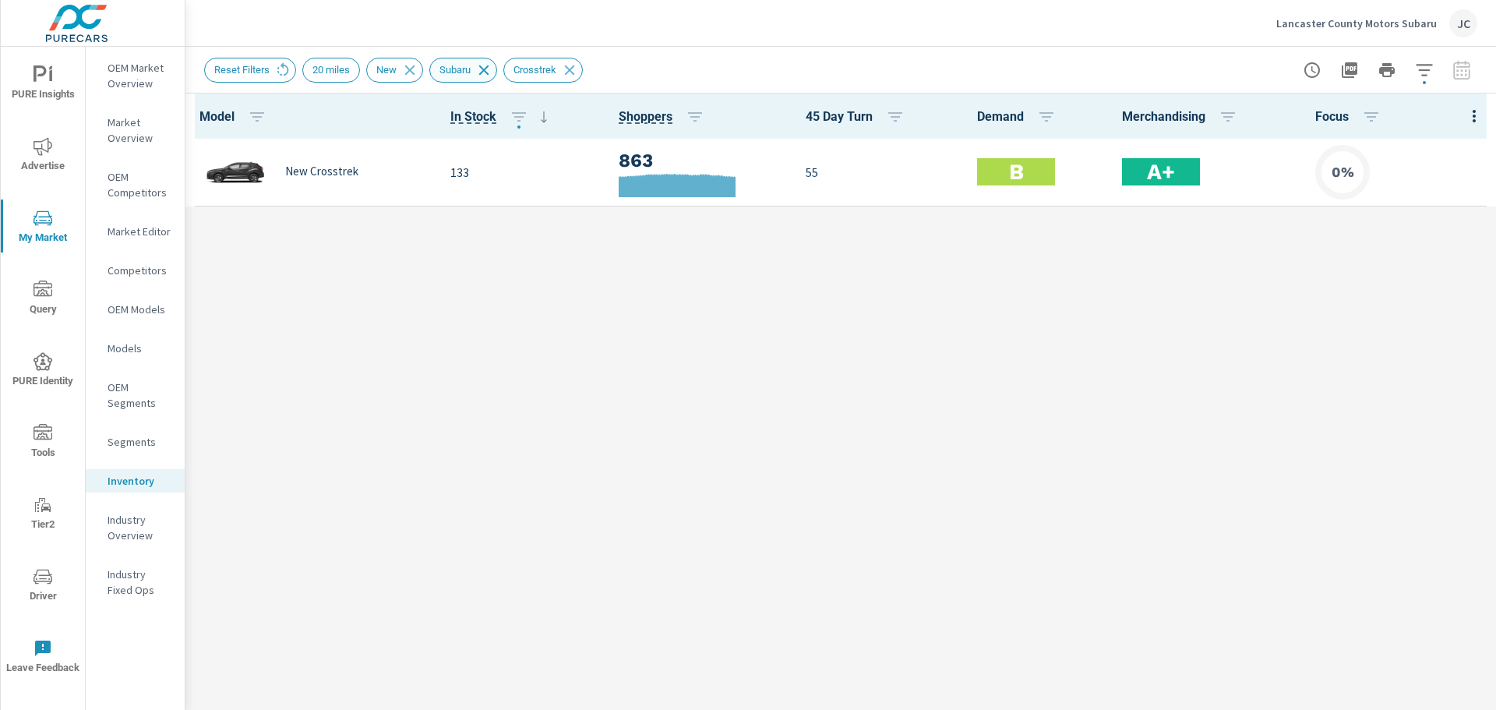
click at [481, 65] on icon at bounding box center [483, 70] width 17 height 17
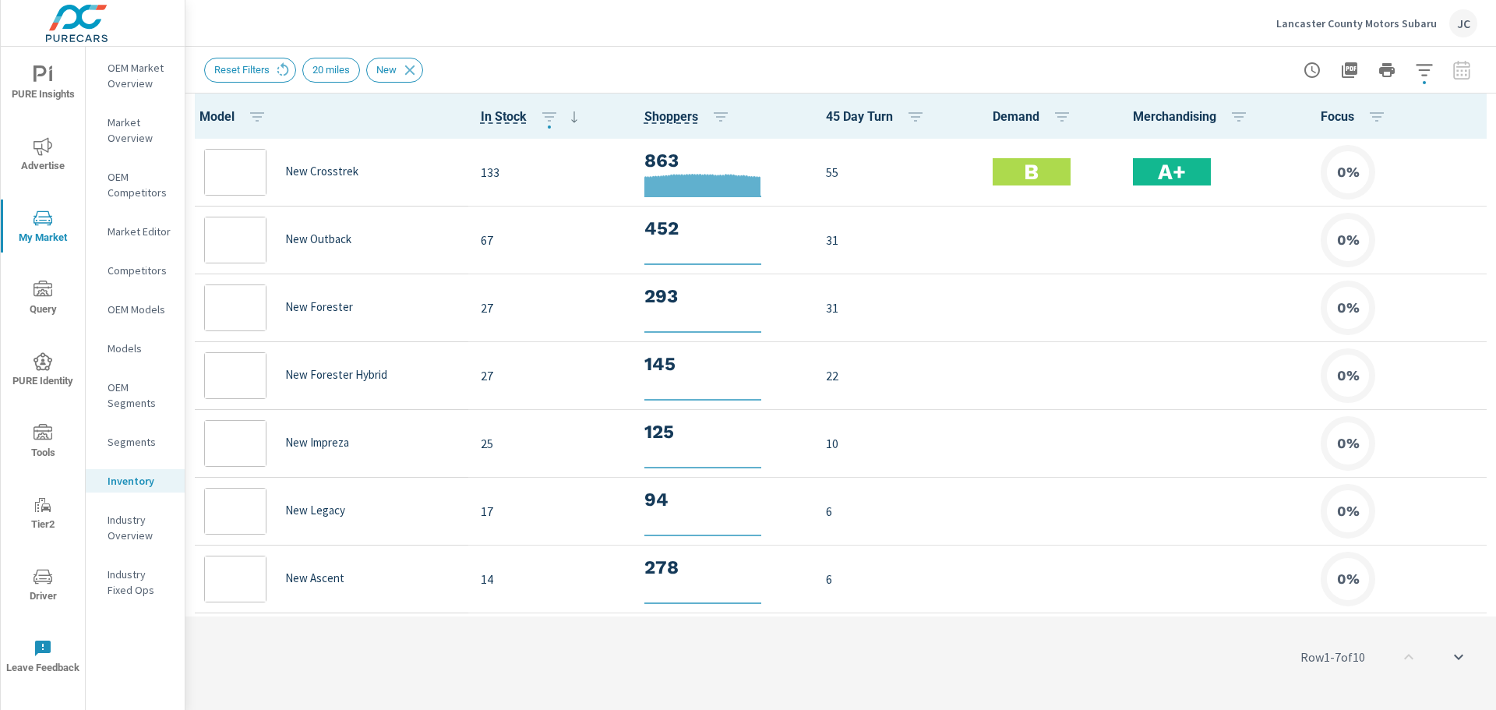
scroll to position [1, 0]
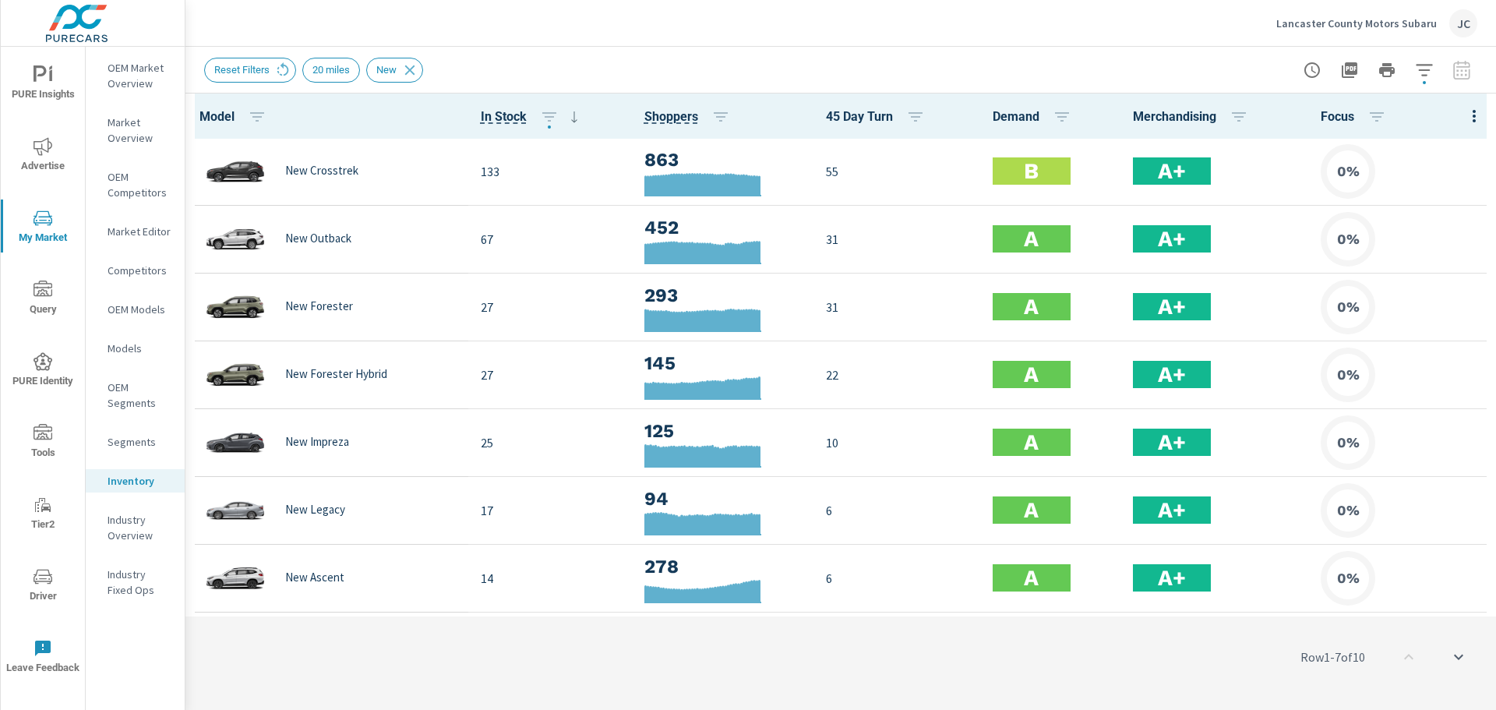
click at [1462, 657] on icon "scroll to bottom" at bounding box center [1458, 656] width 19 height 19
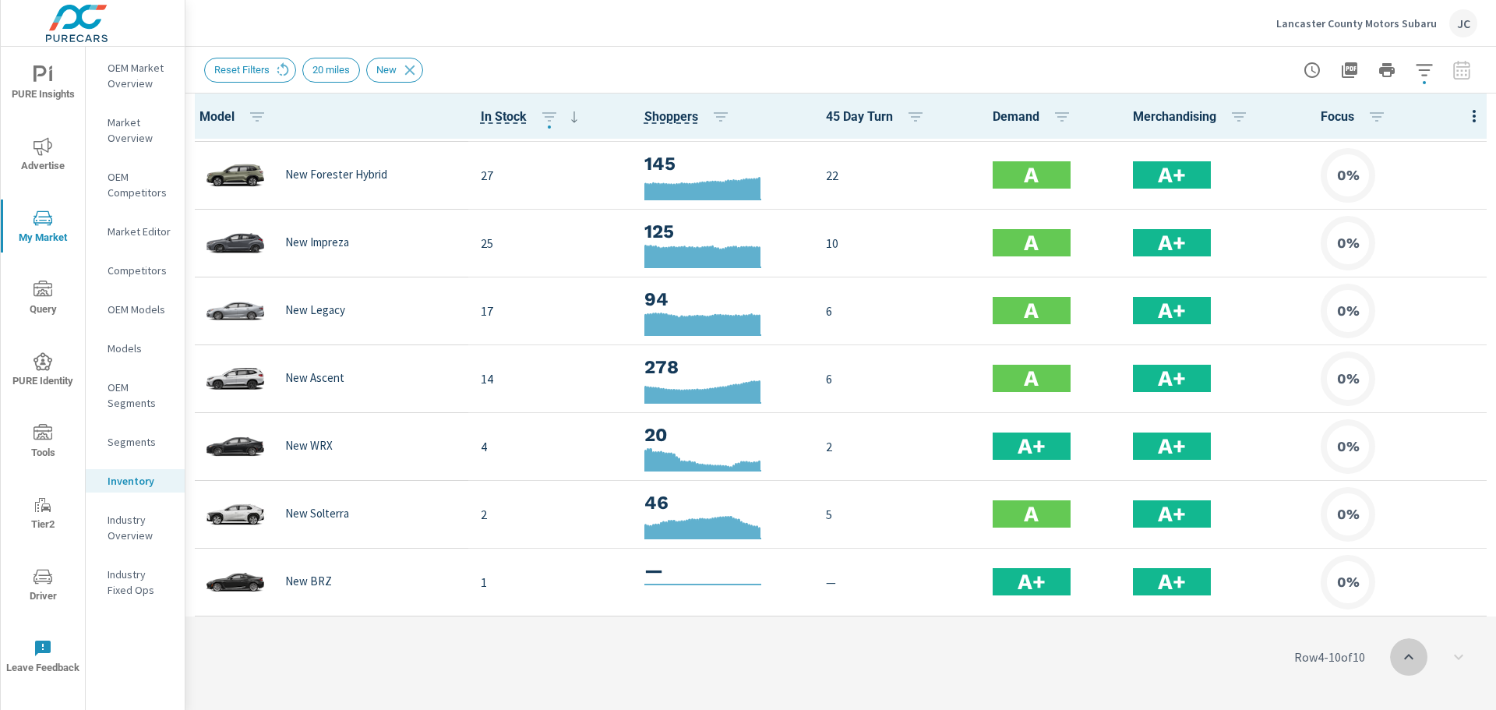
click at [1415, 651] on icon "scroll to top" at bounding box center [1408, 656] width 19 height 19
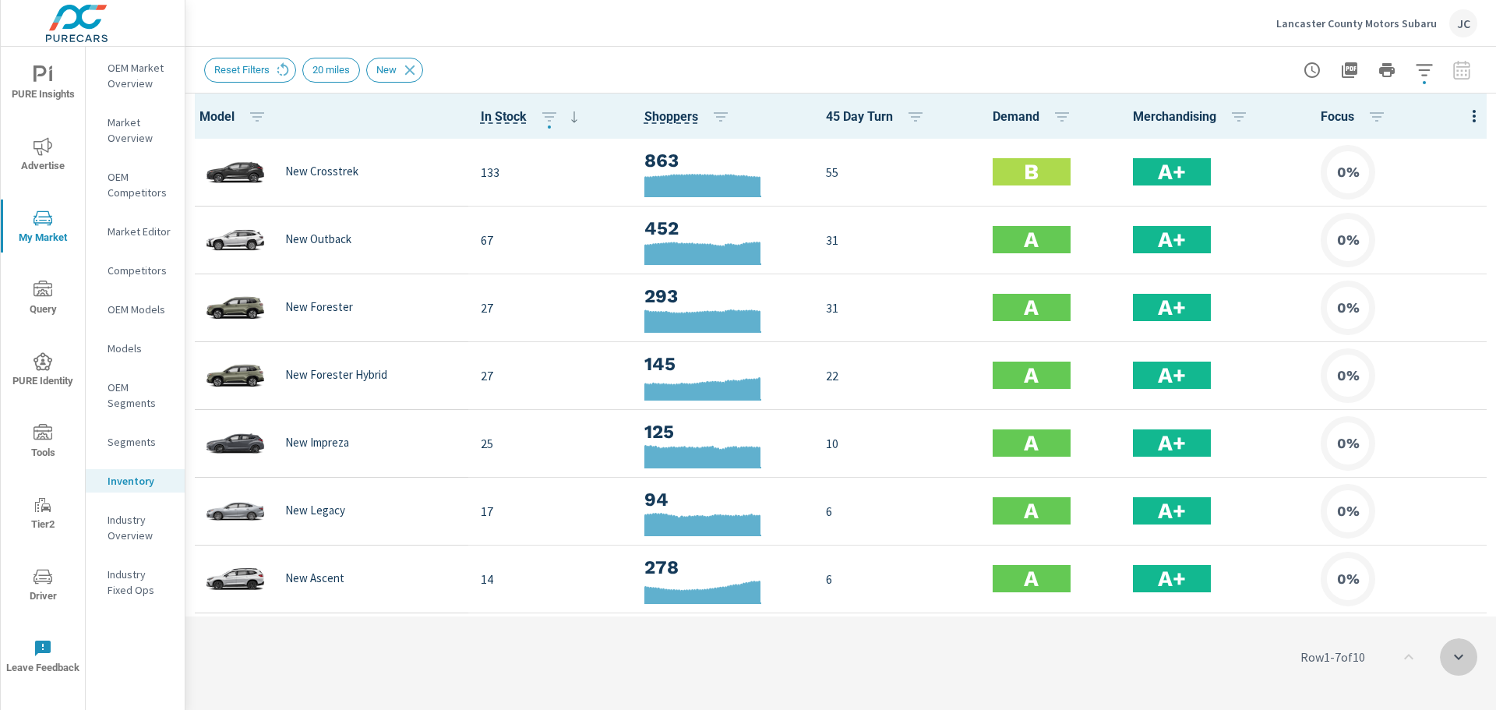
click at [1458, 657] on icon "scroll to bottom" at bounding box center [1458, 656] width 19 height 19
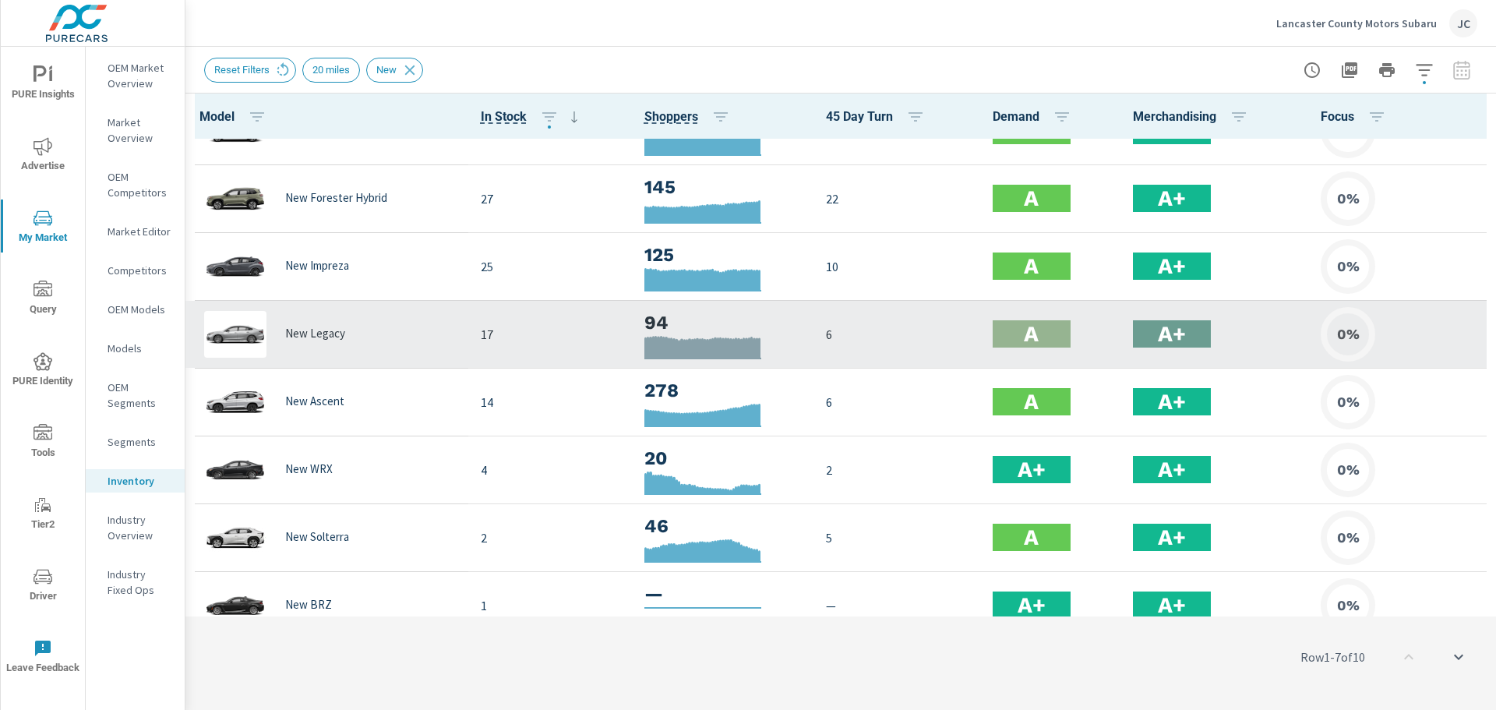
scroll to position [200, 0]
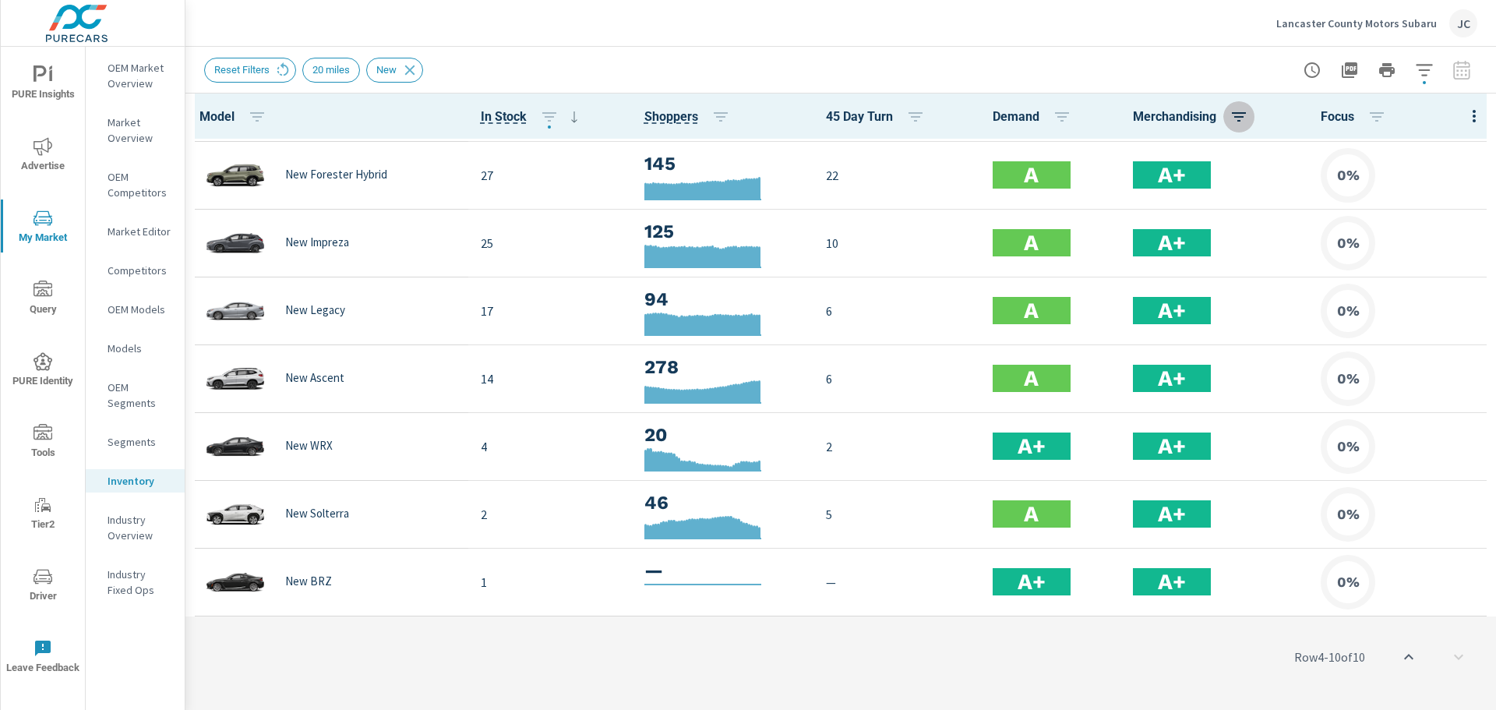
click at [1237, 124] on icon "button" at bounding box center [1238, 116] width 19 height 19
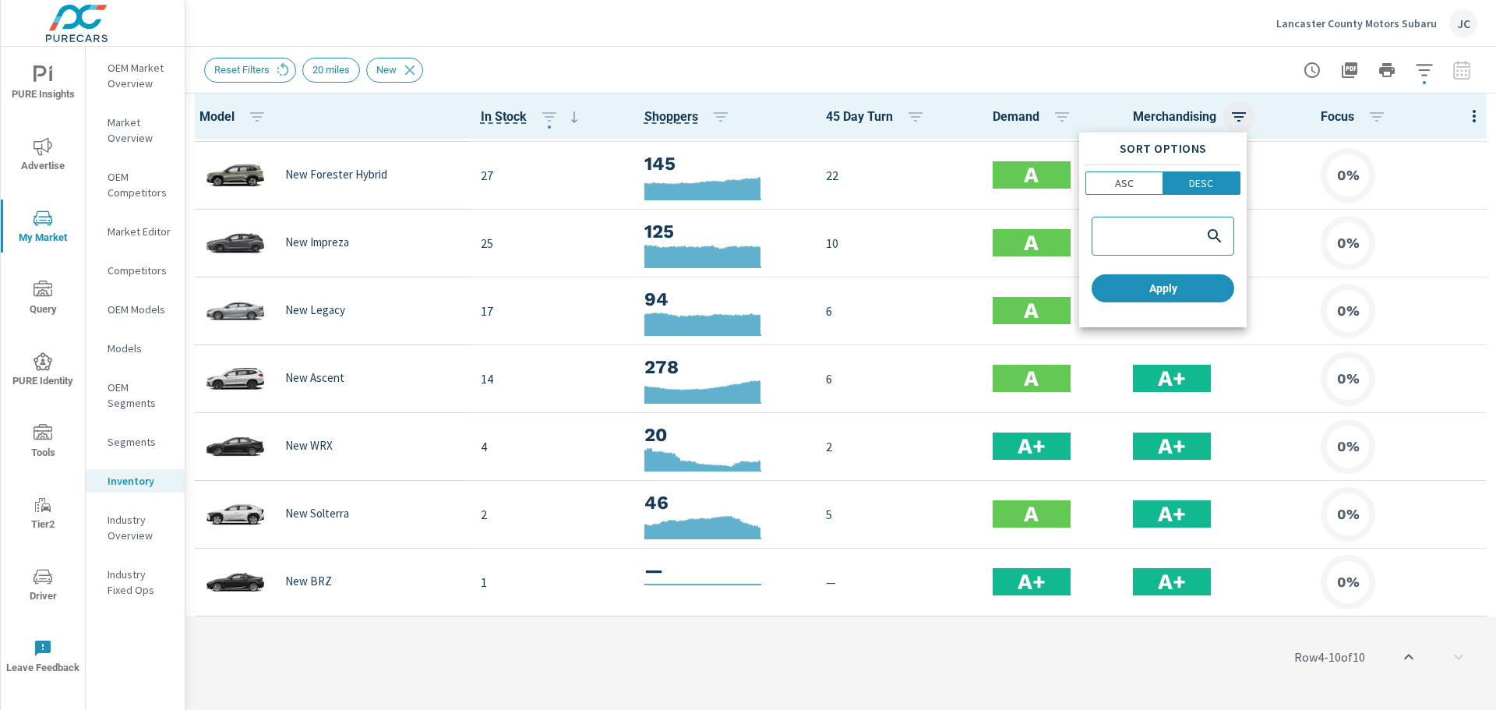
click at [1237, 124] on div at bounding box center [748, 355] width 1496 height 710
